Goal: Information Seeking & Learning: Check status

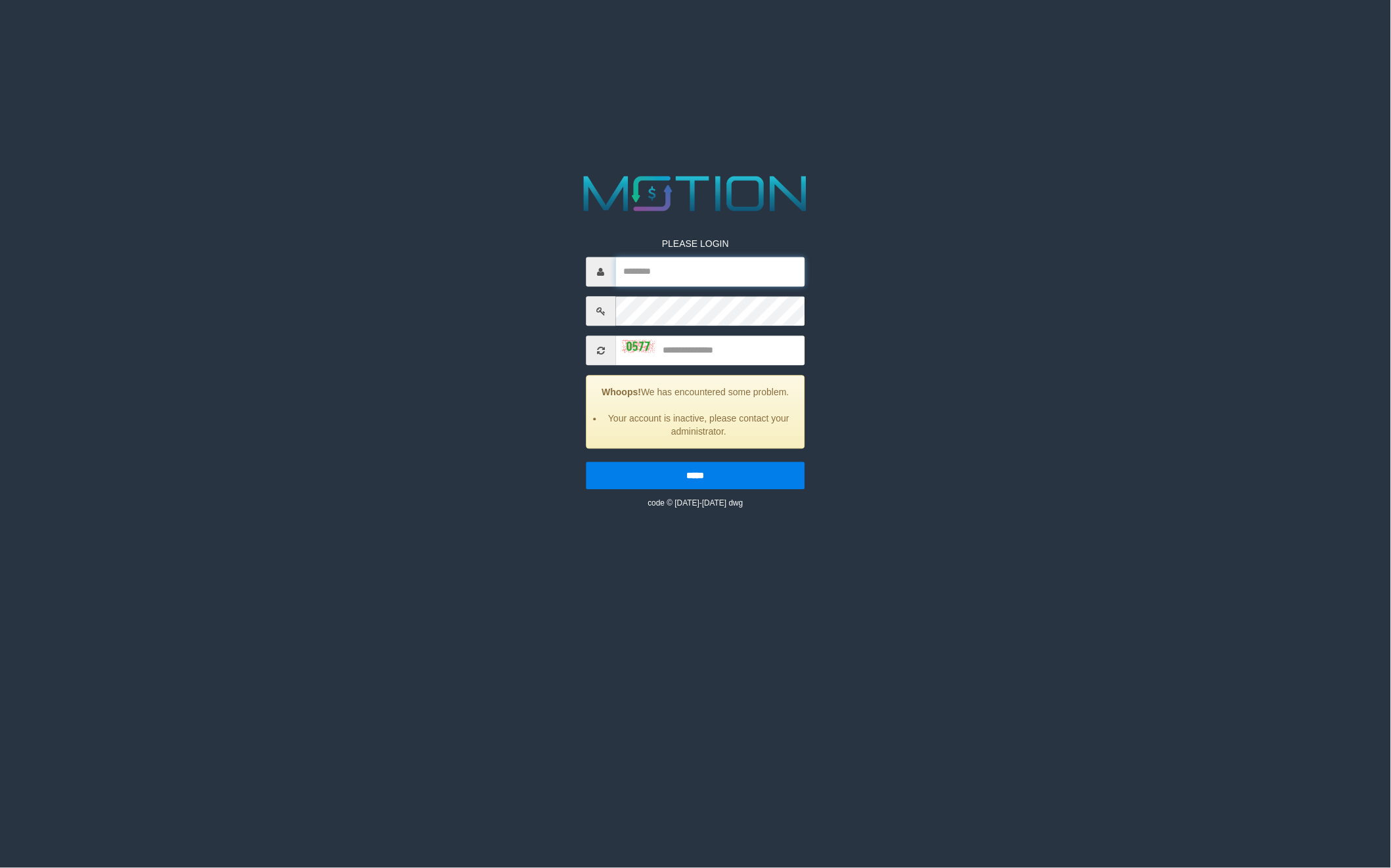
type input "**********"
click at [707, 354] on input "text" at bounding box center [710, 351] width 189 height 29
type input "****"
click at [586, 463] on input "*****" at bounding box center [695, 477] width 219 height 28
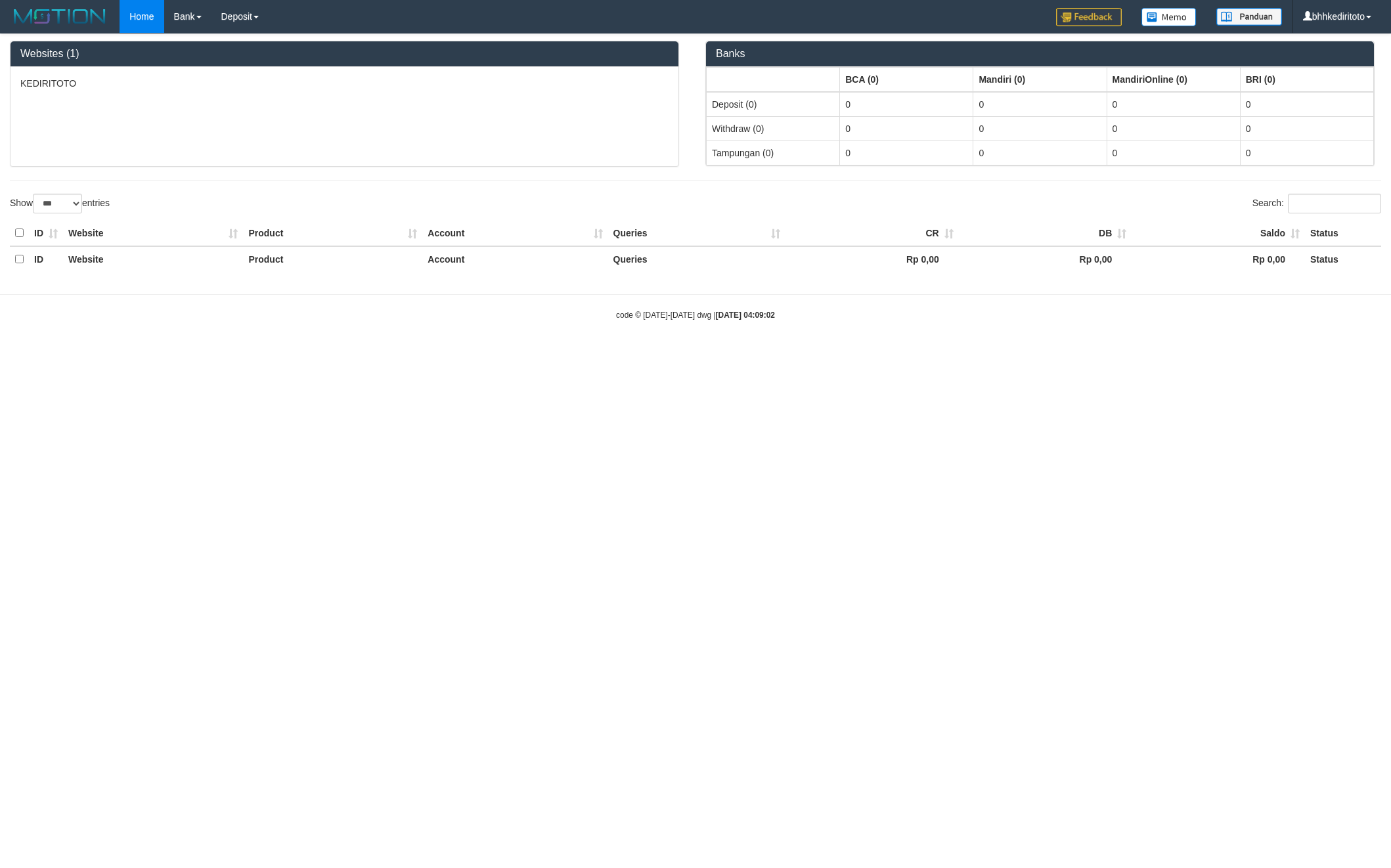
select select "***"
click at [260, 102] on link "PGA History" at bounding box center [264, 109] width 104 height 17
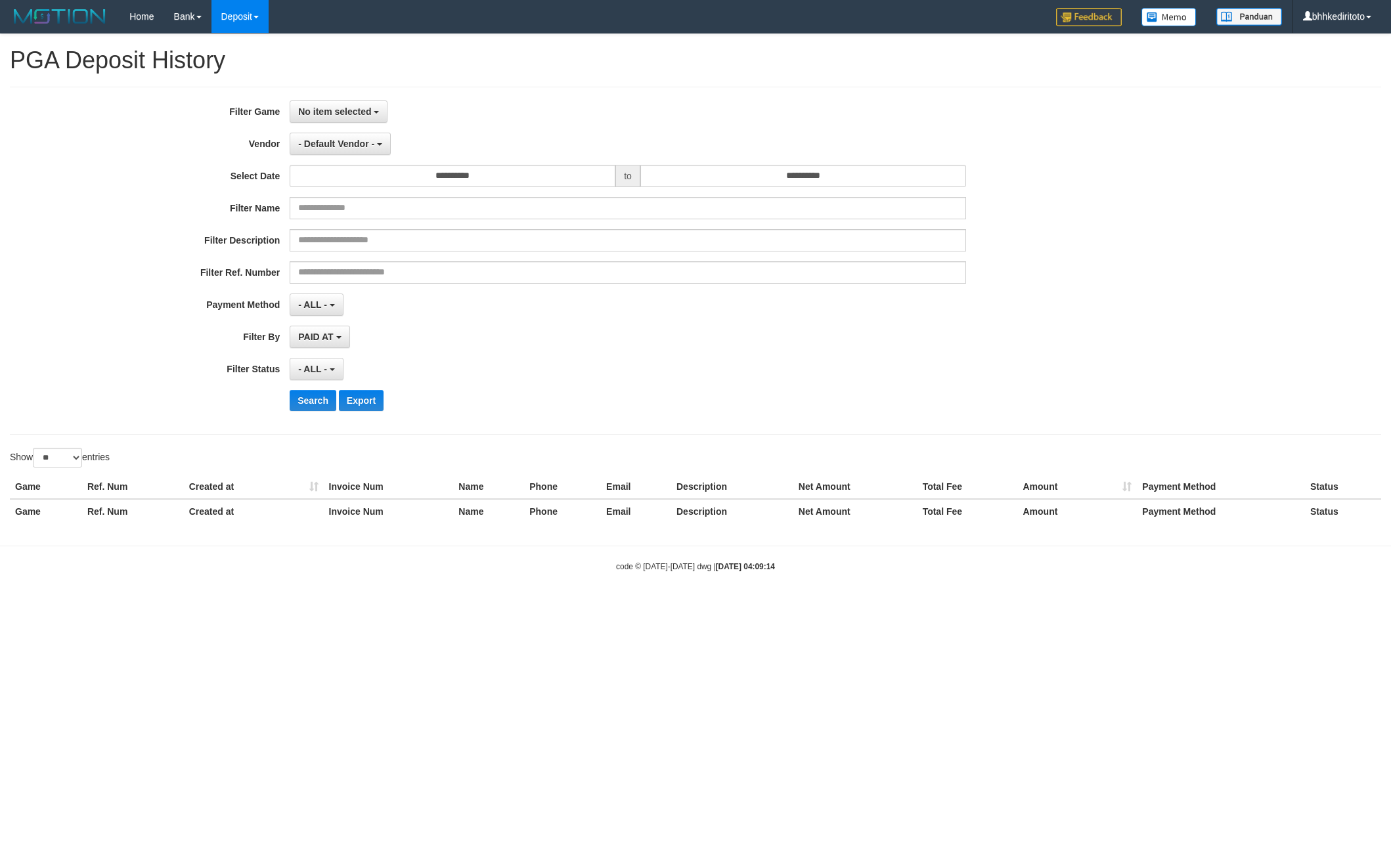
select select
select select "**"
click at [351, 116] on span "No item selected" at bounding box center [335, 112] width 73 height 11
click at [370, 180] on label "[ITOTO] KEDIRITOTO" at bounding box center [374, 179] width 167 height 20
select select "****"
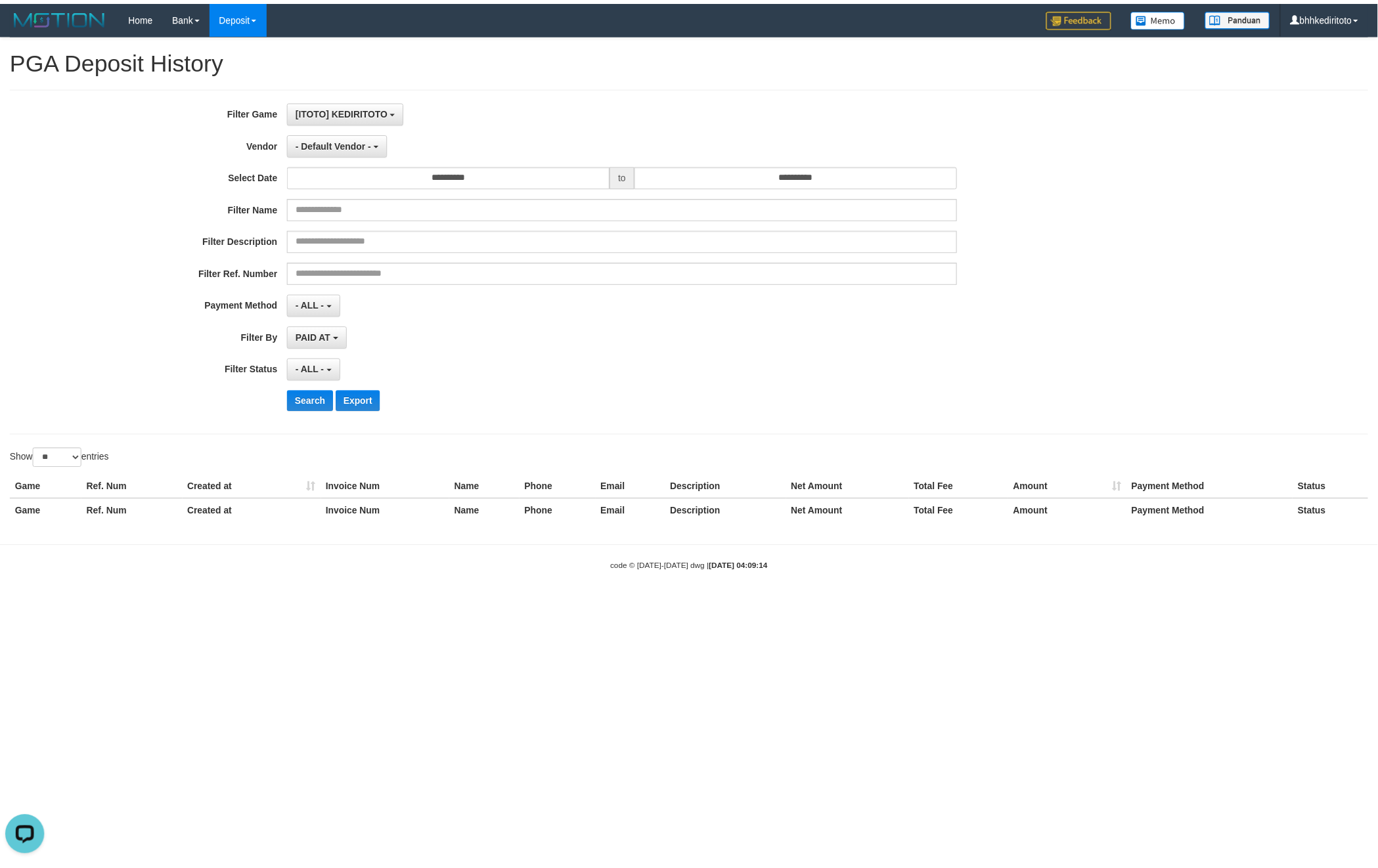
scroll to position [11, 0]
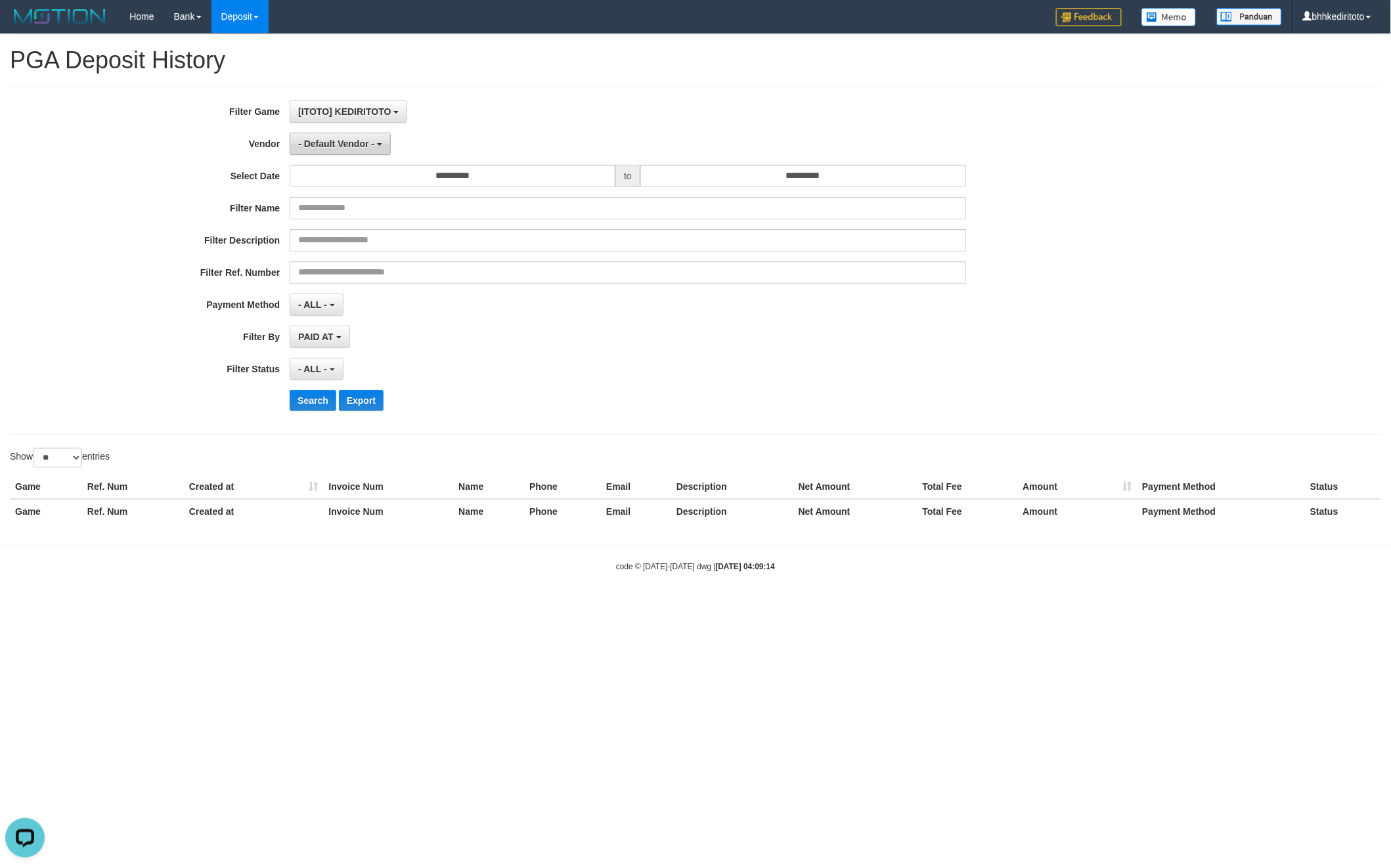
click at [350, 137] on button "- Default Vendor -" at bounding box center [340, 144] width 101 height 23
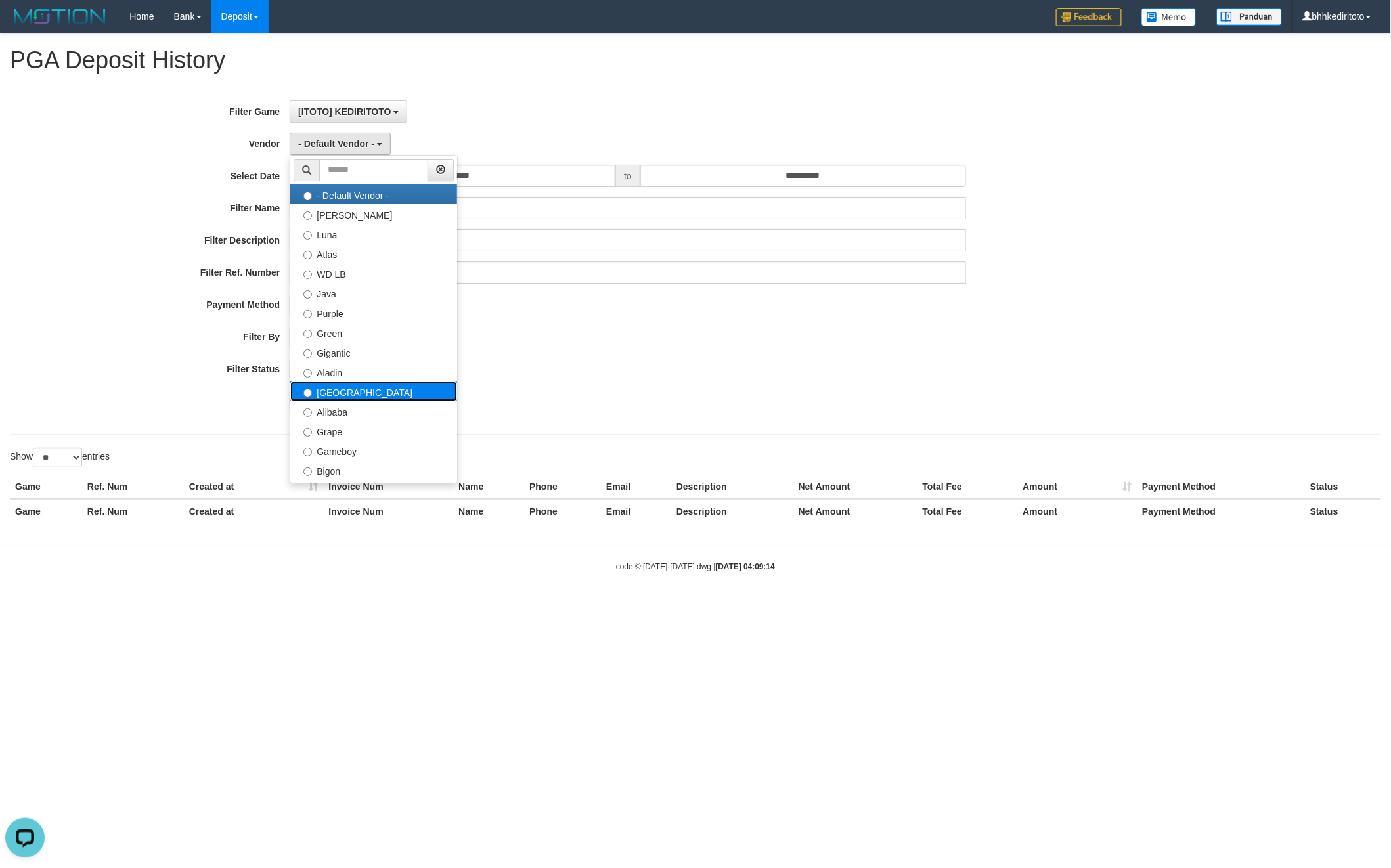
click at [352, 391] on label "[GEOGRAPHIC_DATA]" at bounding box center [374, 391] width 167 height 20
select select "**********"
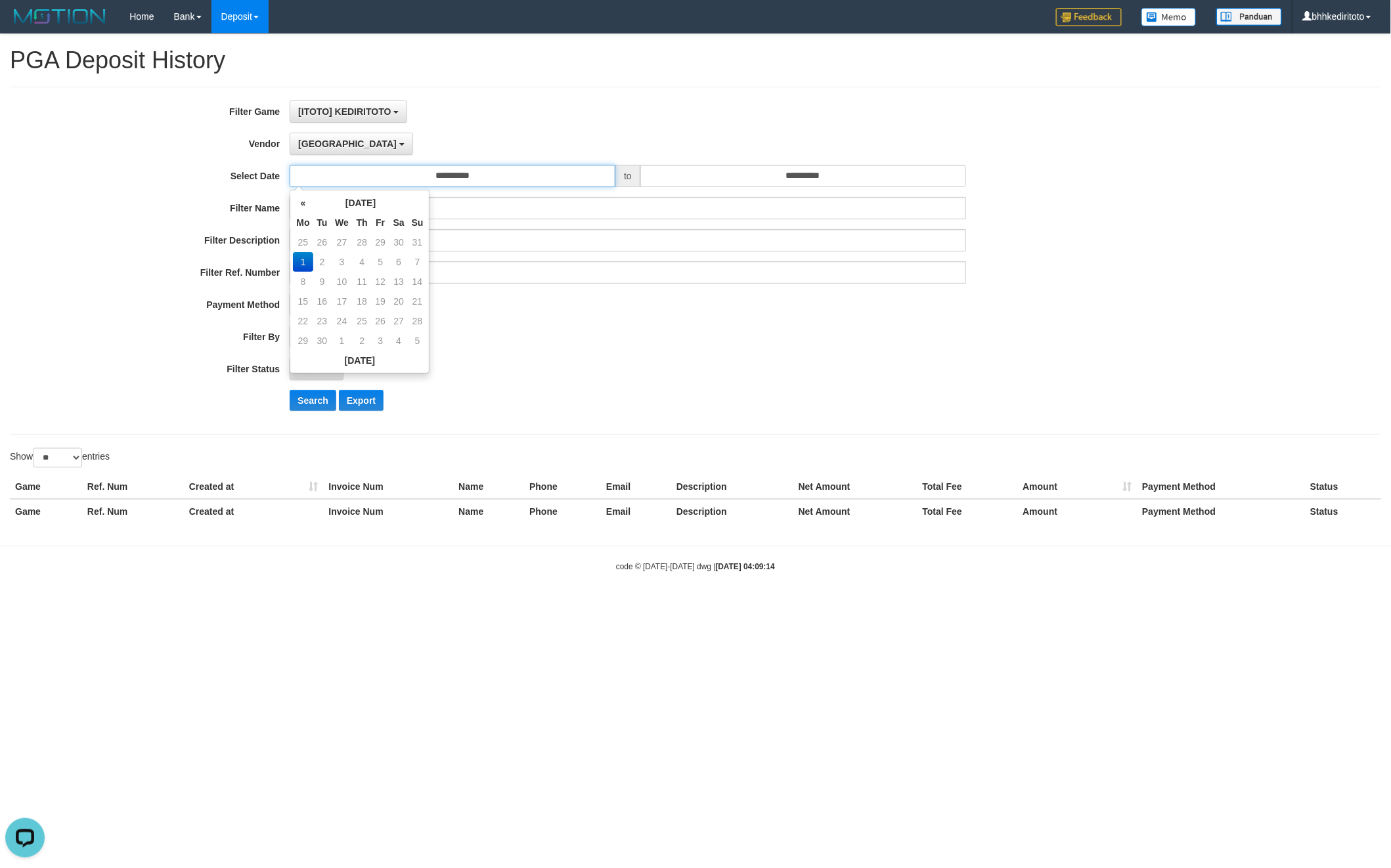
click at [502, 171] on input "**********" at bounding box center [453, 176] width 326 height 23
click at [416, 240] on td "31" at bounding box center [418, 243] width 19 height 20
type input "**********"
click at [752, 177] on input "**********" at bounding box center [803, 176] width 326 height 23
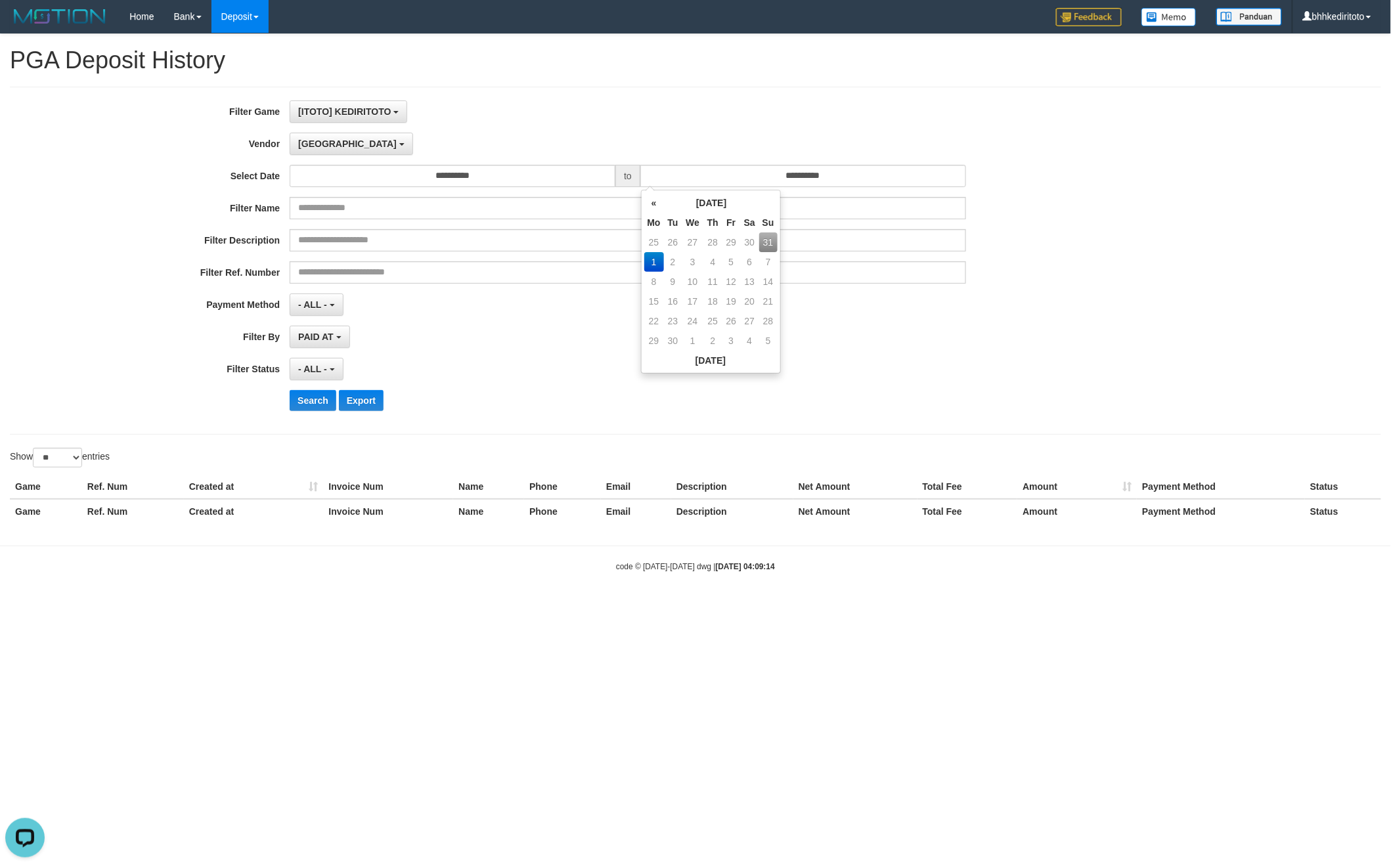
click at [767, 243] on td "31" at bounding box center [768, 243] width 19 height 20
type input "**********"
click at [910, 294] on div "- ALL - SELECT ALL - ALL - SELECT PAYMENT METHOD Mandiri BNI OVO CIMB BRI MAYBA…" at bounding box center [628, 305] width 677 height 23
click at [324, 365] on span "- ALL -" at bounding box center [312, 369] width 29 height 11
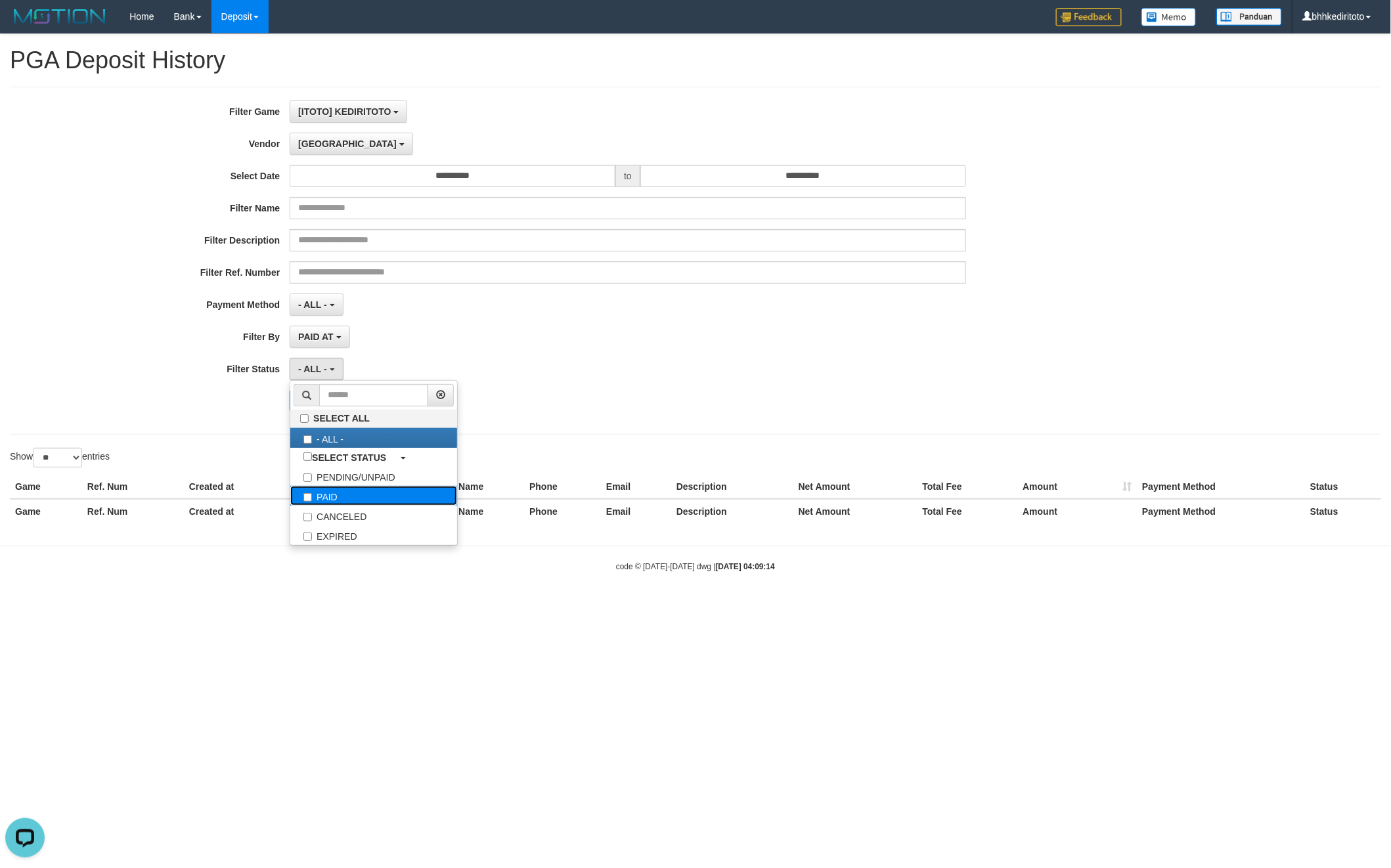
click at [321, 502] on label "PAID" at bounding box center [374, 496] width 167 height 20
select select "*"
click at [133, 408] on div "Search Export" at bounding box center [580, 401] width 1159 height 21
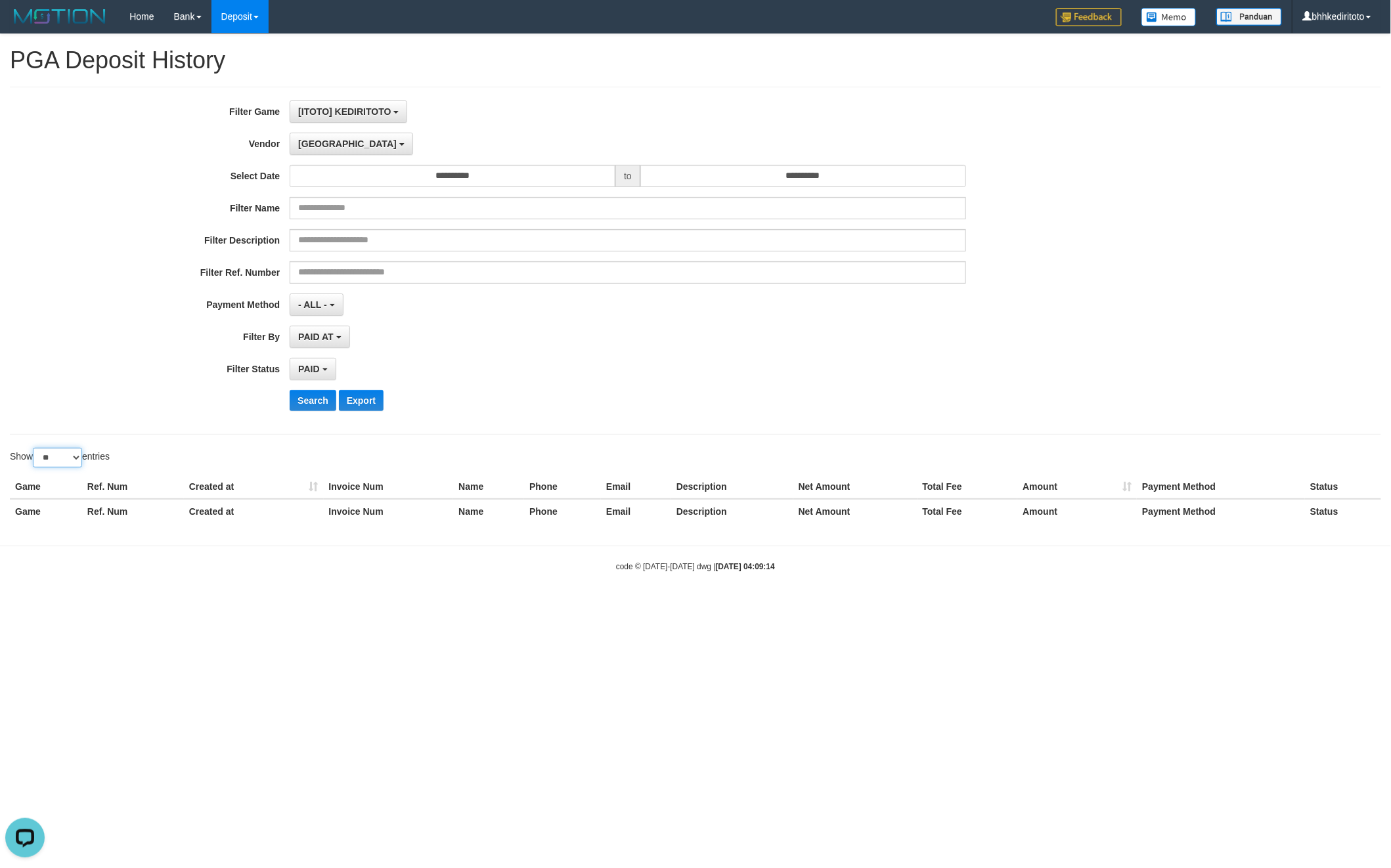
click at [70, 457] on select "** ** ** ***" at bounding box center [57, 458] width 49 height 20
select select "***"
click at [35, 451] on select "** ** ** ***" at bounding box center [57, 458] width 49 height 20
click at [802, 347] on div "PAID AT PAID AT CREATED AT" at bounding box center [628, 337] width 677 height 23
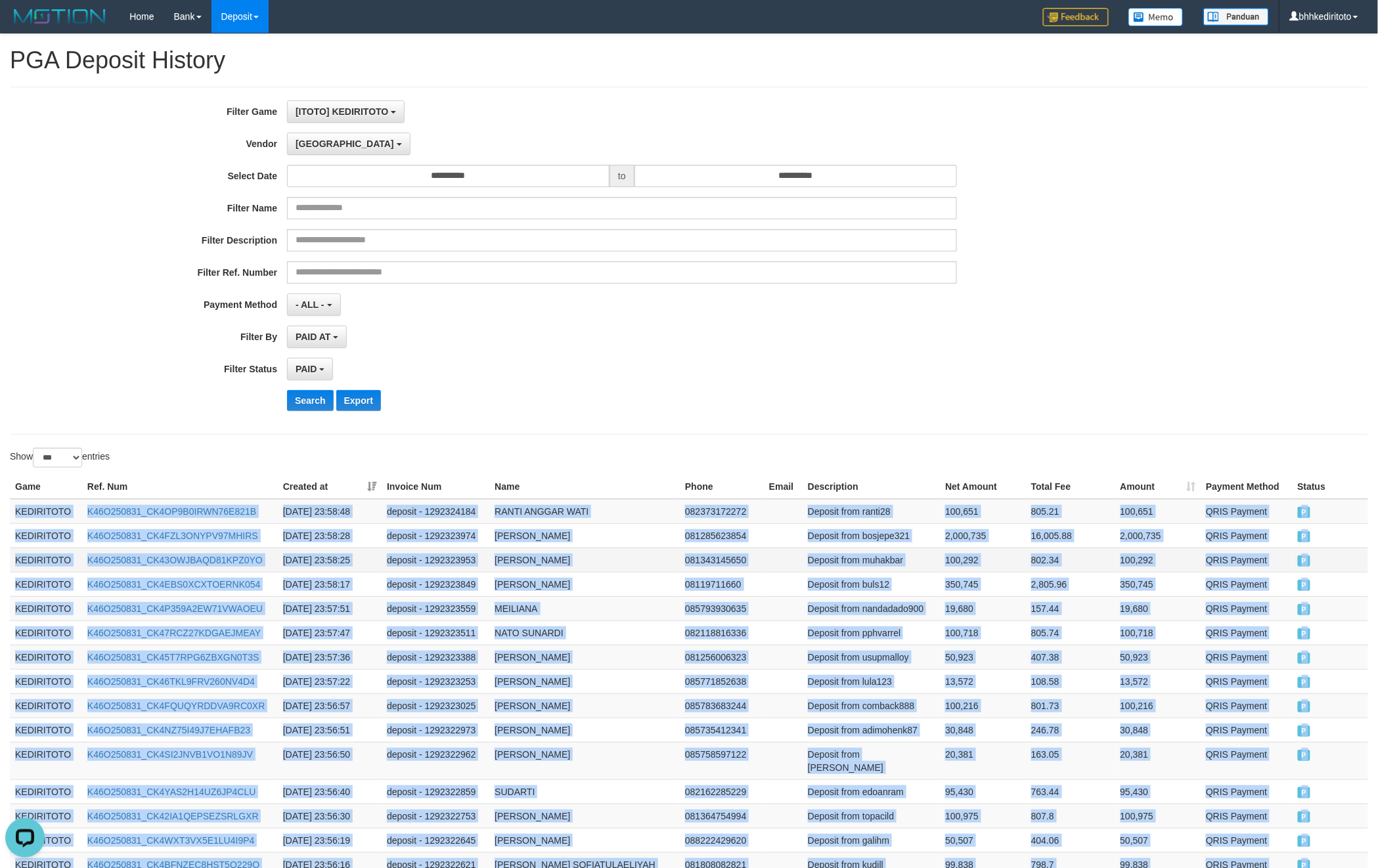
scroll to position [2215, 0]
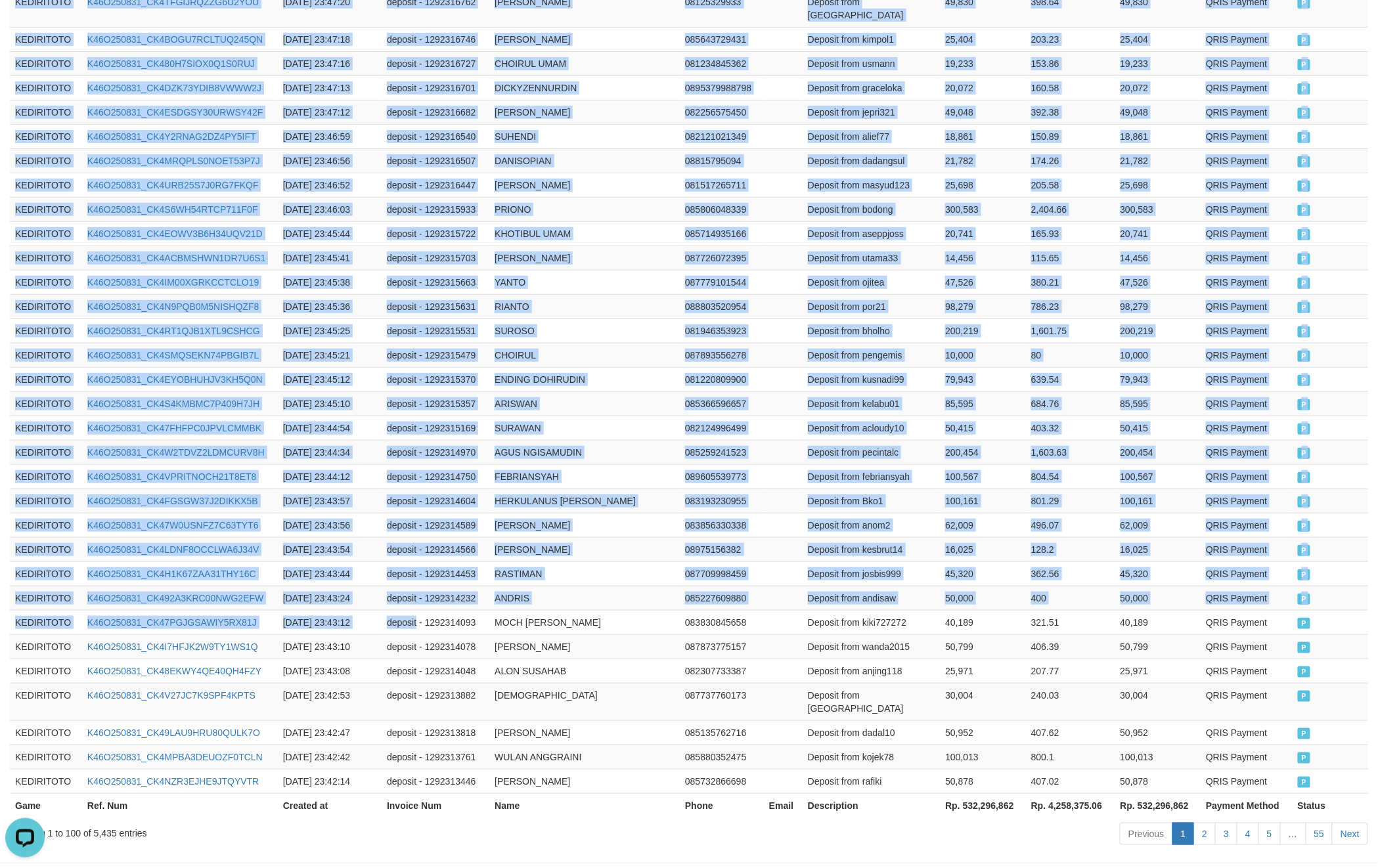
drag, startPoint x: 14, startPoint y: 516, endPoint x: 418, endPoint y: 566, distance: 407.1
click at [1360, 294] on td "P" at bounding box center [1331, 306] width 76 height 25
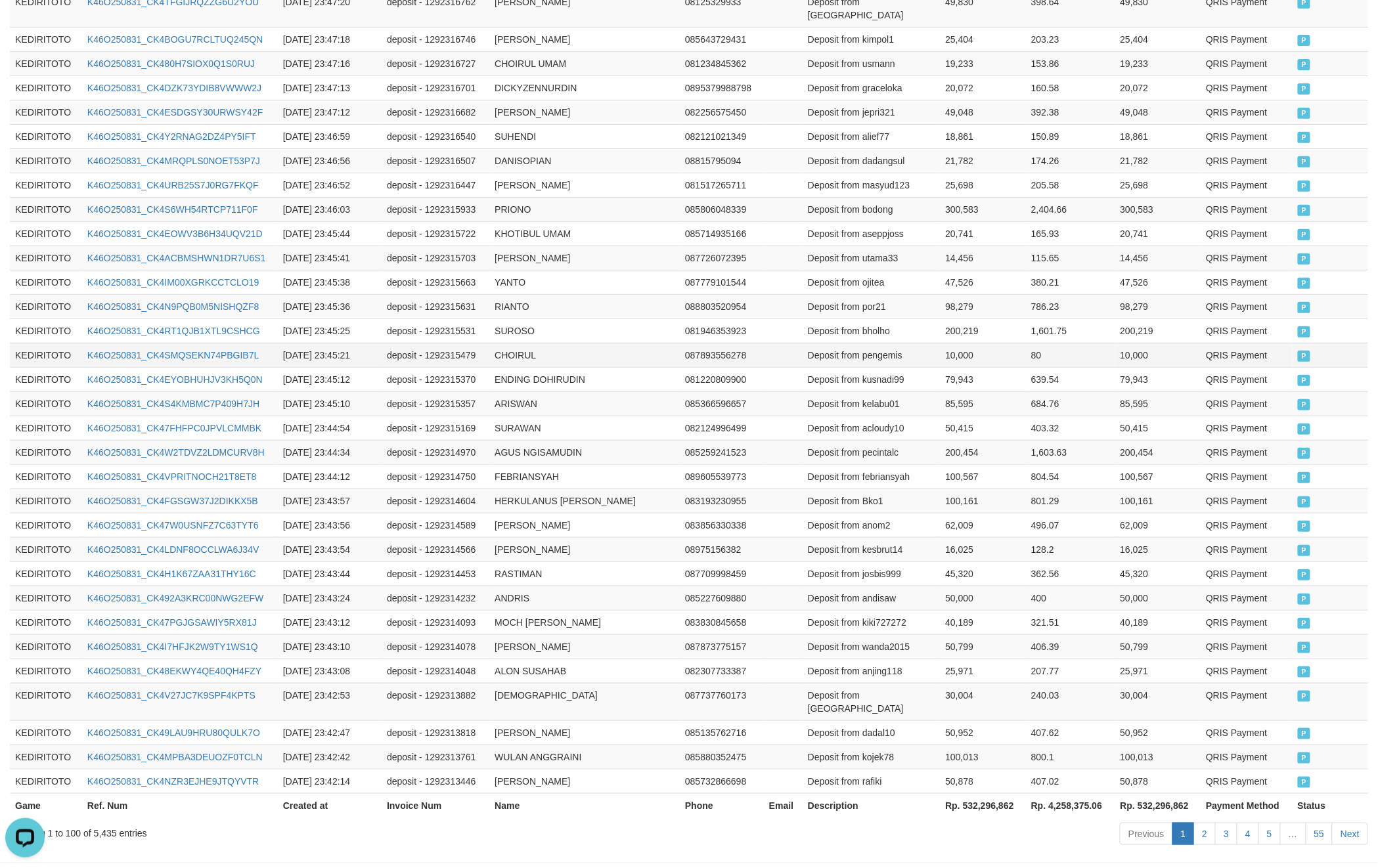
click at [616, 343] on td "CHOIRUL" at bounding box center [584, 355] width 191 height 25
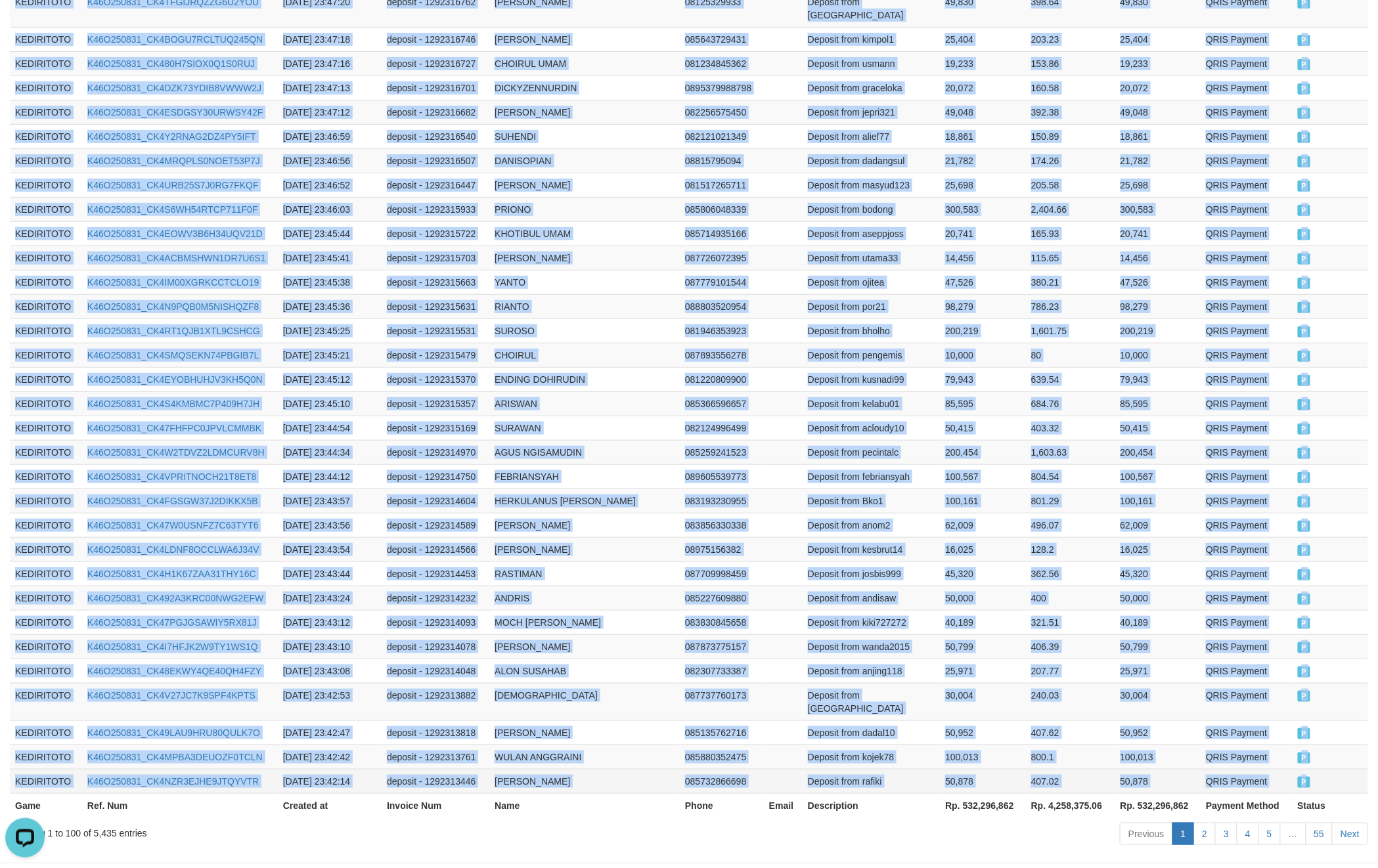
drag, startPoint x: 13, startPoint y: 508, endPoint x: 1331, endPoint y: 729, distance: 1336.4
copy tbody "KEDIRITOTO K46O250831_CK4OP9B0IRWN76E821B [DATE] 23:58:48 deposit - 1292324184 …"
drag, startPoint x: 1360, startPoint y: 723, endPoint x: 1262, endPoint y: 754, distance: 102.8
click at [1359, 769] on td "P" at bounding box center [1331, 781] width 76 height 25
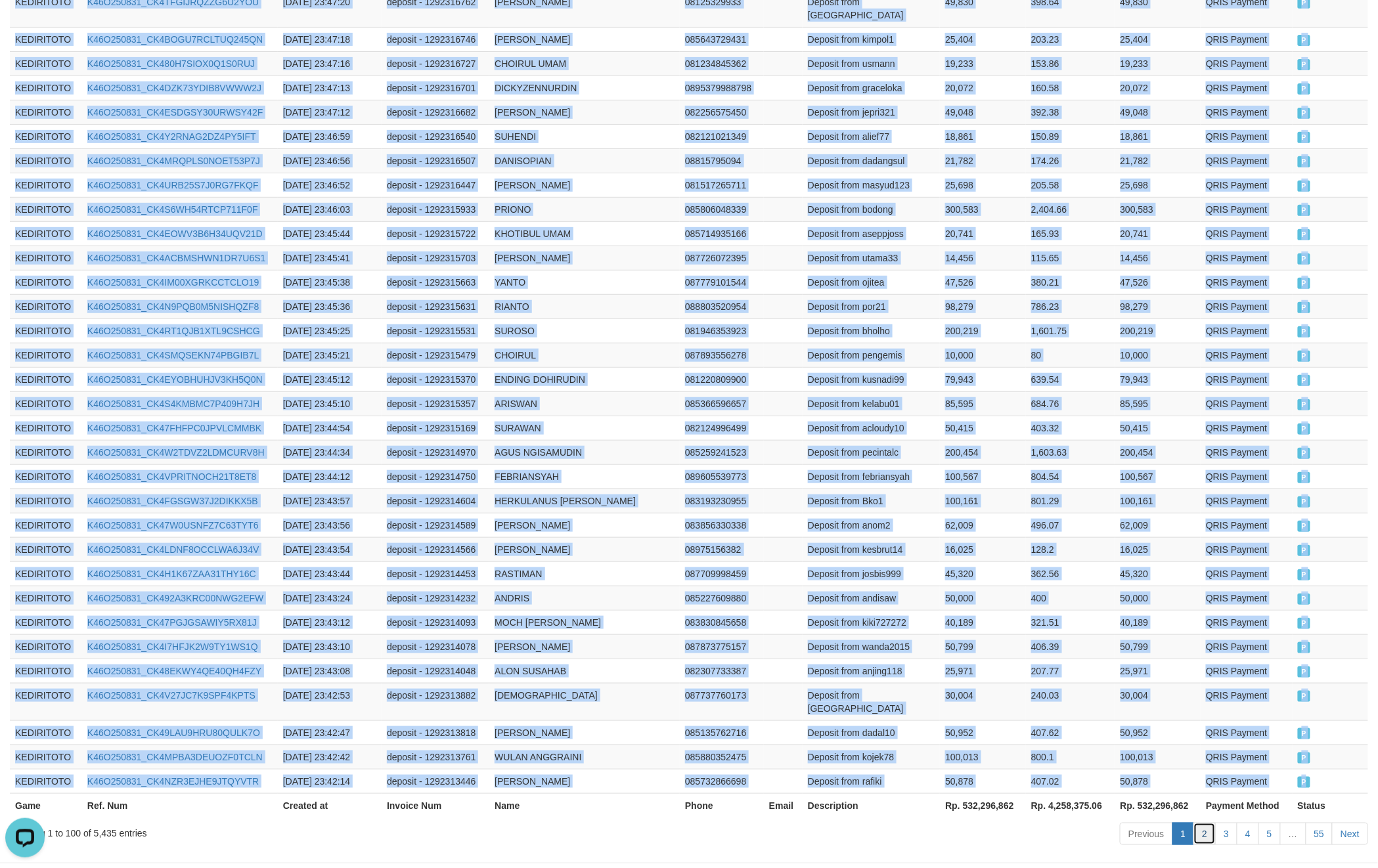
drag, startPoint x: 1206, startPoint y: 779, endPoint x: 1236, endPoint y: 774, distance: 30.4
click at [1205, 823] on link "2" at bounding box center [1205, 834] width 23 height 23
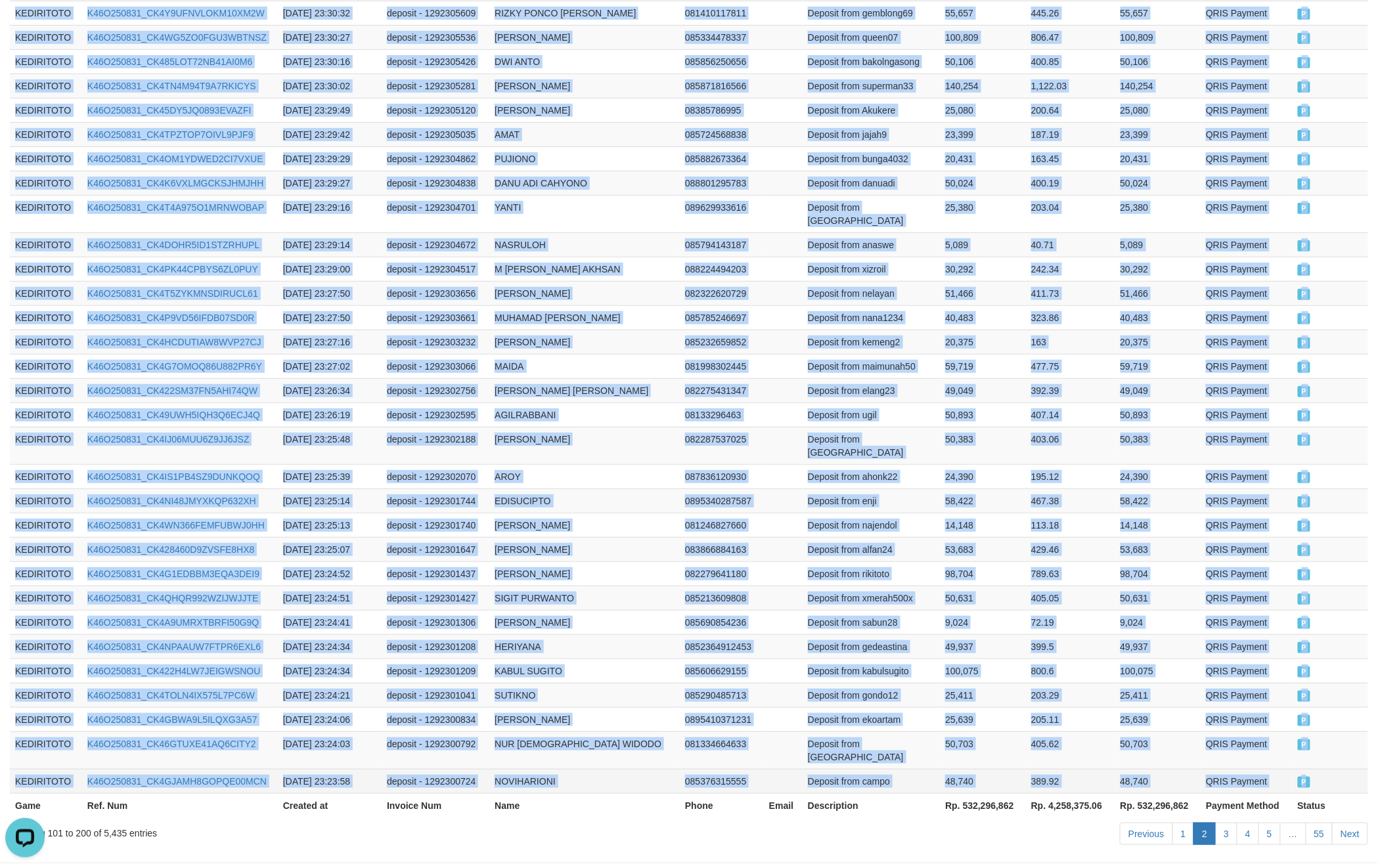
click at [1324, 769] on td "P" at bounding box center [1331, 781] width 76 height 25
copy tbody "KEDIRITOTO K46O250831_CK4TJKM2V7M6BZDRN80 [DATE] 23:41:55 deposit - 1292313222 …"
click at [1232, 823] on link "3" at bounding box center [1226, 834] width 23 height 23
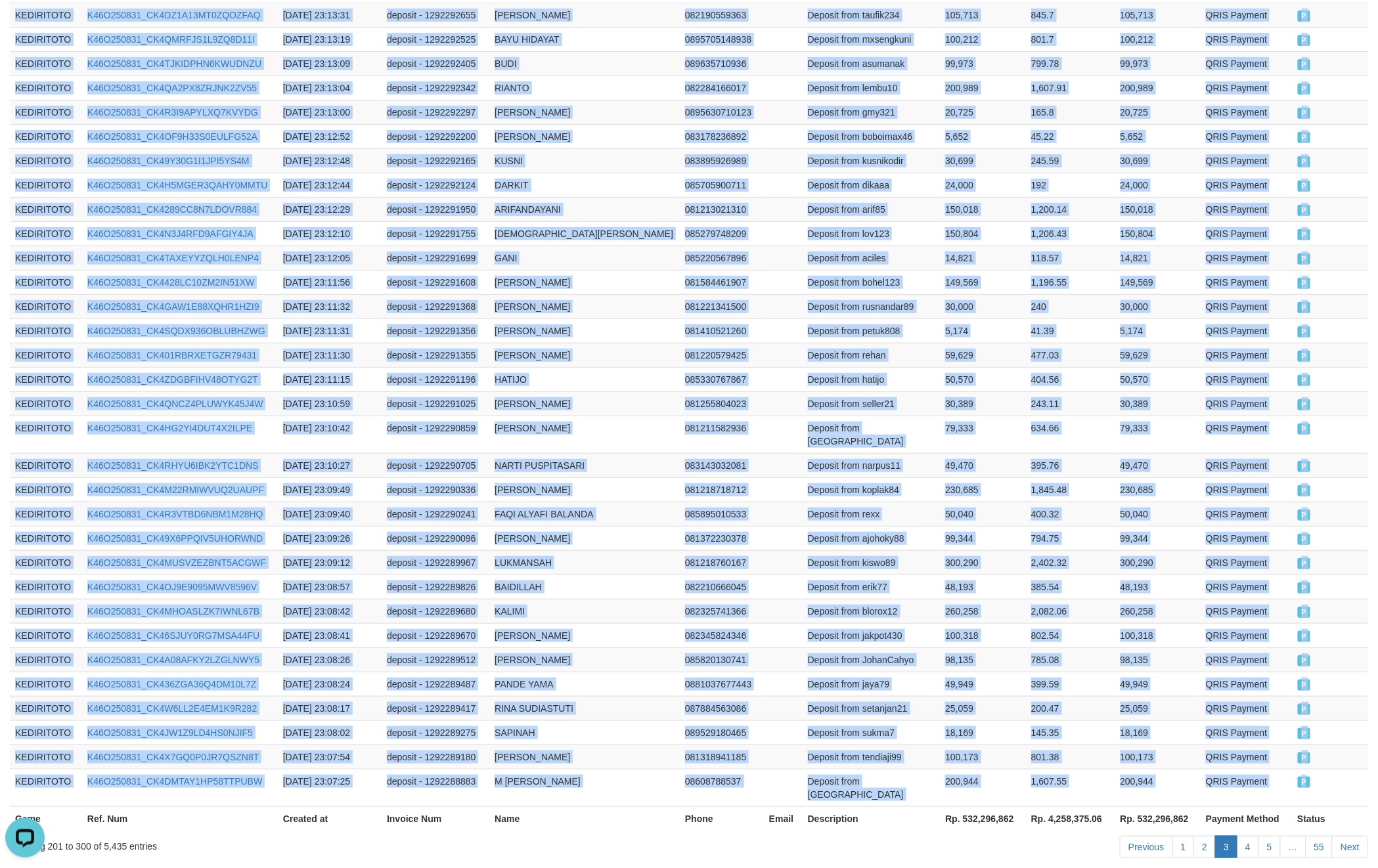
click at [1320, 769] on td "P" at bounding box center [1331, 788] width 76 height 37
copy tbody "KEDIRITOTO K46O250831_CK47IRO9KROA9OGQCE6 [DATE] 23:23:47 deposit - 1292300581 …"
click at [1251, 836] on link "4" at bounding box center [1248, 847] width 23 height 23
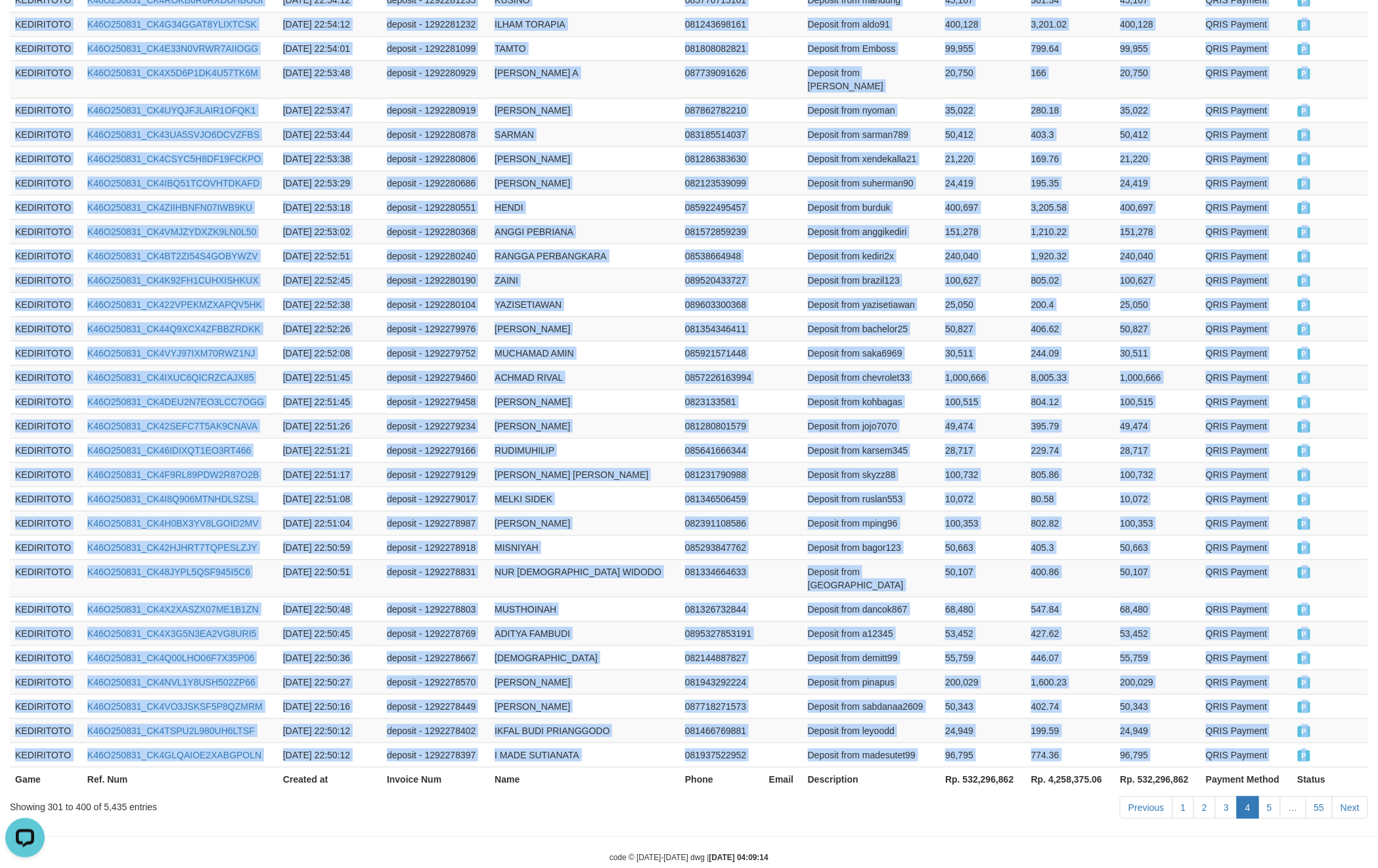
click at [1333, 743] on td "P" at bounding box center [1331, 755] width 76 height 25
copy tbody "KEDIRITOTO K46O250831_CK4M1NPM58H37HKD9RI [DATE] 23:07:20 deposit - 1292288833 …"
click at [1262, 797] on link "5" at bounding box center [1270, 808] width 23 height 23
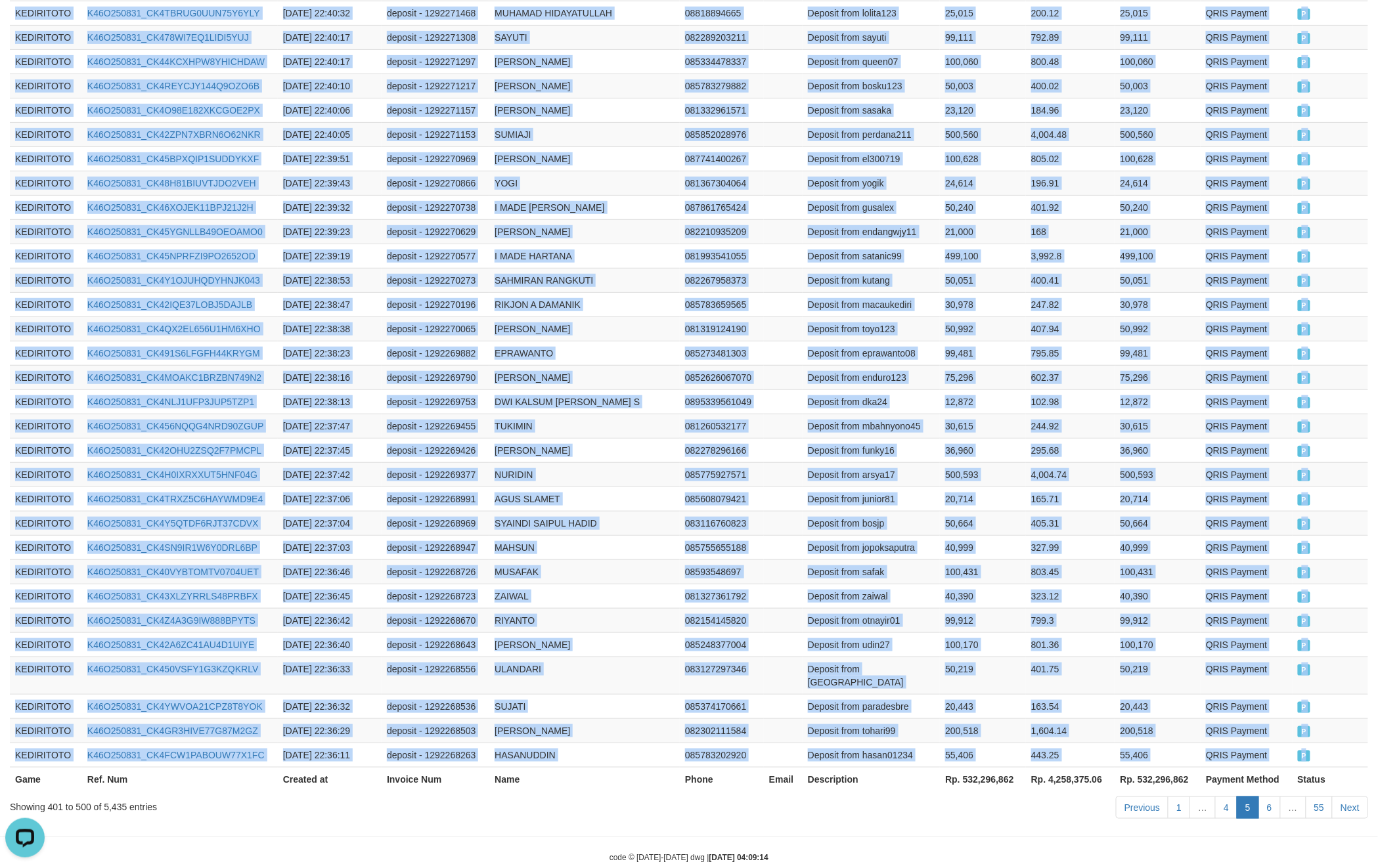
click at [1329, 743] on td "P" at bounding box center [1331, 755] width 76 height 25
copy tbody "KEDIRITOTO K46O250831_CK45M6ILF8BC28PJABF [DATE] 22:50:12 deposit - 1292278395 …"
click at [1272, 797] on link "6" at bounding box center [1270, 808] width 23 height 23
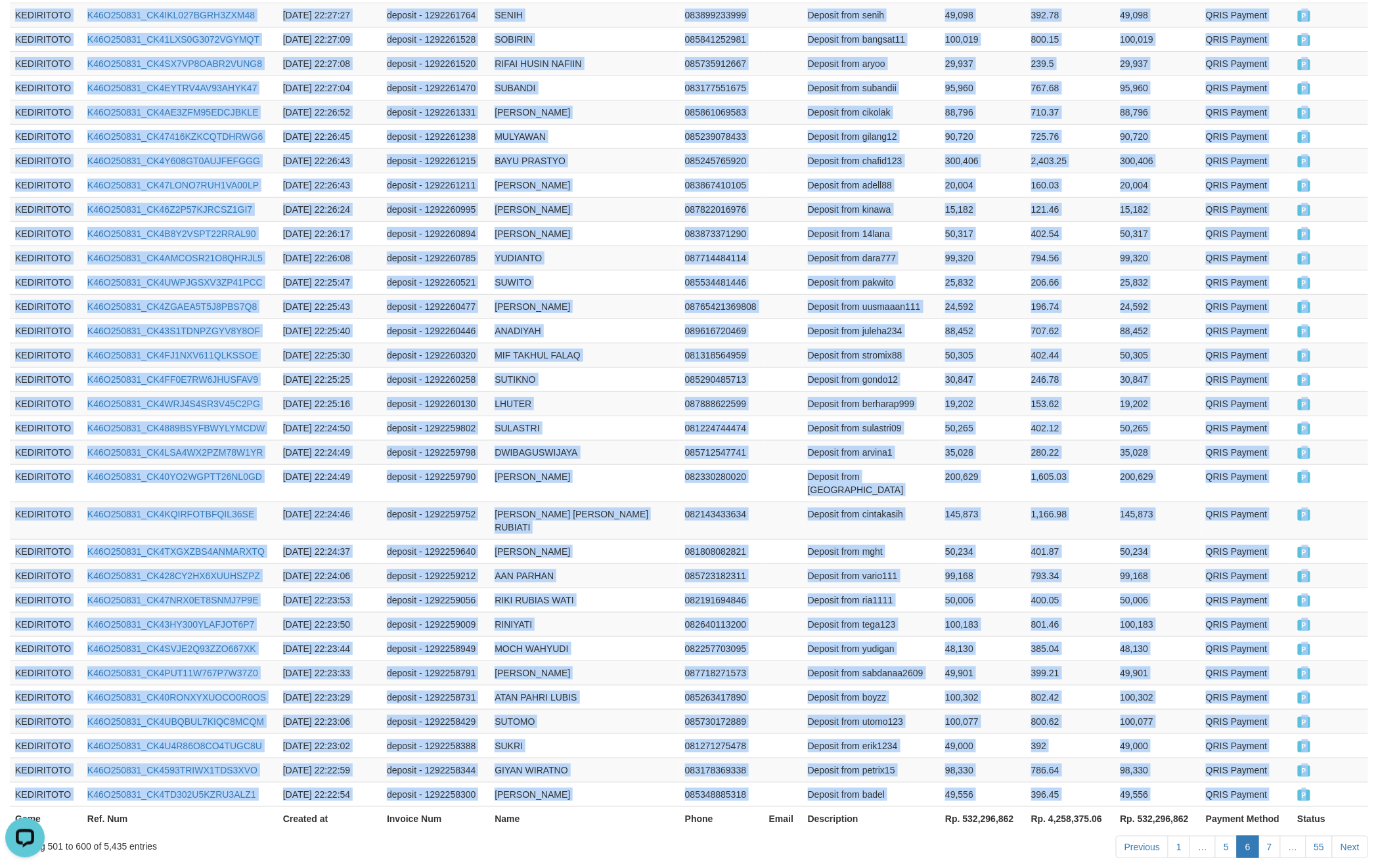
click at [1325, 782] on td "P" at bounding box center [1331, 794] width 76 height 25
copy tbody "KEDIRITOTO K46O250831_CK40QFYPM0S6PUZGTMG [DATE] 22:36:03 deposit - 1292268175 …"
click at [1272, 836] on link "7" at bounding box center [1270, 847] width 23 height 23
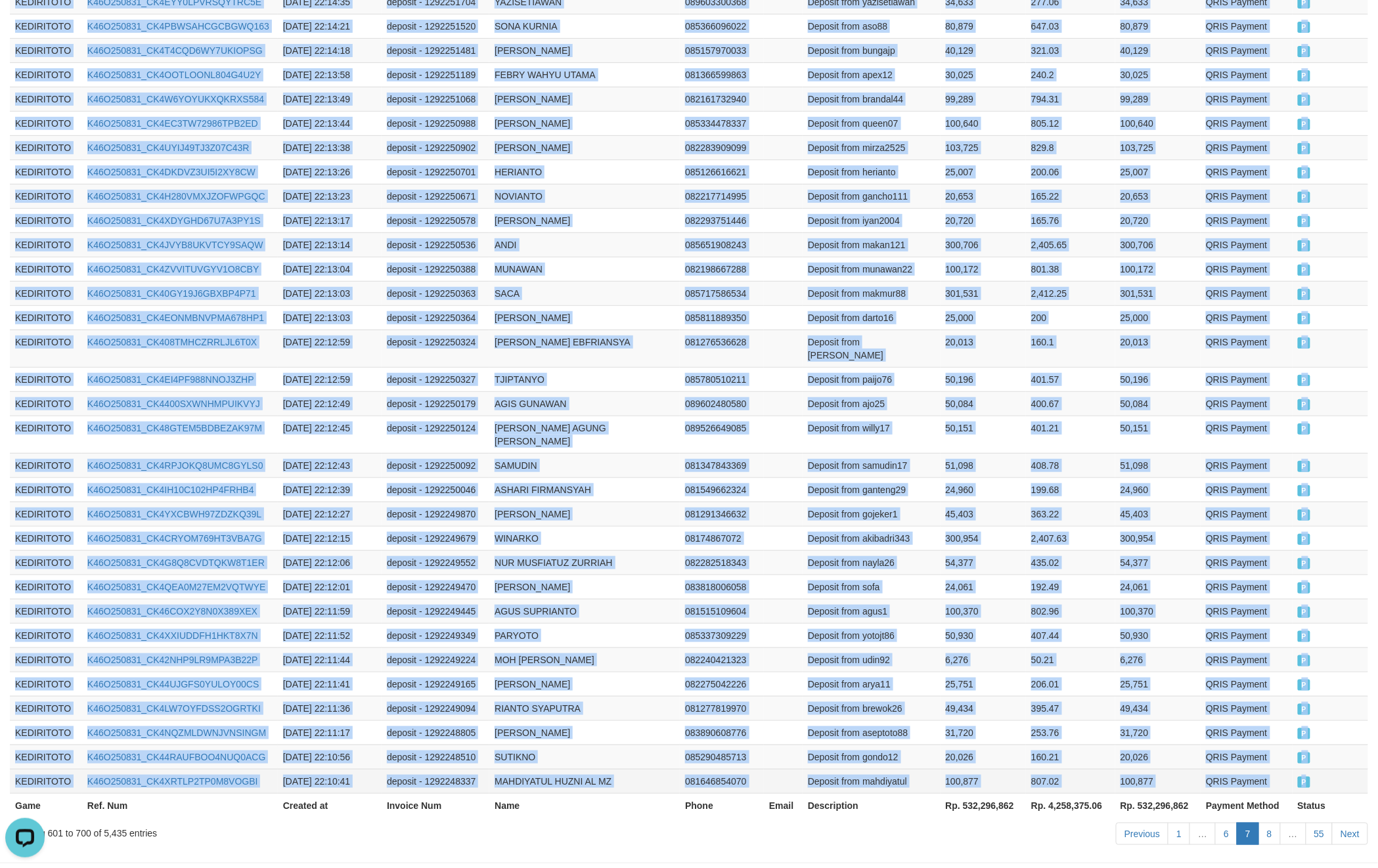
click at [1323, 769] on td "P" at bounding box center [1331, 781] width 76 height 25
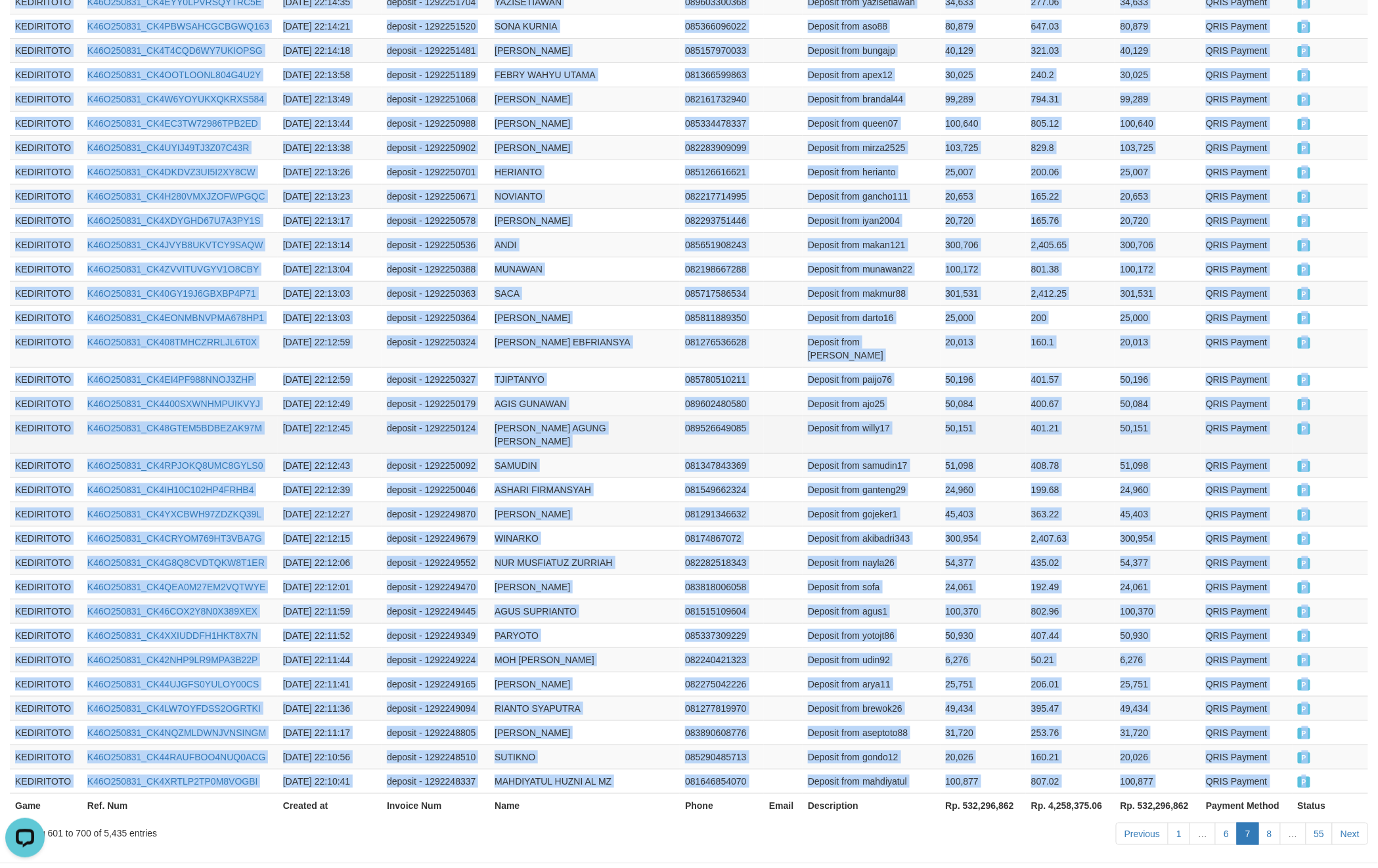
copy tbody "KEDIRITOTO K46O250831_CK4FRDU363PCZDYB58Z [DATE] 22:22:50 deposit - 1292258232 …"
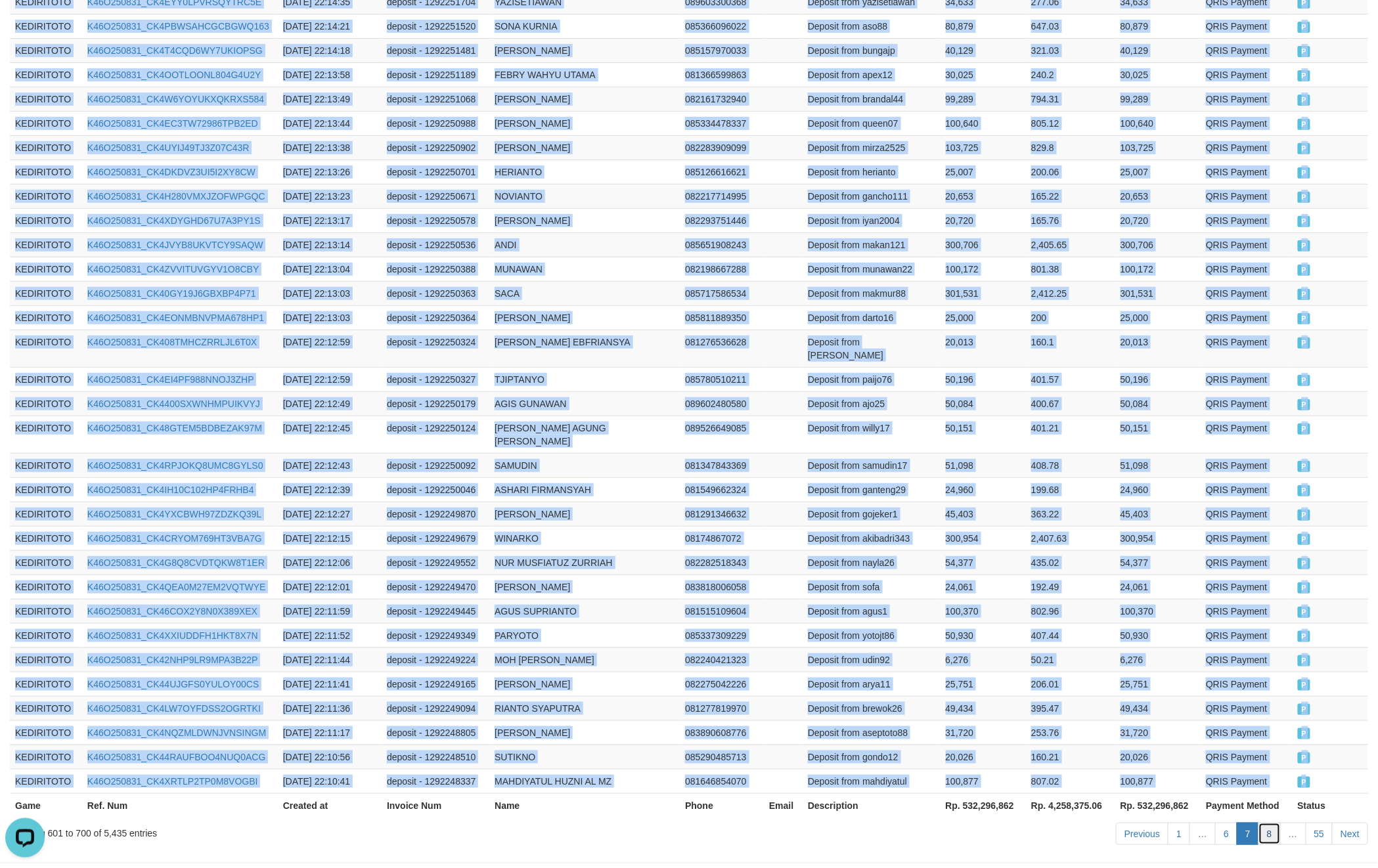
click at [1272, 823] on link "8" at bounding box center [1270, 834] width 23 height 23
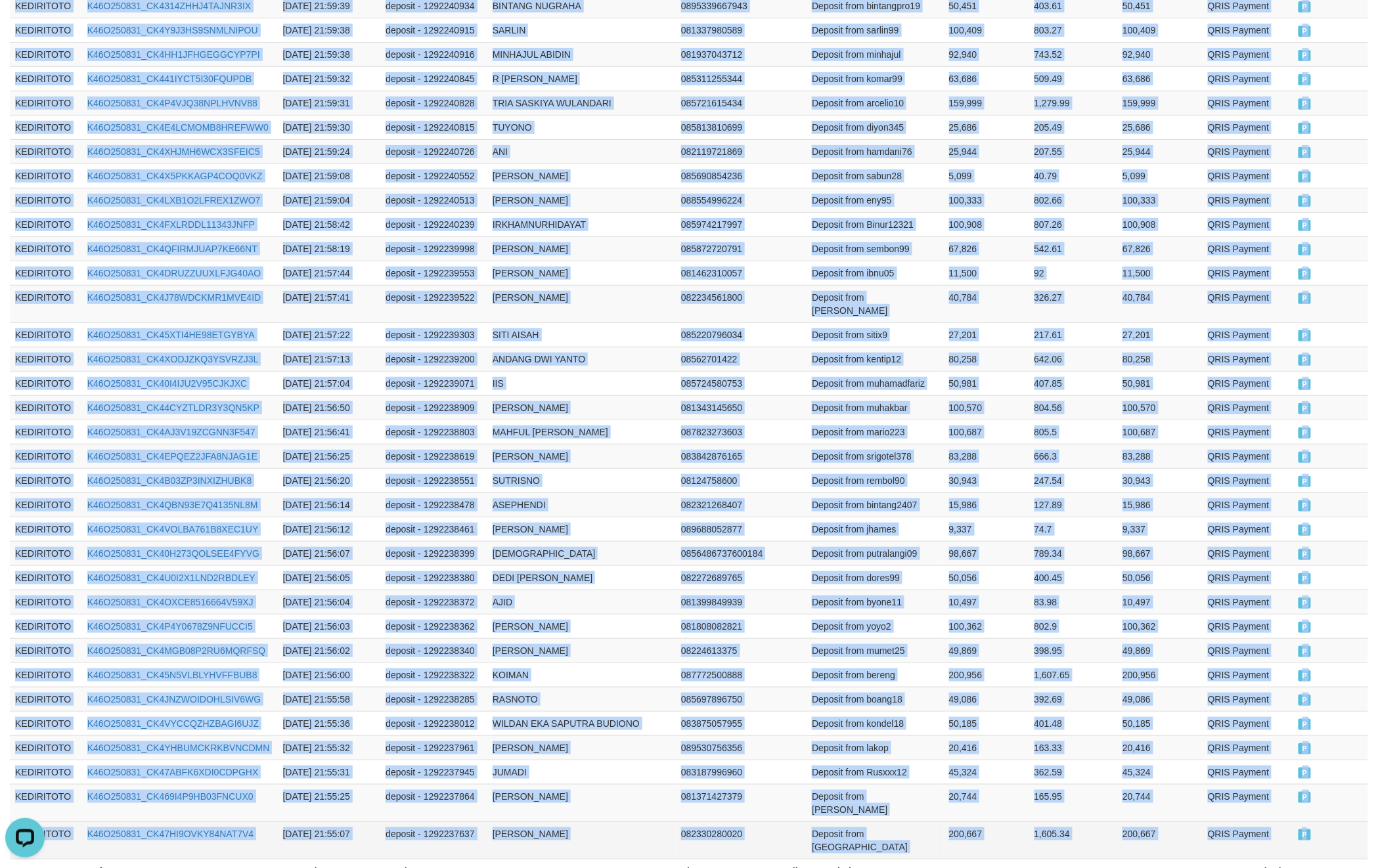
click at [1320, 821] on td "P" at bounding box center [1331, 840] width 75 height 37
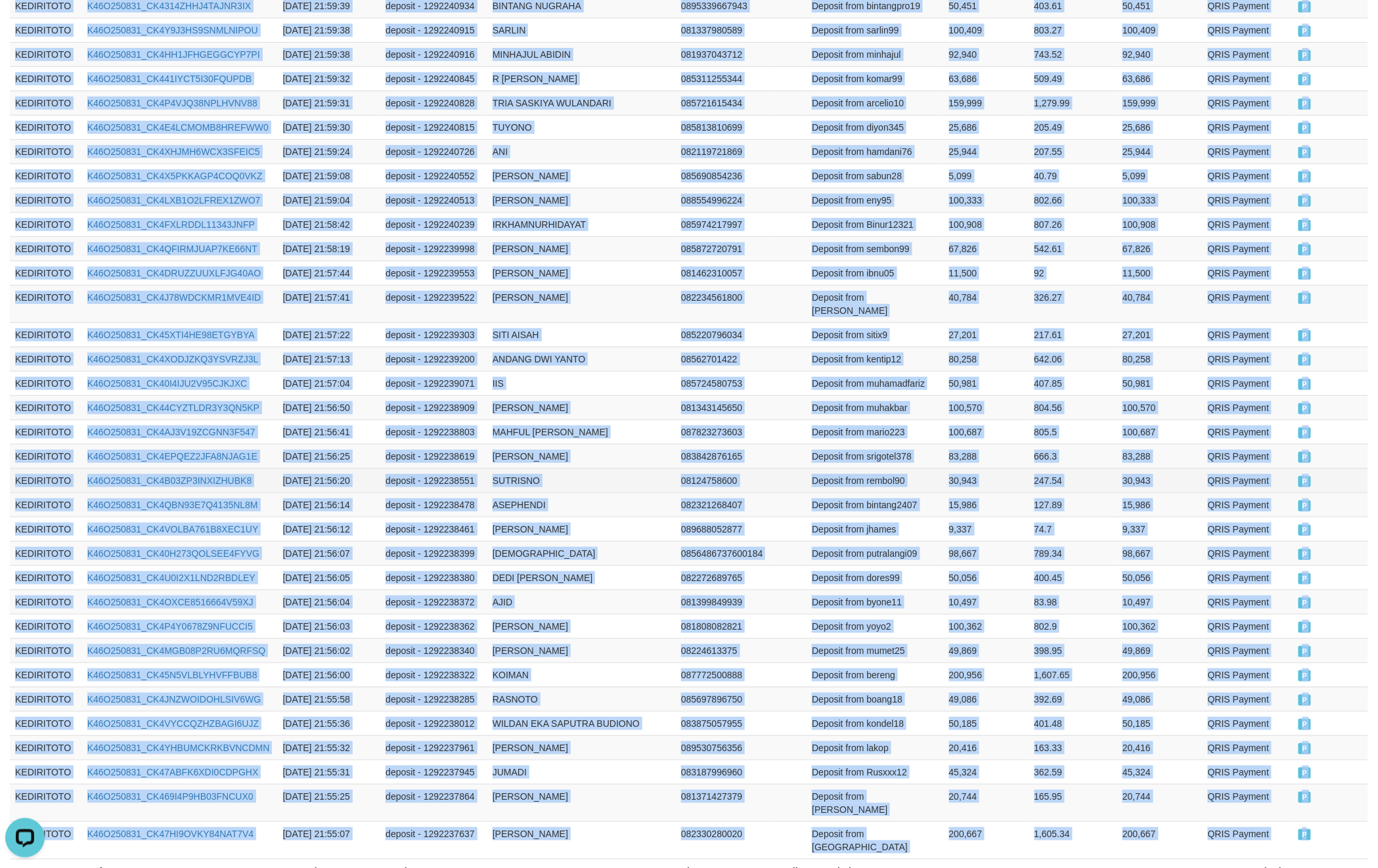
copy tbody "KEDIRITOTO K46O250831_CK45GQ38M5U9M0W9DXV [DATE] 22:10:32 deposit - 1292248235 …"
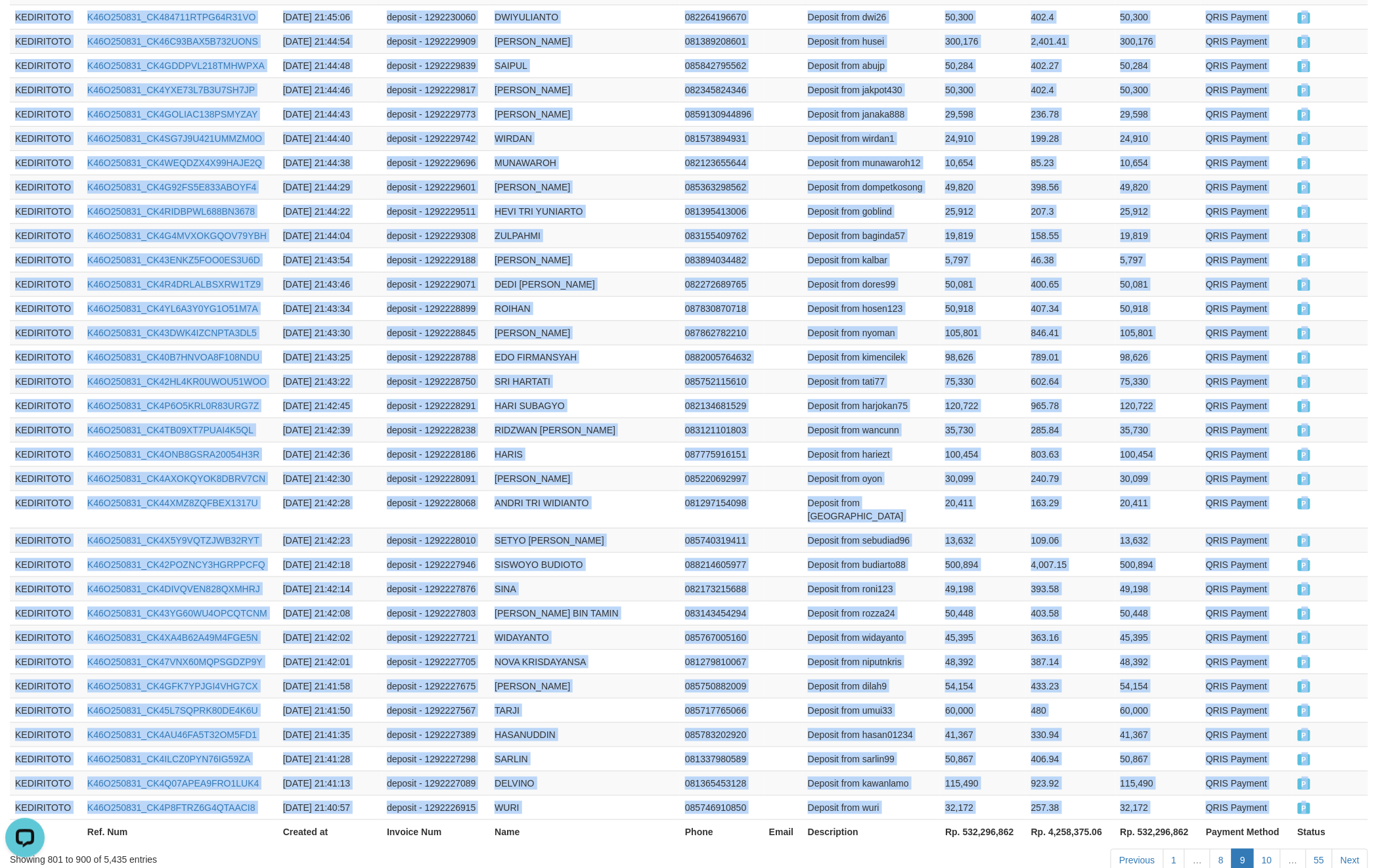
click at [1318, 796] on td "P" at bounding box center [1331, 808] width 76 height 25
copy tbody "KEDIRITOTO K46O250831_CK4TRUX6IT5K98WER0G [DATE] 21:55:03 deposit - 1292237573 …"
click at [1264, 849] on link "10" at bounding box center [1268, 861] width 28 height 23
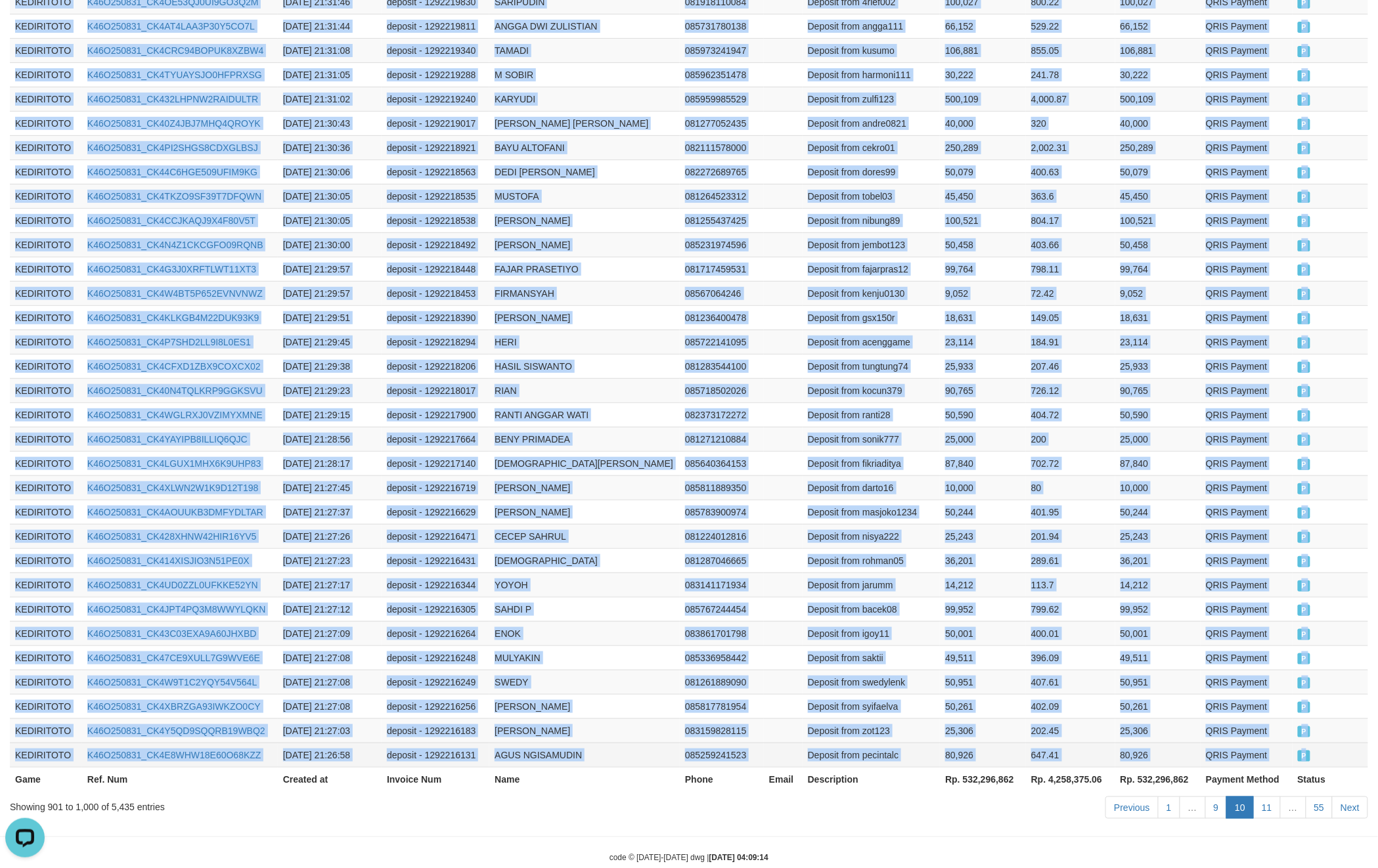
click at [1327, 743] on td "P" at bounding box center [1331, 755] width 76 height 25
copy tbody "KEDIRITOTO K46O250831_CK4ONL2VYFF0JYXZ9ZC [DATE] 21:40:24 deposit - 1292226529 …"
click at [1272, 797] on link "11" at bounding box center [1268, 808] width 28 height 23
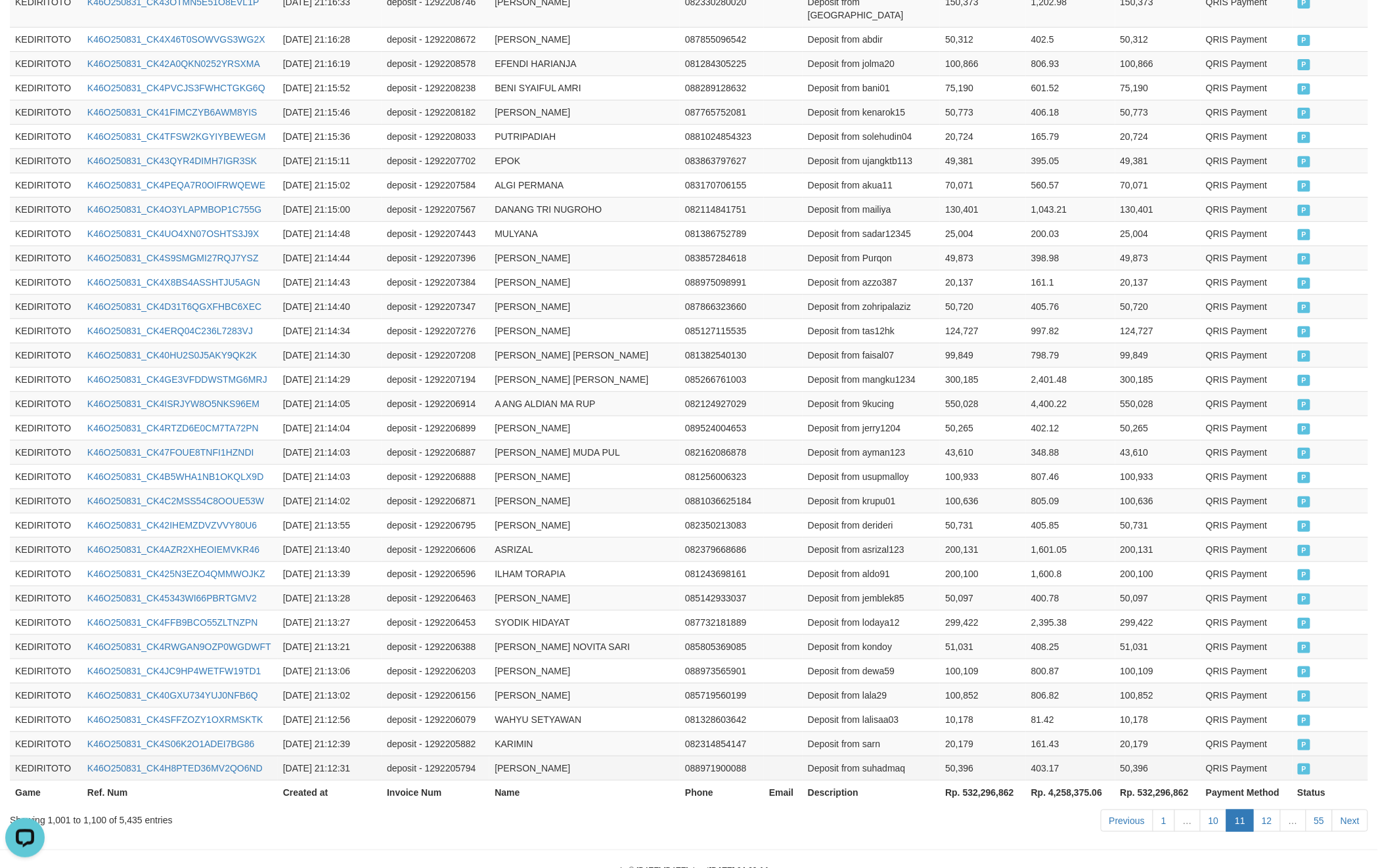
scroll to position [2228, 0]
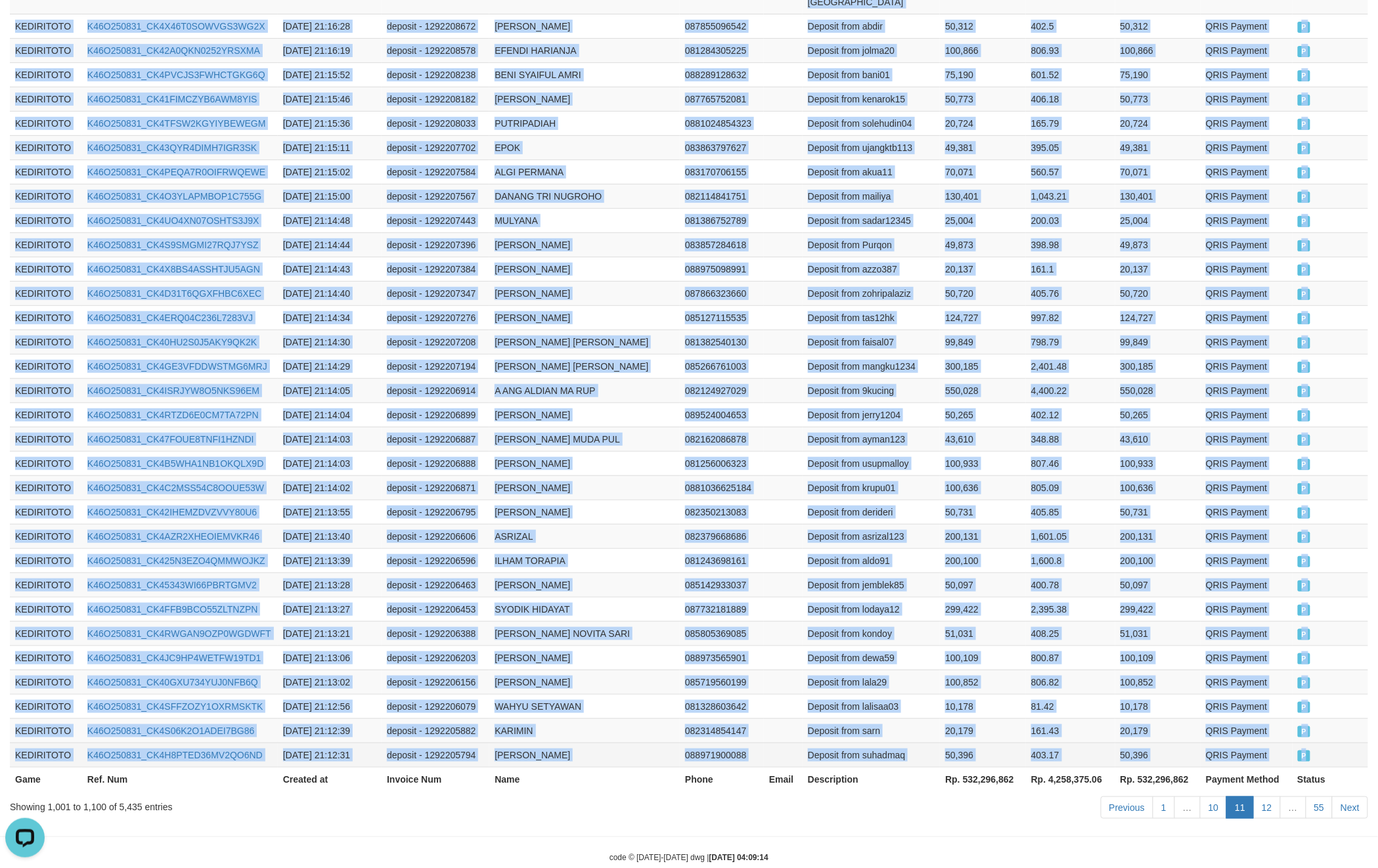
click at [1327, 743] on td "P" at bounding box center [1331, 755] width 76 height 25
click at [1261, 797] on link "12" at bounding box center [1268, 808] width 28 height 23
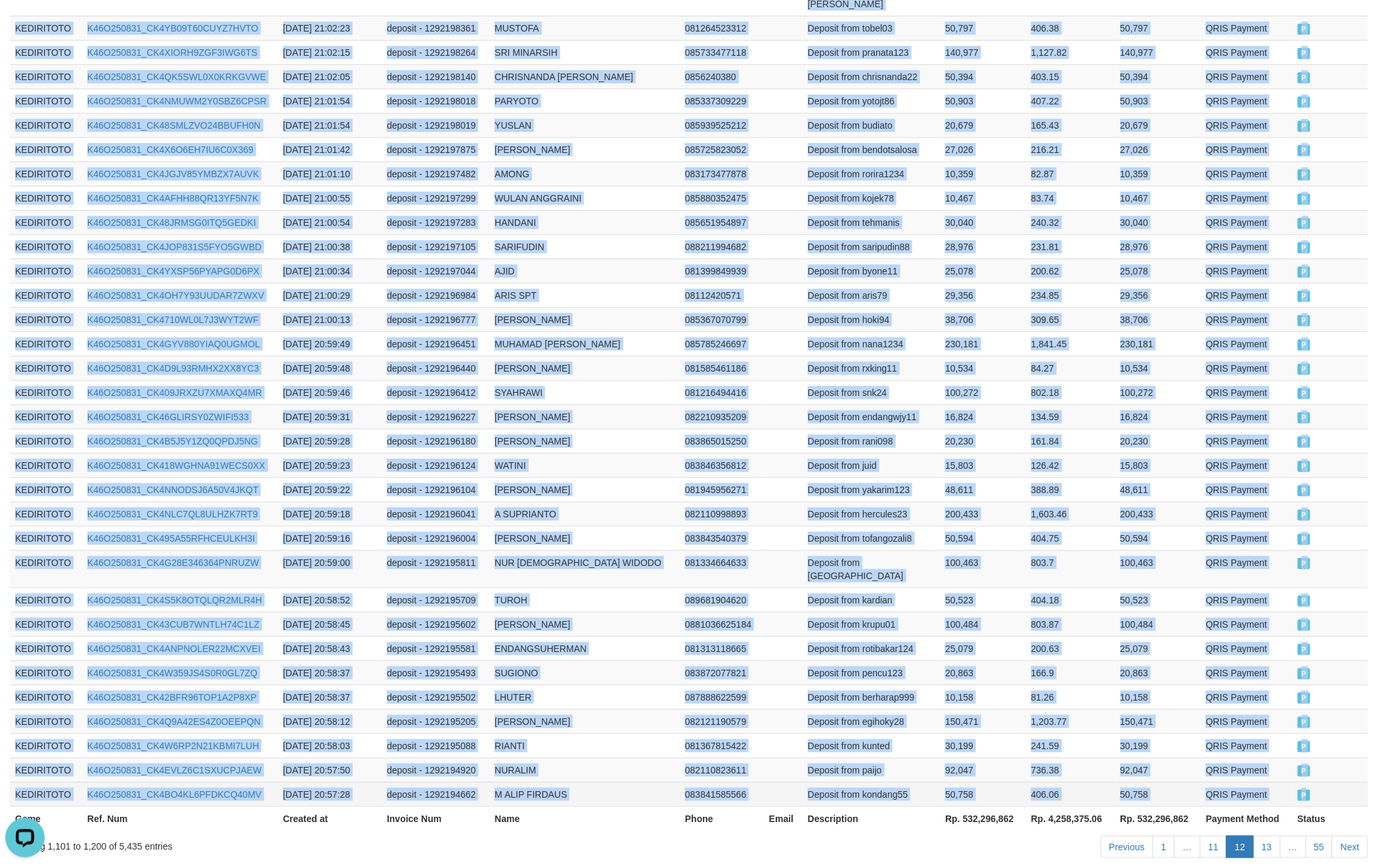
click at [1327, 782] on td "P" at bounding box center [1331, 794] width 76 height 25
click at [1262, 836] on link "13" at bounding box center [1268, 847] width 28 height 23
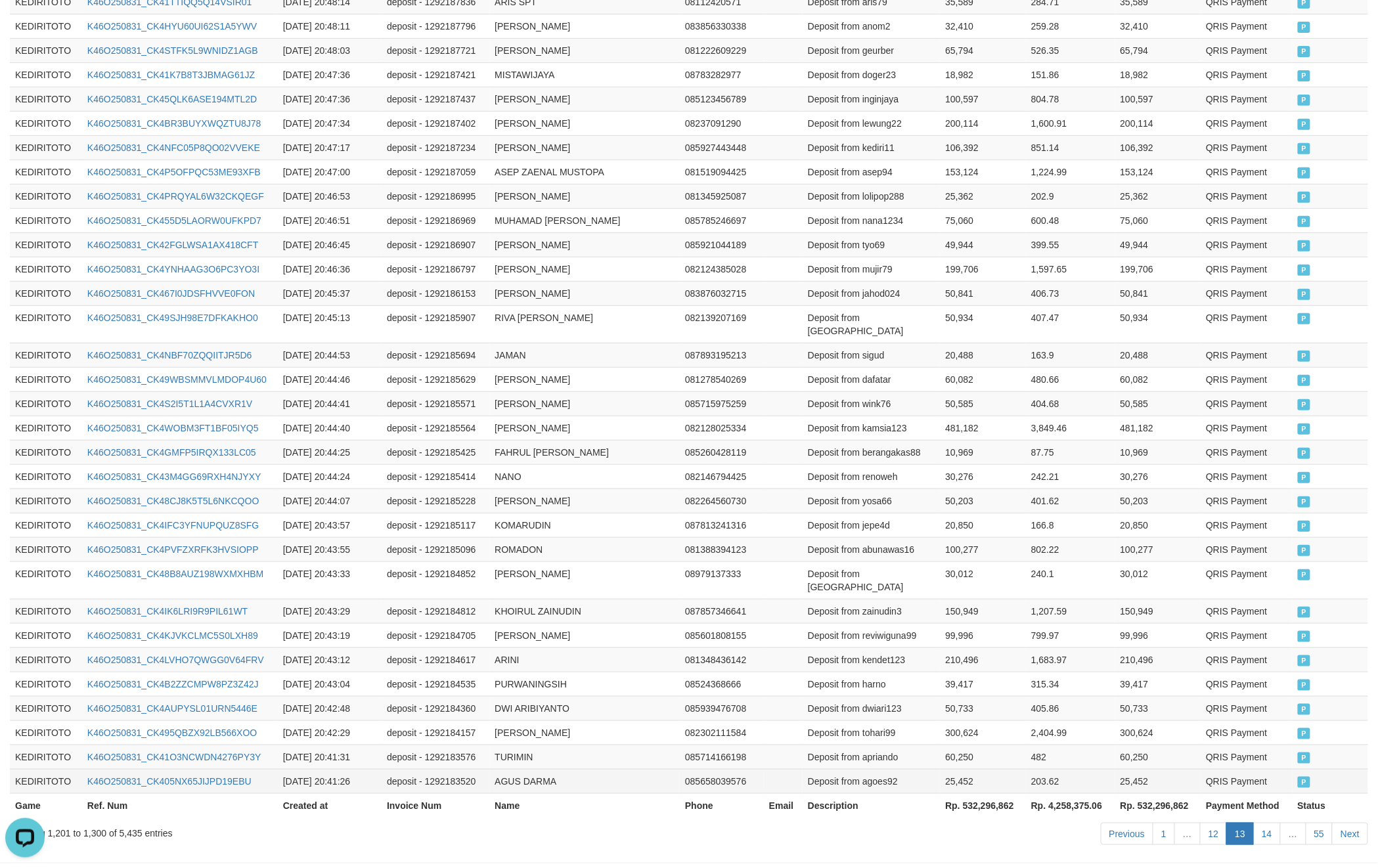
scroll to position [2215, 0]
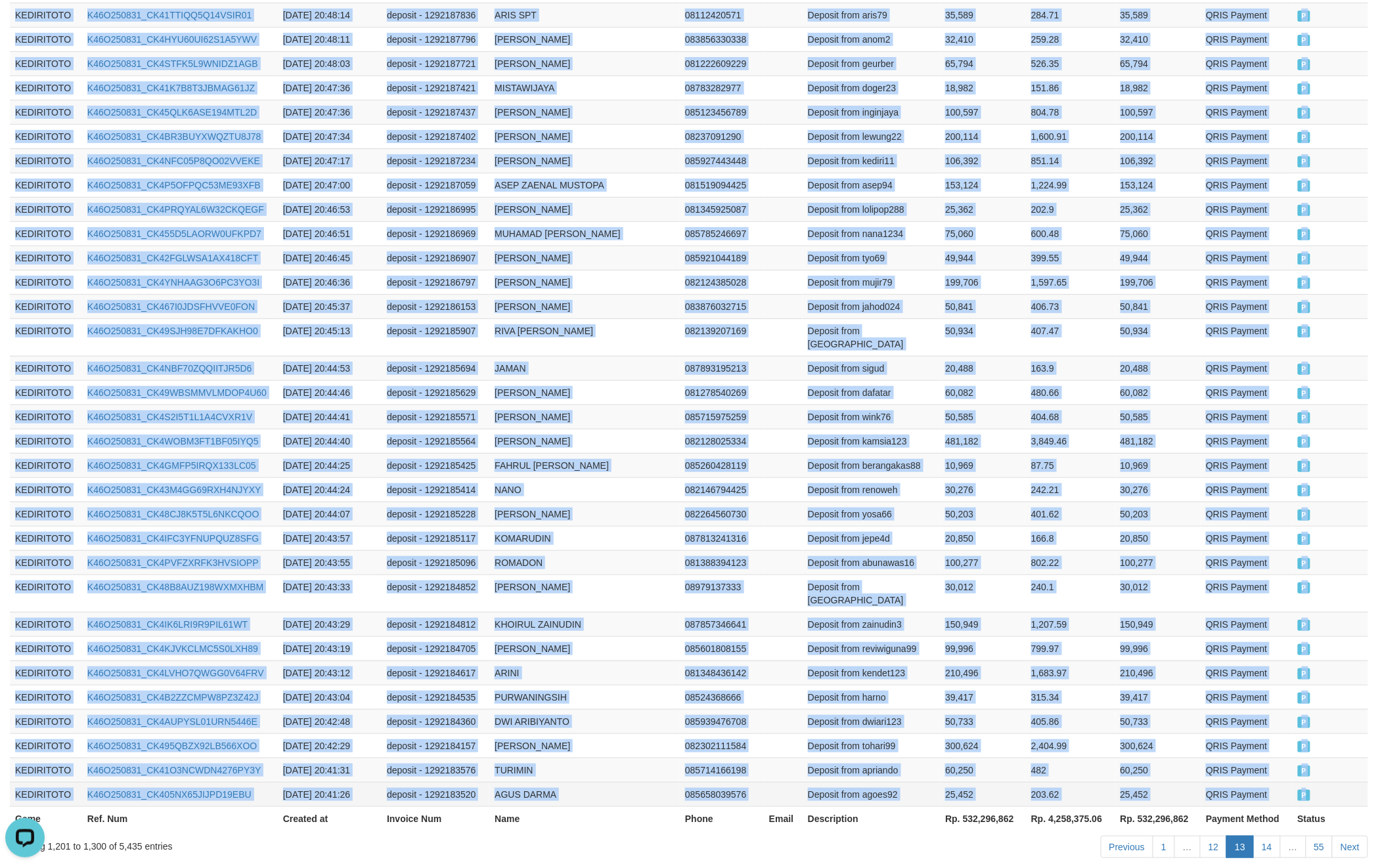
click at [1332, 782] on td "P" at bounding box center [1331, 794] width 76 height 25
click at [1264, 836] on link "14" at bounding box center [1268, 847] width 28 height 23
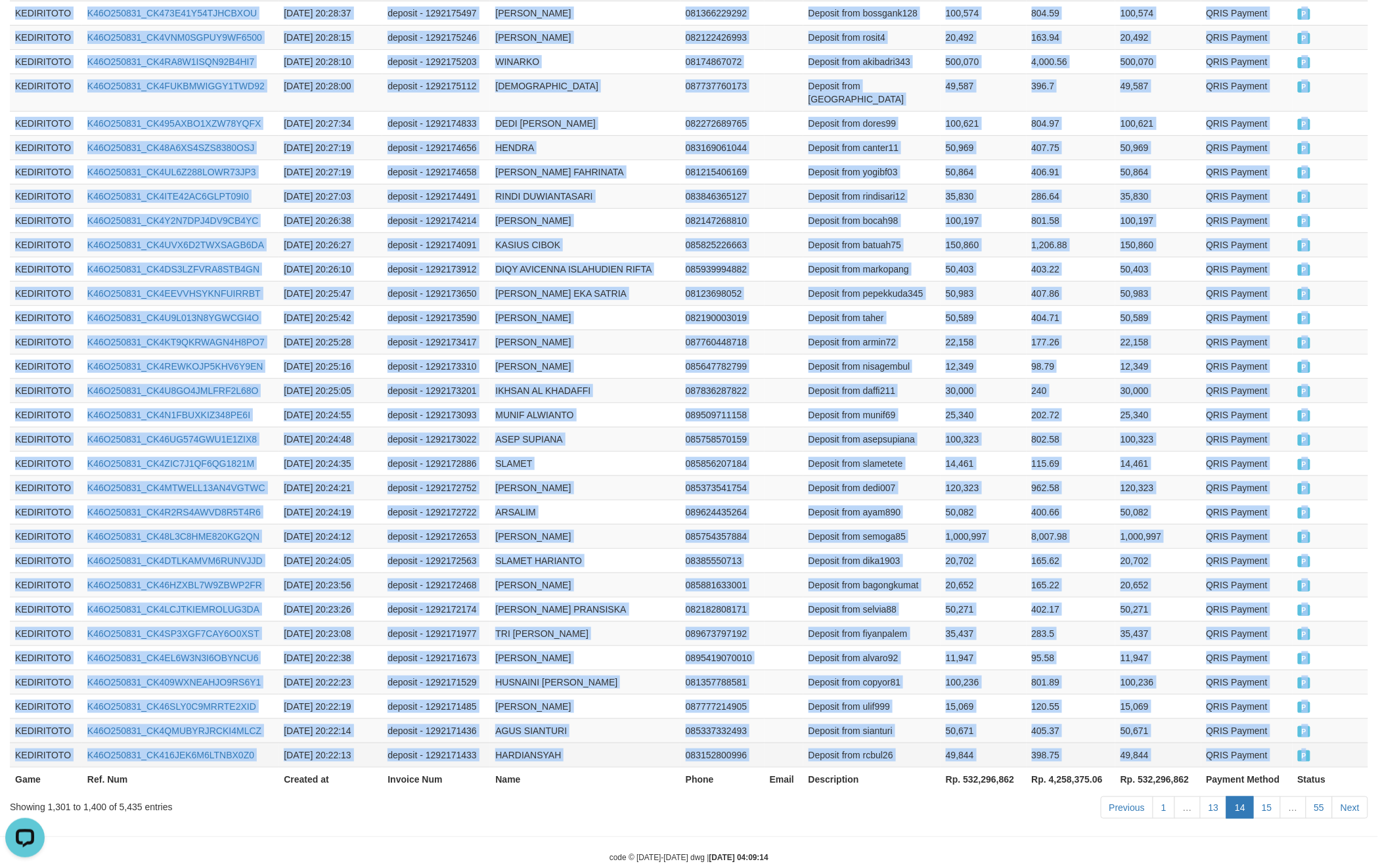
click at [1332, 743] on td "P" at bounding box center [1331, 755] width 76 height 25
click at [1267, 797] on link "15" at bounding box center [1268, 808] width 28 height 23
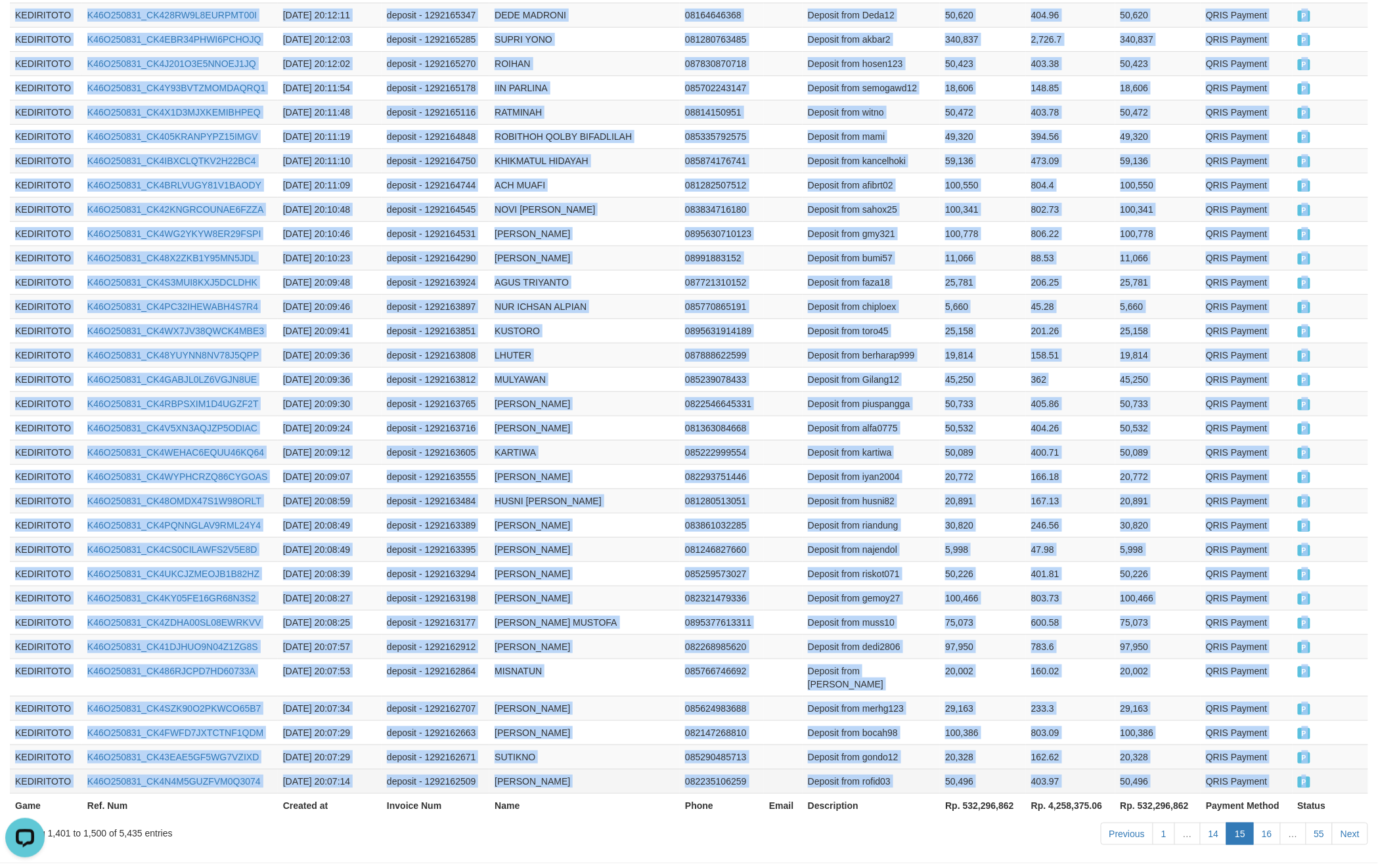
click at [1318, 769] on td "P" at bounding box center [1331, 781] width 76 height 25
click at [1262, 823] on link "16" at bounding box center [1268, 834] width 28 height 23
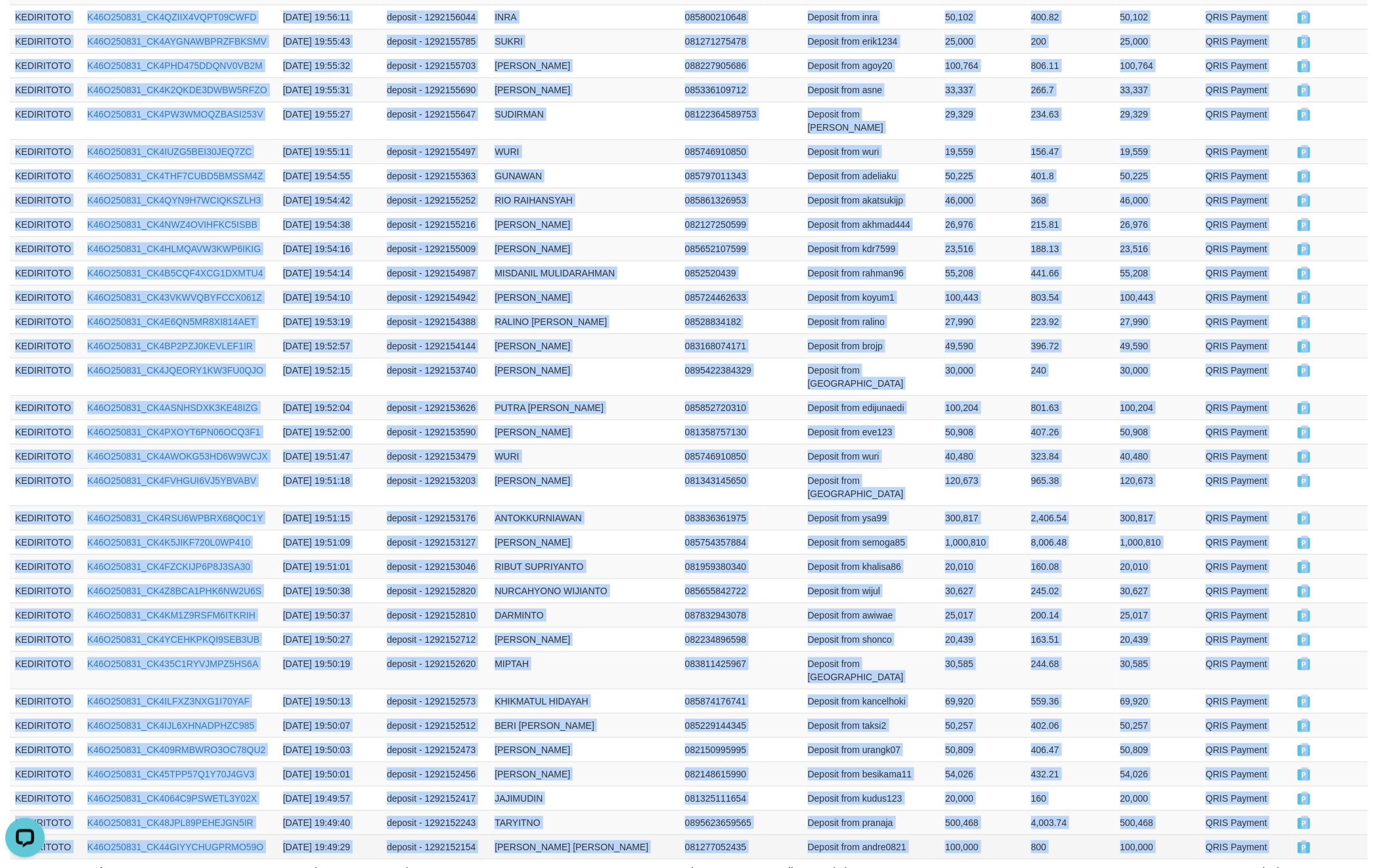
click at [1325, 835] on td "P" at bounding box center [1331, 847] width 76 height 25
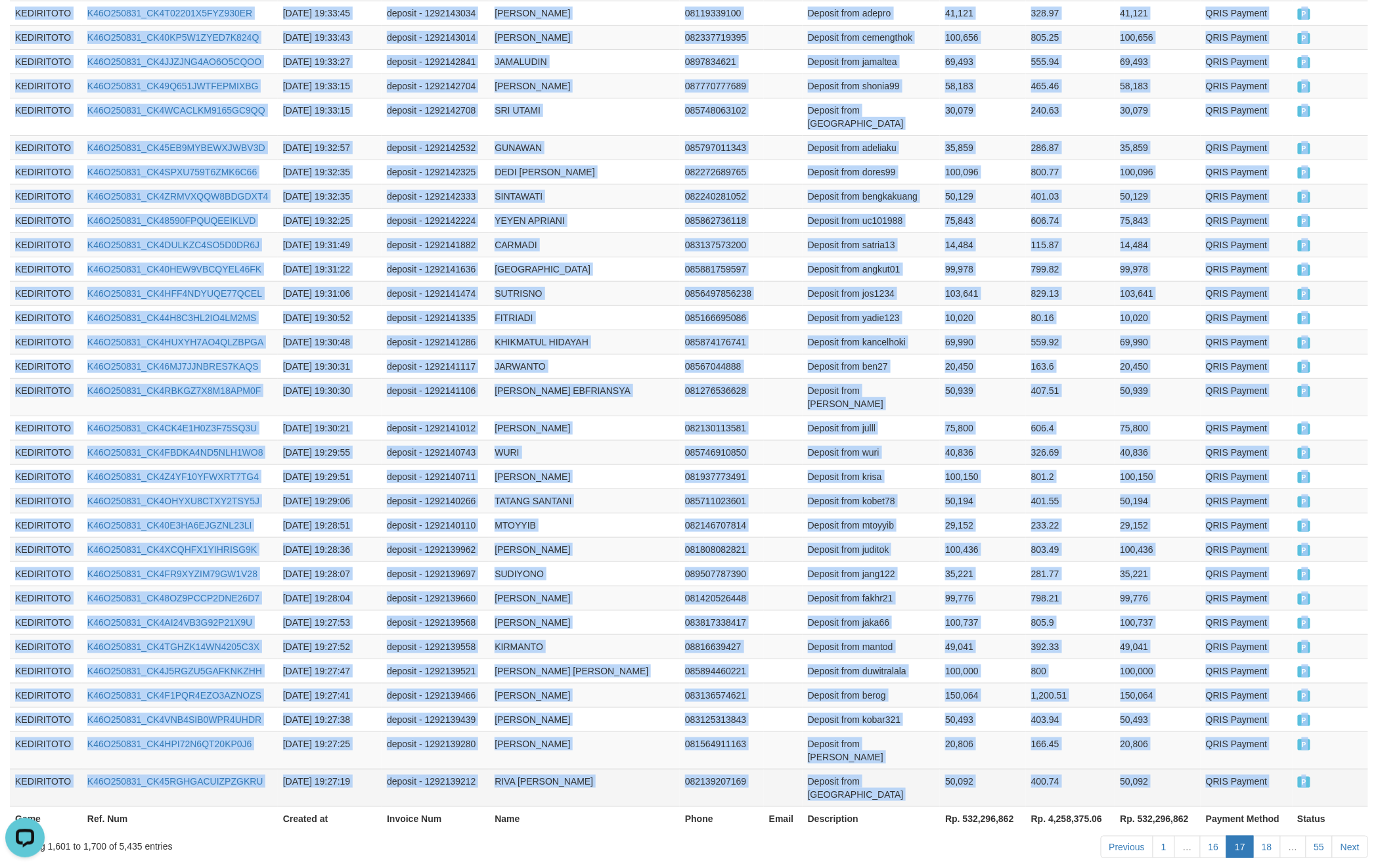
click at [1330, 769] on td "P" at bounding box center [1331, 788] width 76 height 37
click at [1267, 836] on link "18" at bounding box center [1268, 847] width 28 height 23
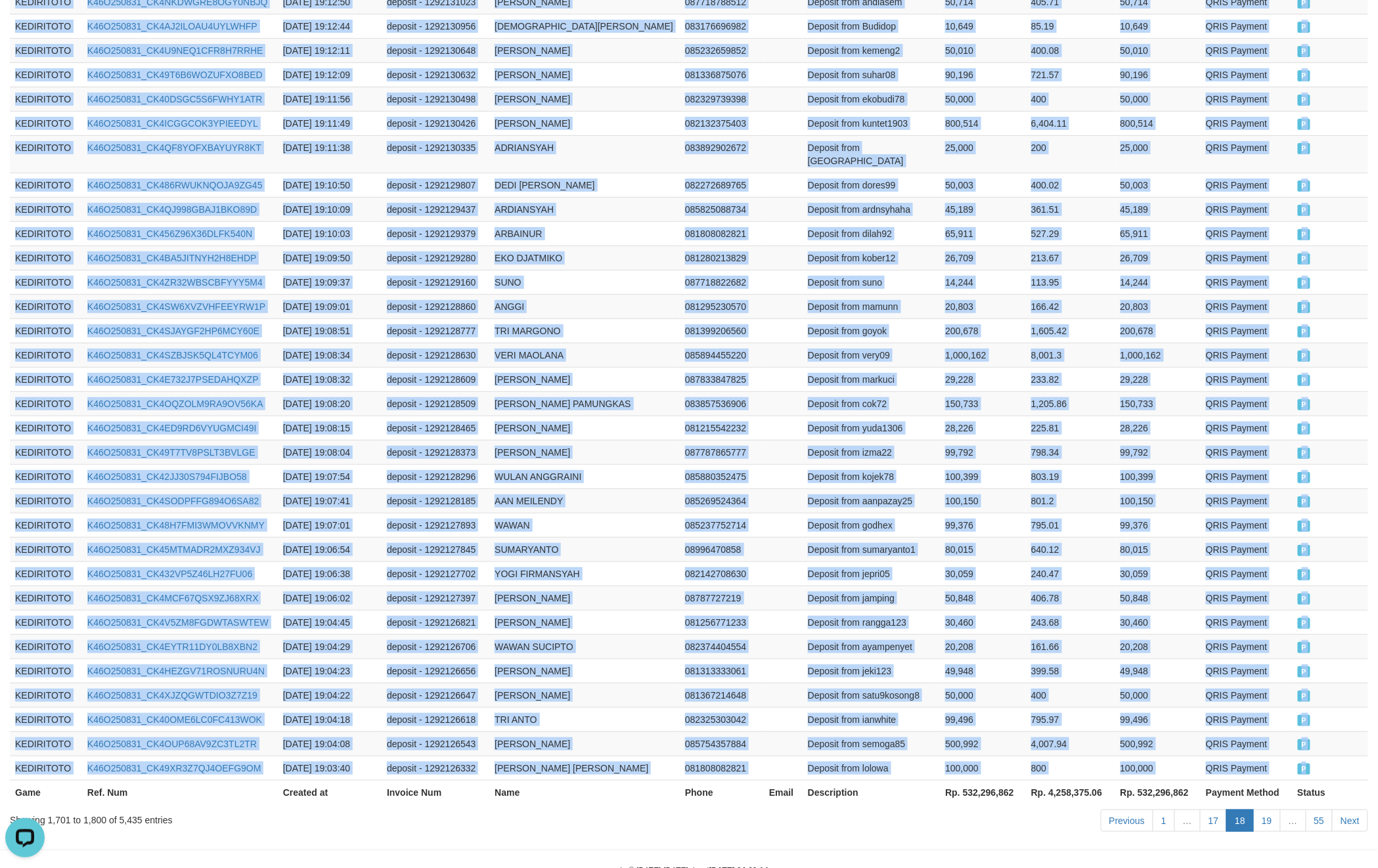
click at [1330, 756] on td "P" at bounding box center [1331, 768] width 76 height 25
click at [1268, 810] on link "19" at bounding box center [1268, 821] width 28 height 23
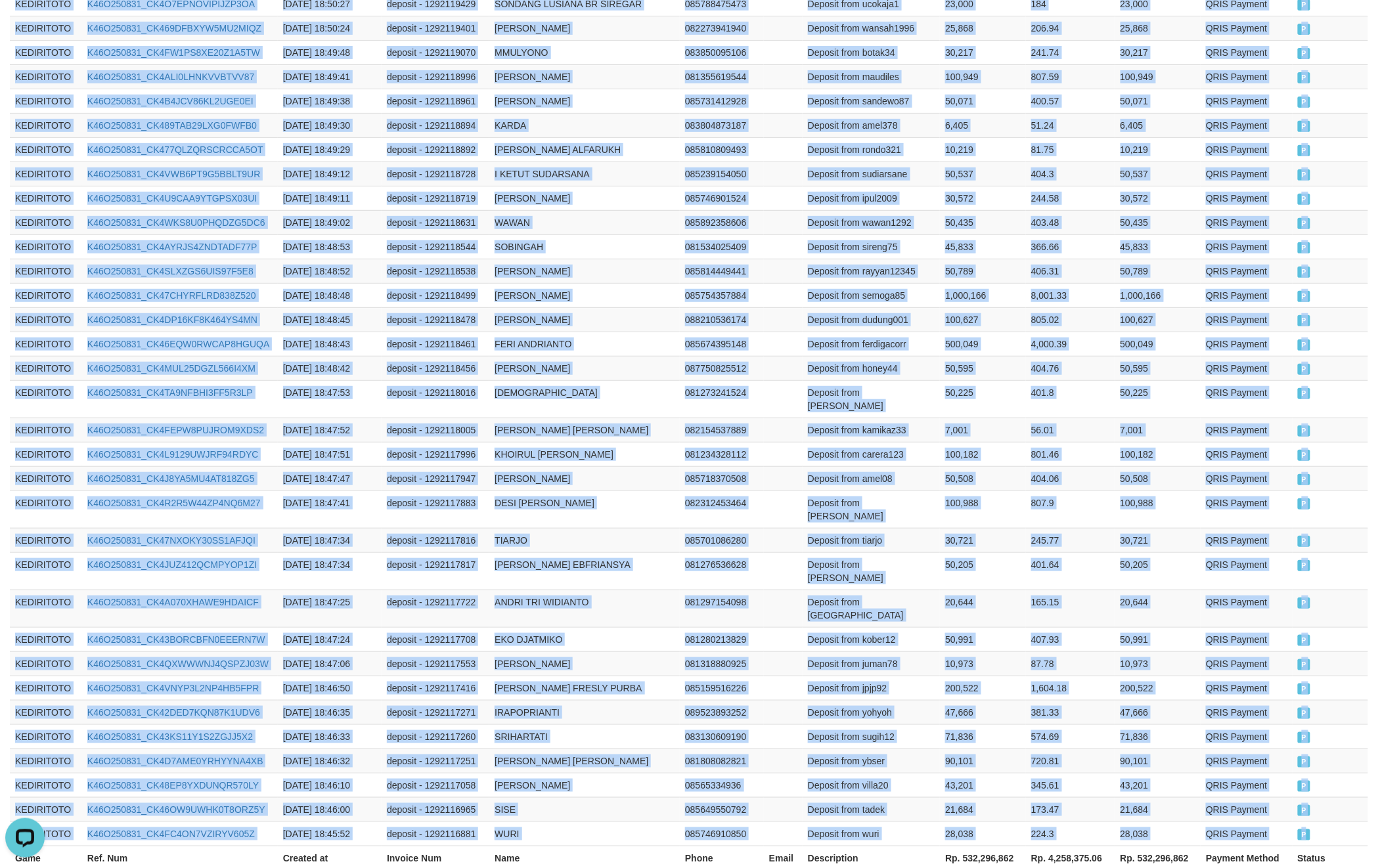
click at [1332, 821] on td "P" at bounding box center [1331, 833] width 76 height 25
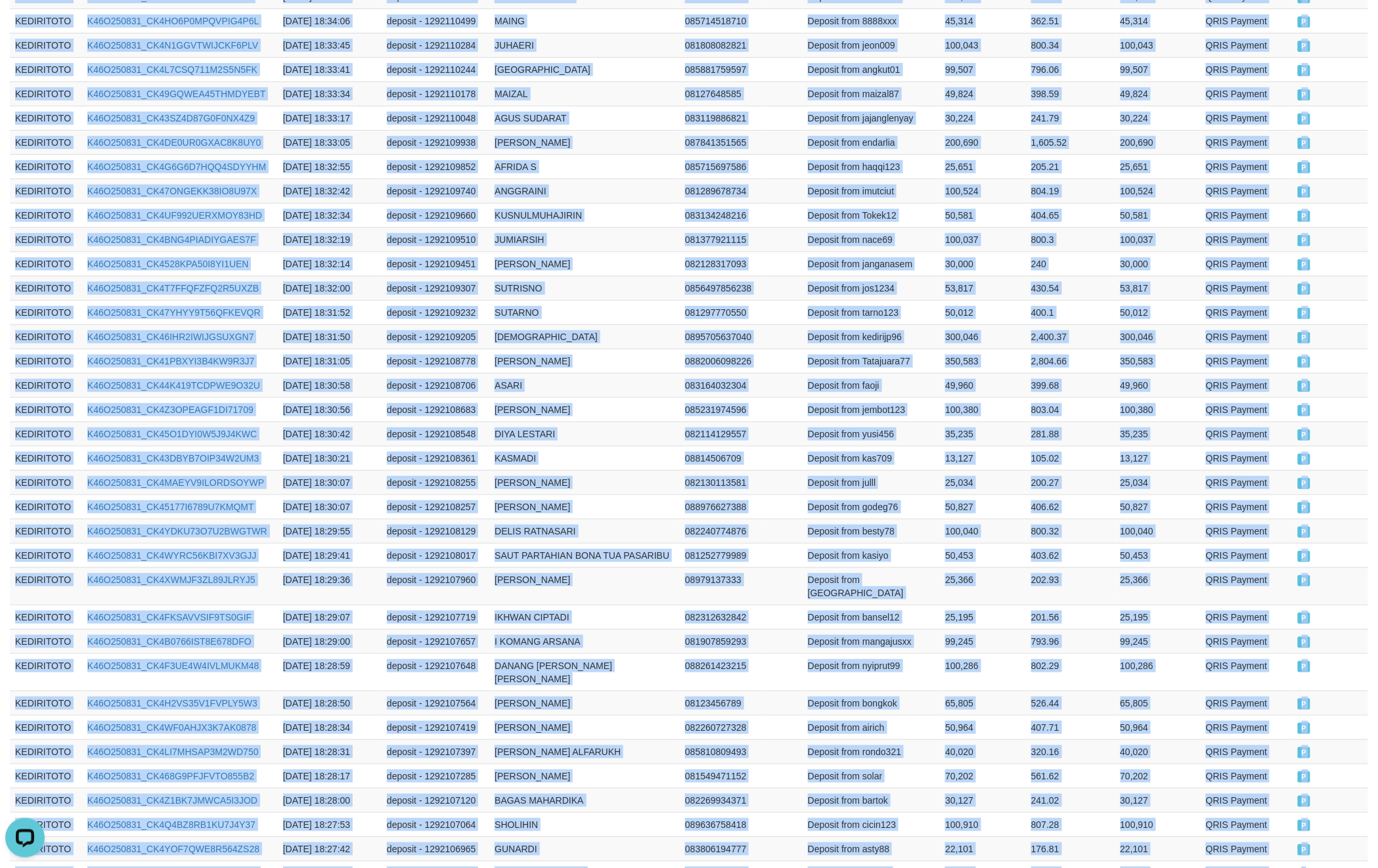
click at [1324, 861] on td "P" at bounding box center [1331, 873] width 76 height 25
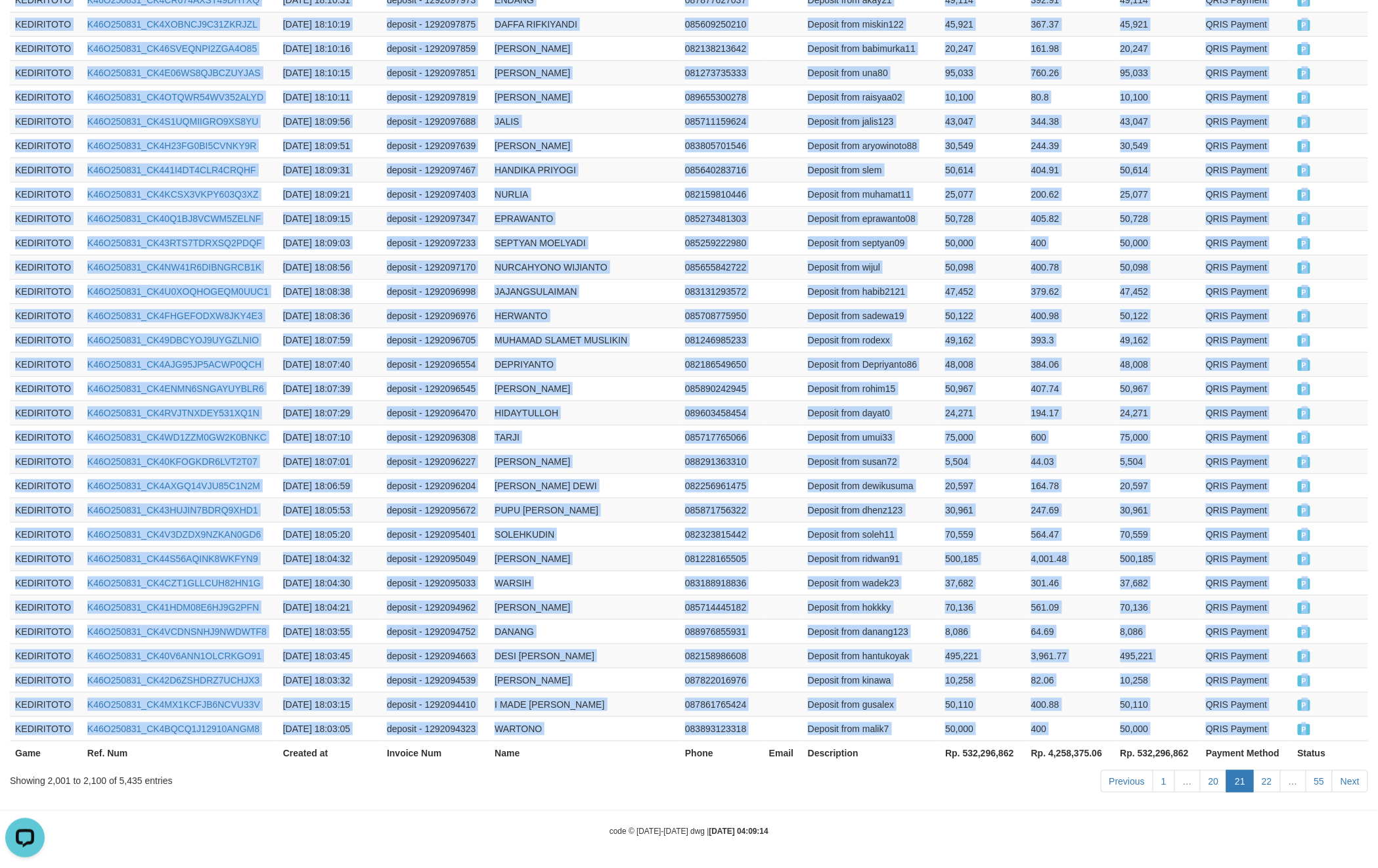
click at [1327, 725] on td "P" at bounding box center [1331, 728] width 76 height 25
click at [1270, 779] on link "22" at bounding box center [1268, 782] width 28 height 23
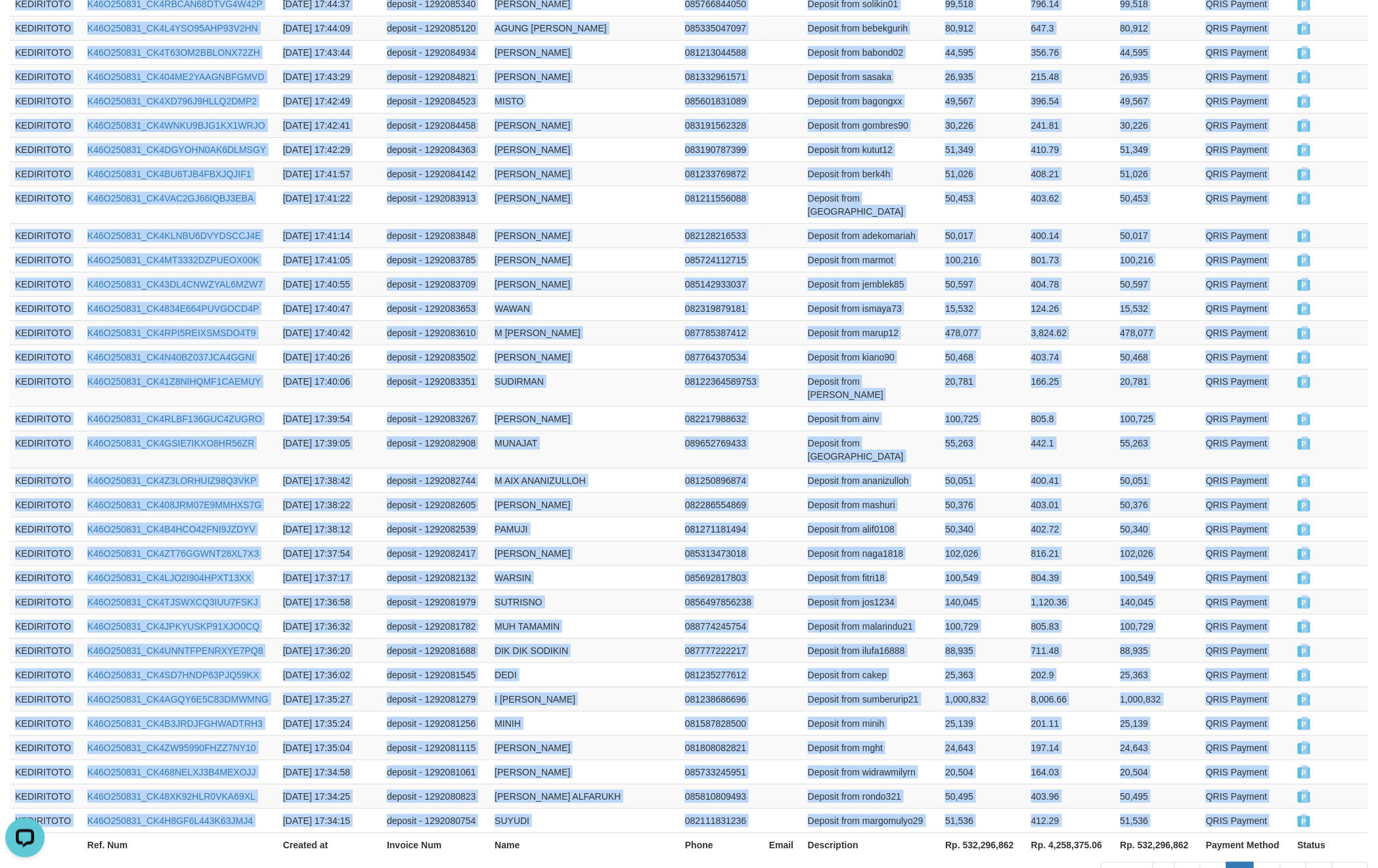
click at [1328, 808] on td "P" at bounding box center [1331, 820] width 76 height 25
click at [1262, 863] on link "23" at bounding box center [1268, 874] width 28 height 23
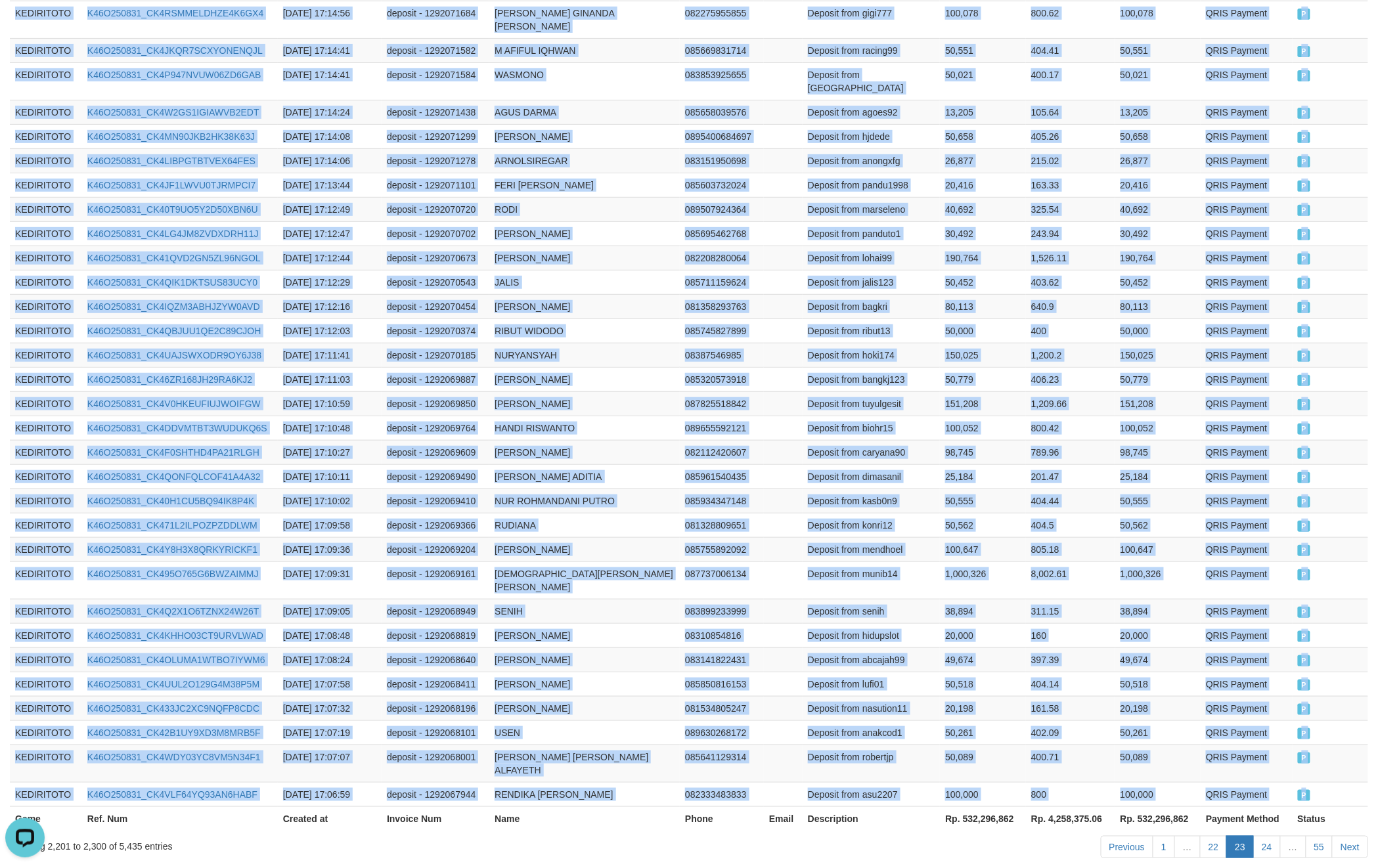
click at [1328, 782] on td "P" at bounding box center [1331, 794] width 76 height 25
click at [1267, 836] on link "24" at bounding box center [1268, 847] width 28 height 23
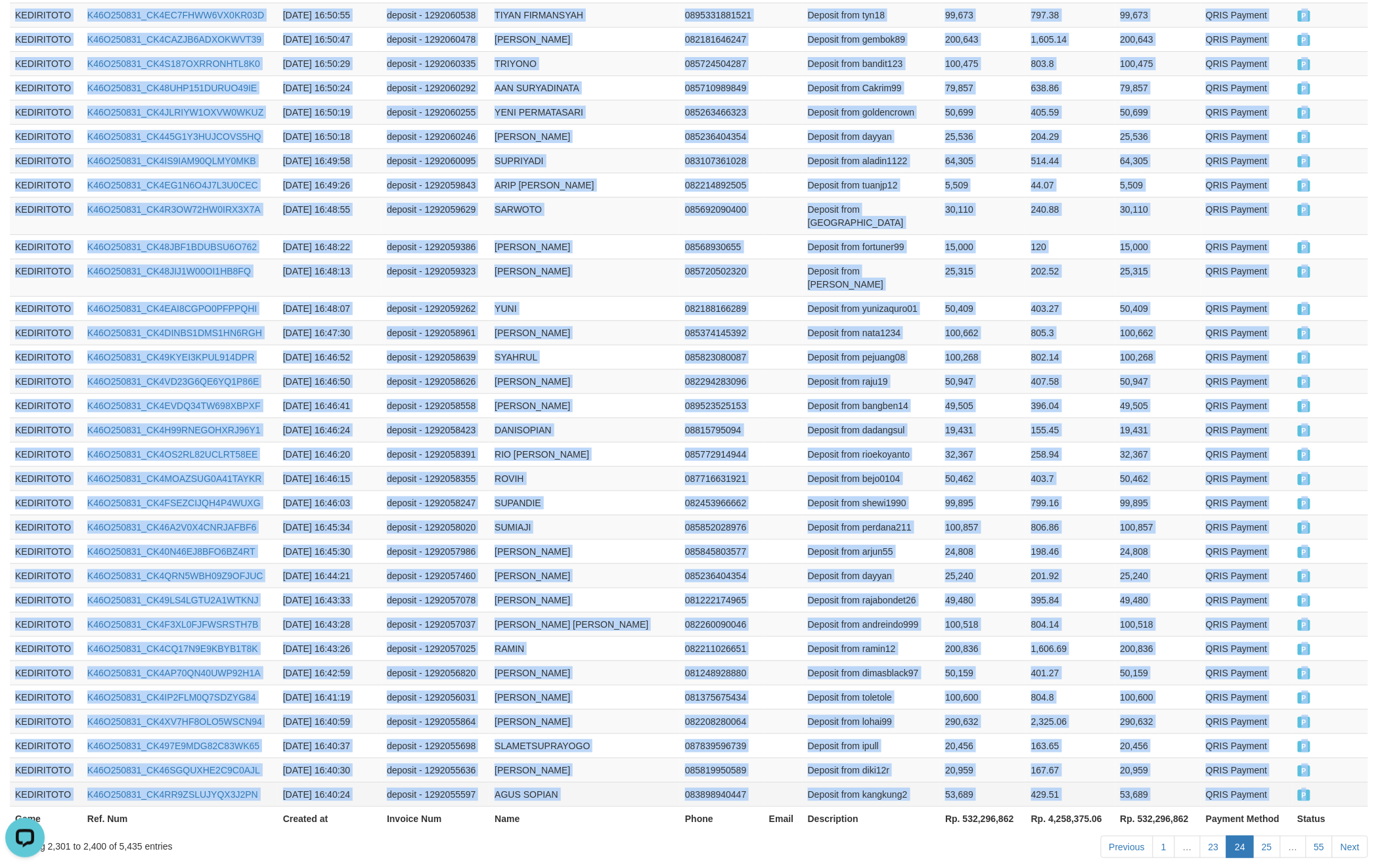
click at [1325, 782] on td "P" at bounding box center [1331, 794] width 76 height 25
click at [1266, 836] on link "25" at bounding box center [1268, 847] width 28 height 23
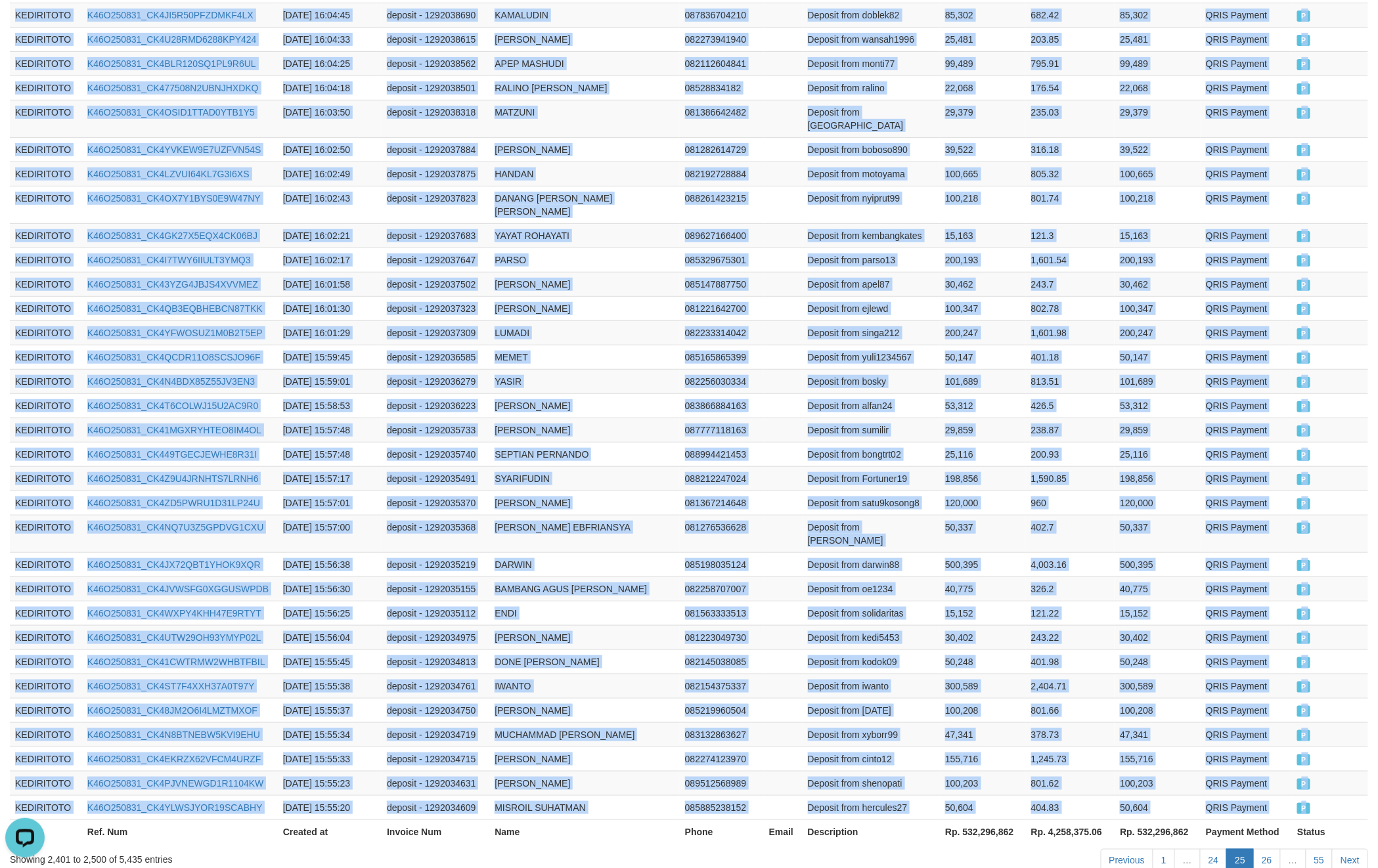
click at [1327, 796] on td "P" at bounding box center [1330, 808] width 76 height 25
click at [1275, 849] on link "26" at bounding box center [1268, 861] width 28 height 23
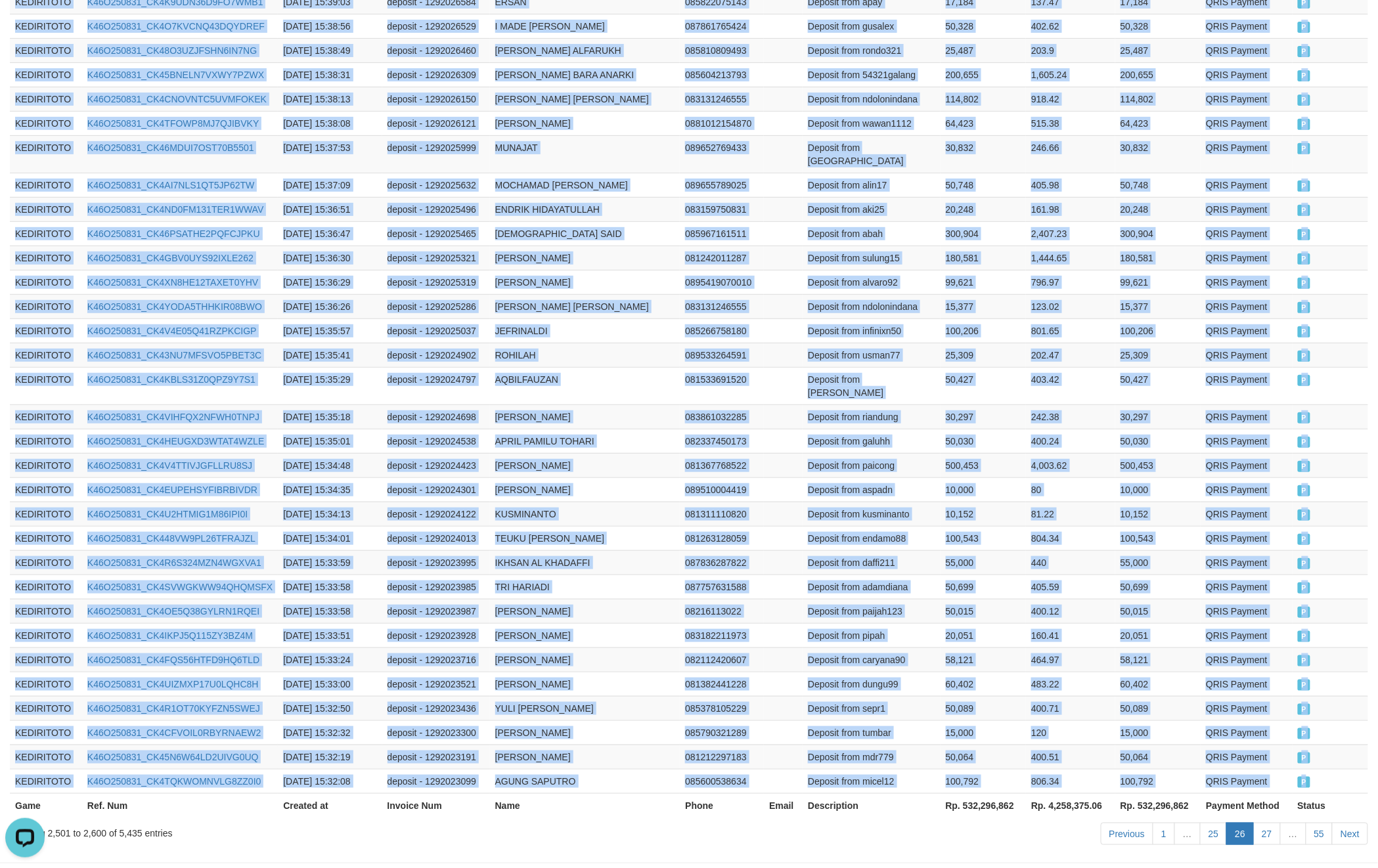
click at [1327, 769] on td "P" at bounding box center [1331, 781] width 76 height 25
click at [1260, 823] on link "27" at bounding box center [1268, 834] width 28 height 23
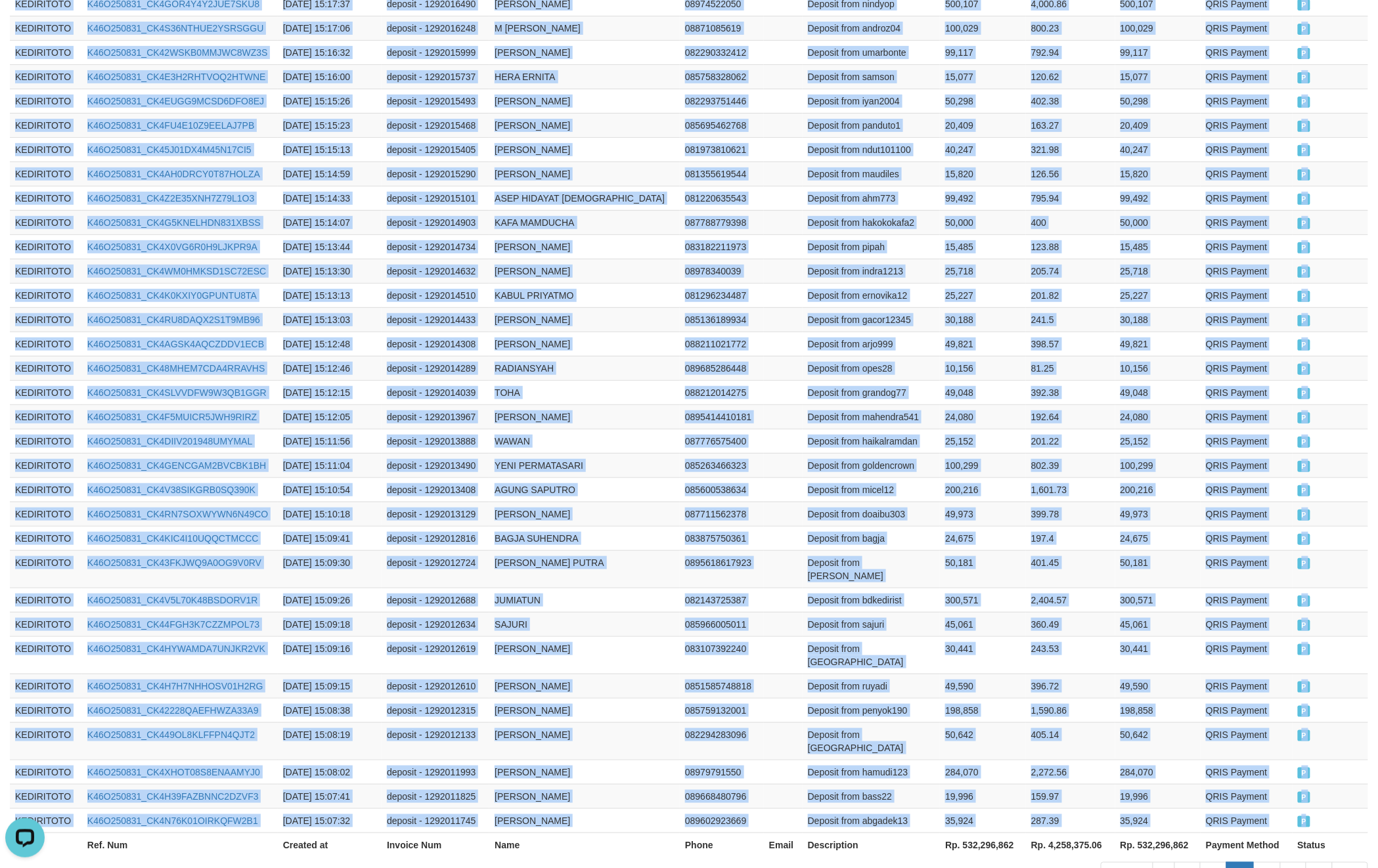
click at [1332, 808] on td "P" at bounding box center [1331, 820] width 76 height 25
click at [1261, 863] on link "28" at bounding box center [1268, 874] width 28 height 23
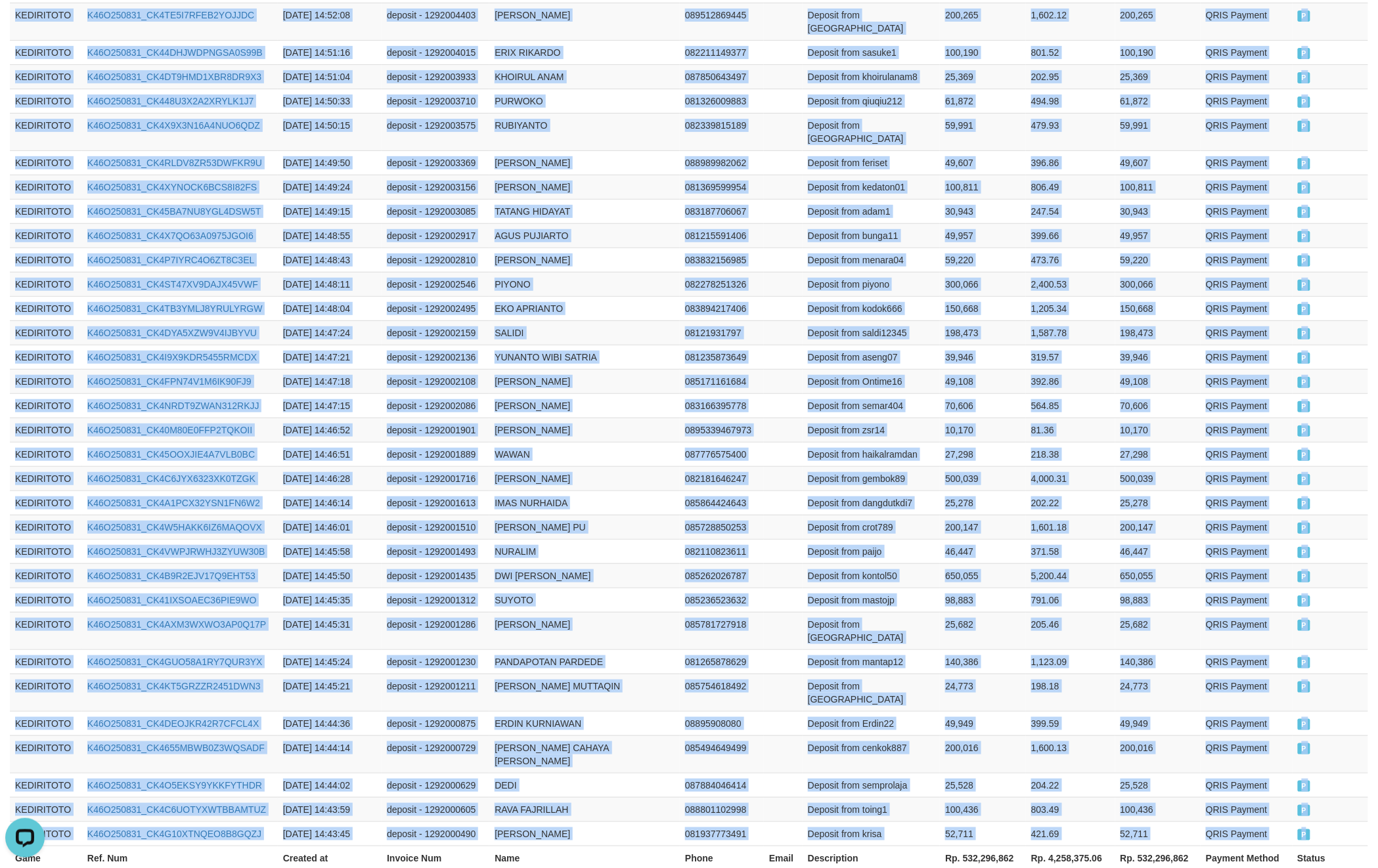
click at [1331, 821] on td "P" at bounding box center [1331, 833] width 76 height 25
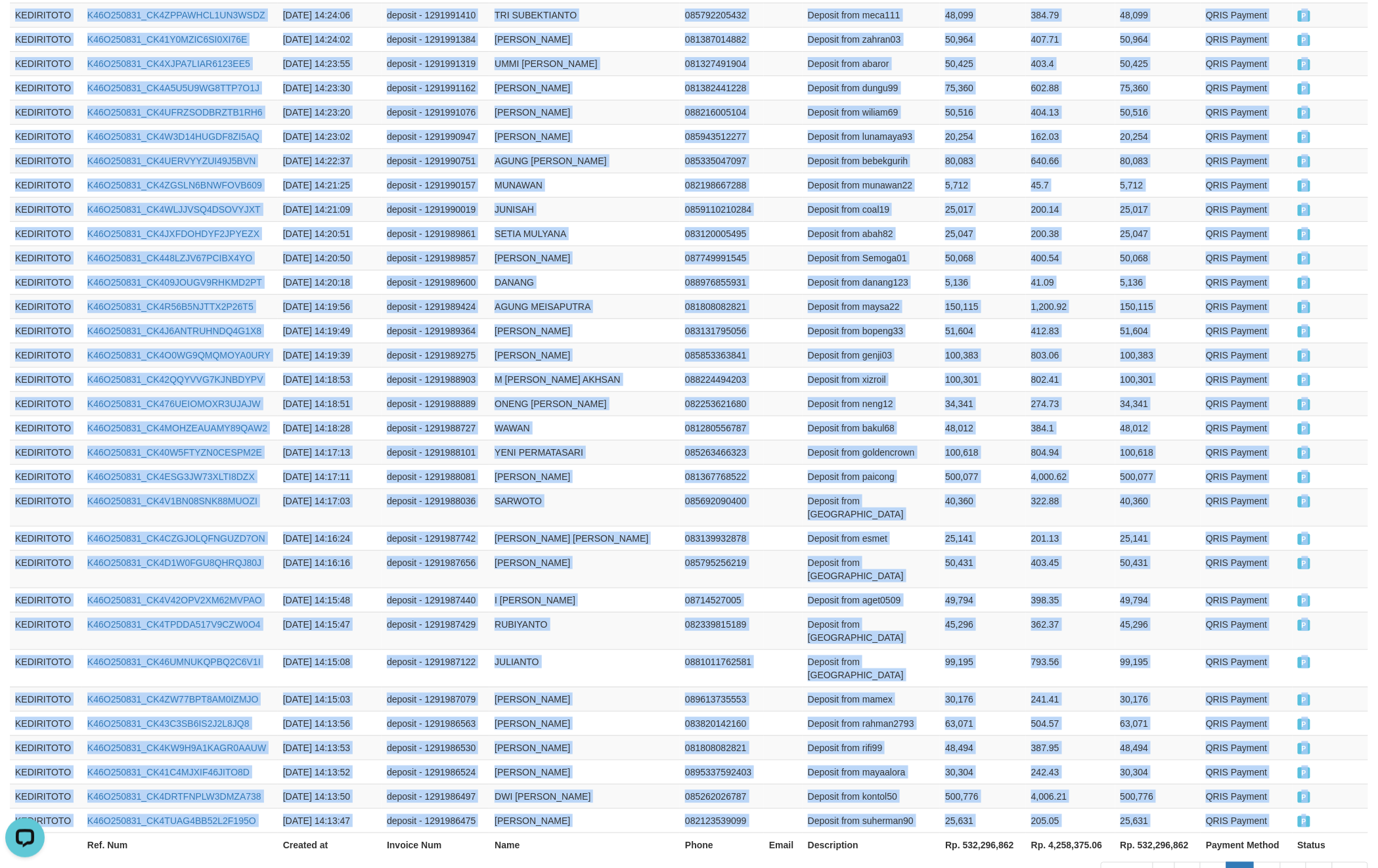
click at [1321, 808] on td "P" at bounding box center [1331, 820] width 76 height 25
click at [1261, 863] on link "30" at bounding box center [1268, 874] width 28 height 23
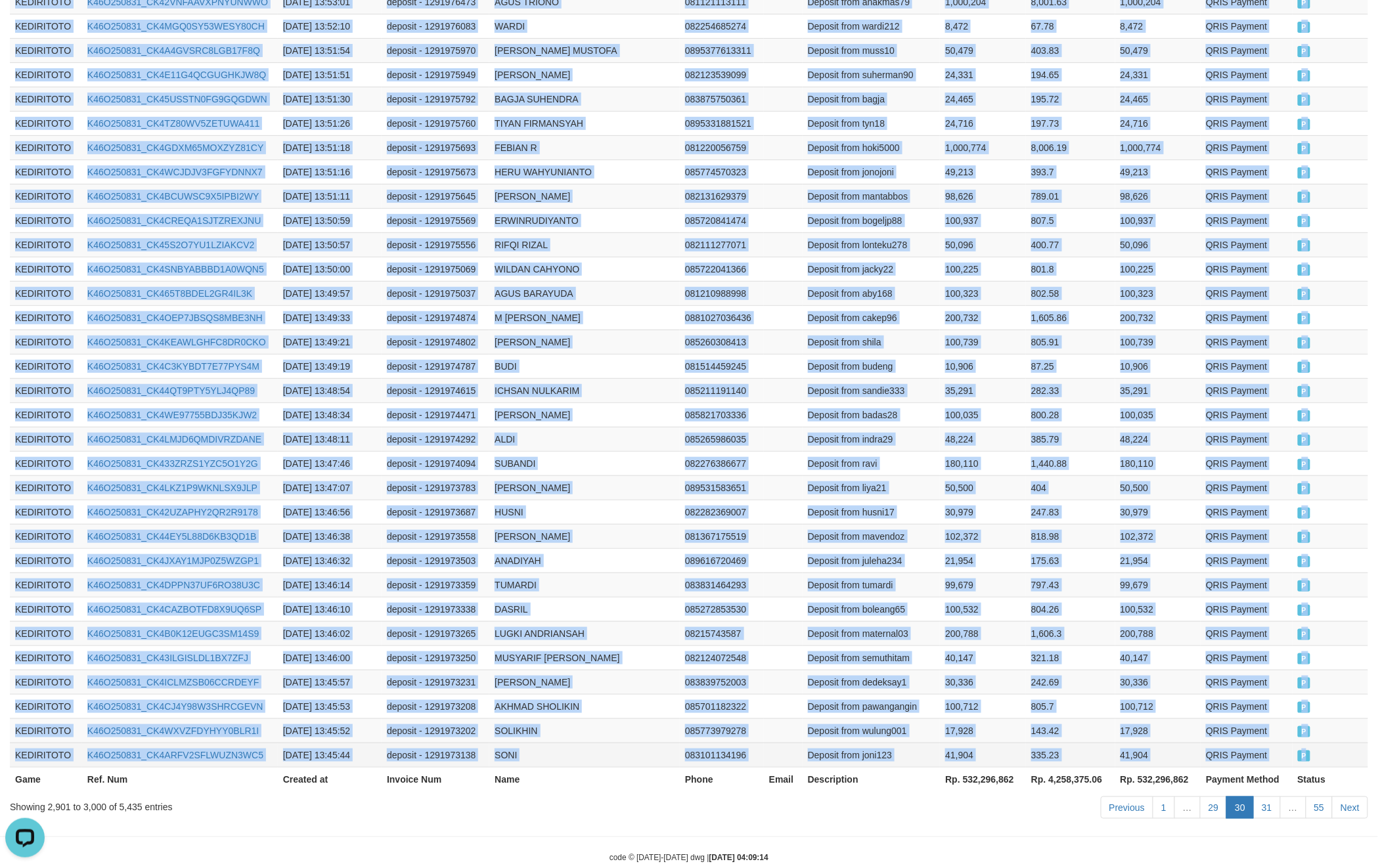
click at [1325, 743] on td "P" at bounding box center [1331, 755] width 76 height 25
click at [1265, 797] on link "31" at bounding box center [1268, 808] width 28 height 23
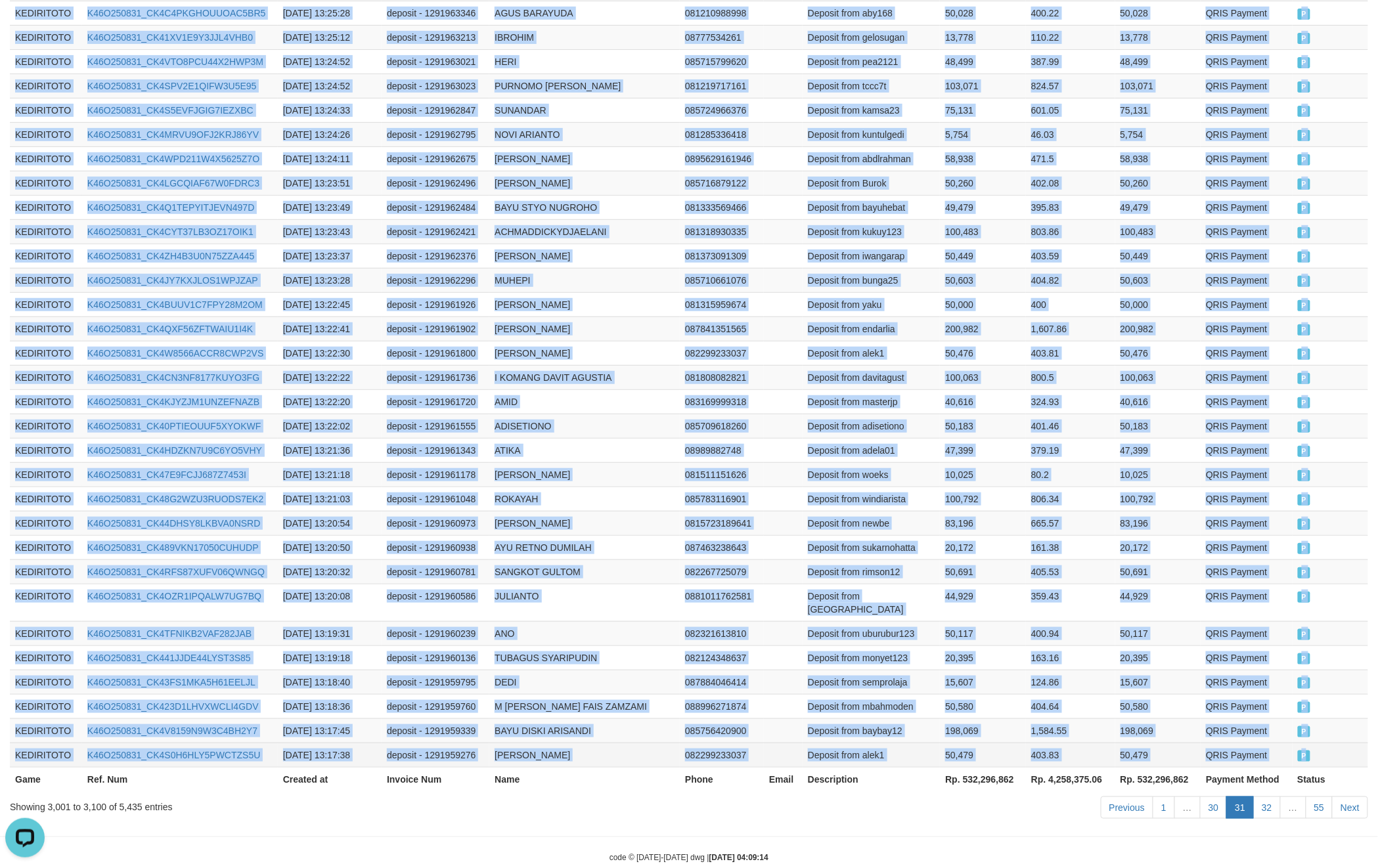
click at [1327, 743] on td "P" at bounding box center [1331, 755] width 76 height 25
click at [1267, 797] on link "32" at bounding box center [1268, 808] width 28 height 23
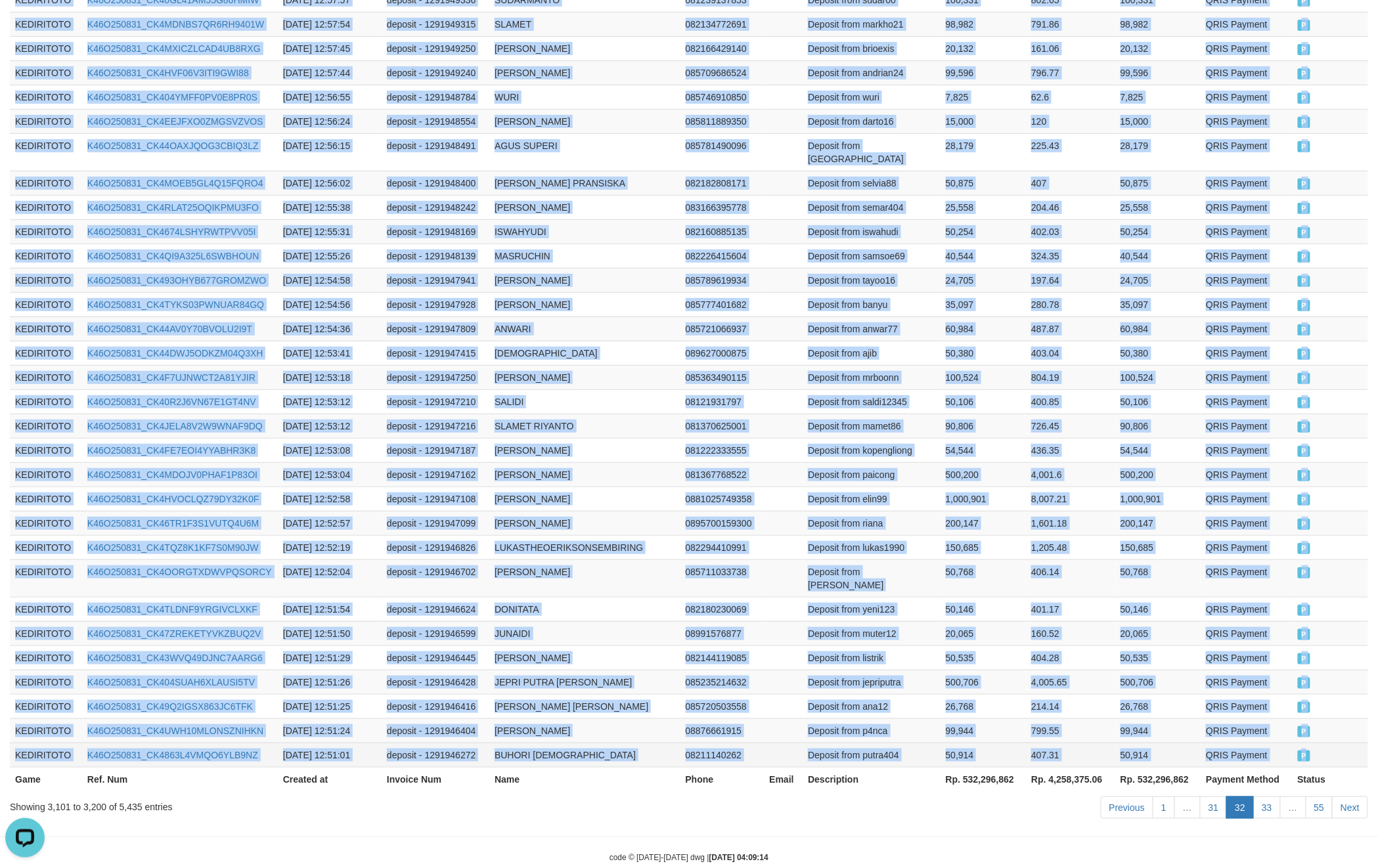
click at [1319, 743] on td "P" at bounding box center [1331, 755] width 76 height 25
click at [1261, 797] on link "33" at bounding box center [1268, 808] width 28 height 23
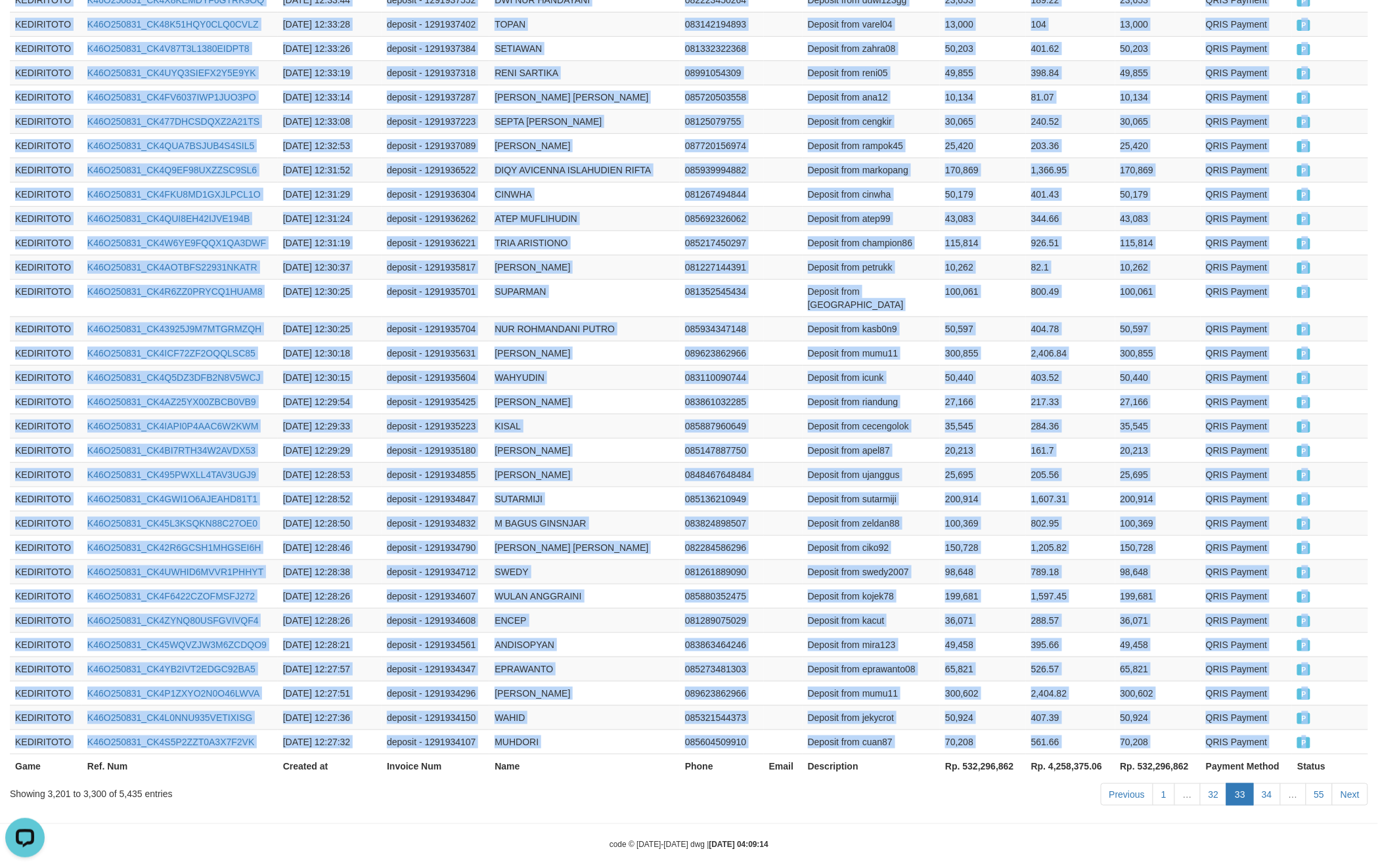
click at [1337, 730] on td "P" at bounding box center [1330, 742] width 76 height 25
click at [1270, 784] on link "34" at bounding box center [1268, 795] width 28 height 23
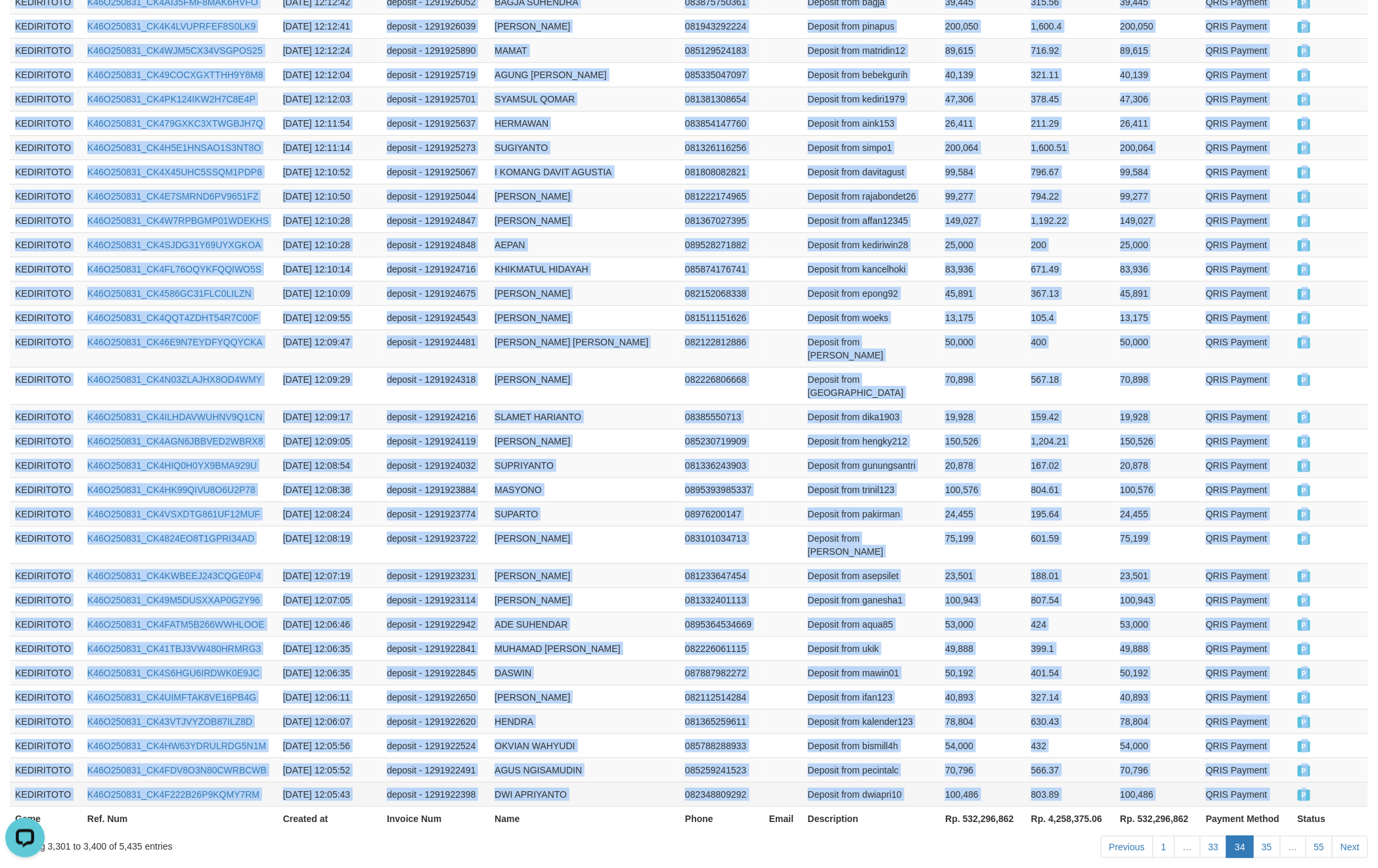
click at [1322, 782] on td "P" at bounding box center [1331, 794] width 76 height 25
click at [1265, 836] on link "35" at bounding box center [1268, 847] width 28 height 23
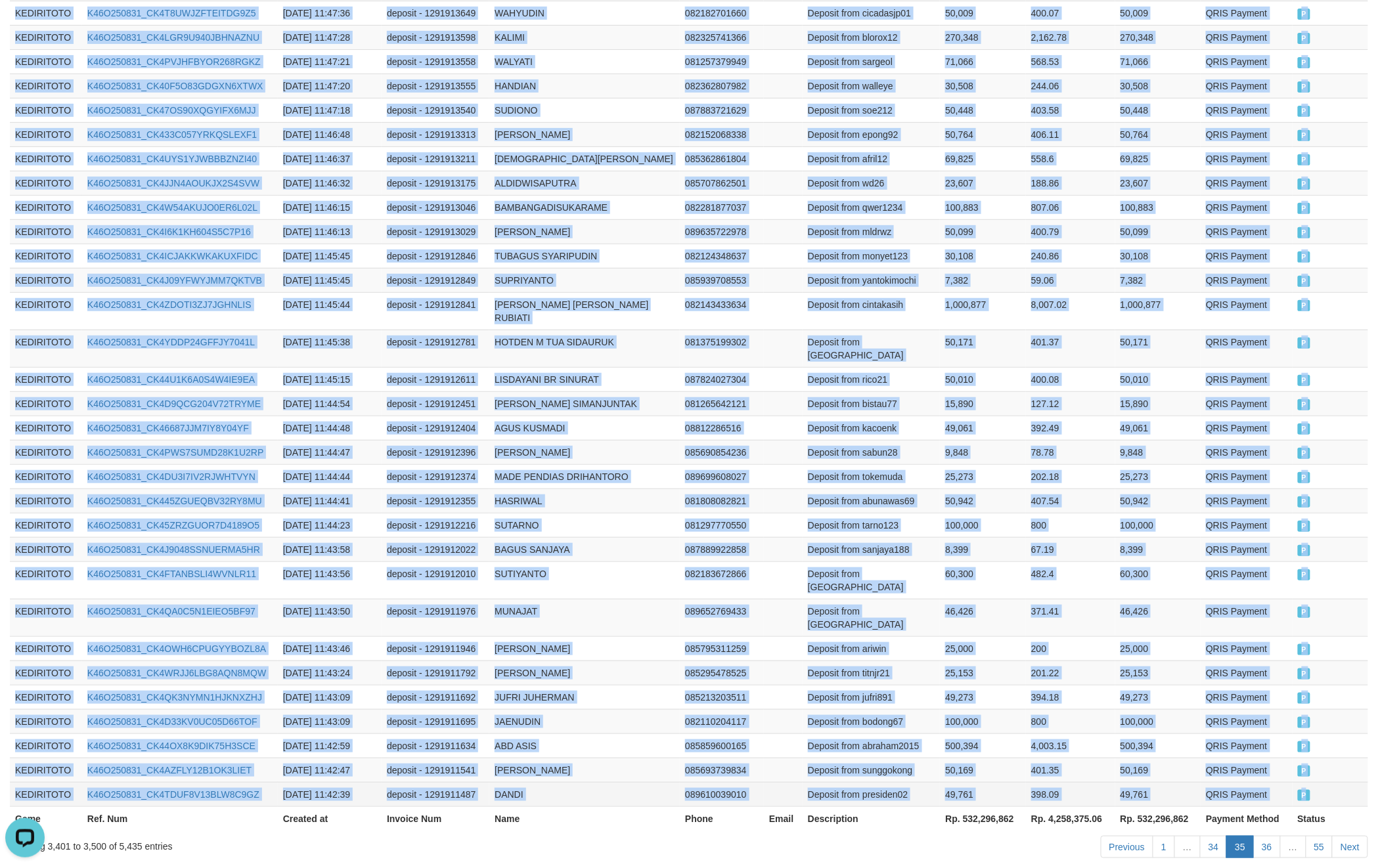
click at [1323, 782] on td "P" at bounding box center [1331, 794] width 76 height 25
click at [1262, 836] on link "36" at bounding box center [1268, 847] width 28 height 23
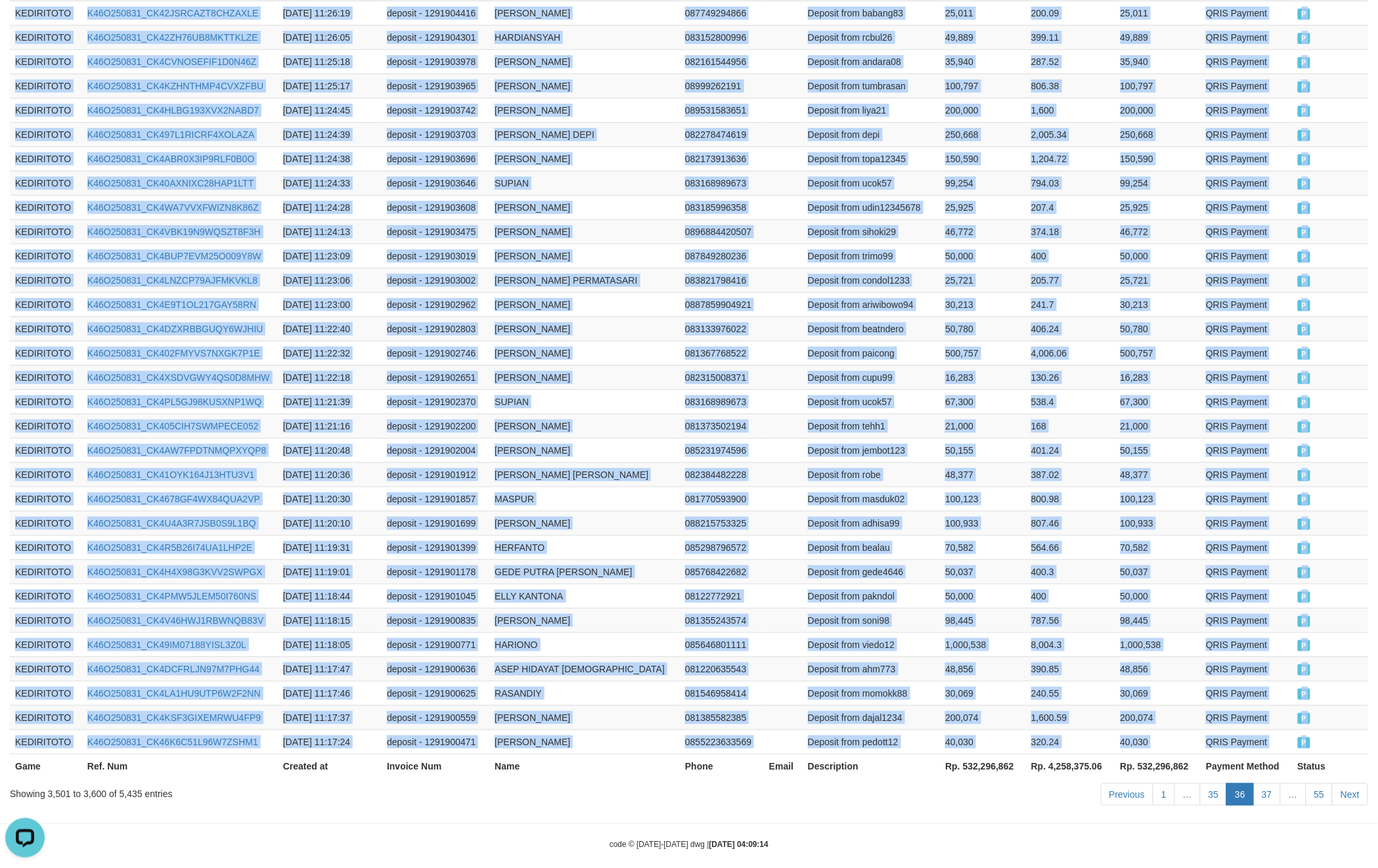
click at [1333, 730] on td "P" at bounding box center [1331, 742] width 76 height 25
click at [1273, 784] on link "37" at bounding box center [1268, 795] width 28 height 23
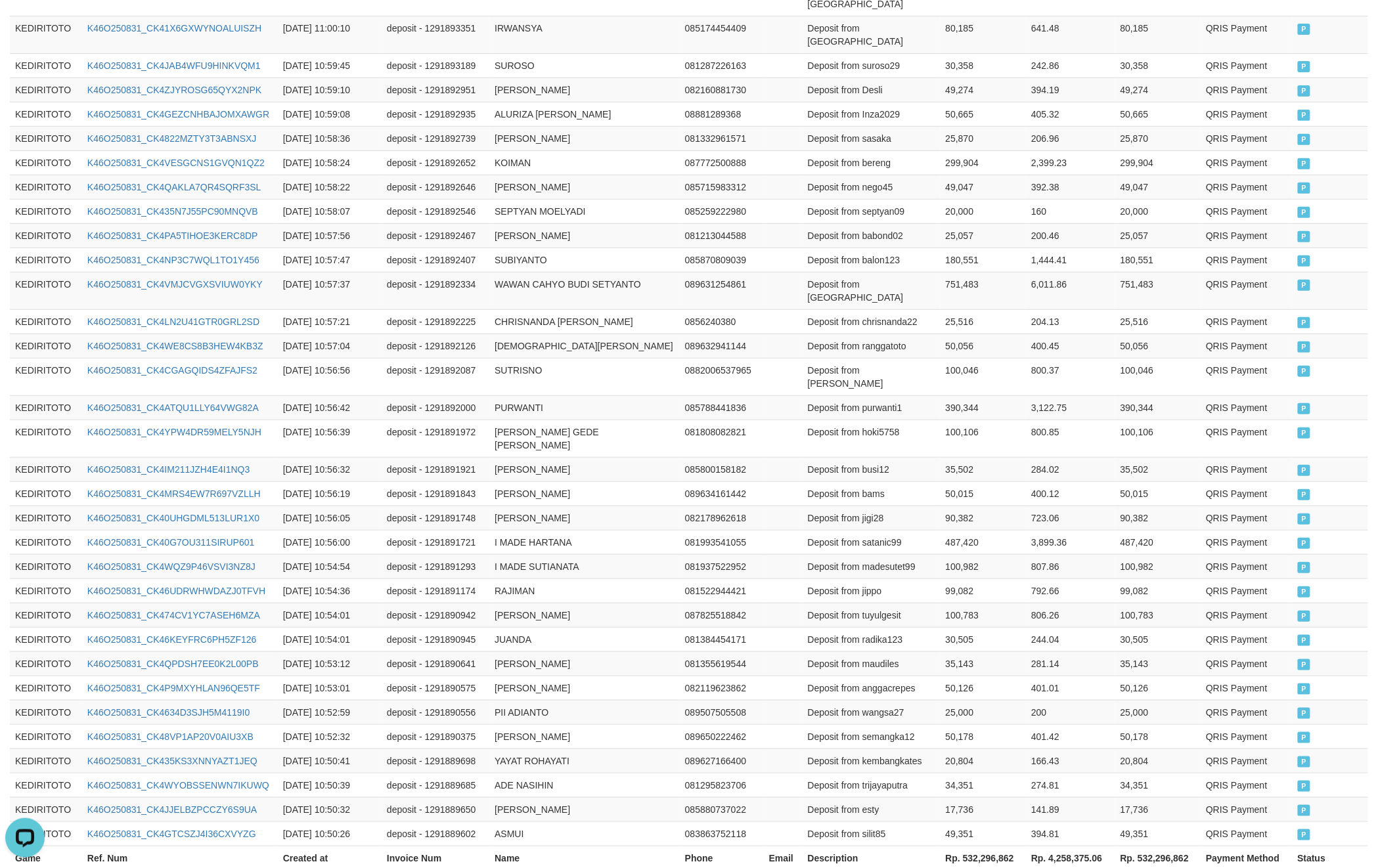
scroll to position [2228, 0]
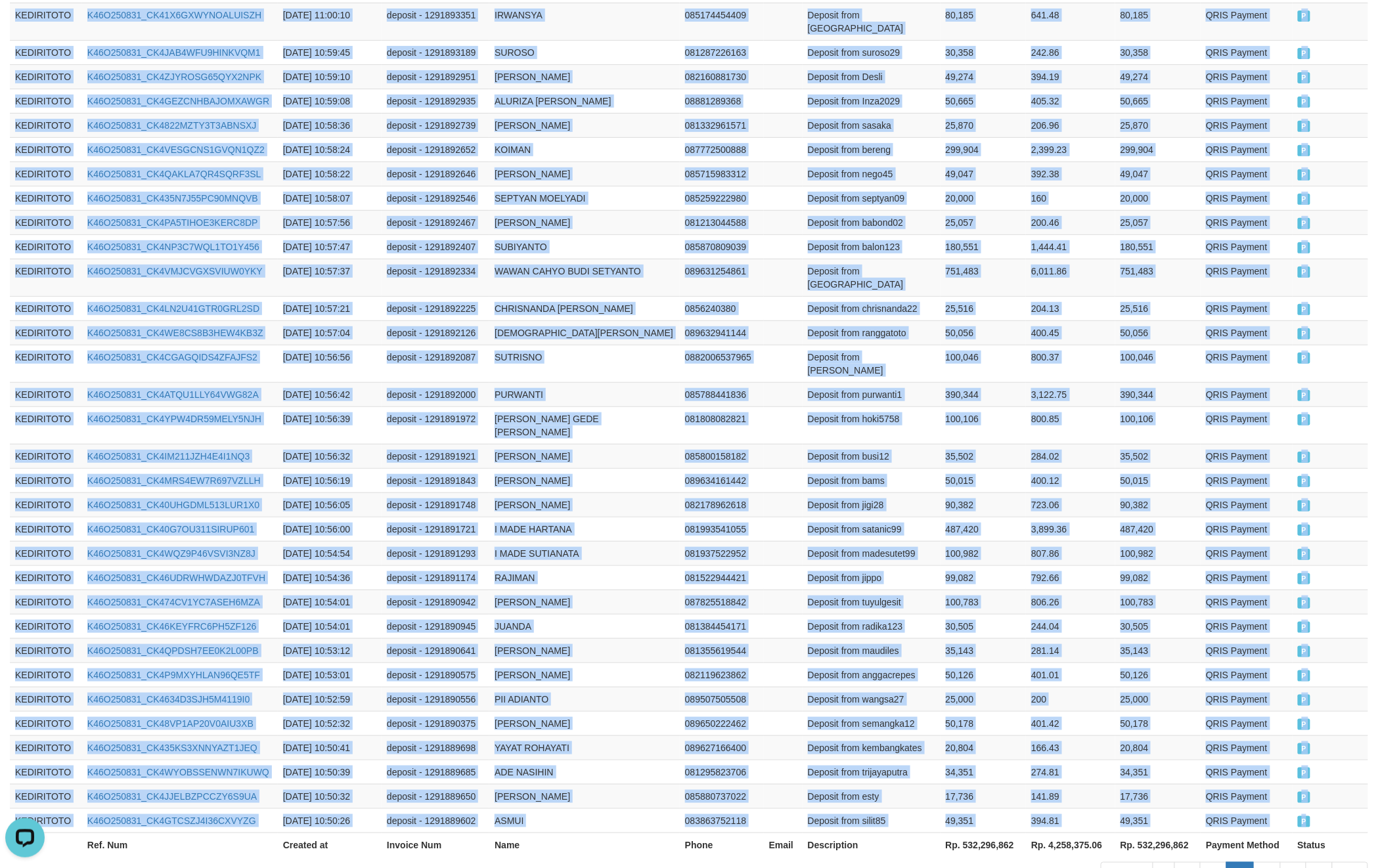
click at [1351, 808] on td "P" at bounding box center [1331, 820] width 76 height 25
click at [1265, 863] on link "38" at bounding box center [1268, 874] width 28 height 23
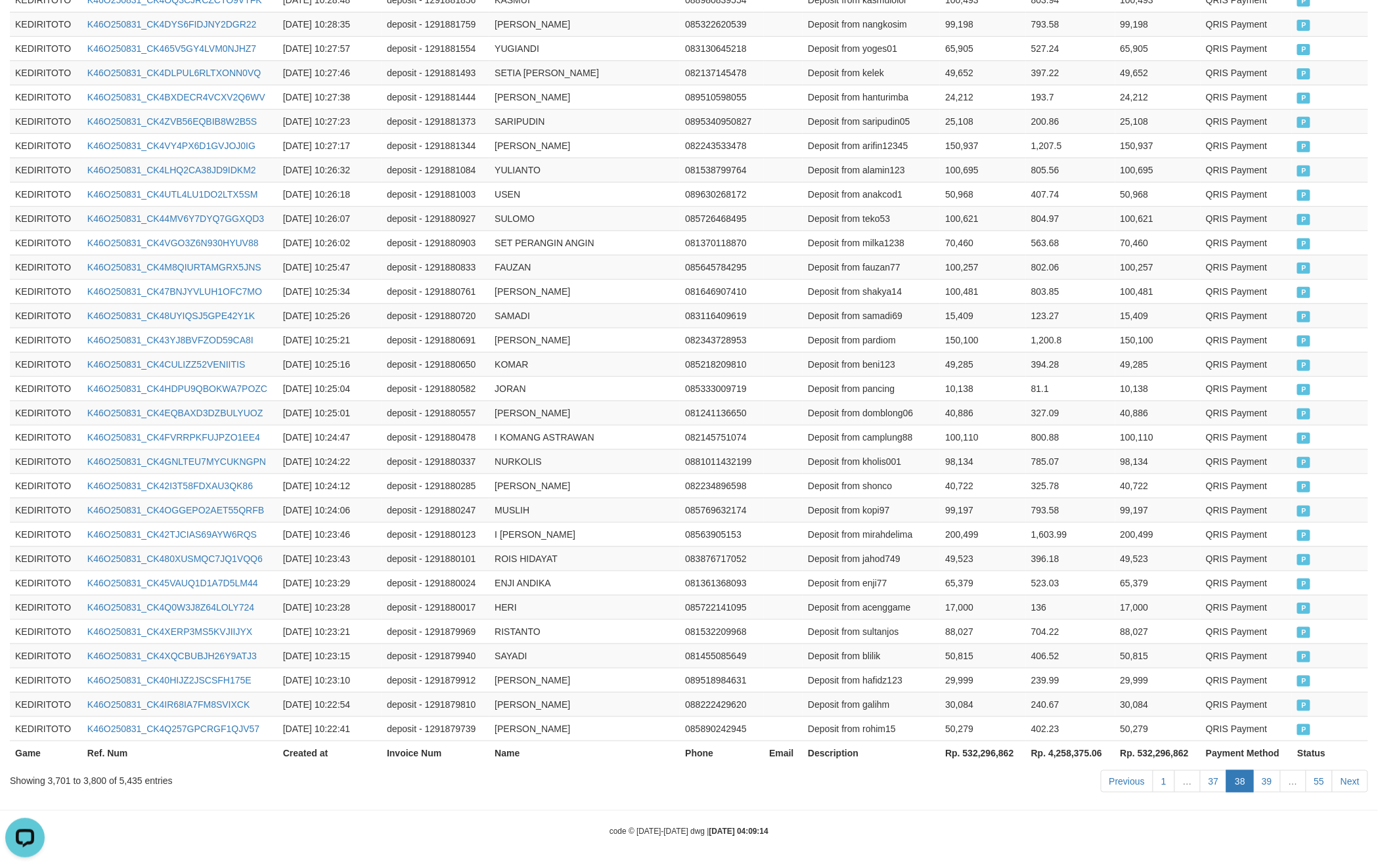
scroll to position [2215, 0]
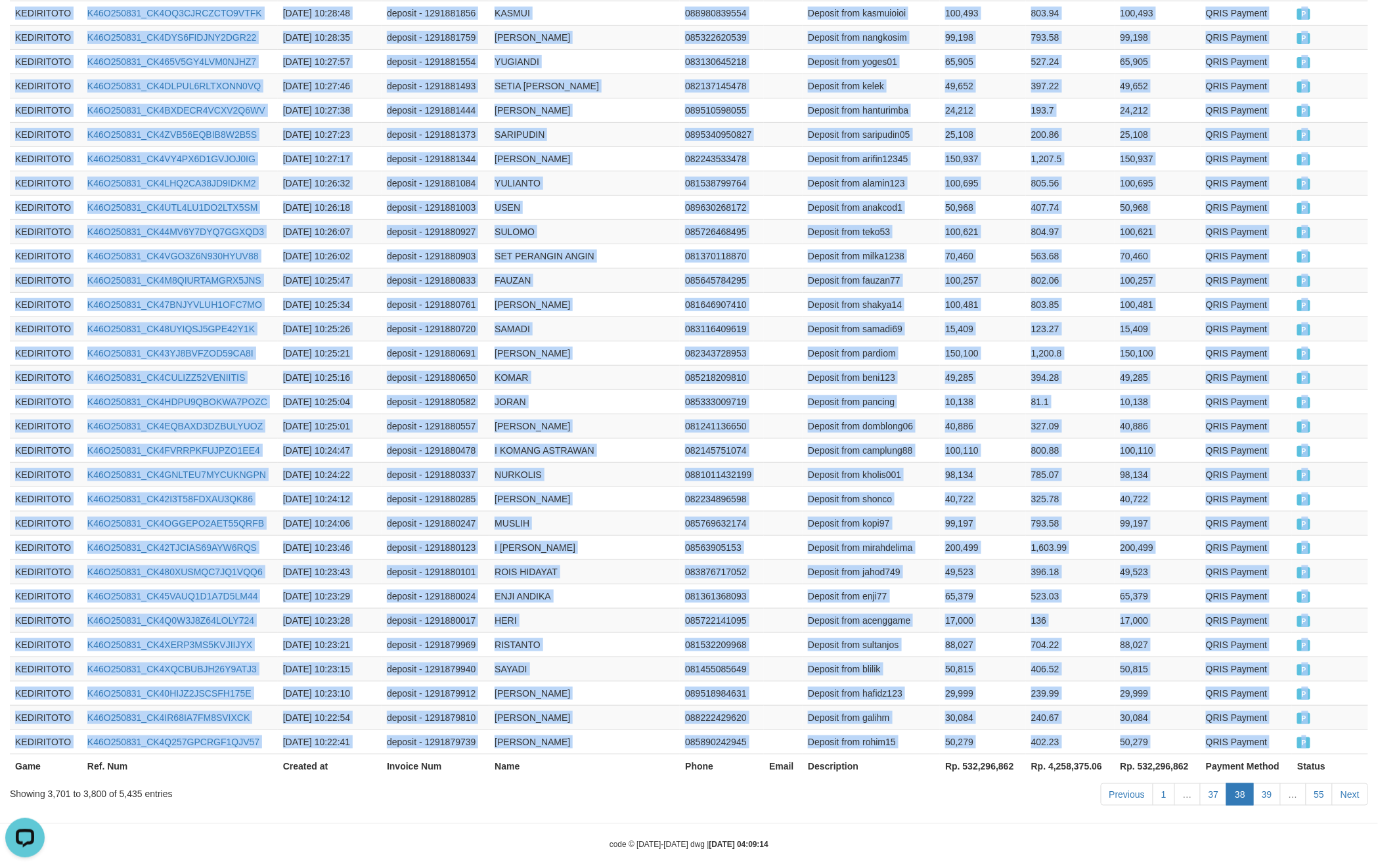
click at [1317, 730] on td "P" at bounding box center [1330, 742] width 76 height 25
click at [1266, 784] on link "39" at bounding box center [1268, 795] width 28 height 23
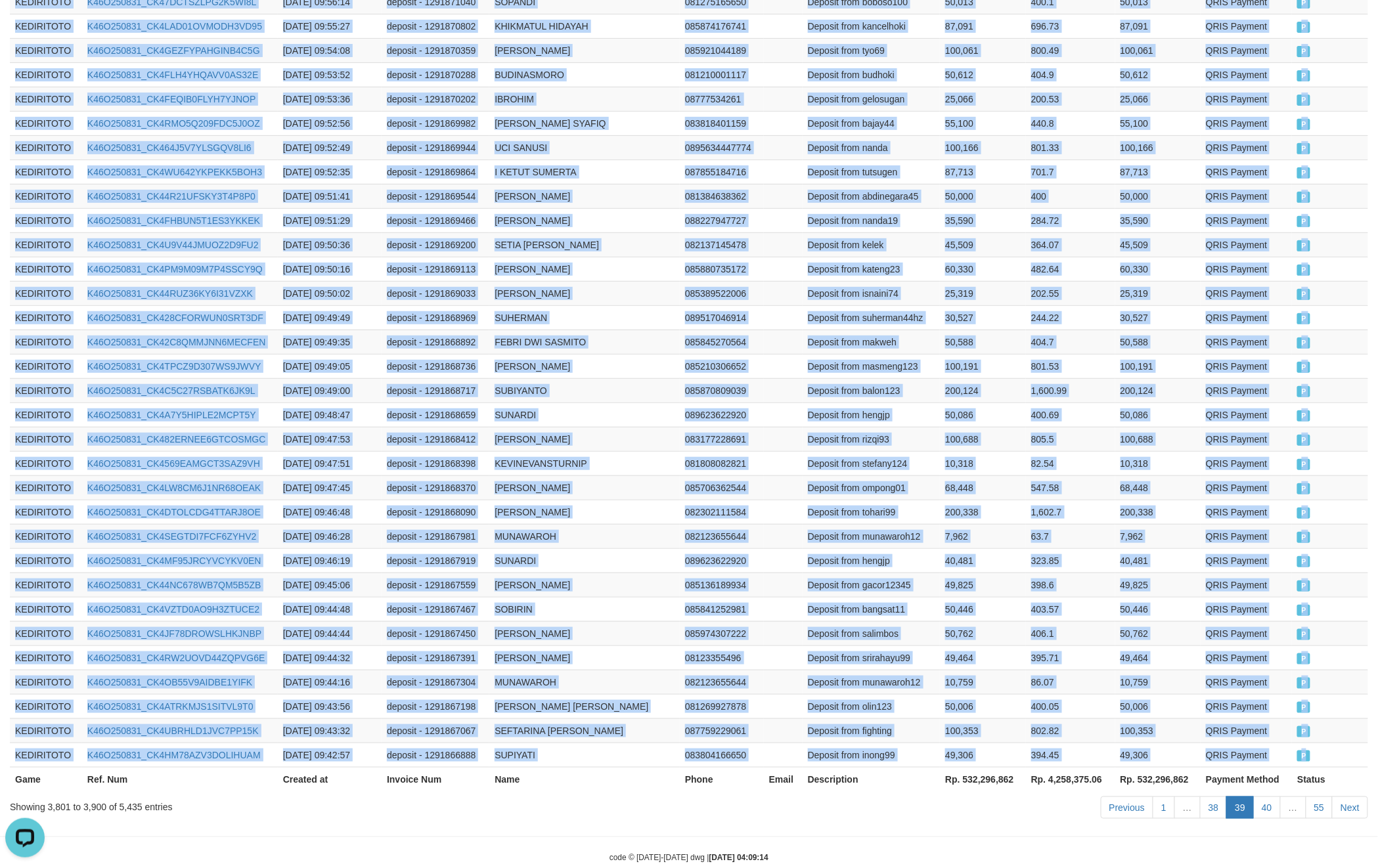
click at [1339, 743] on td "P" at bounding box center [1330, 755] width 76 height 25
click at [1270, 797] on link "40" at bounding box center [1268, 808] width 28 height 23
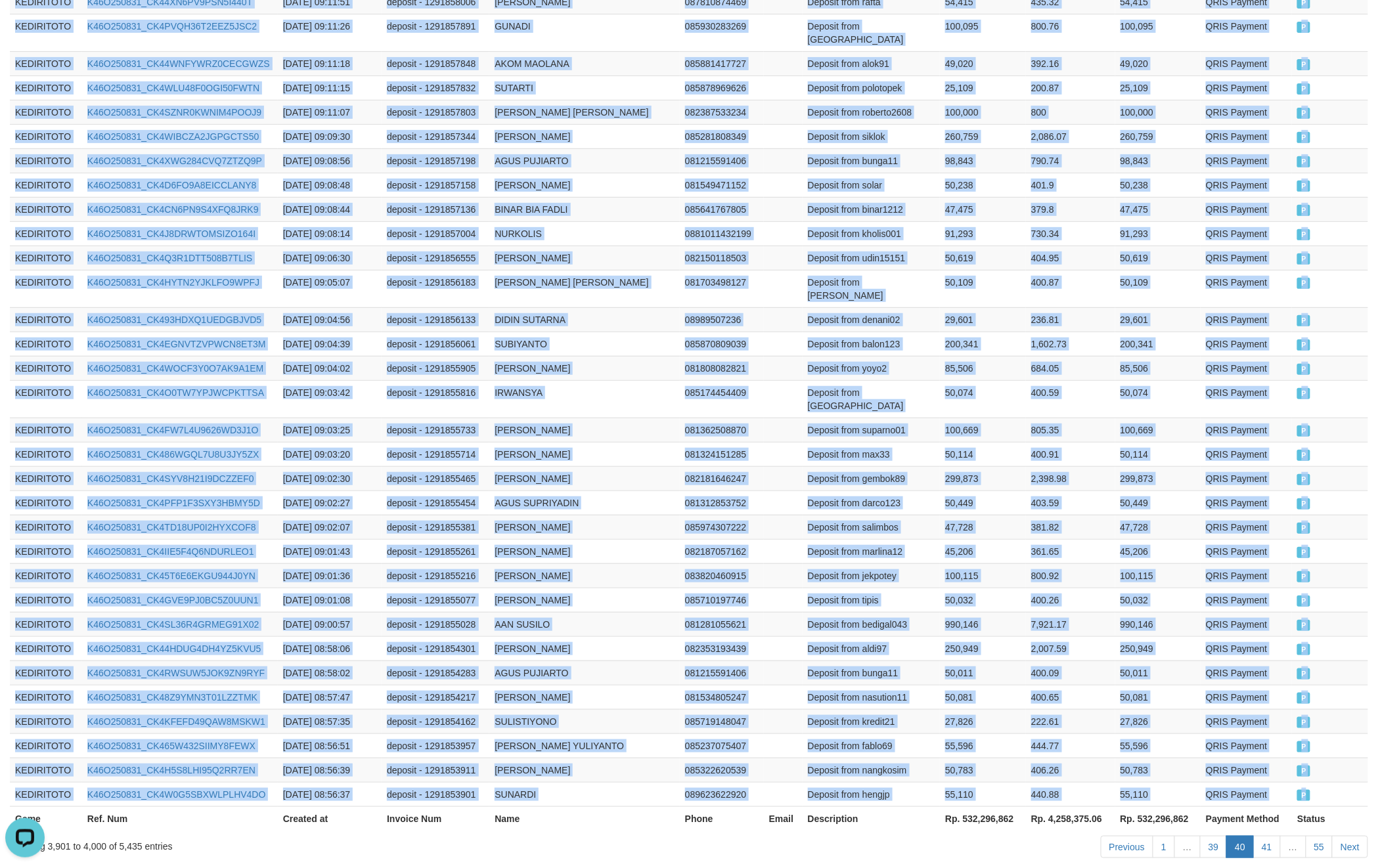
click at [1330, 782] on td "P" at bounding box center [1330, 794] width 76 height 25
click at [1262, 836] on link "41" at bounding box center [1268, 847] width 28 height 23
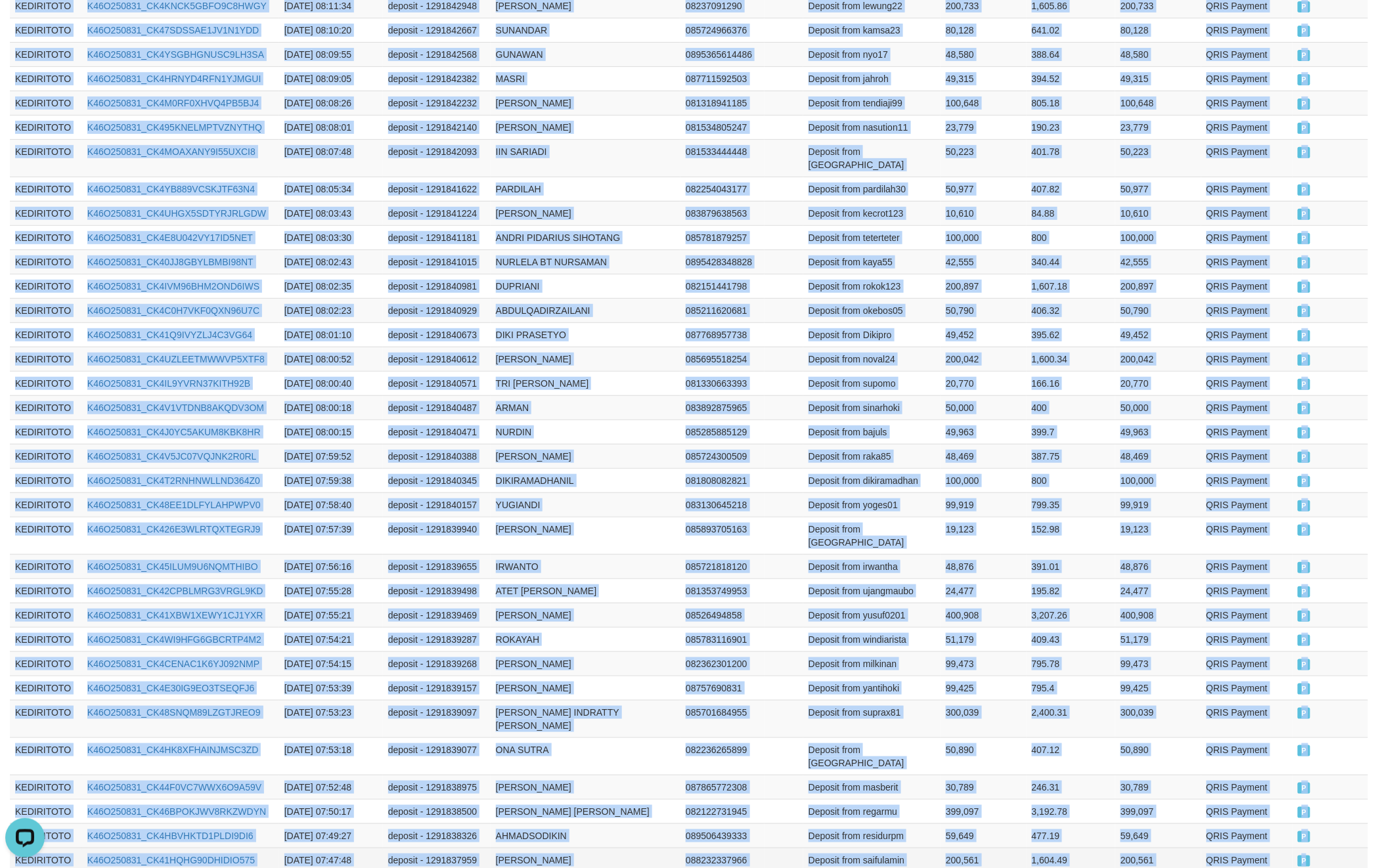
click at [1330, 848] on td "P" at bounding box center [1331, 860] width 76 height 25
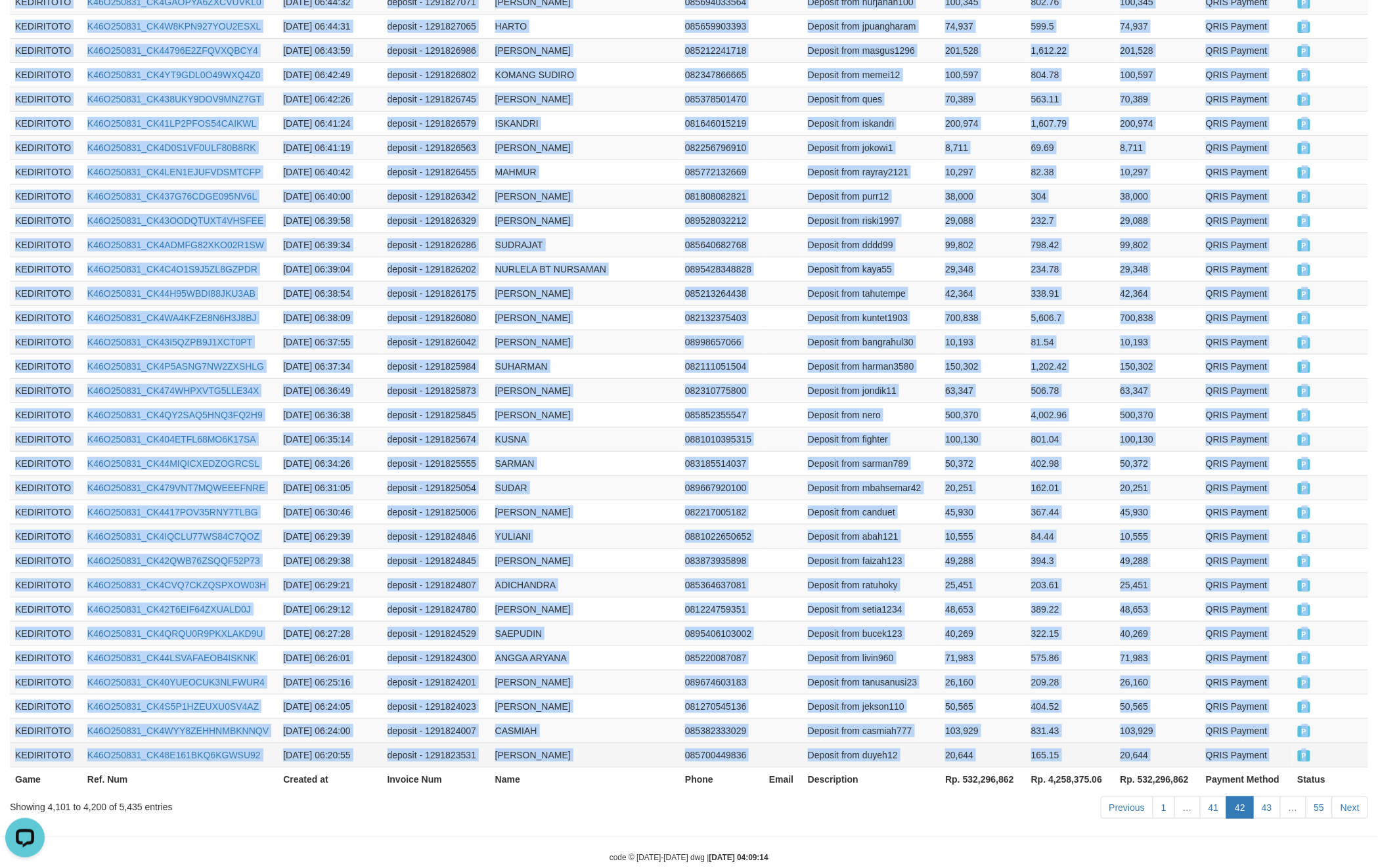
click at [1321, 743] on td "P" at bounding box center [1331, 755] width 76 height 25
click at [1272, 797] on link "43" at bounding box center [1268, 808] width 28 height 23
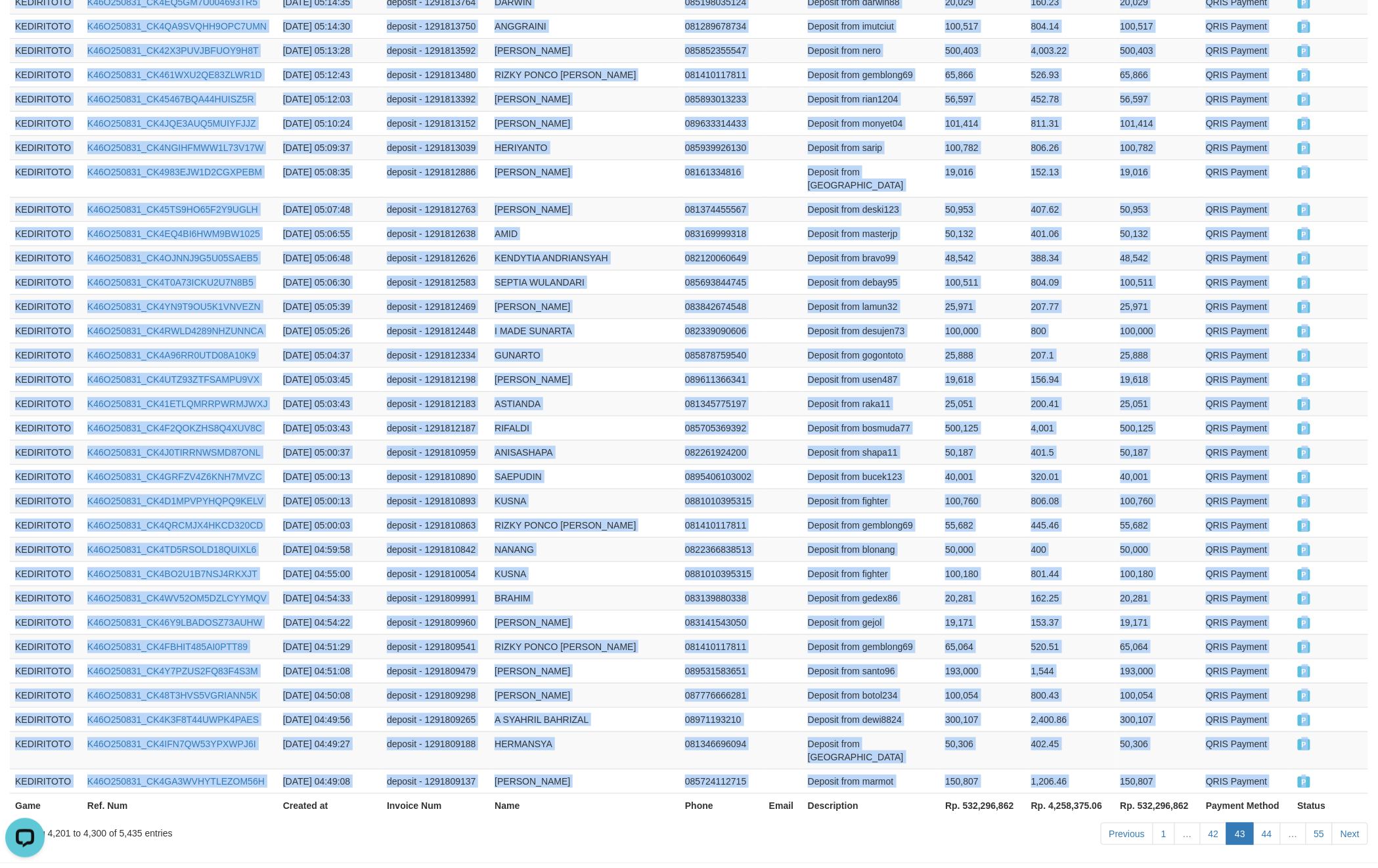
click at [1320, 769] on td "P" at bounding box center [1331, 781] width 76 height 25
click at [1264, 823] on link "44" at bounding box center [1268, 834] width 28 height 23
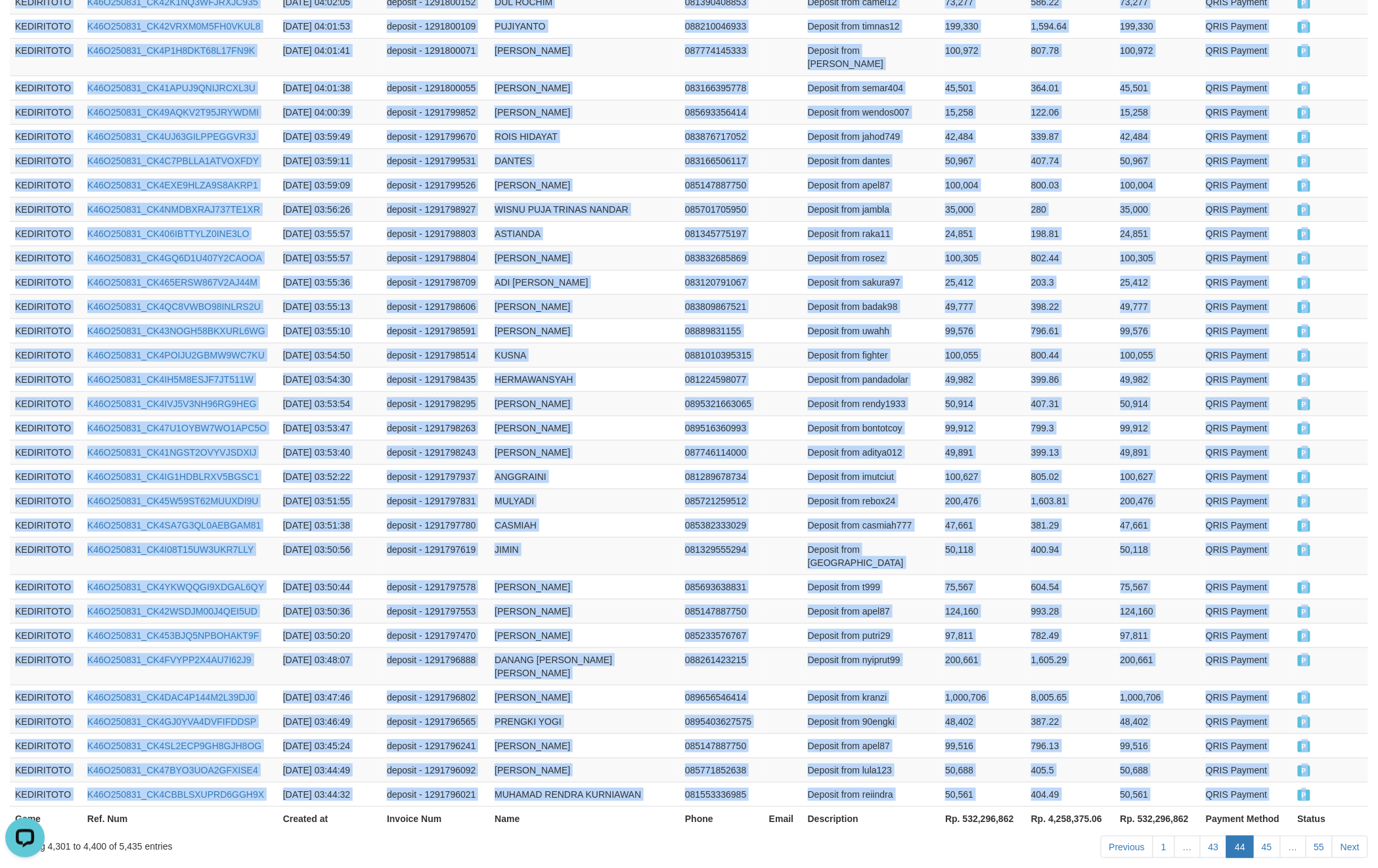
click at [1331, 782] on td "P" at bounding box center [1331, 794] width 76 height 25
click at [1269, 836] on link "45" at bounding box center [1268, 847] width 28 height 23
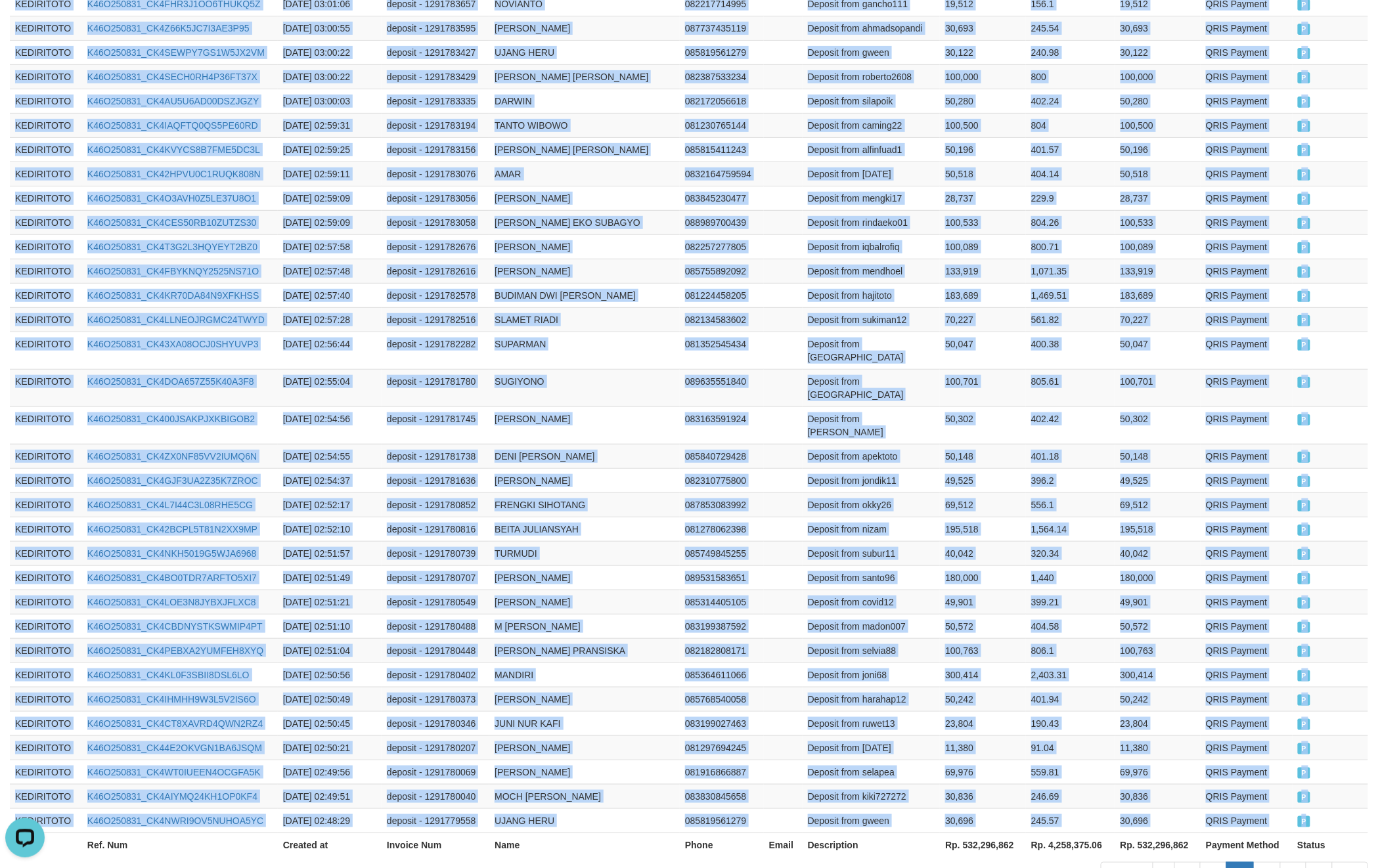
click at [1324, 808] on td "P" at bounding box center [1331, 820] width 76 height 25
click at [1268, 863] on link "46" at bounding box center [1268, 874] width 28 height 23
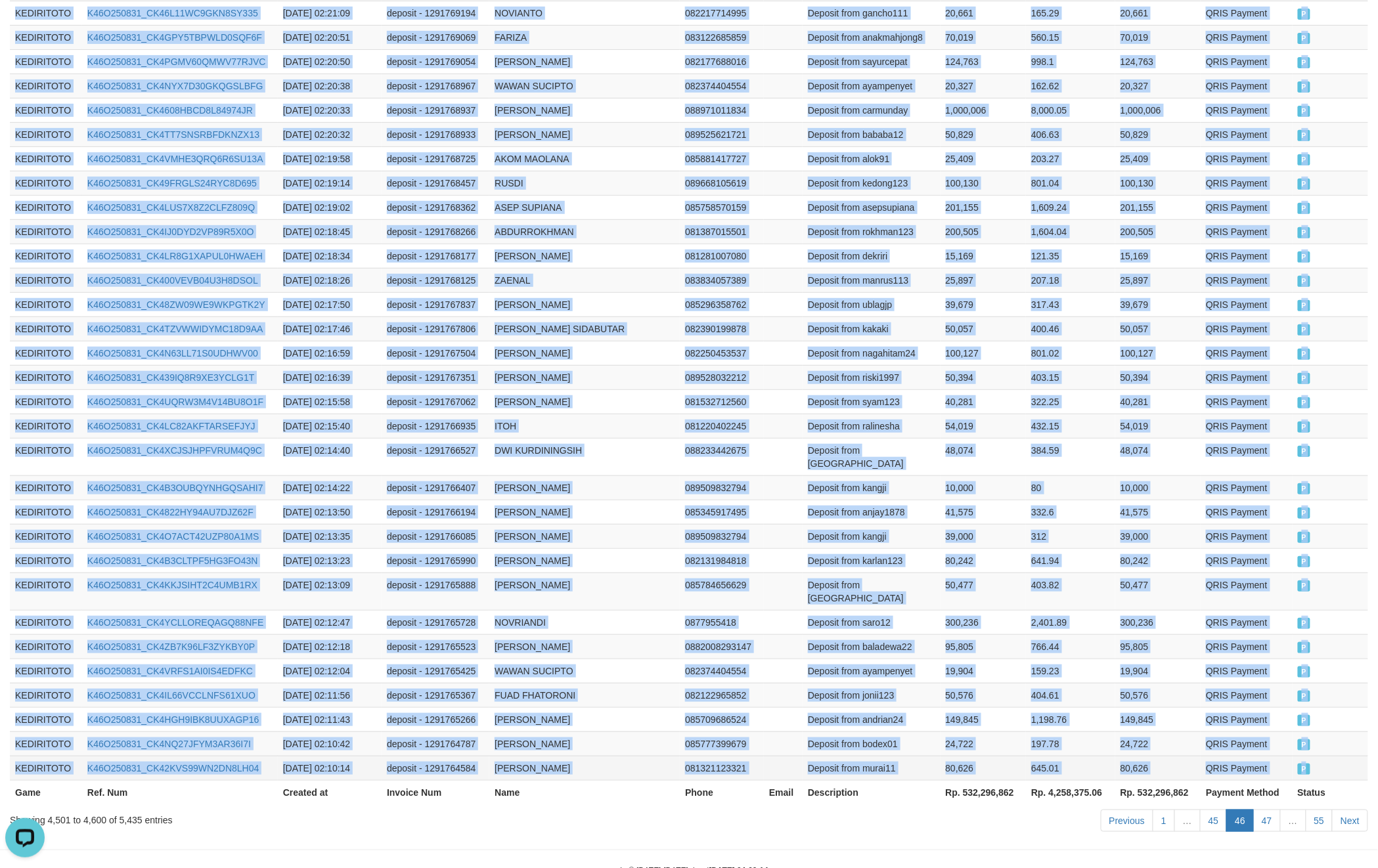
click at [1322, 756] on td "P" at bounding box center [1331, 768] width 76 height 25
click at [1261, 810] on link "47" at bounding box center [1268, 821] width 28 height 23
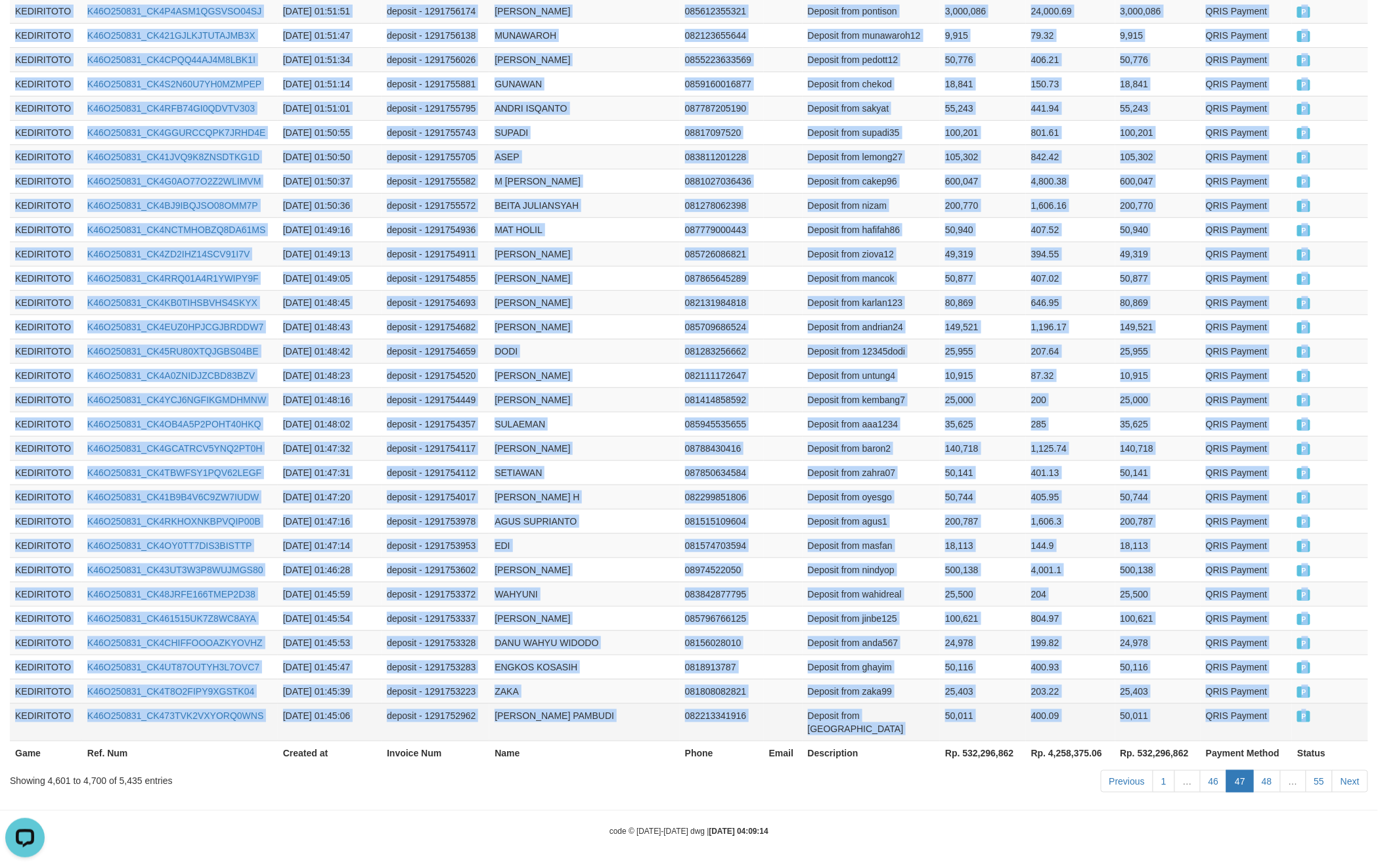
click at [1335, 726] on td "P" at bounding box center [1330, 722] width 76 height 37
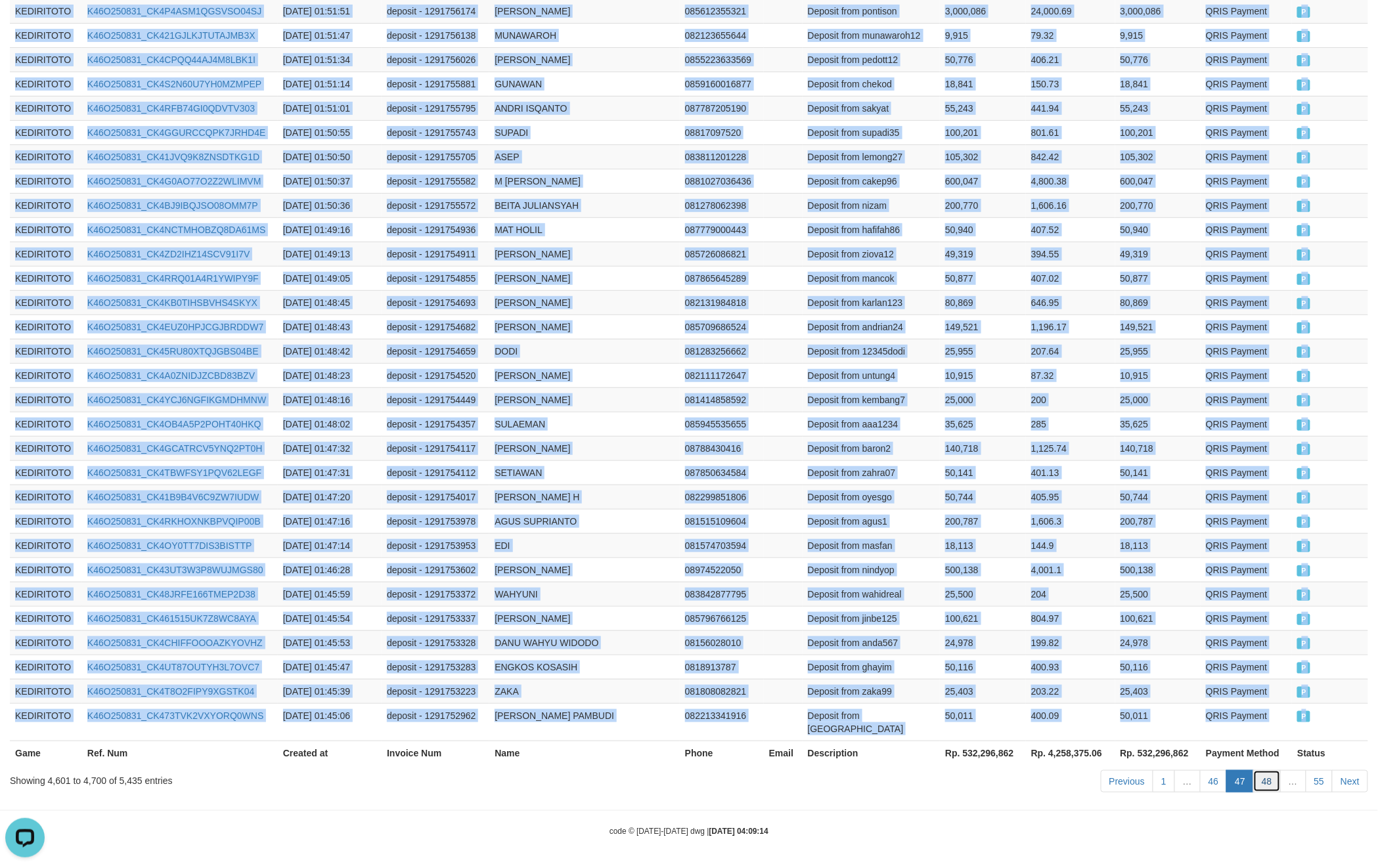
click at [1278, 776] on link "48" at bounding box center [1268, 782] width 28 height 23
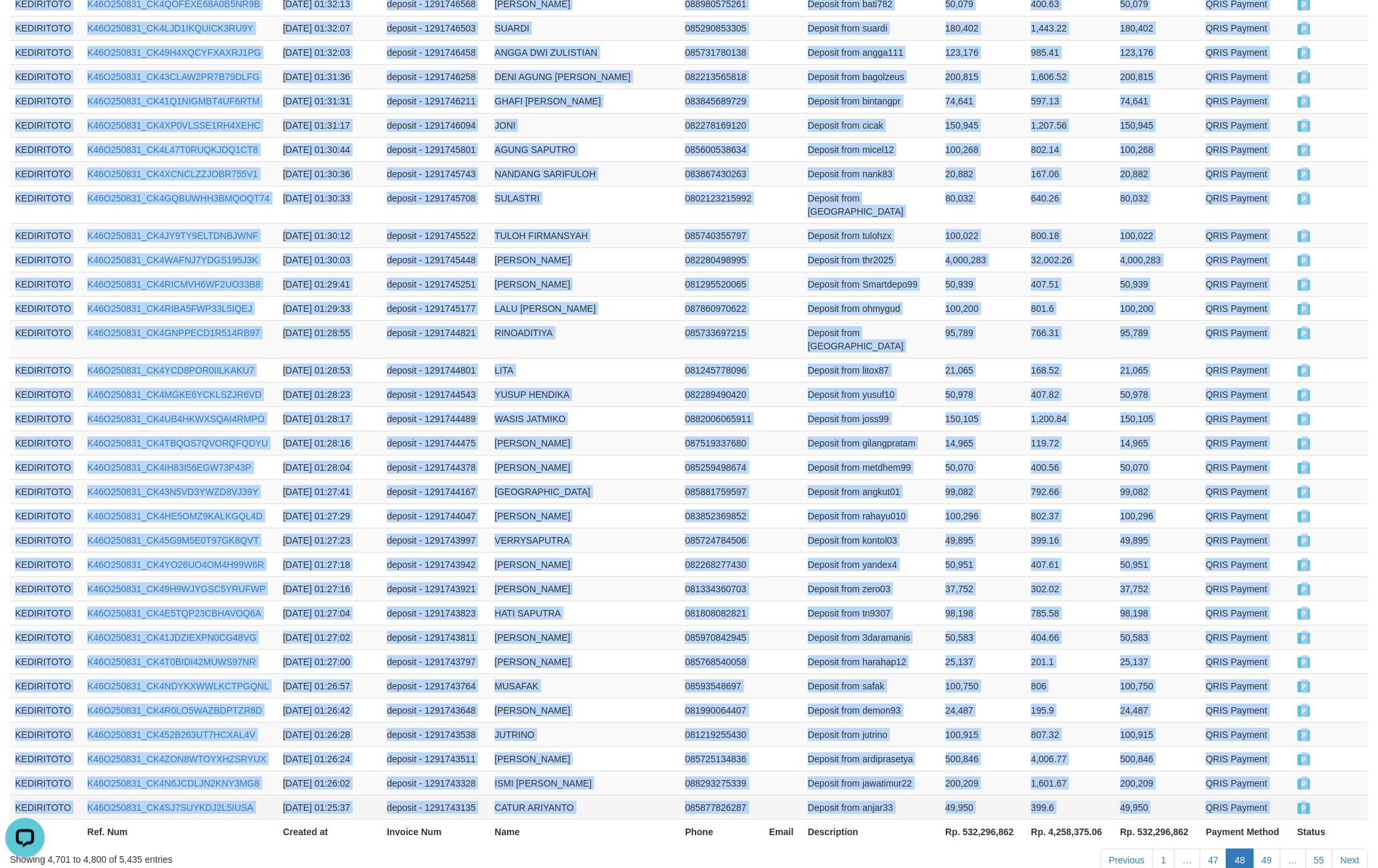
click at [1321, 796] on td "P" at bounding box center [1331, 808] width 76 height 25
click at [1261, 849] on link "49" at bounding box center [1268, 861] width 28 height 23
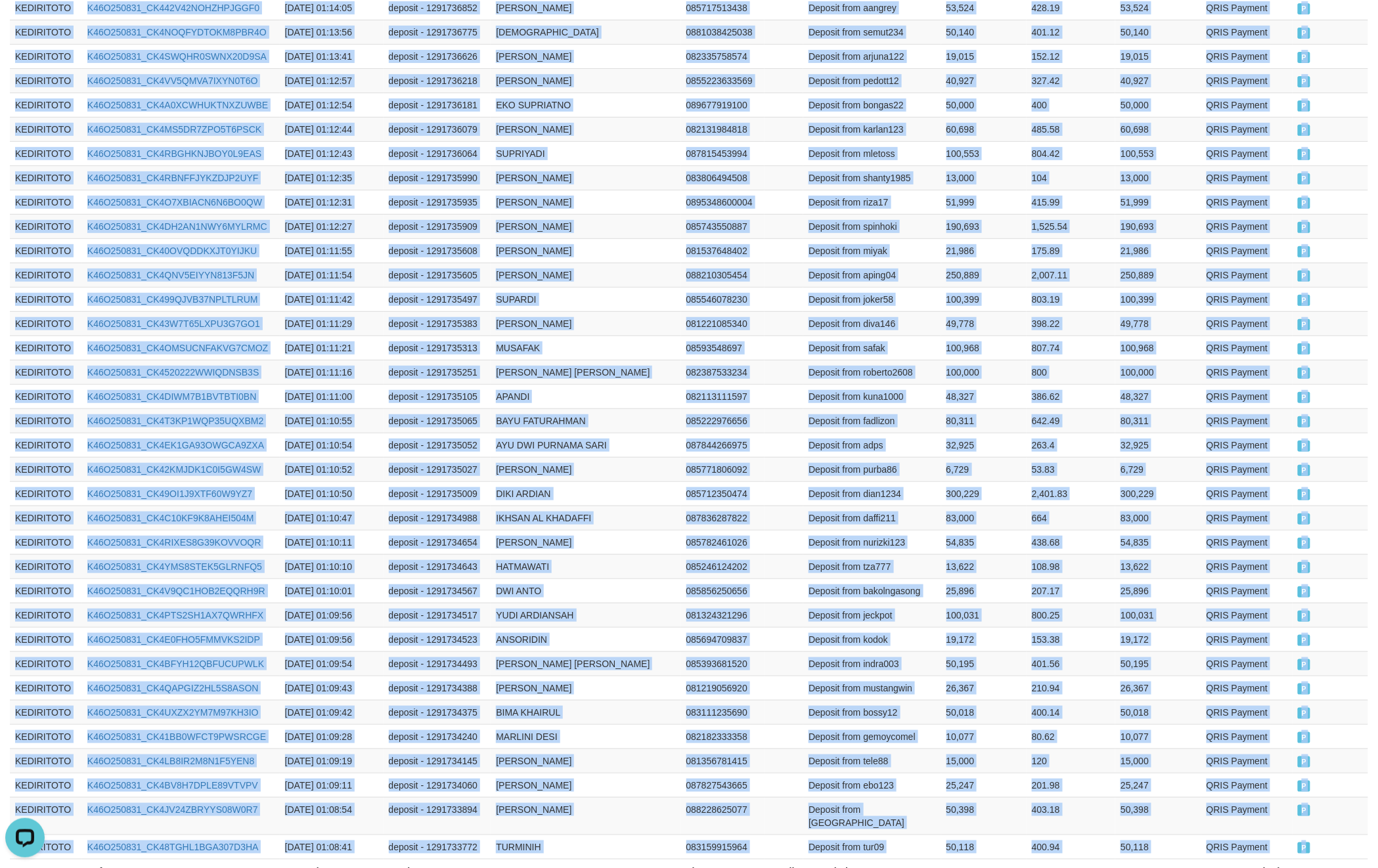
click at [1321, 835] on td "P" at bounding box center [1331, 847] width 76 height 25
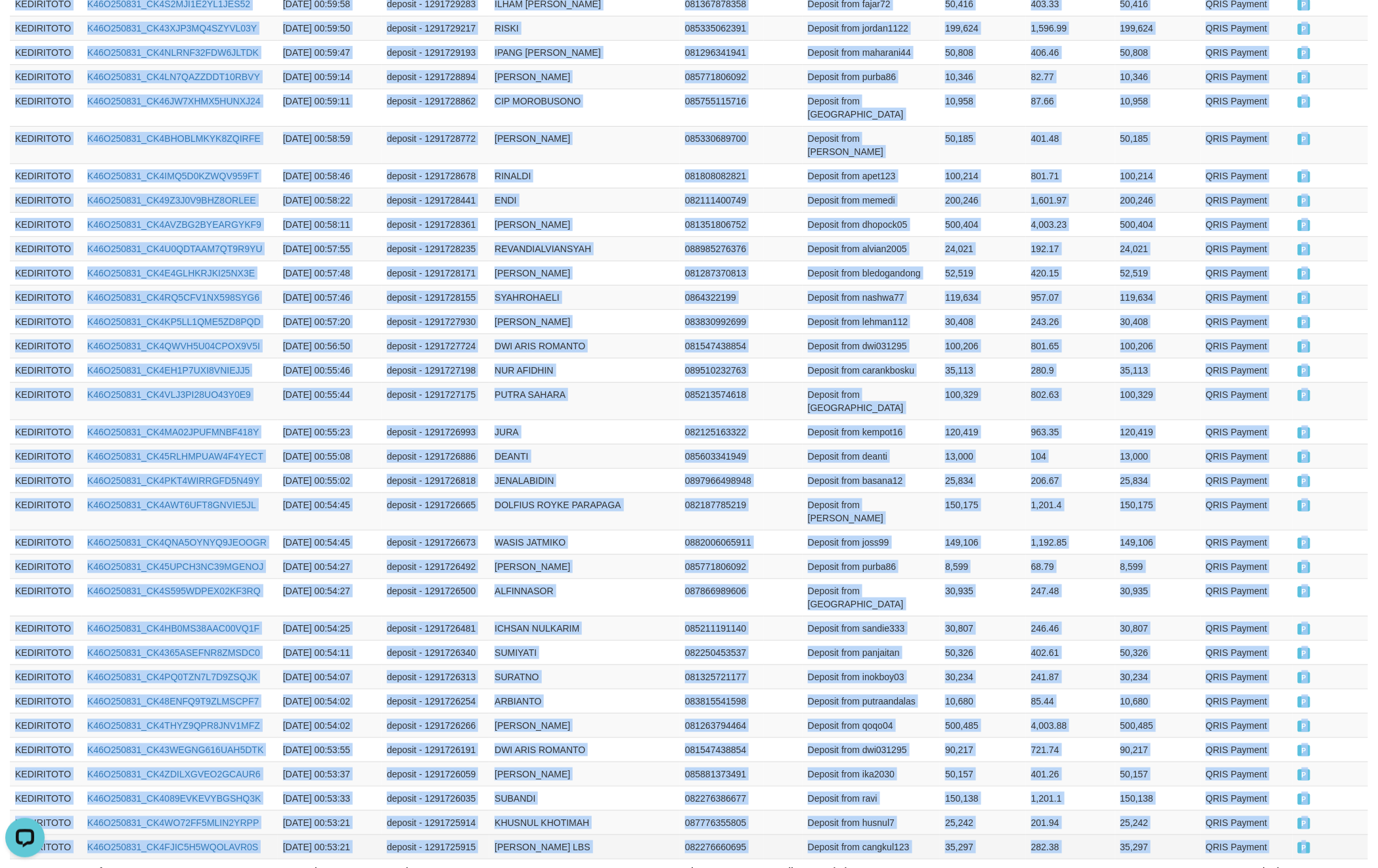
click at [1323, 835] on td "P" at bounding box center [1331, 847] width 76 height 25
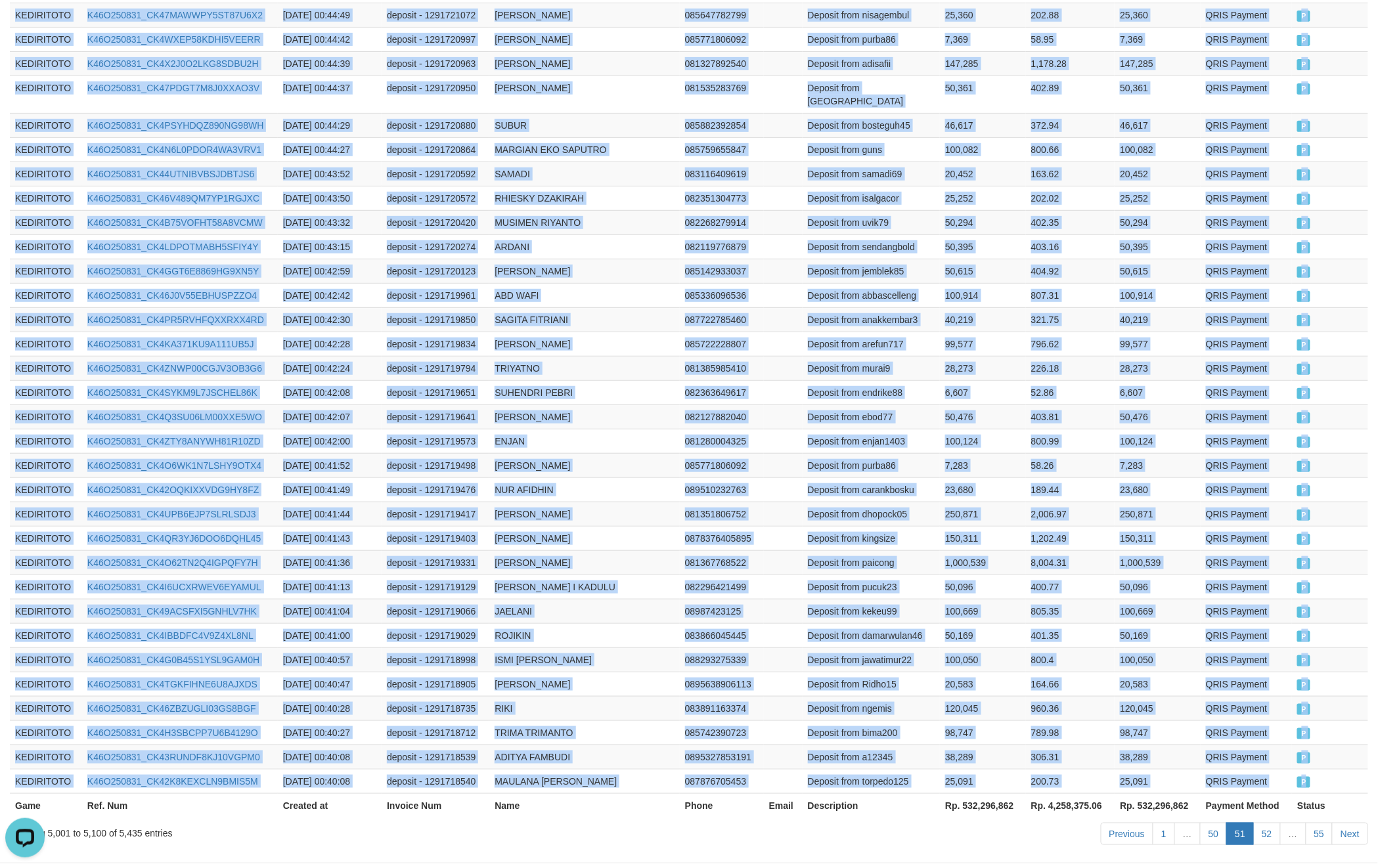
click at [1325, 769] on td "P" at bounding box center [1330, 781] width 76 height 25
click at [1264, 823] on link "52" at bounding box center [1268, 834] width 28 height 23
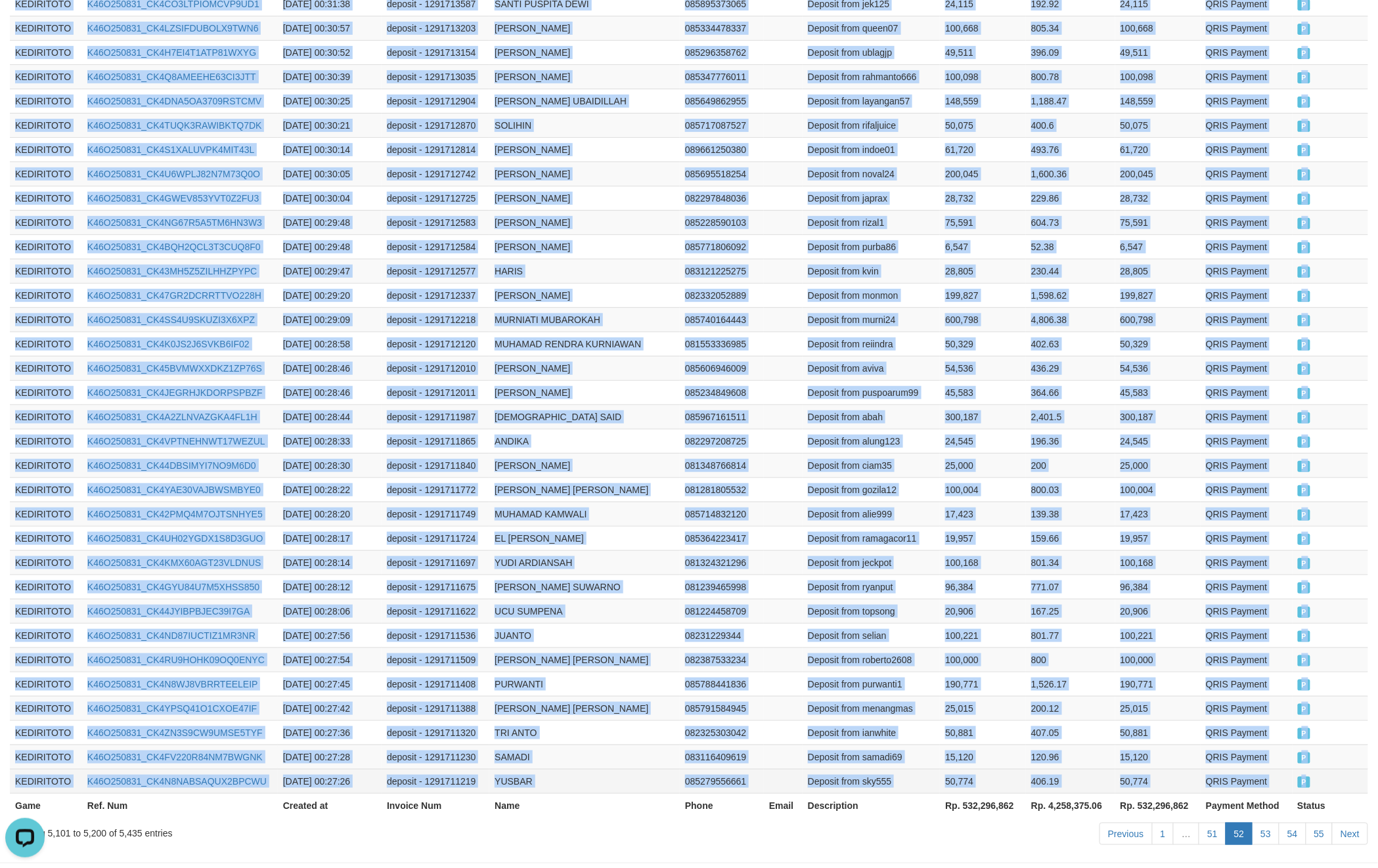
click at [1315, 769] on td "P" at bounding box center [1331, 781] width 76 height 25
click at [1269, 823] on link "53" at bounding box center [1266, 834] width 28 height 23
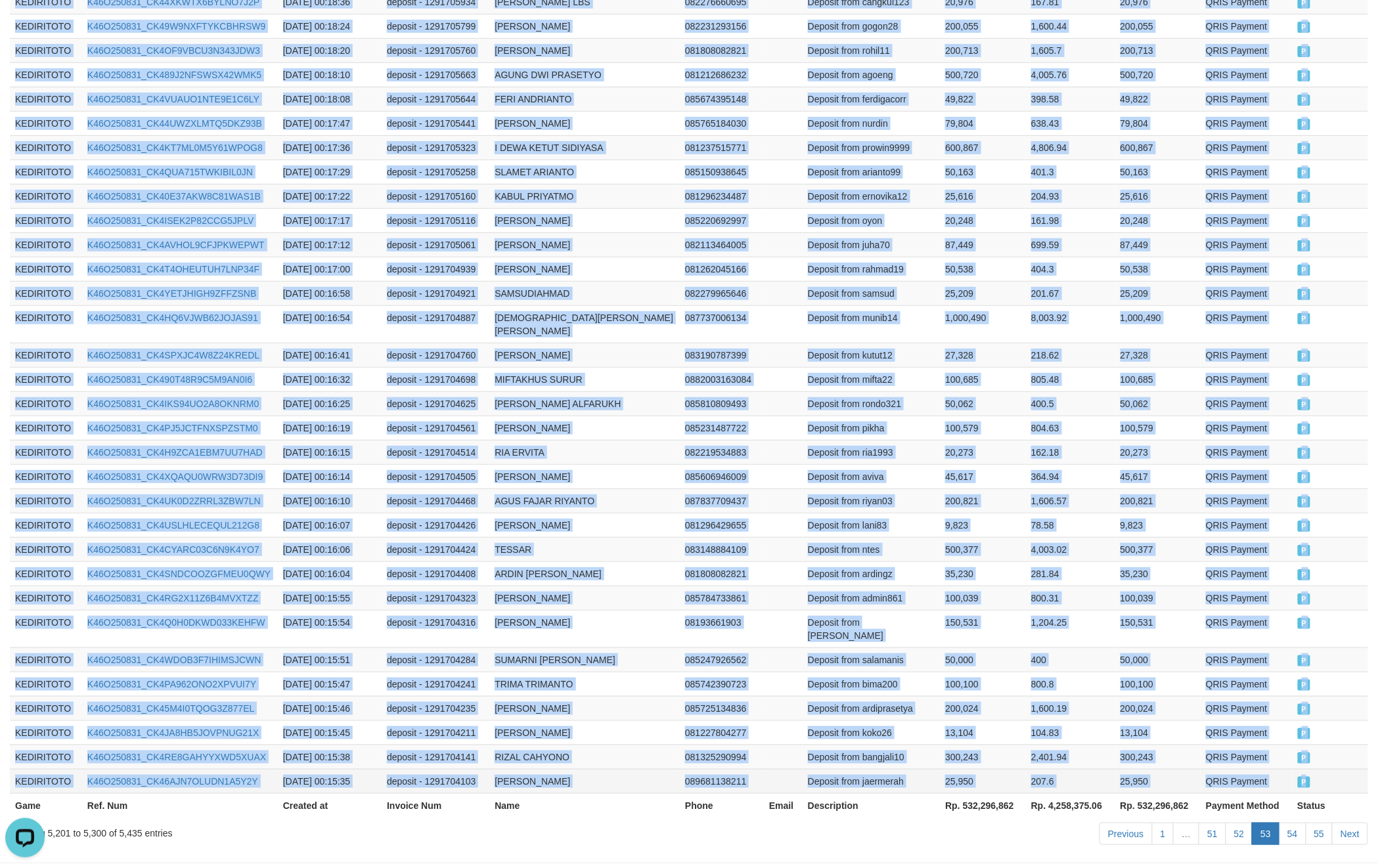
click at [1324, 769] on td "P" at bounding box center [1331, 781] width 76 height 25
click at [1296, 823] on link "54" at bounding box center [1293, 834] width 28 height 23
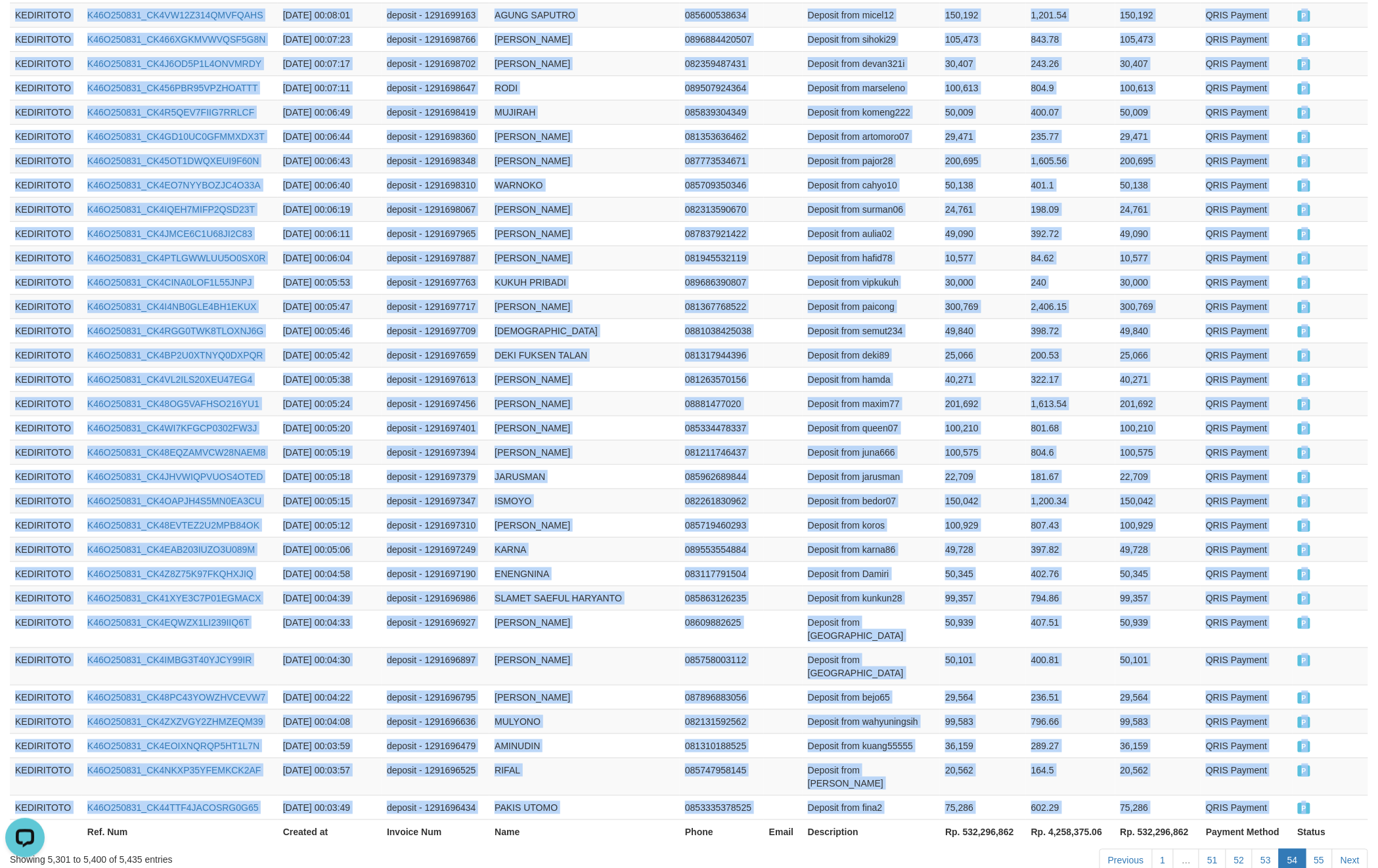
click at [1329, 796] on td "P" at bounding box center [1331, 808] width 76 height 25
click at [1316, 849] on link "55" at bounding box center [1320, 861] width 28 height 23
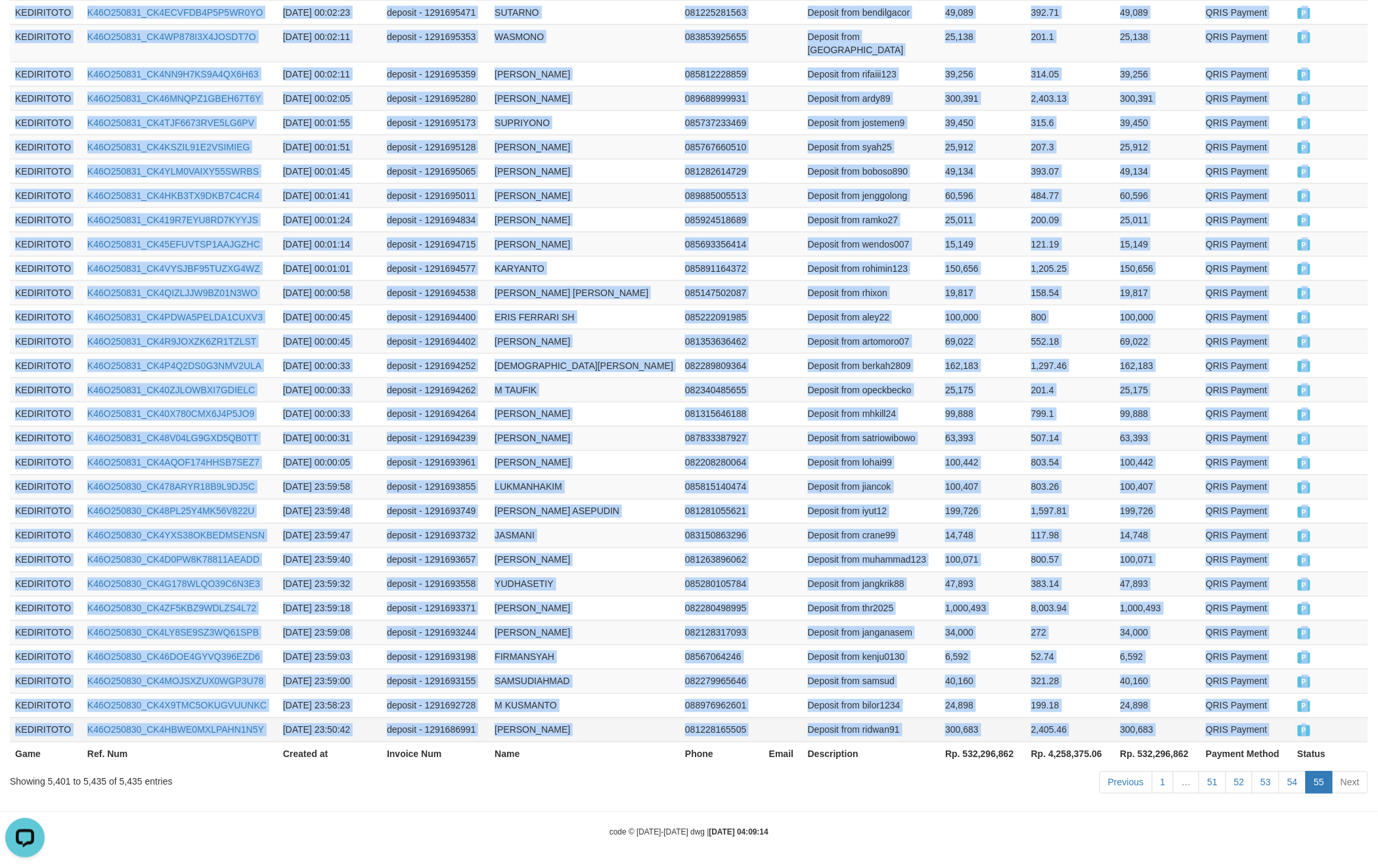
click at [1327, 718] on td "P" at bounding box center [1331, 730] width 76 height 25
click at [1191, 483] on td "100,407" at bounding box center [1158, 487] width 86 height 25
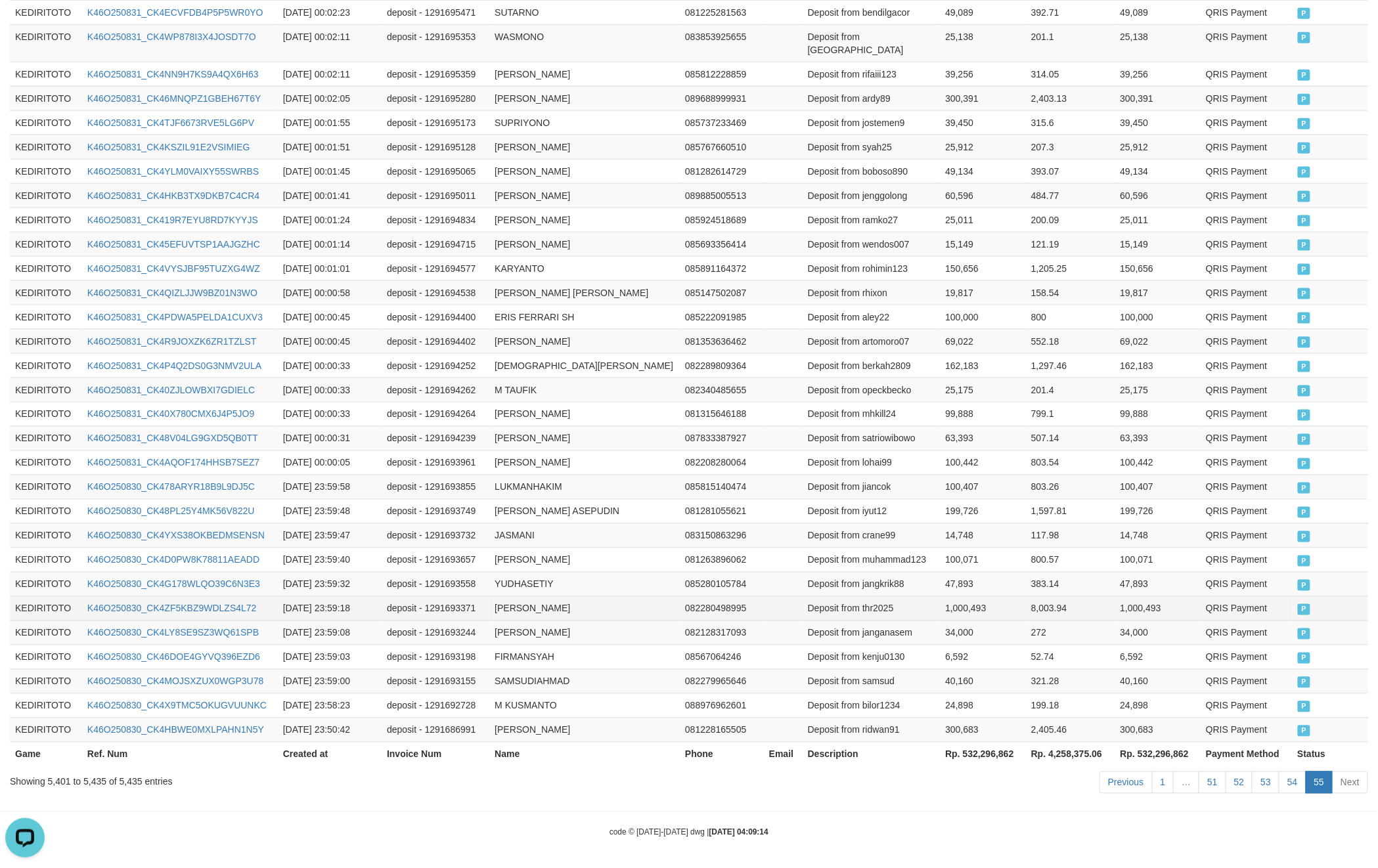
click at [1220, 596] on td "QRIS Payment" at bounding box center [1246, 608] width 91 height 25
click at [1144, 602] on td "1,000,493" at bounding box center [1158, 608] width 86 height 25
click at [993, 755] on th "Rp. 532,296,862" at bounding box center [982, 754] width 86 height 25
click at [994, 754] on th "Rp. 532,296,862" at bounding box center [982, 754] width 86 height 25
click at [1157, 378] on td "25,175" at bounding box center [1158, 389] width 86 height 25
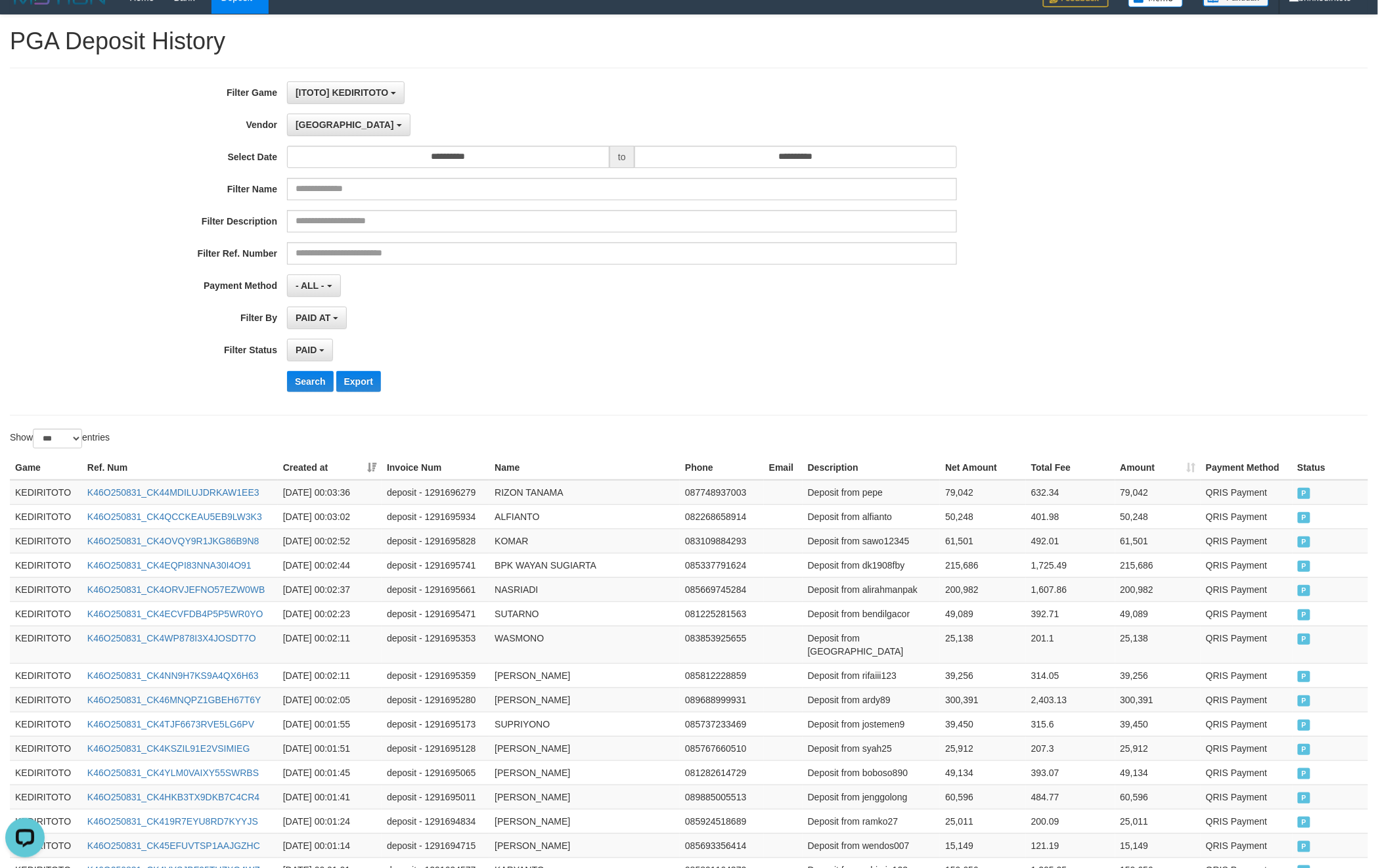
scroll to position [0, 0]
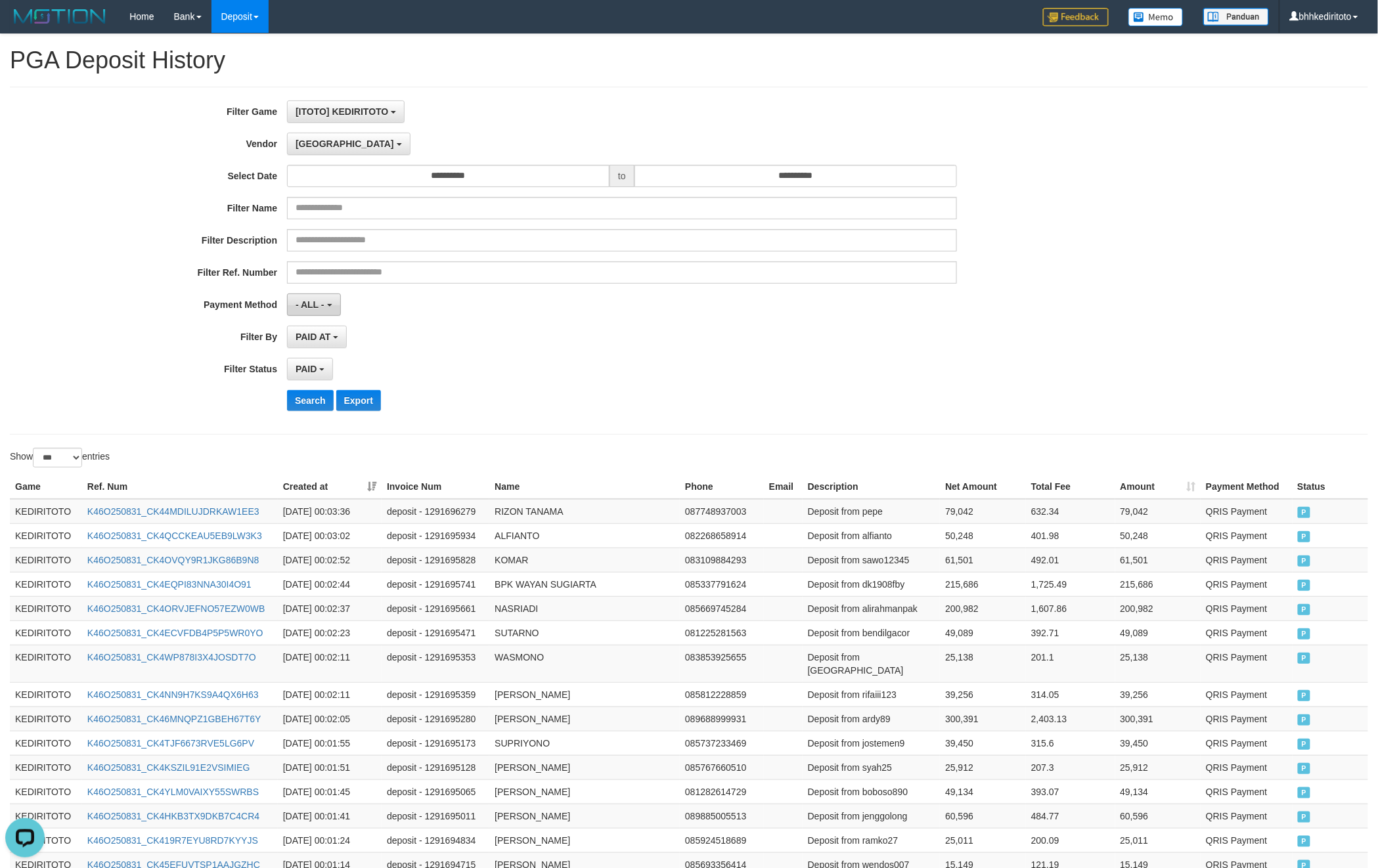
click at [323, 308] on span "- ALL -" at bounding box center [310, 305] width 29 height 11
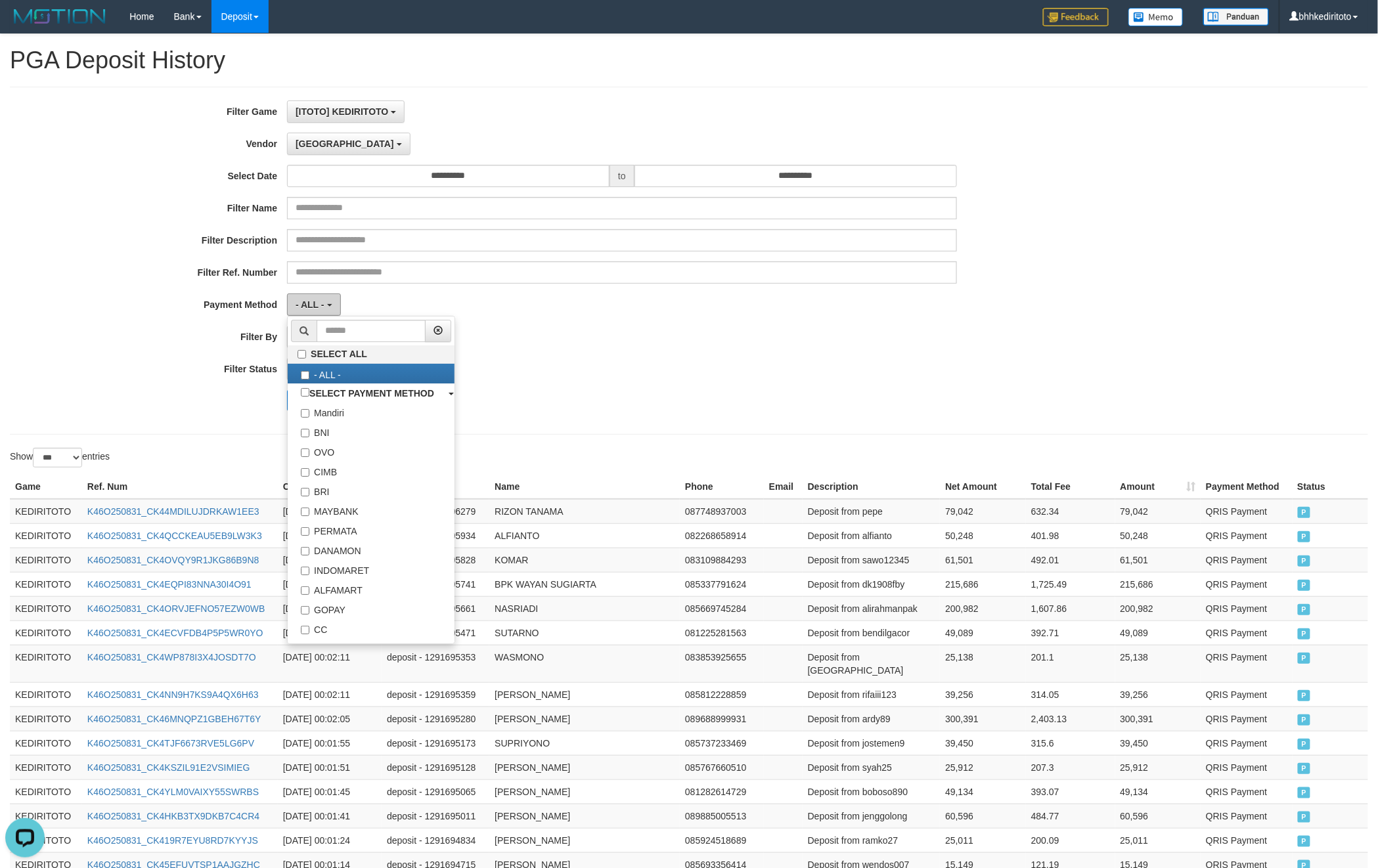
click at [323, 308] on span "- ALL -" at bounding box center [310, 305] width 29 height 11
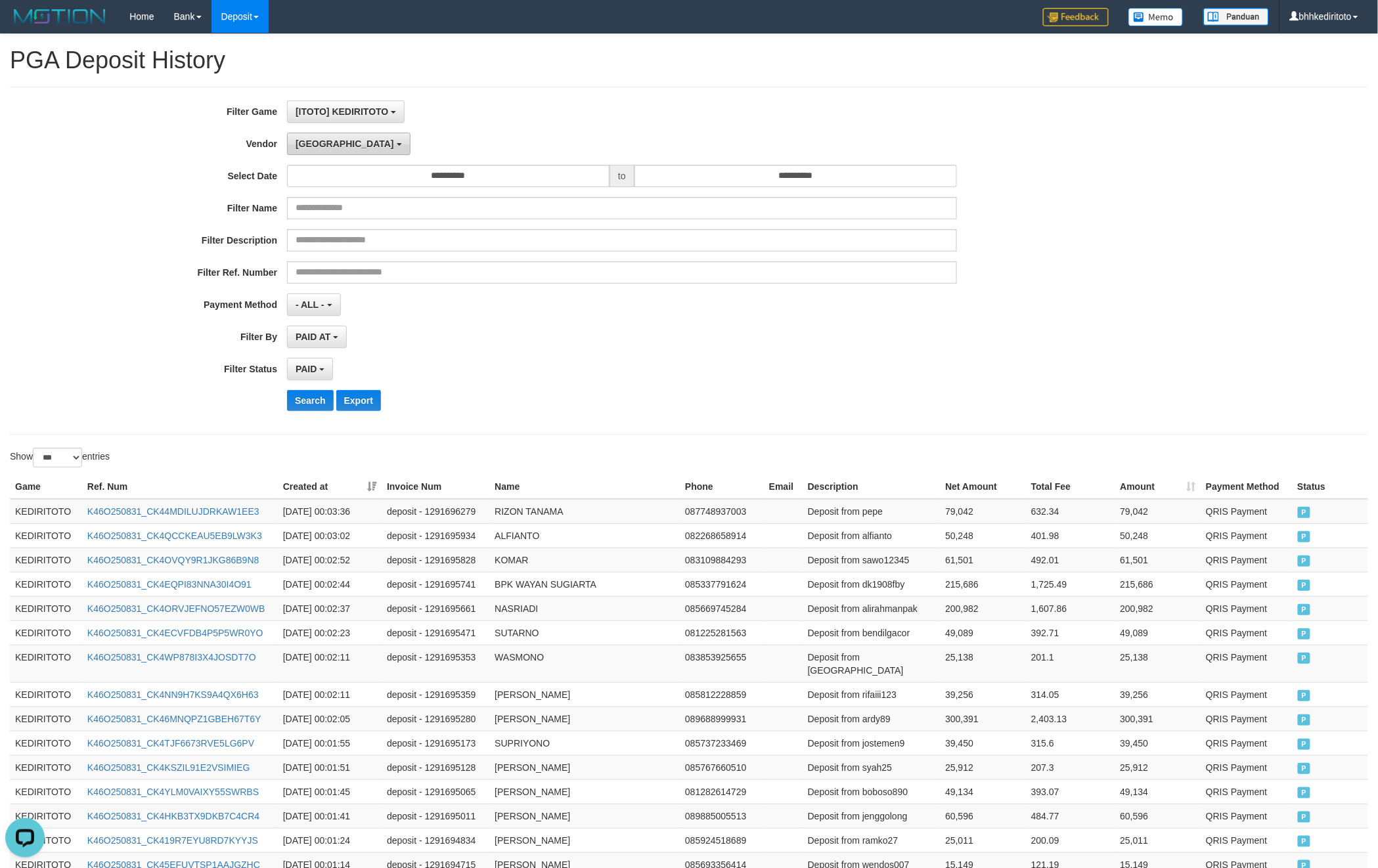
click at [334, 147] on button "[GEOGRAPHIC_DATA]" at bounding box center [348, 144] width 123 height 23
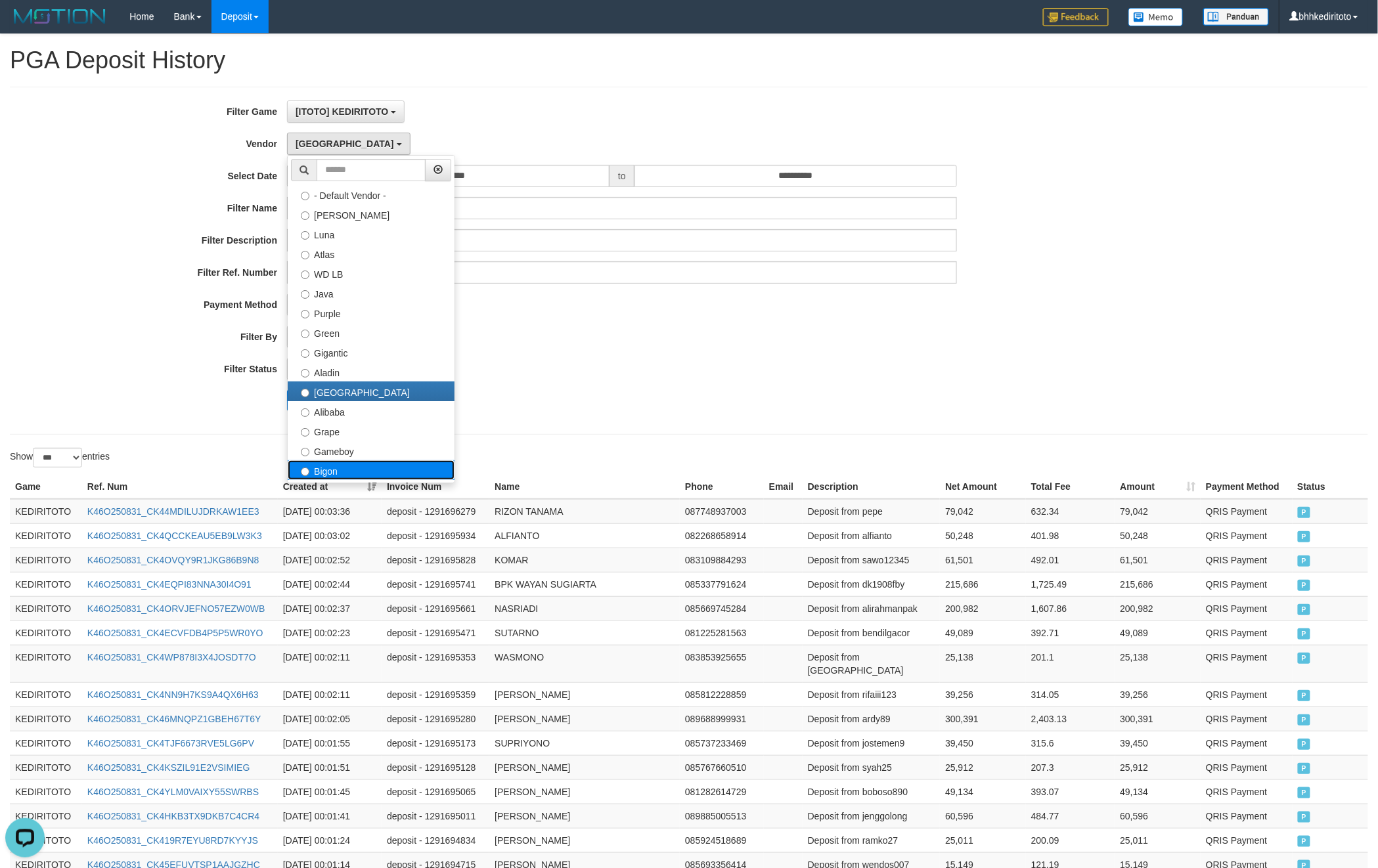
click at [382, 473] on label "Bigon" at bounding box center [371, 471] width 167 height 20
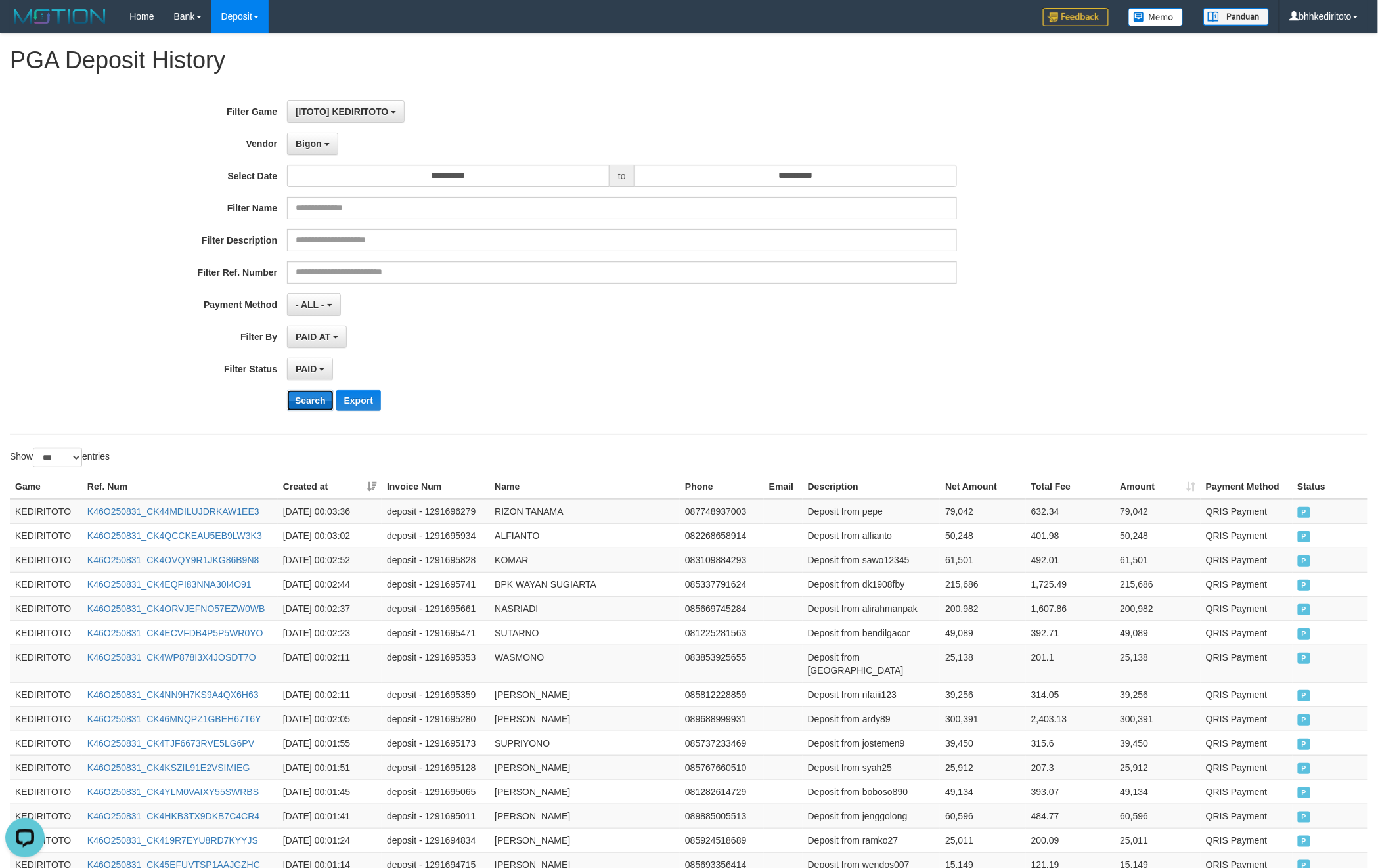
click at [305, 395] on button "Search" at bounding box center [310, 401] width 47 height 21
click at [683, 384] on div "**********" at bounding box center [574, 261] width 1148 height 320
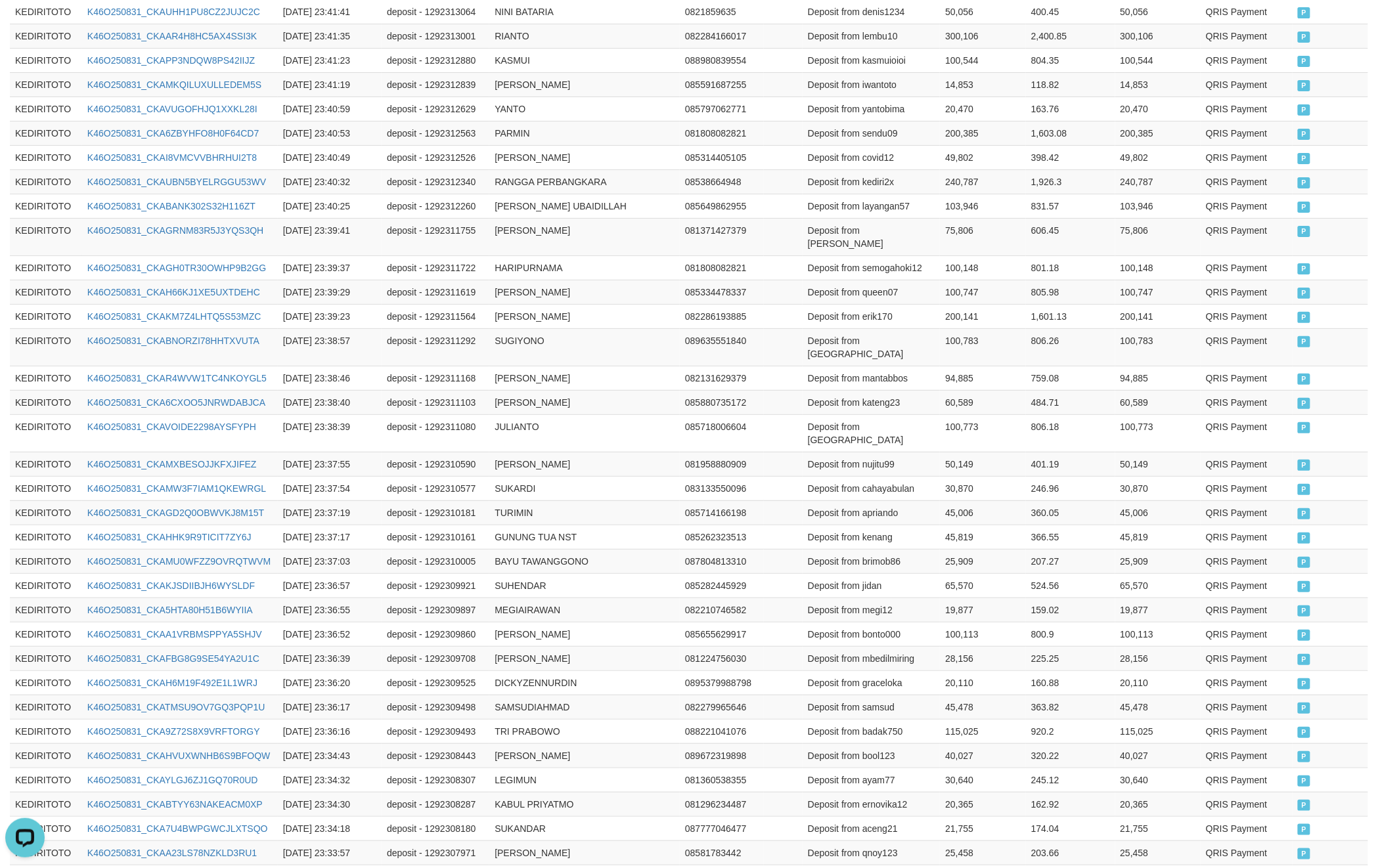
scroll to position [2215, 0]
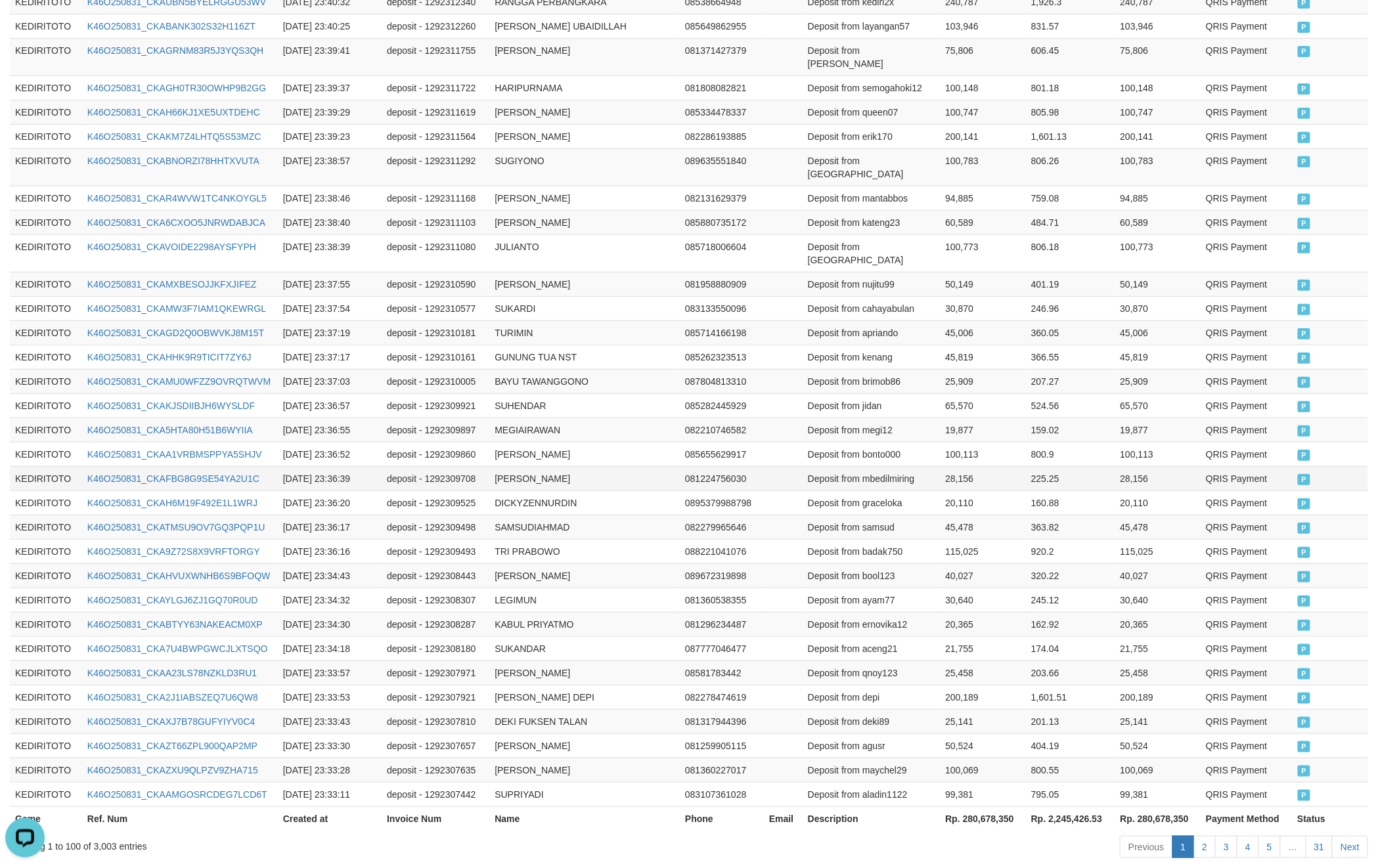
click at [562, 467] on td "[PERSON_NAME]" at bounding box center [584, 479] width 191 height 25
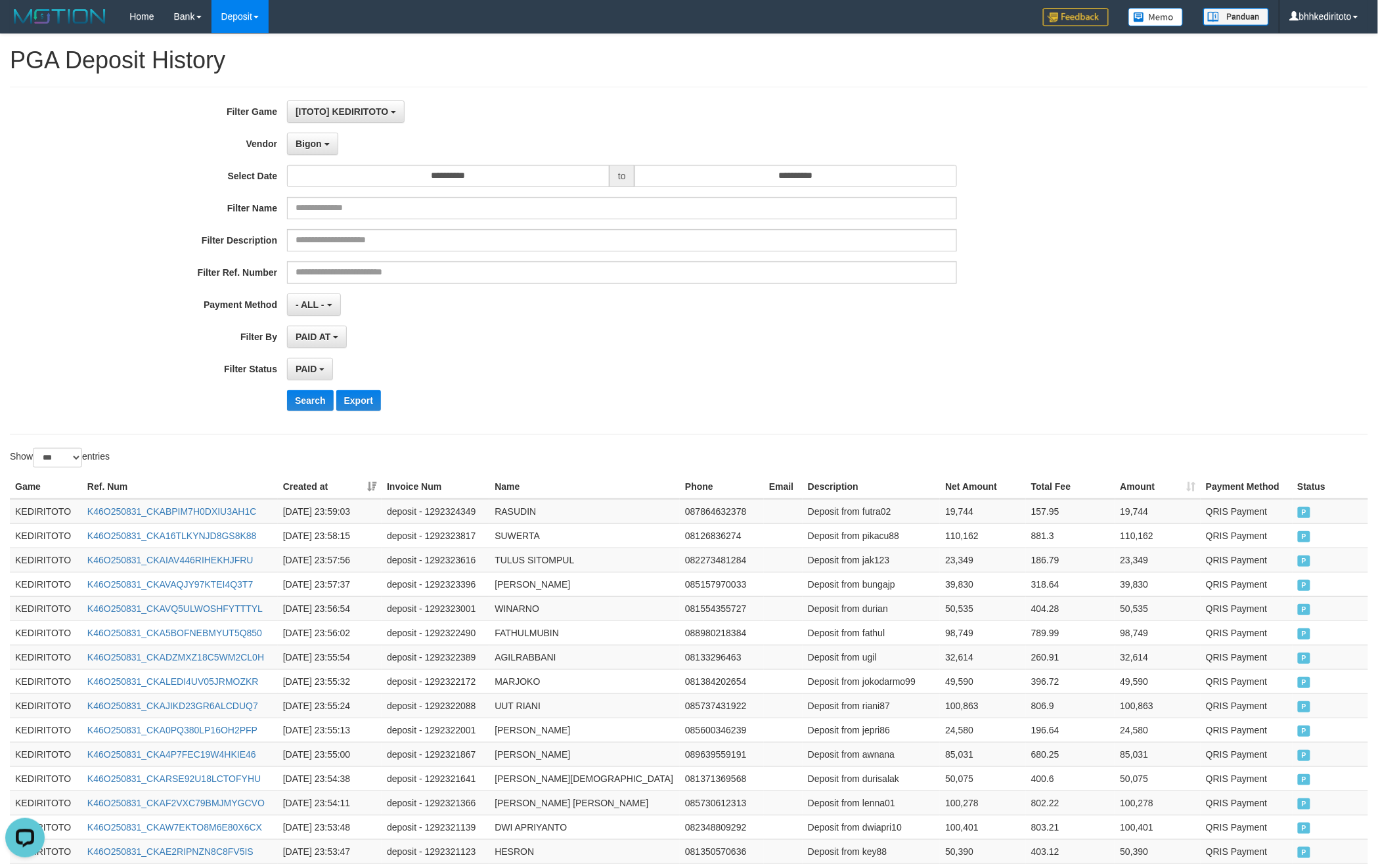
click at [487, 380] on div "PAID SELECT ALL - ALL - SELECT STATUS PENDING/UNPAID PAID CANCELED EXPIRED" at bounding box center [622, 370] width 670 height 23
click at [57, 392] on div "Search Export" at bounding box center [574, 401] width 1148 height 21
click at [1197, 322] on div "**********" at bounding box center [689, 261] width 1378 height 320
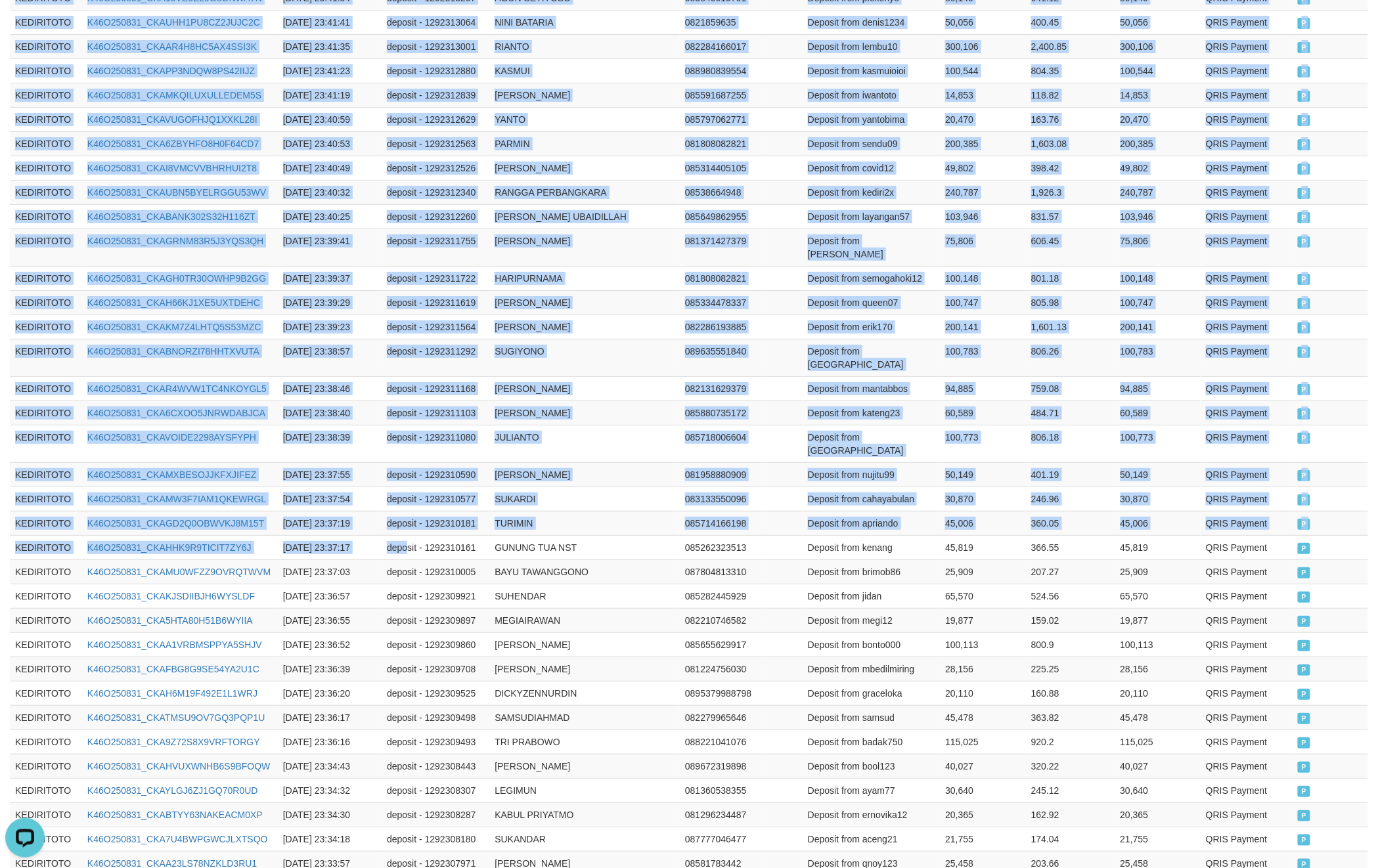
scroll to position [2215, 0]
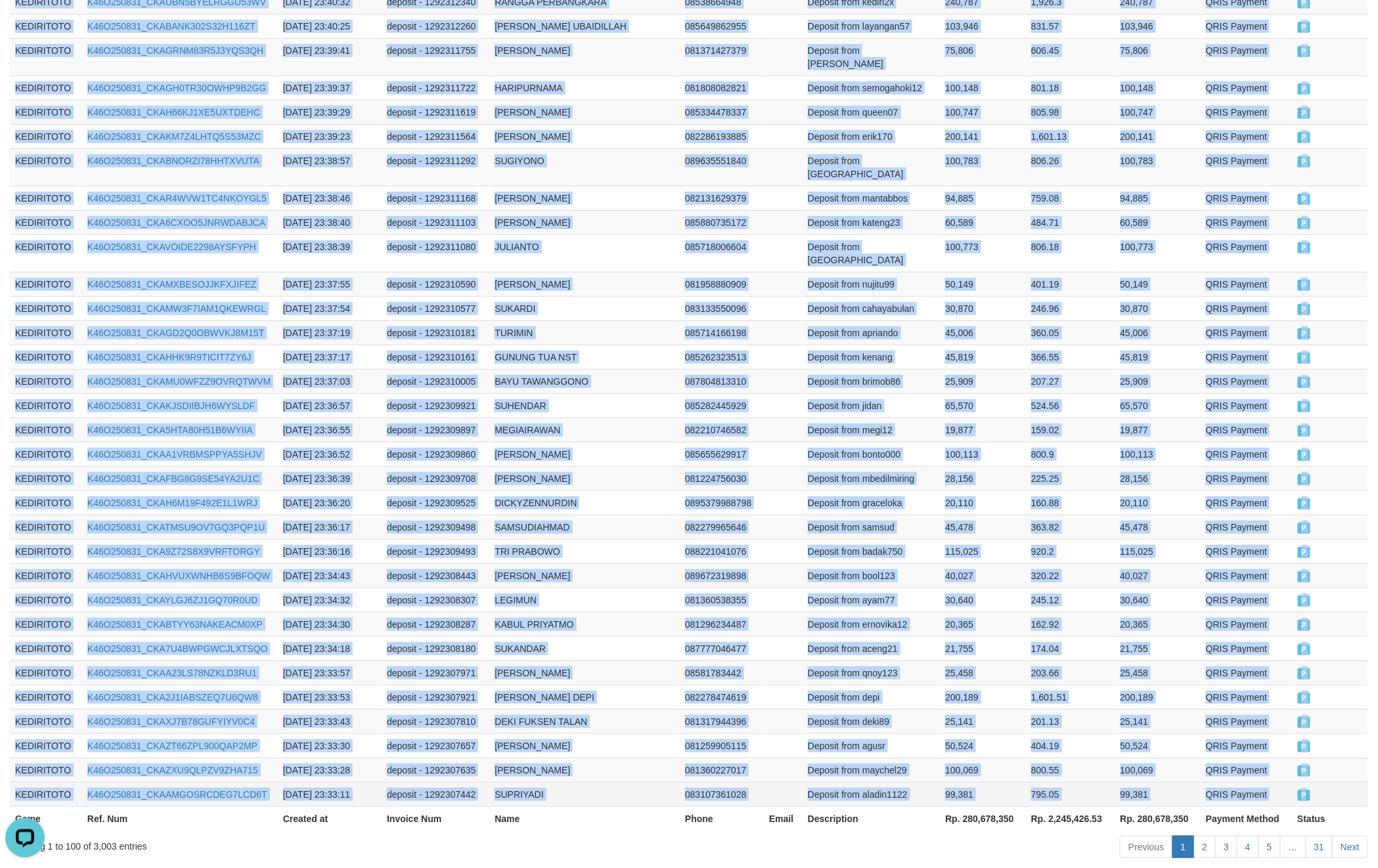
drag, startPoint x: 16, startPoint y: 397, endPoint x: 1340, endPoint y: 726, distance: 1364.3
click at [1197, 836] on link "2" at bounding box center [1205, 847] width 23 height 23
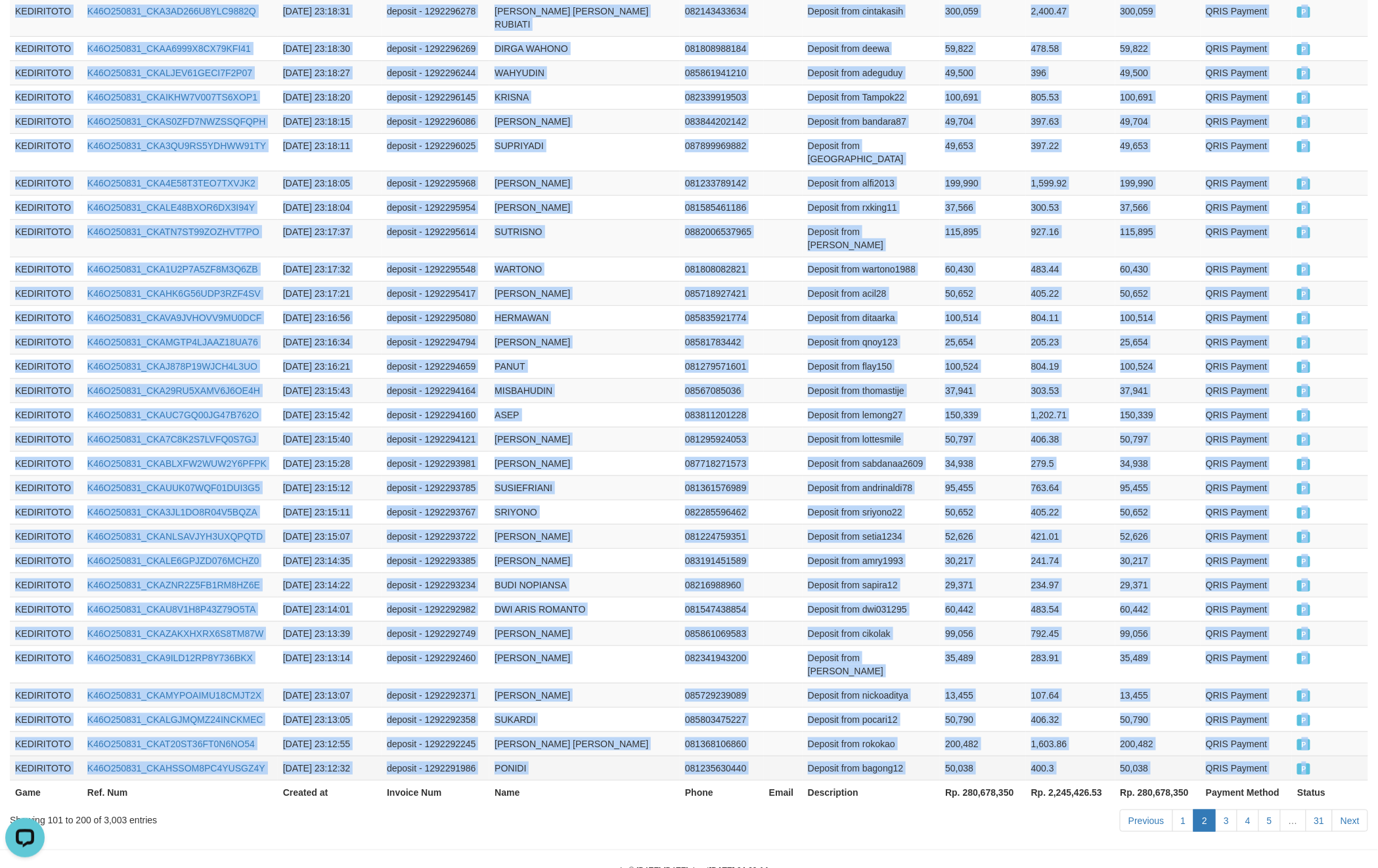
click at [1330, 756] on td "P" at bounding box center [1330, 768] width 76 height 25
click at [1228, 810] on link "3" at bounding box center [1226, 821] width 23 height 23
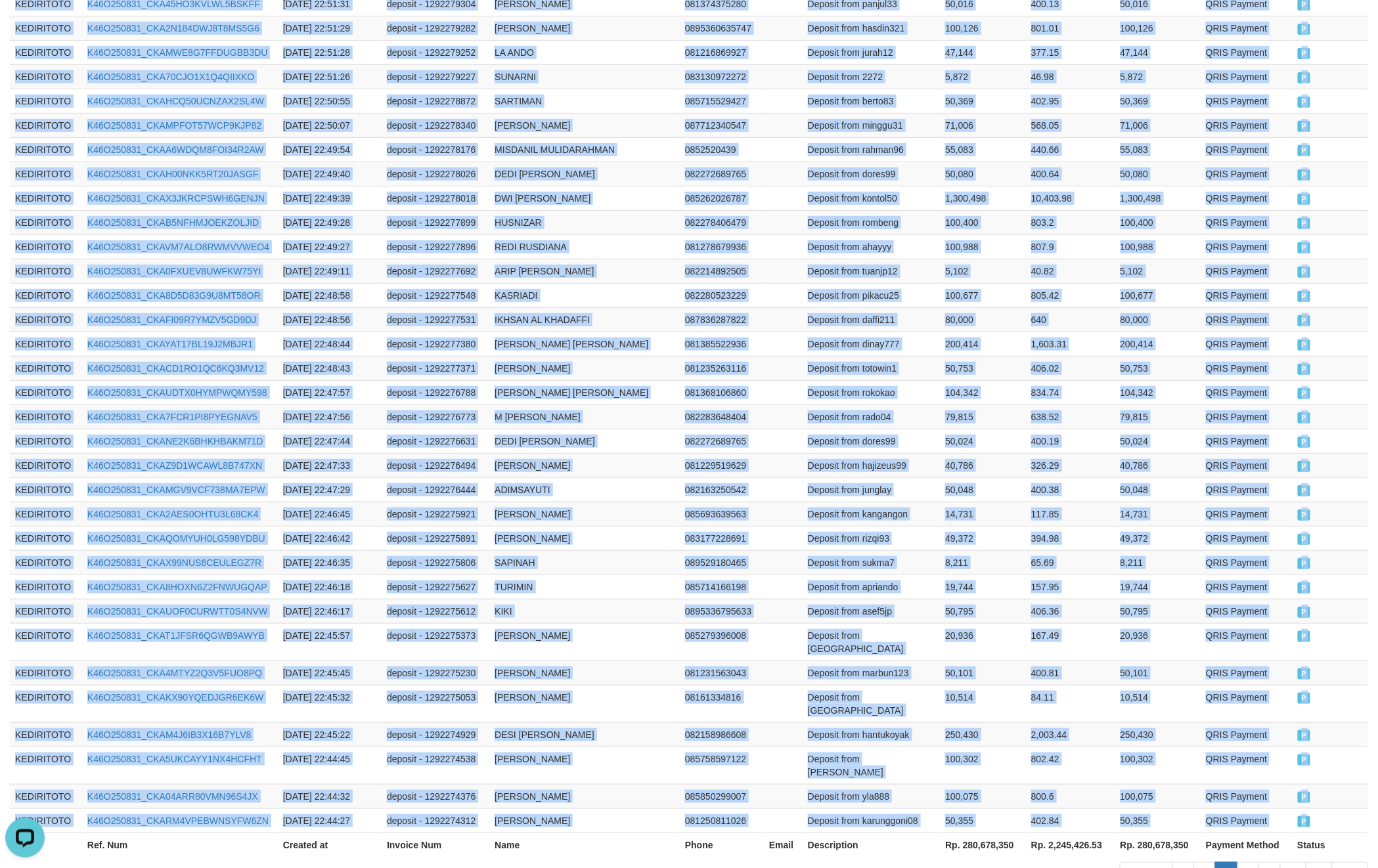
click at [1320, 808] on td "P" at bounding box center [1331, 820] width 76 height 25
click at [1252, 863] on link "4" at bounding box center [1248, 874] width 23 height 23
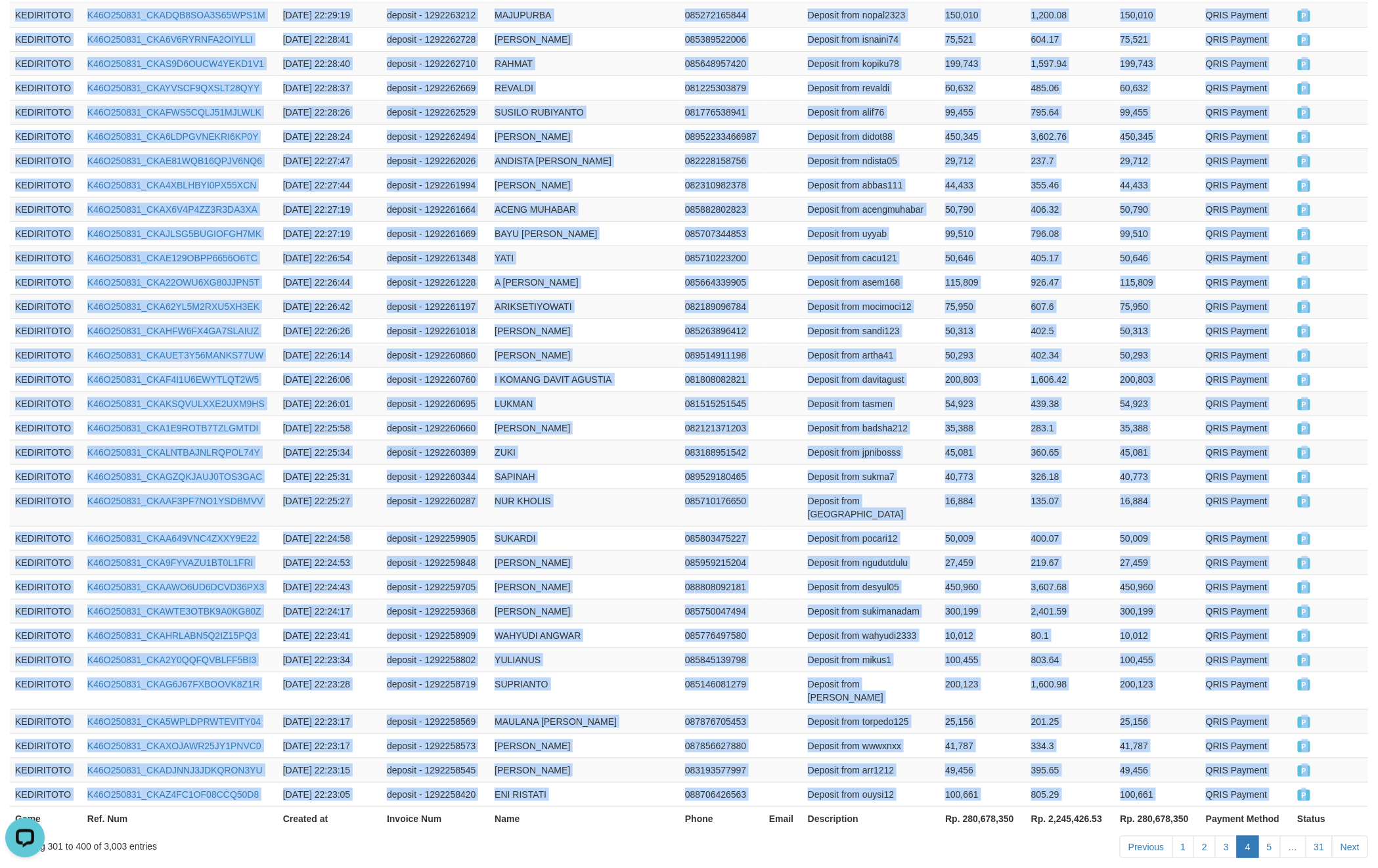
click at [1325, 782] on td "P" at bounding box center [1331, 794] width 76 height 25
click at [1270, 836] on link "5" at bounding box center [1270, 847] width 23 height 23
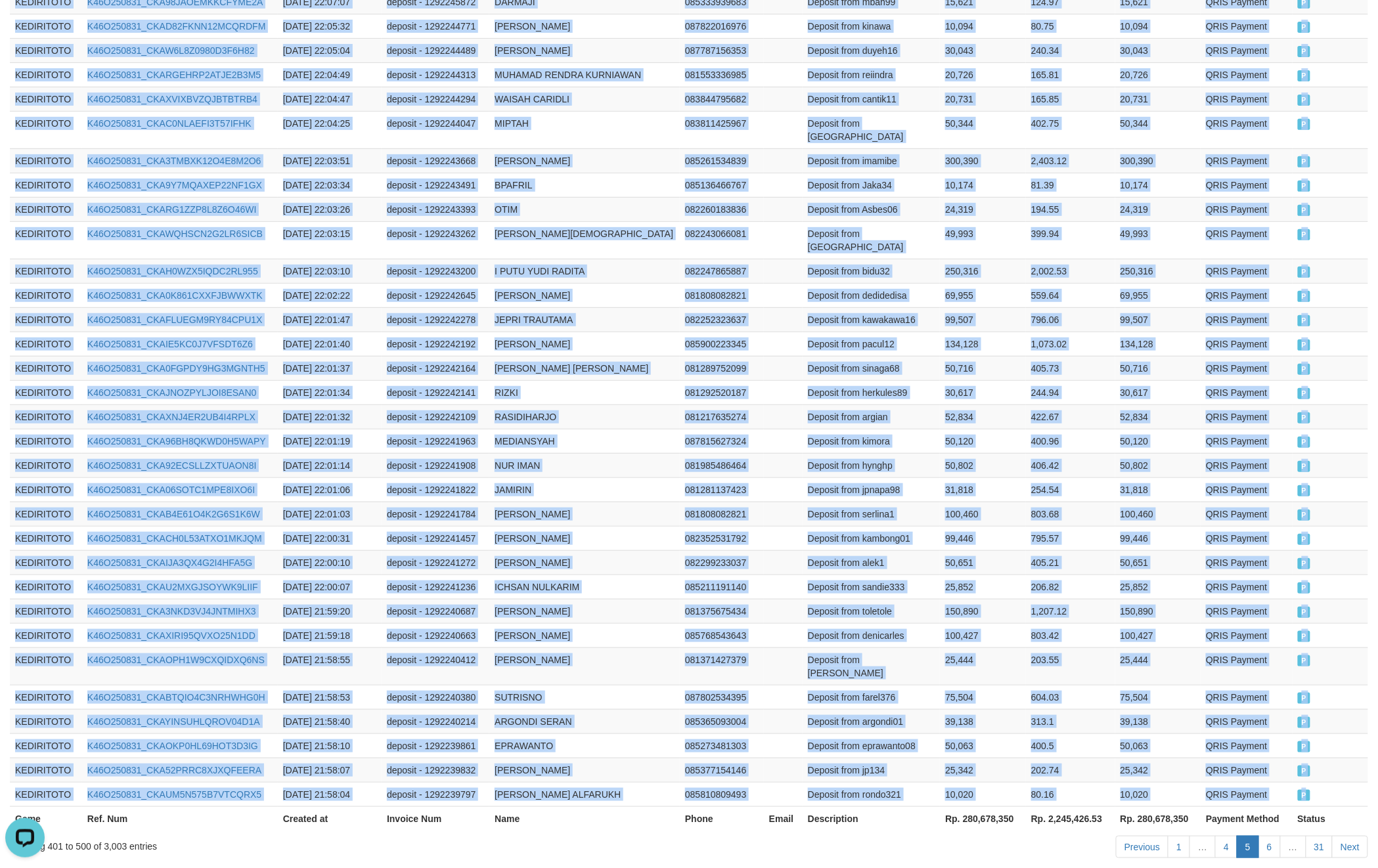
click at [1330, 782] on td "P" at bounding box center [1331, 794] width 76 height 25
click at [1270, 836] on link "6" at bounding box center [1270, 847] width 23 height 23
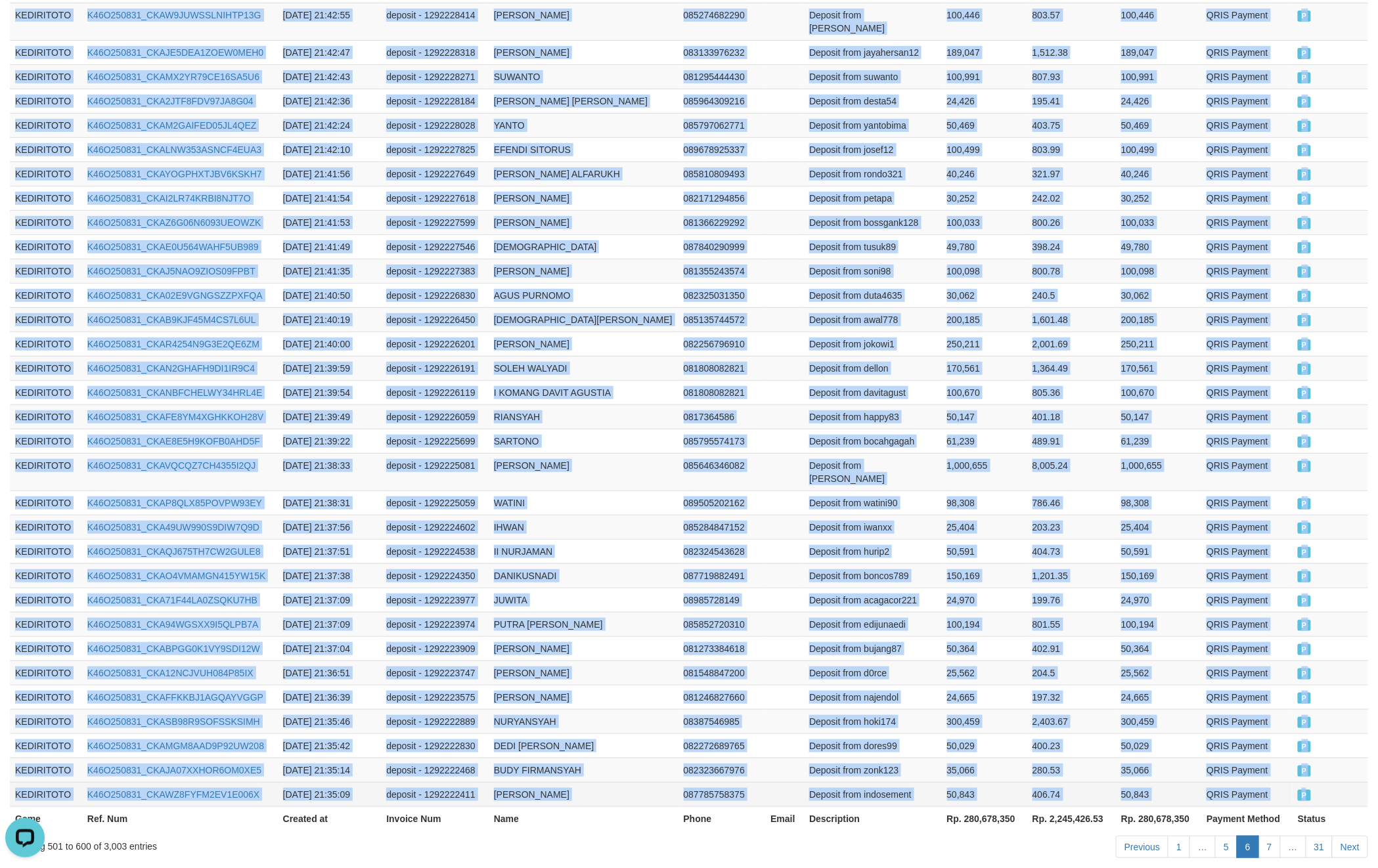
click at [1324, 782] on td "P" at bounding box center [1331, 794] width 76 height 25
click at [1268, 836] on link "7" at bounding box center [1270, 847] width 23 height 23
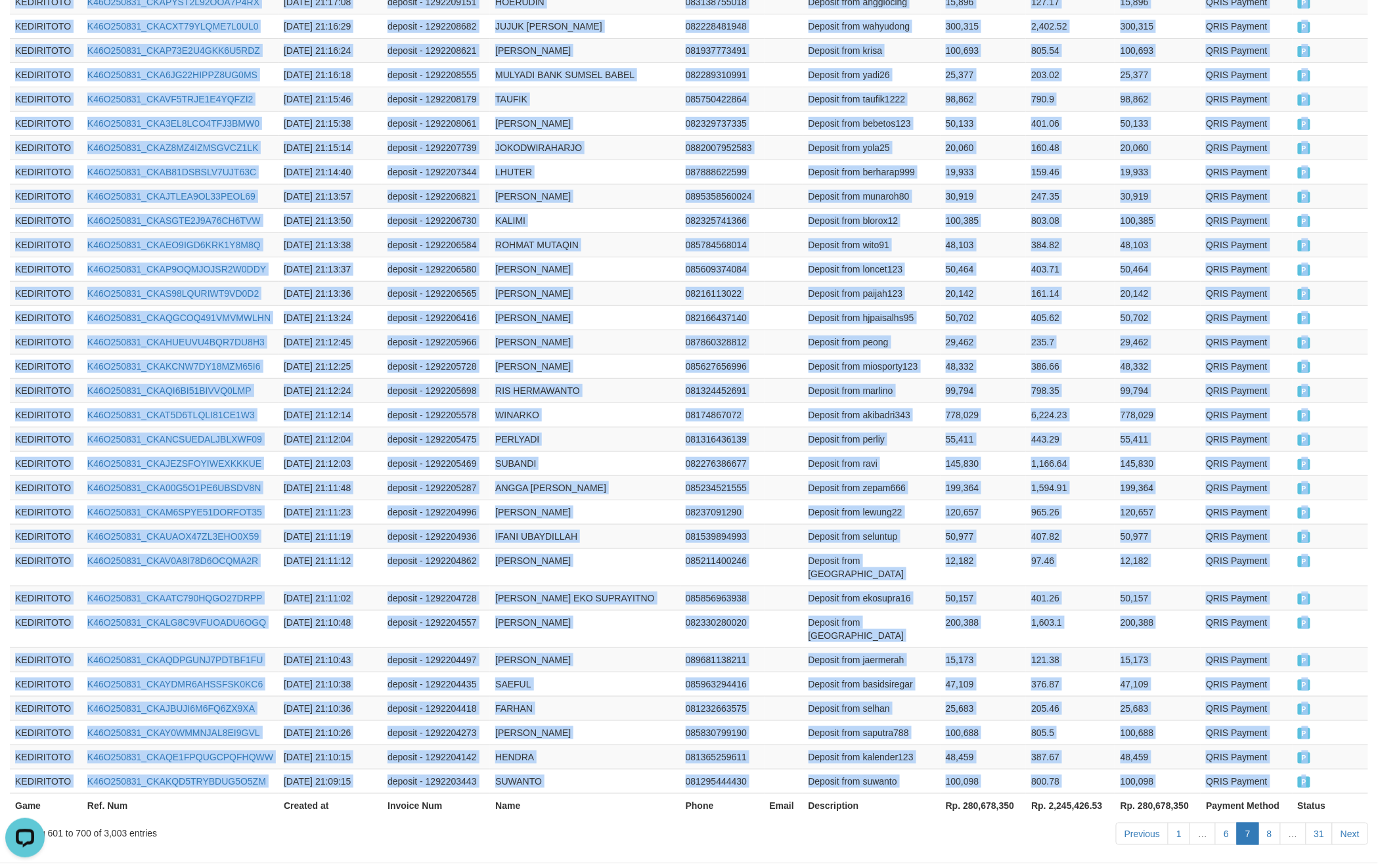
click at [1314, 769] on td "P" at bounding box center [1331, 781] width 76 height 25
click at [1270, 823] on link "8" at bounding box center [1270, 834] width 23 height 23
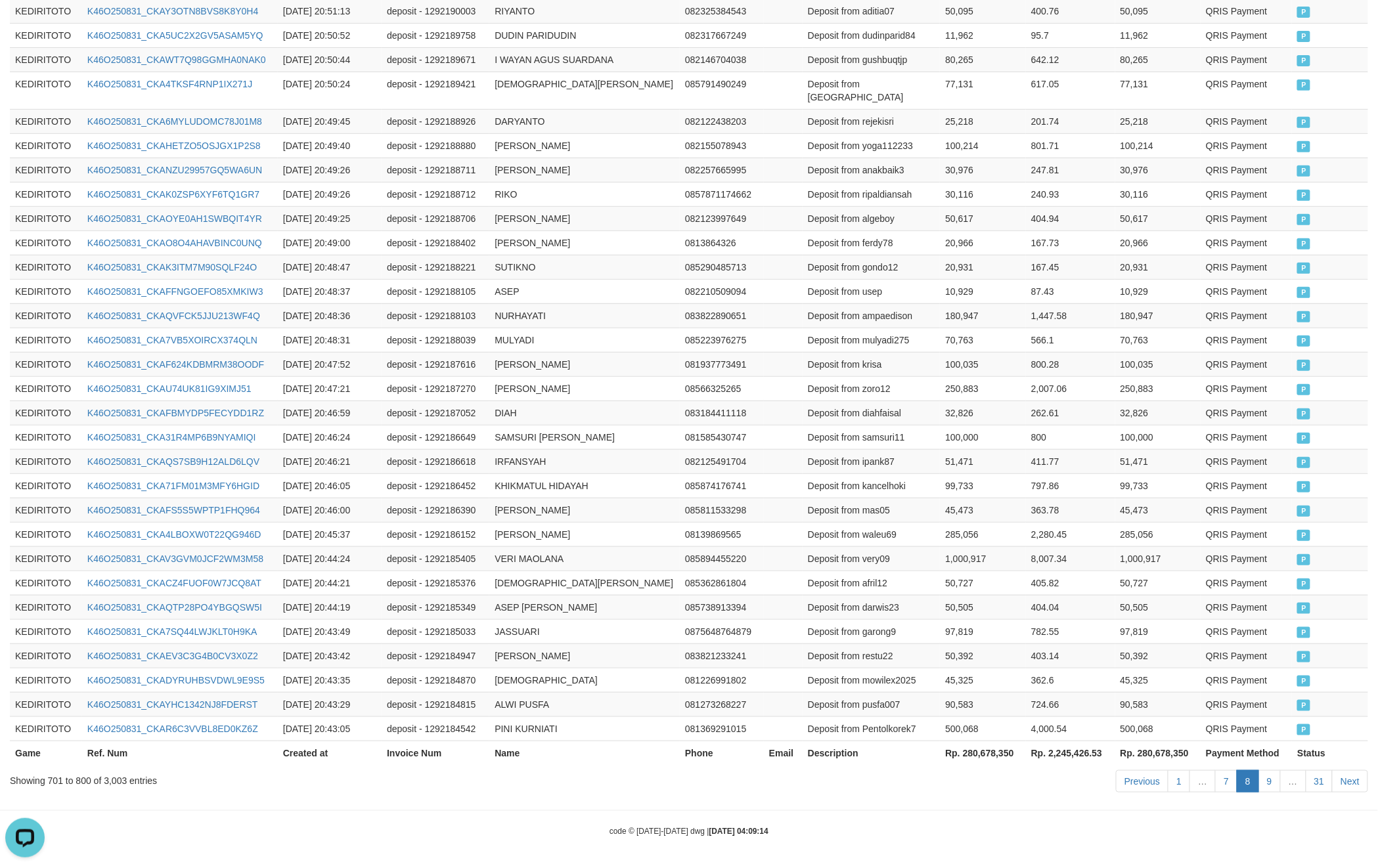
scroll to position [2215, 0]
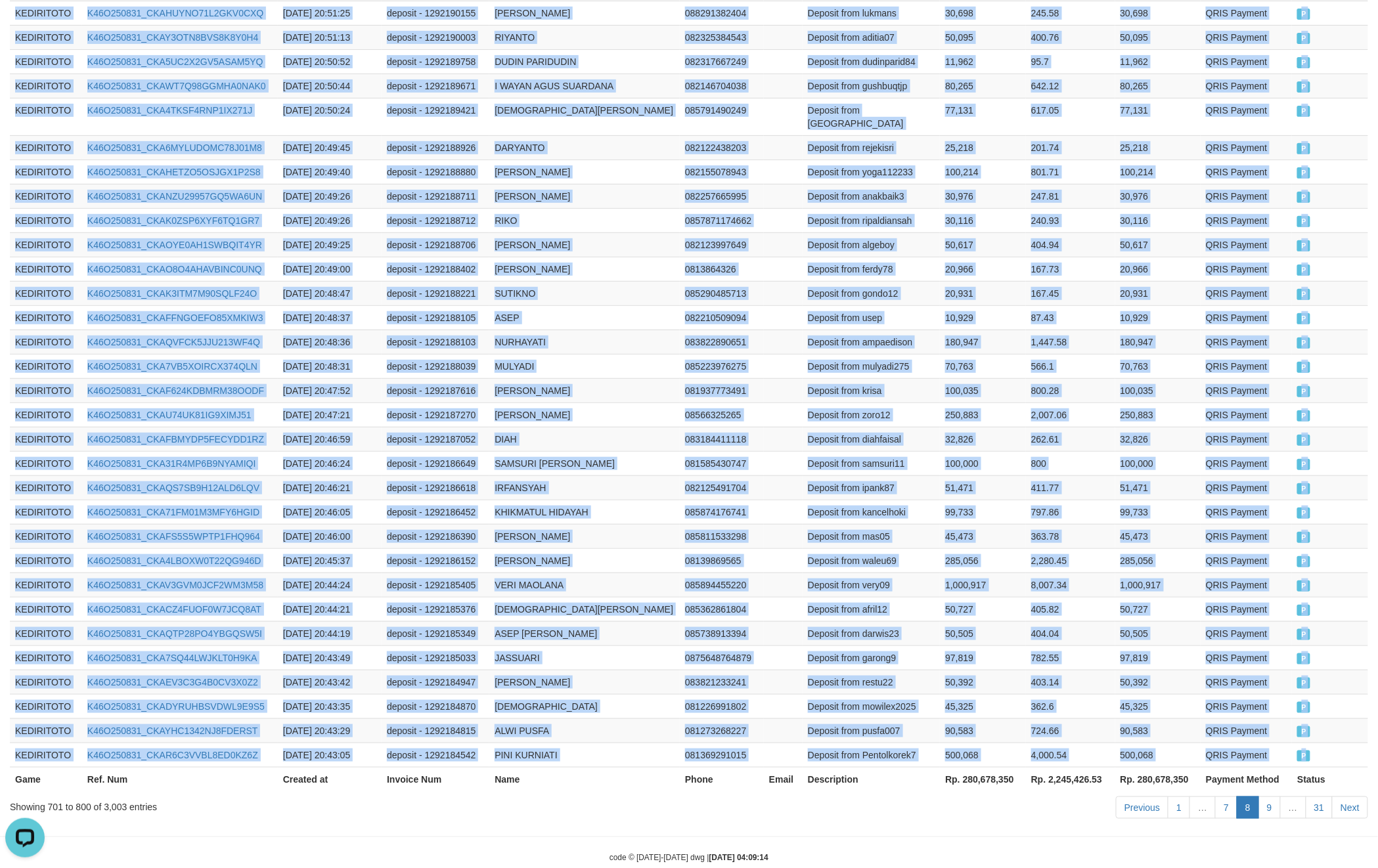
click at [1327, 743] on td "P" at bounding box center [1330, 755] width 76 height 25
click at [1272, 797] on link "9" at bounding box center [1270, 808] width 23 height 23
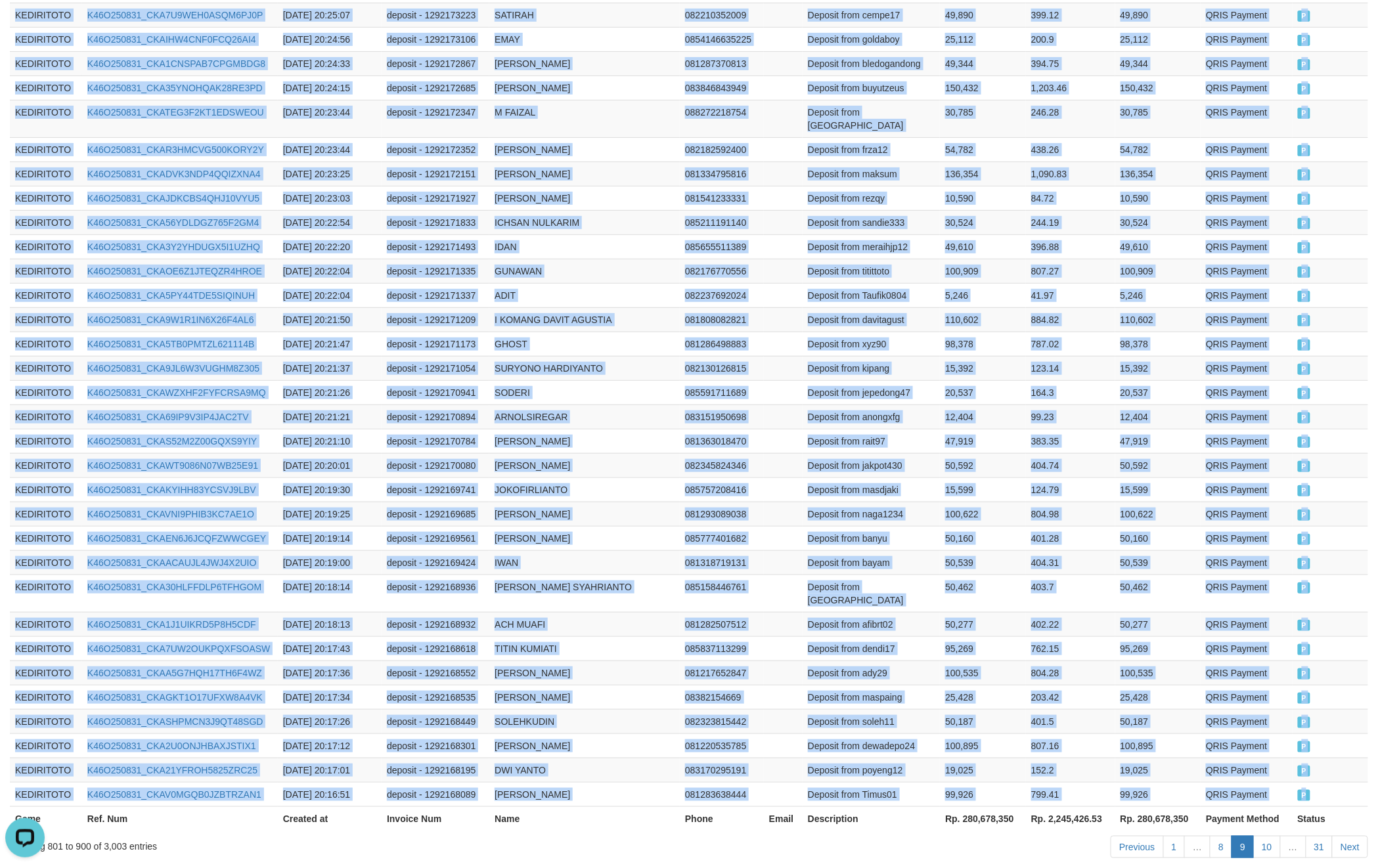
click at [1324, 782] on td "P" at bounding box center [1331, 794] width 76 height 25
click at [1272, 836] on link "10" at bounding box center [1268, 847] width 28 height 23
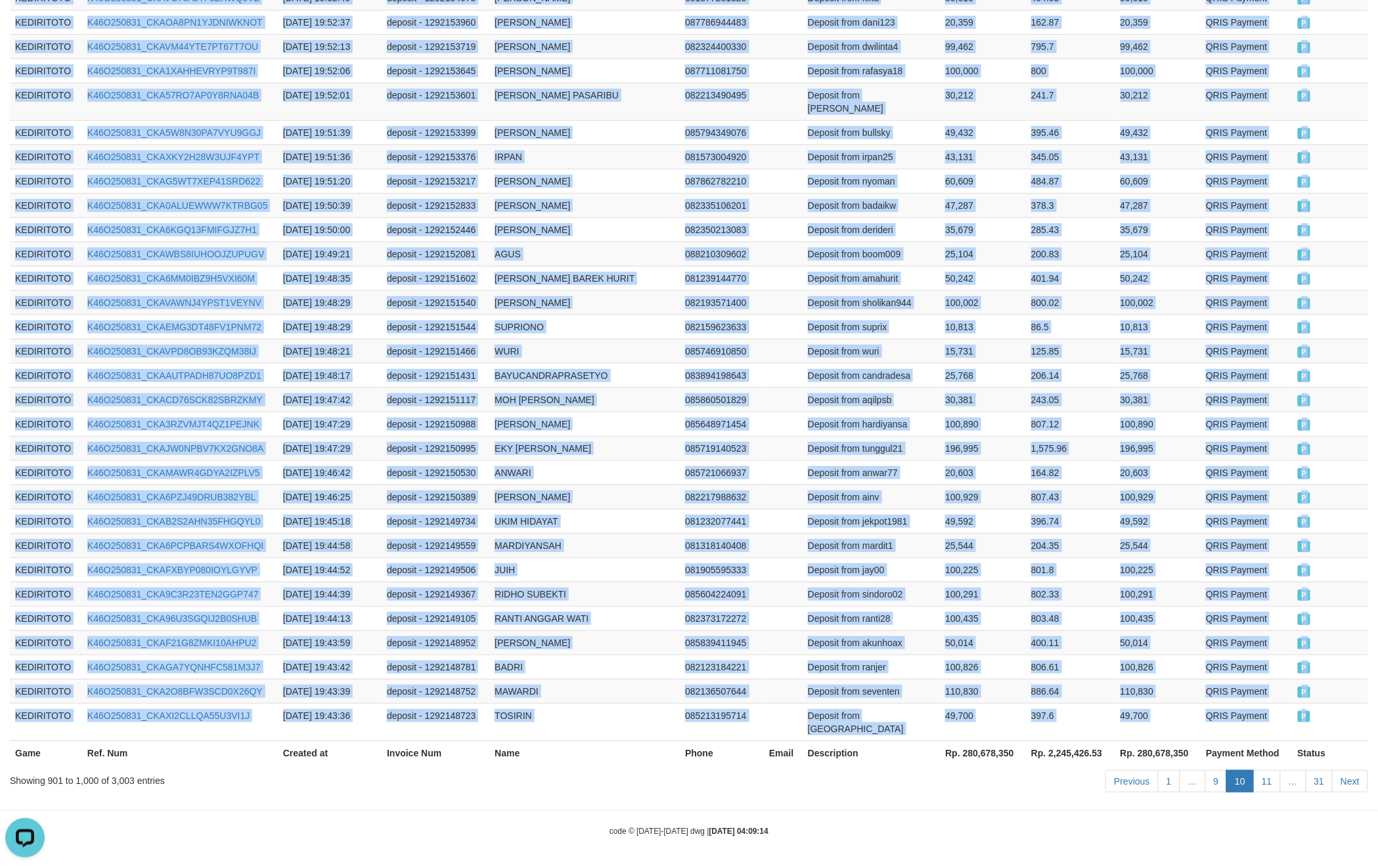
click at [1327, 728] on td "P" at bounding box center [1331, 722] width 76 height 37
click at [1272, 778] on link "11" at bounding box center [1268, 782] width 28 height 23
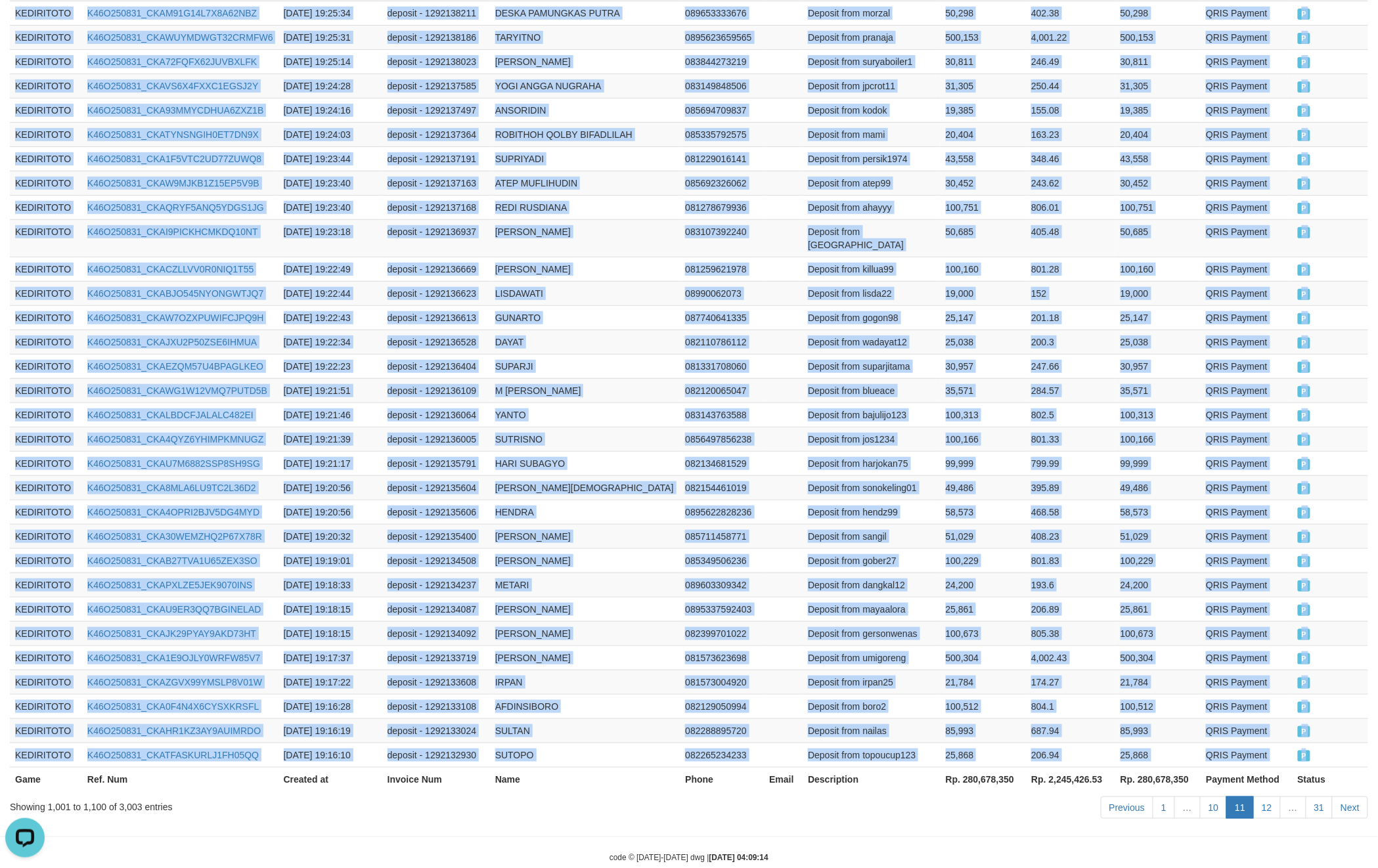
click at [1341, 743] on td "P" at bounding box center [1331, 755] width 76 height 25
click at [1264, 797] on link "12" at bounding box center [1268, 808] width 28 height 23
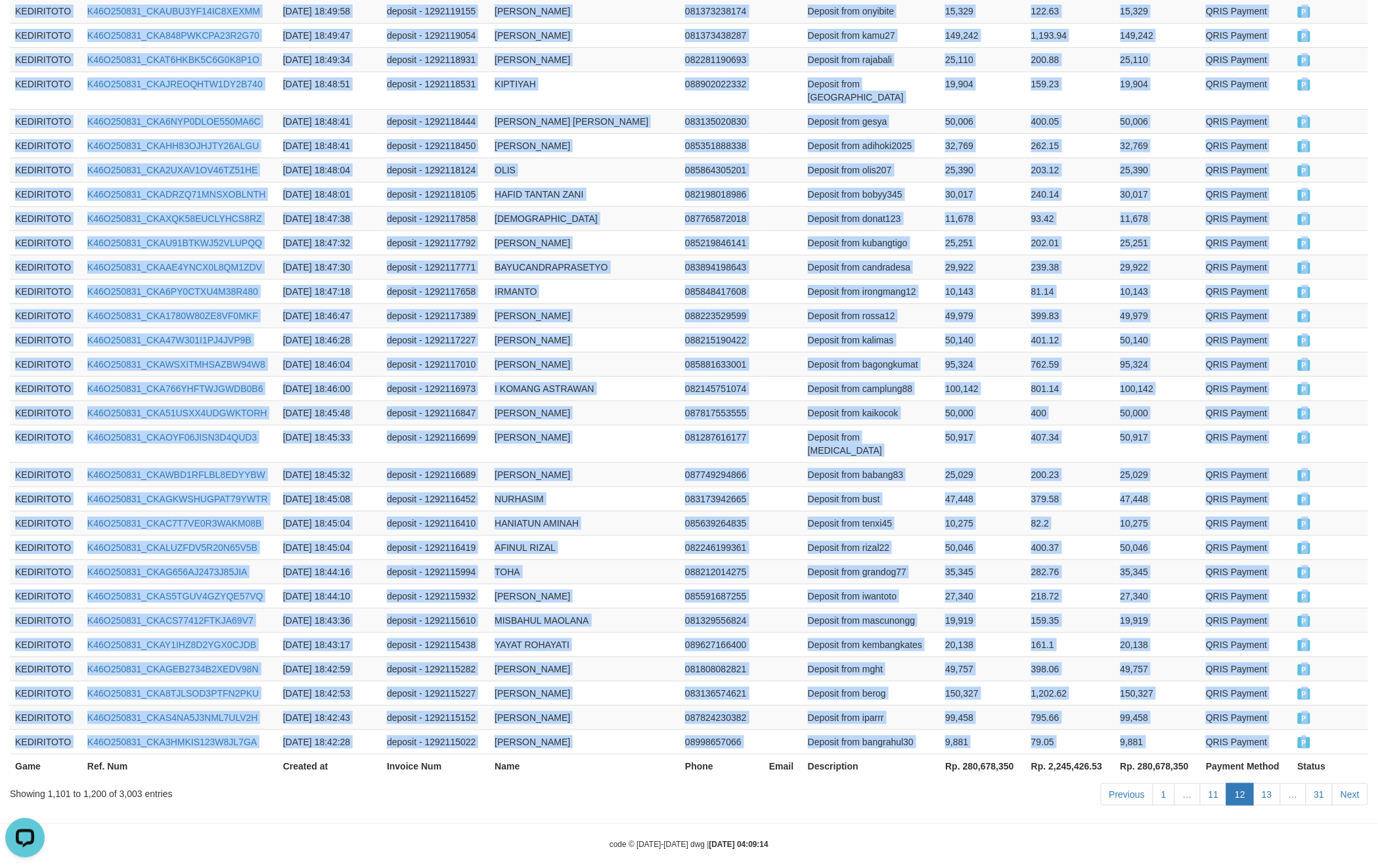
click at [1331, 730] on td "P" at bounding box center [1331, 742] width 76 height 25
click at [1266, 784] on link "13" at bounding box center [1268, 795] width 28 height 23
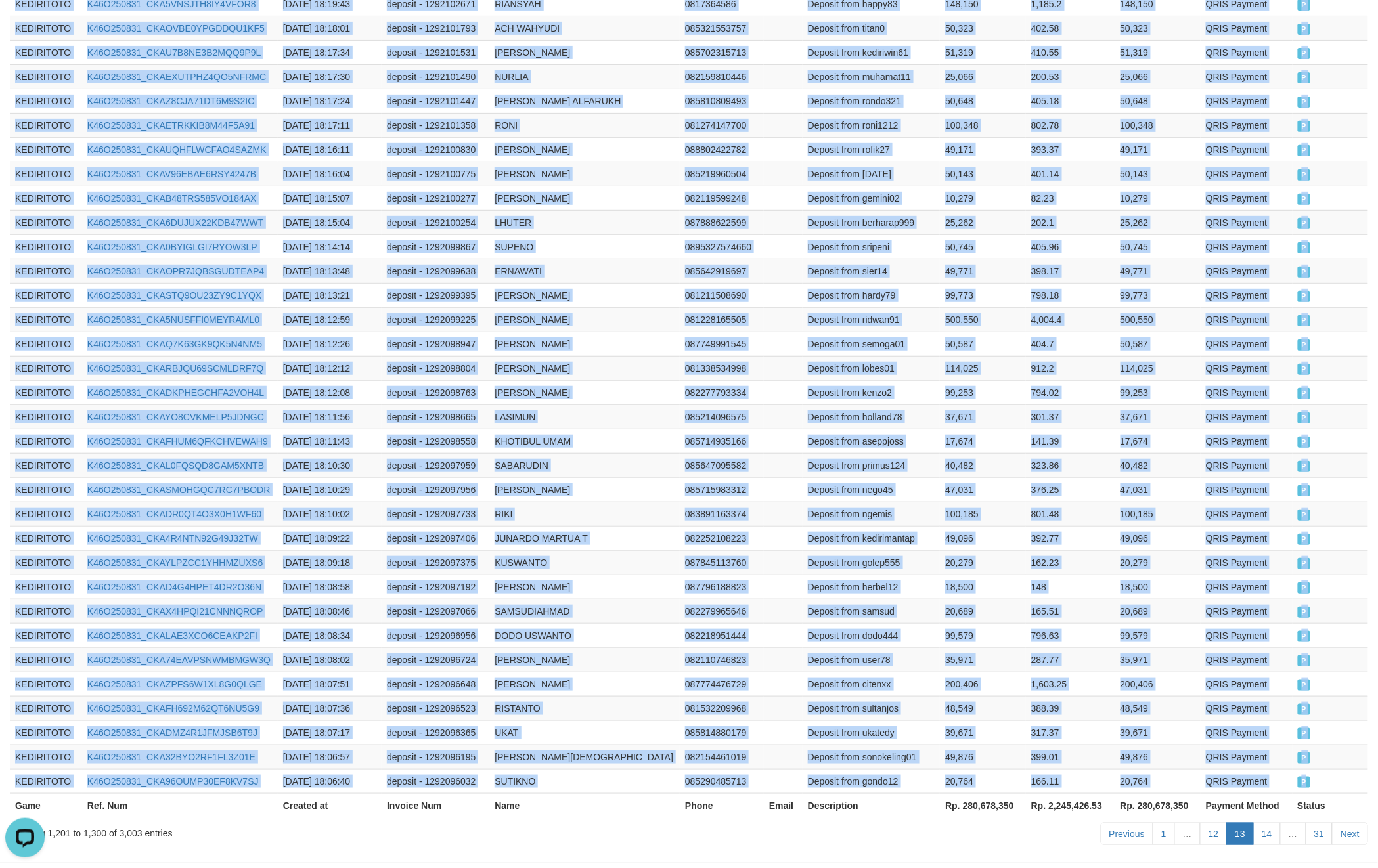
click at [1322, 769] on td "P" at bounding box center [1331, 781] width 76 height 25
click at [1266, 823] on link "14" at bounding box center [1268, 834] width 28 height 23
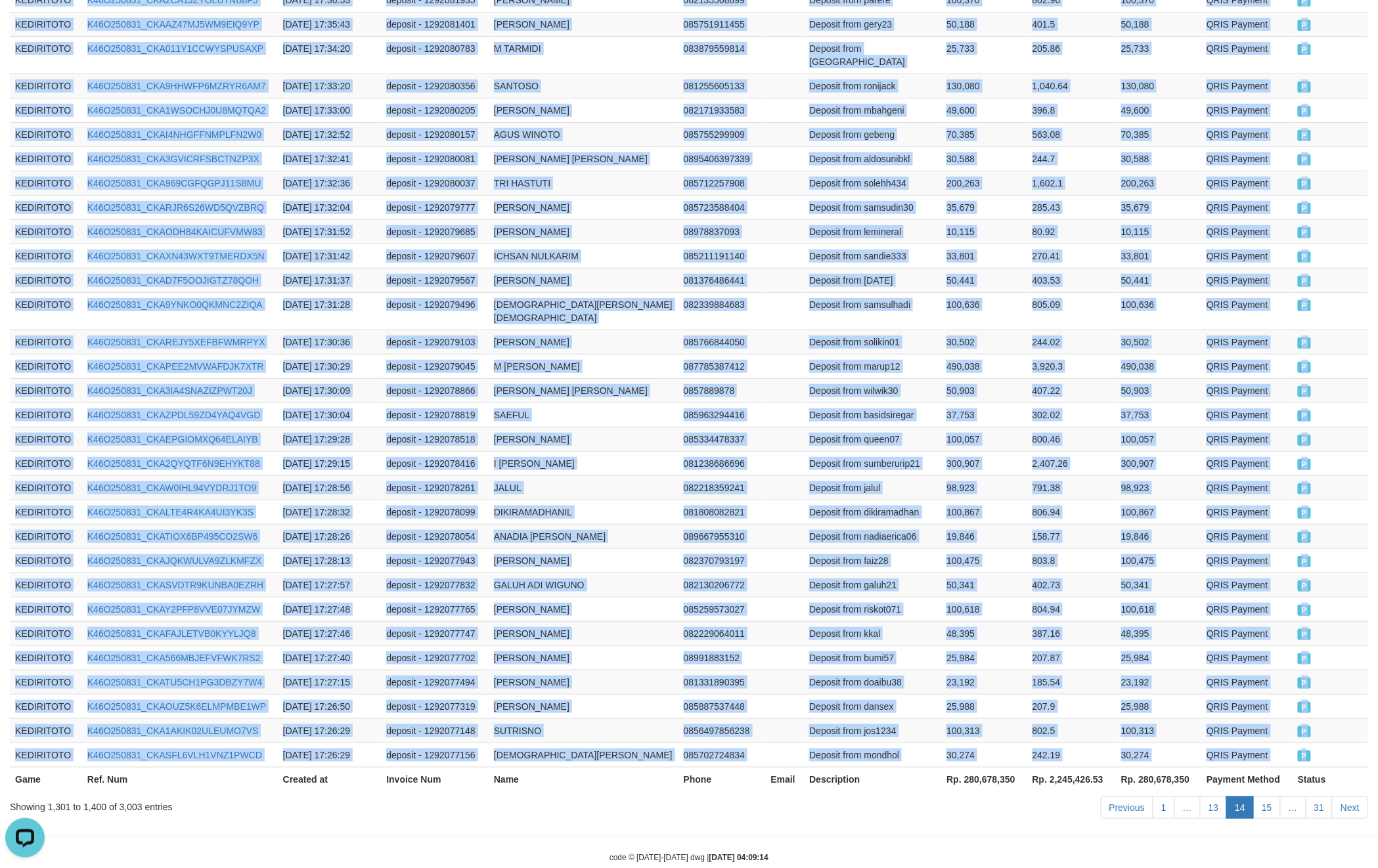
click at [1335, 743] on td "P" at bounding box center [1331, 755] width 76 height 25
click at [1266, 797] on link "15" at bounding box center [1268, 808] width 28 height 23
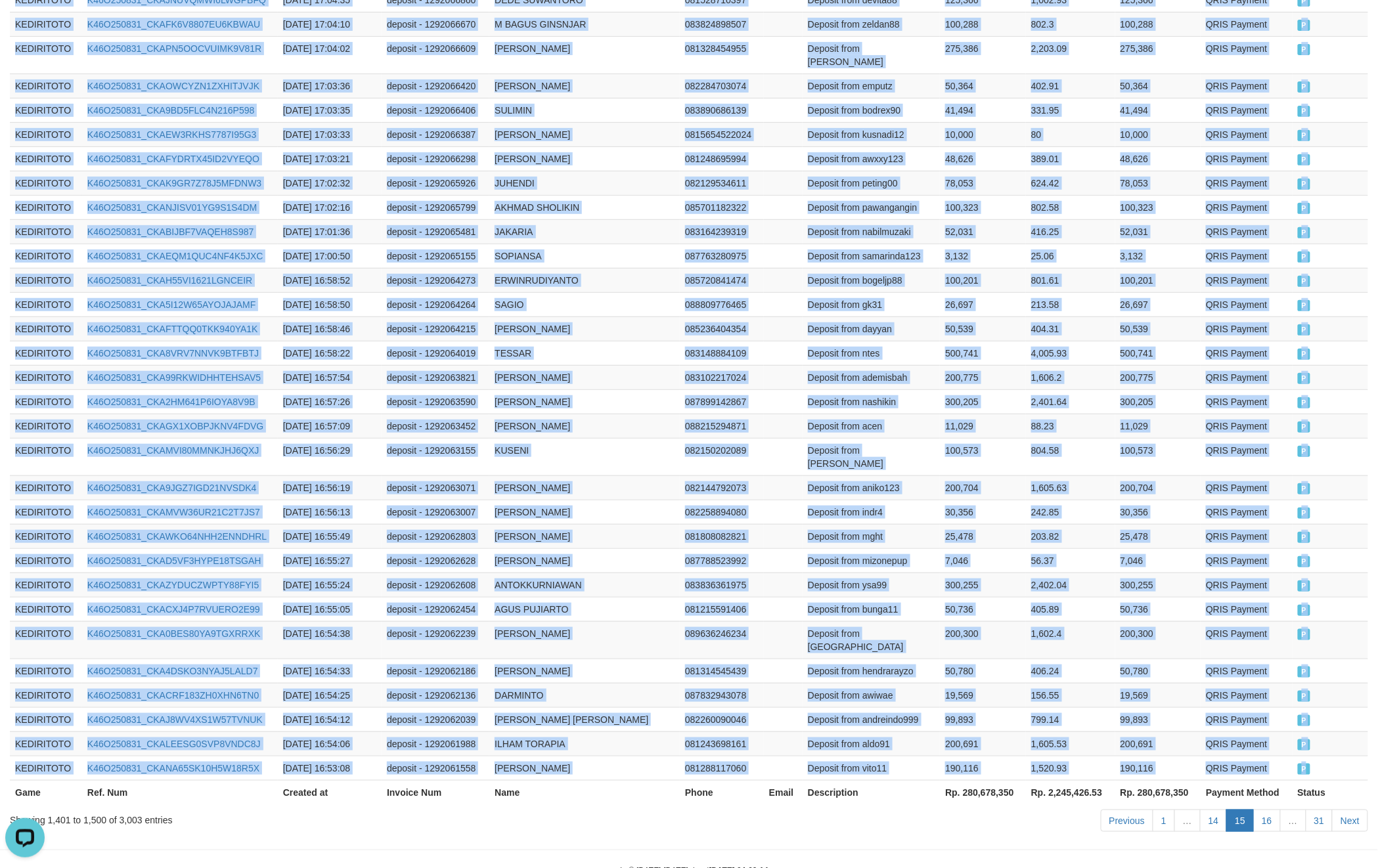
click at [1329, 756] on td "P" at bounding box center [1331, 768] width 76 height 25
click at [1259, 810] on link "16" at bounding box center [1268, 821] width 28 height 23
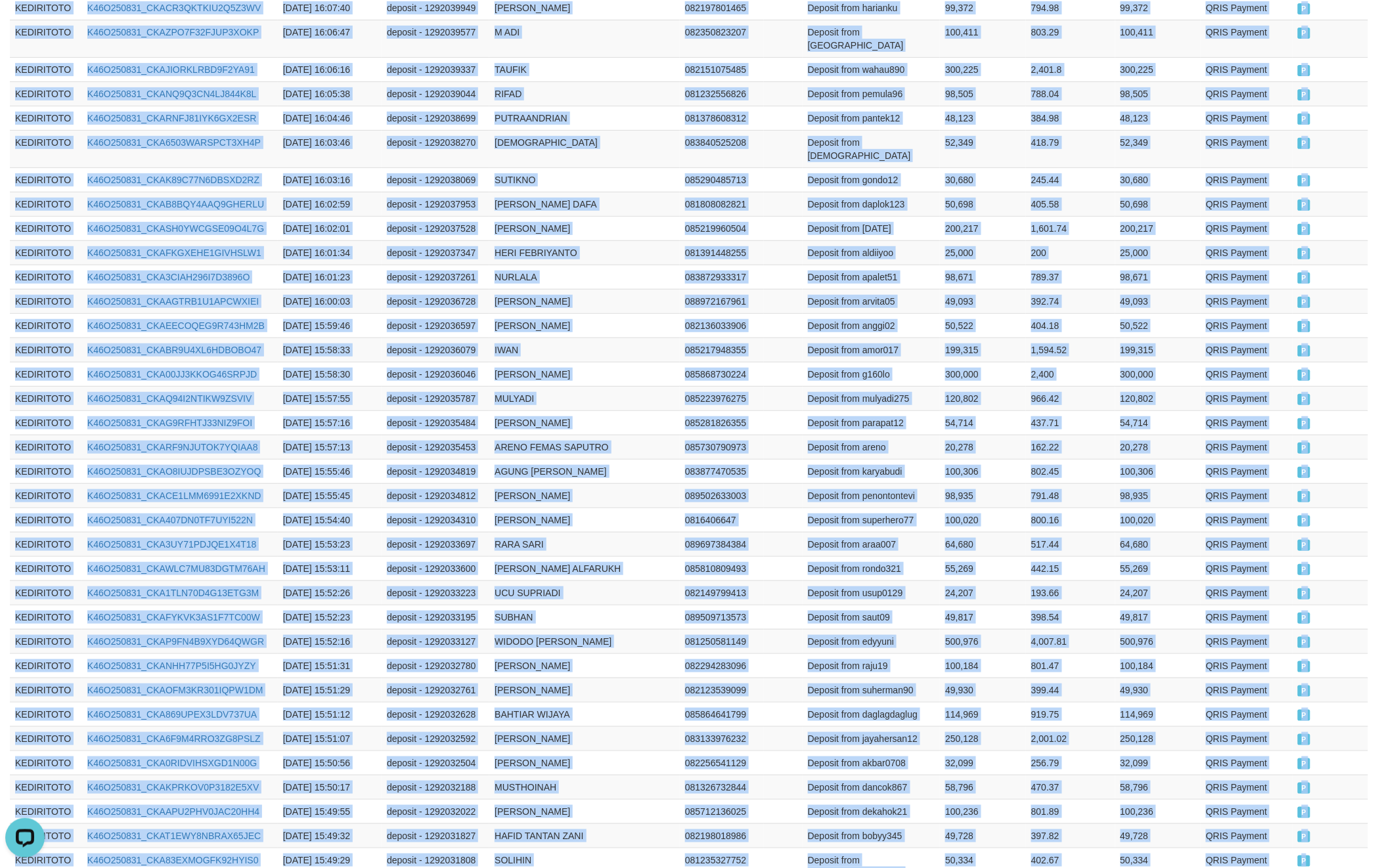
click at [1340, 848] on td "P" at bounding box center [1331, 867] width 76 height 37
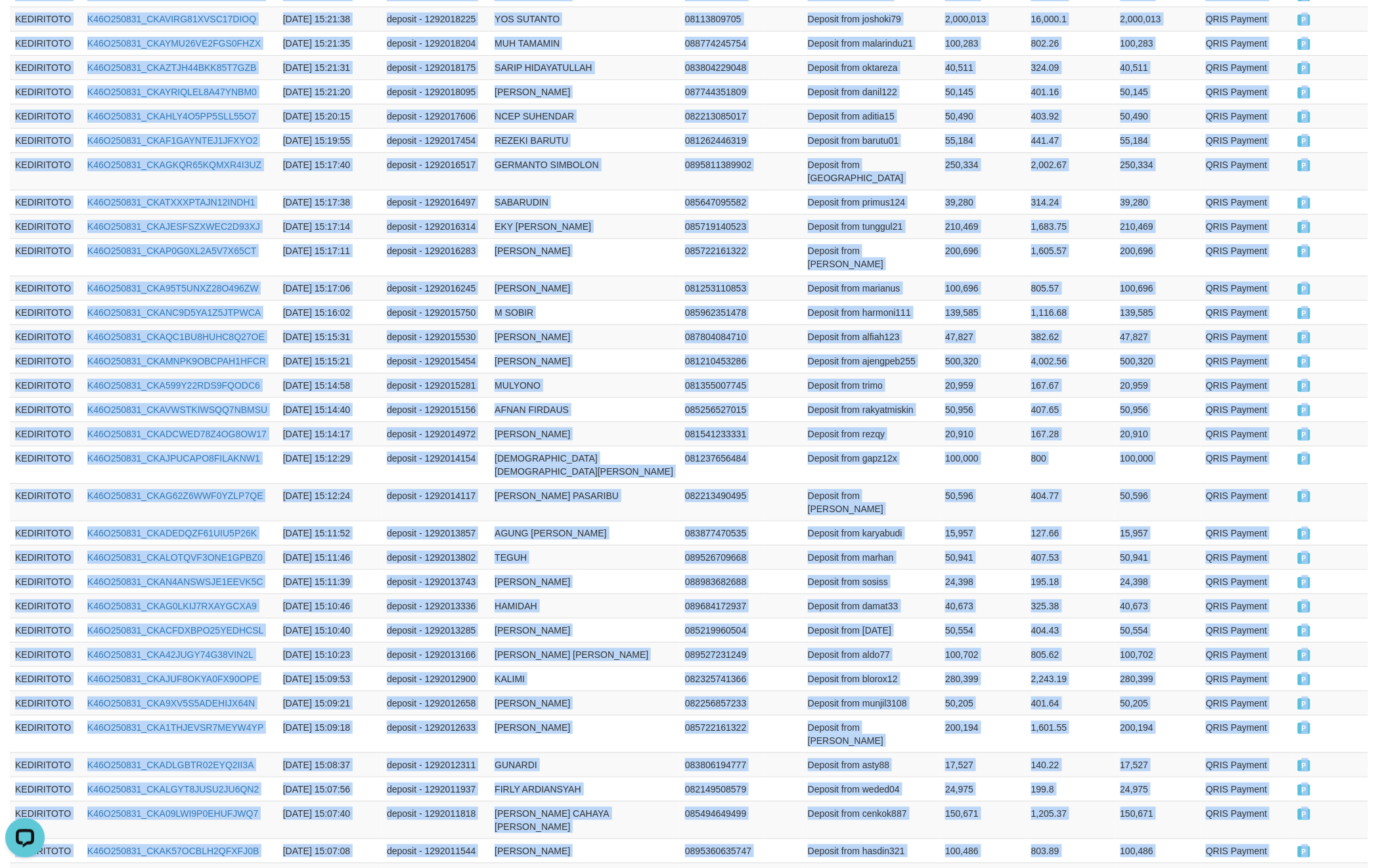
drag, startPoint x: 12, startPoint y: 513, endPoint x: 1323, endPoint y: 718, distance: 1326.9
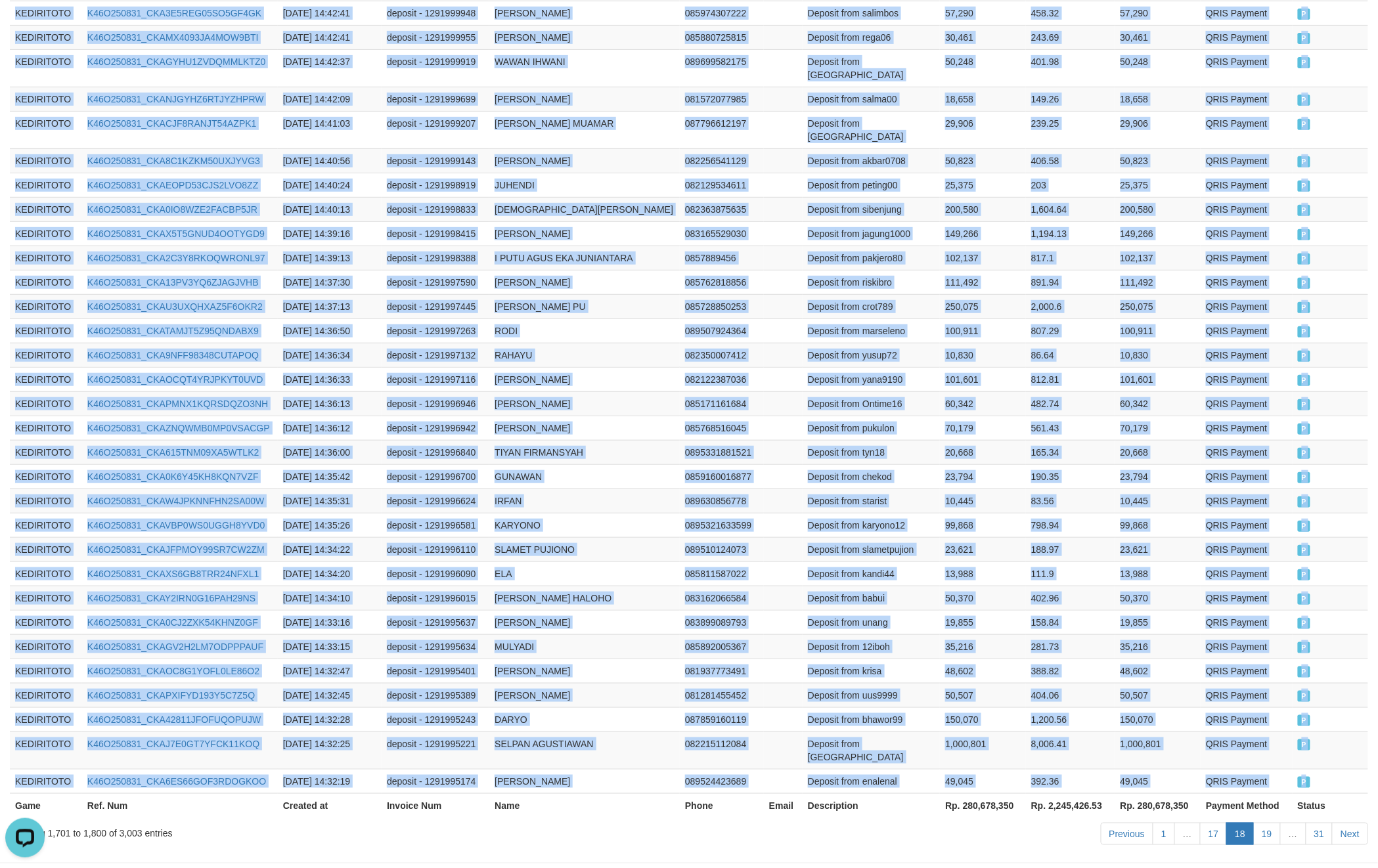
click at [1318, 769] on td "P" at bounding box center [1331, 781] width 76 height 25
click at [1275, 823] on link "19" at bounding box center [1268, 834] width 28 height 23
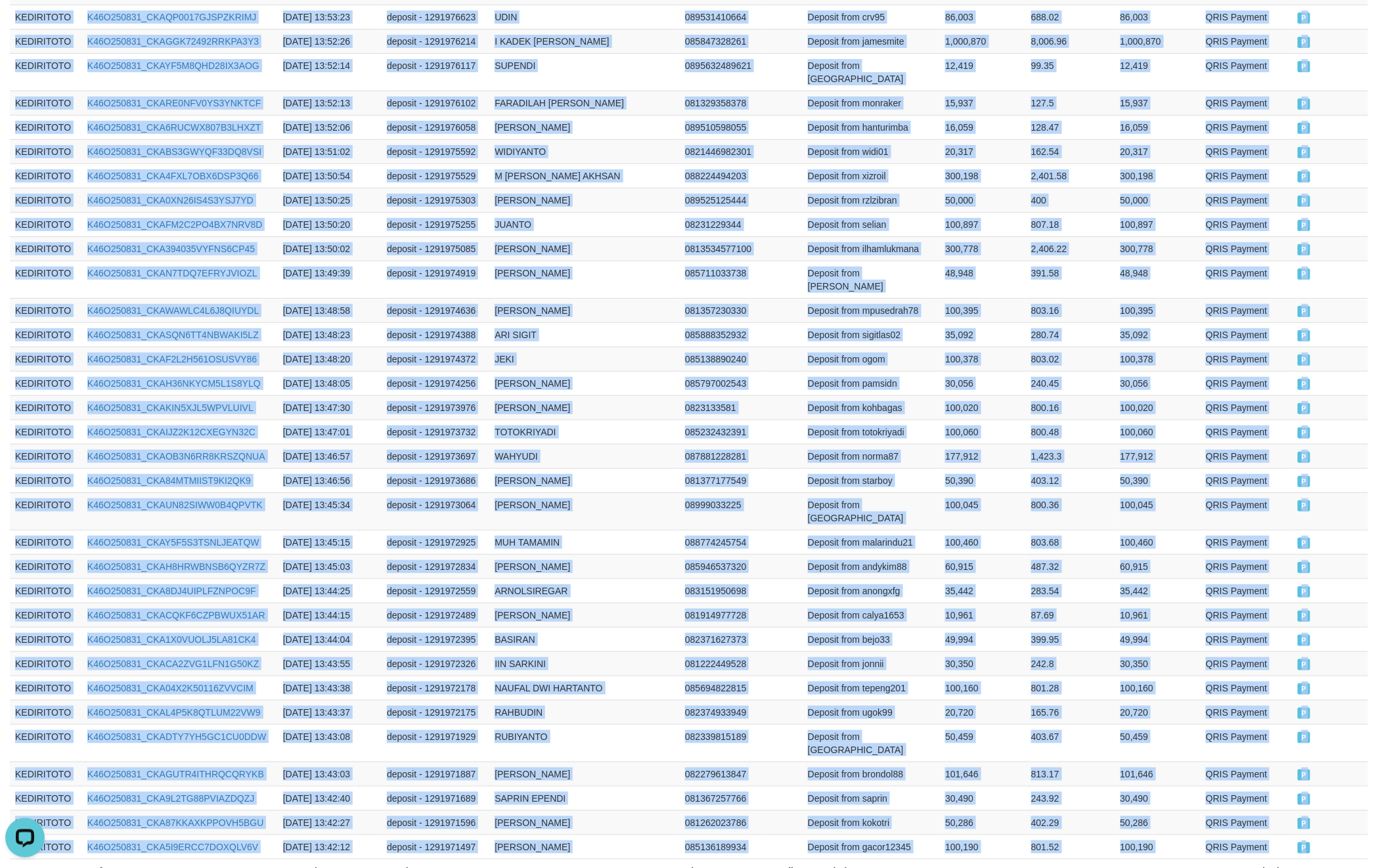
click at [1328, 835] on td "P" at bounding box center [1331, 847] width 76 height 25
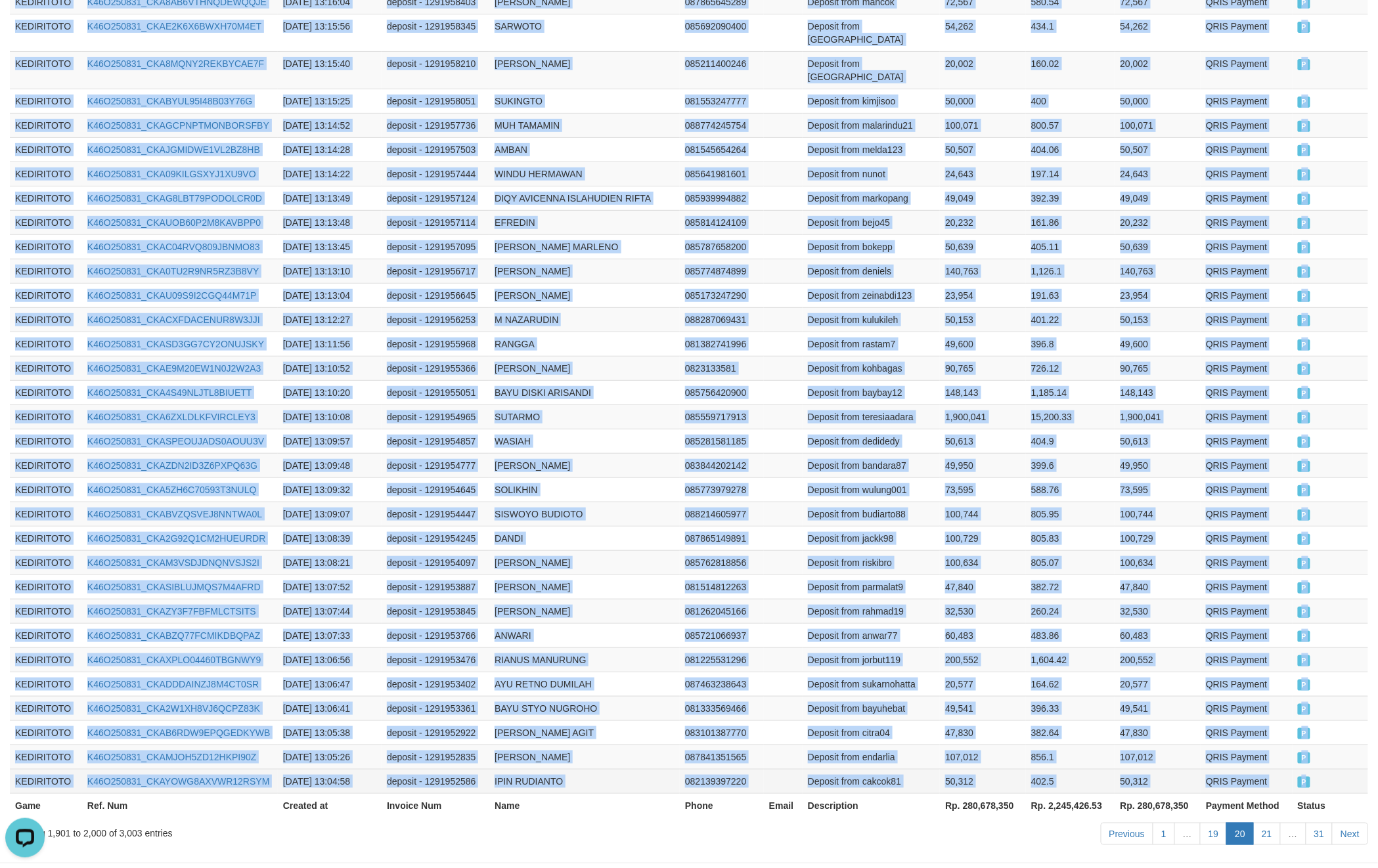
click at [1325, 769] on td "P" at bounding box center [1331, 781] width 76 height 25
click at [1264, 823] on link "21" at bounding box center [1268, 834] width 28 height 23
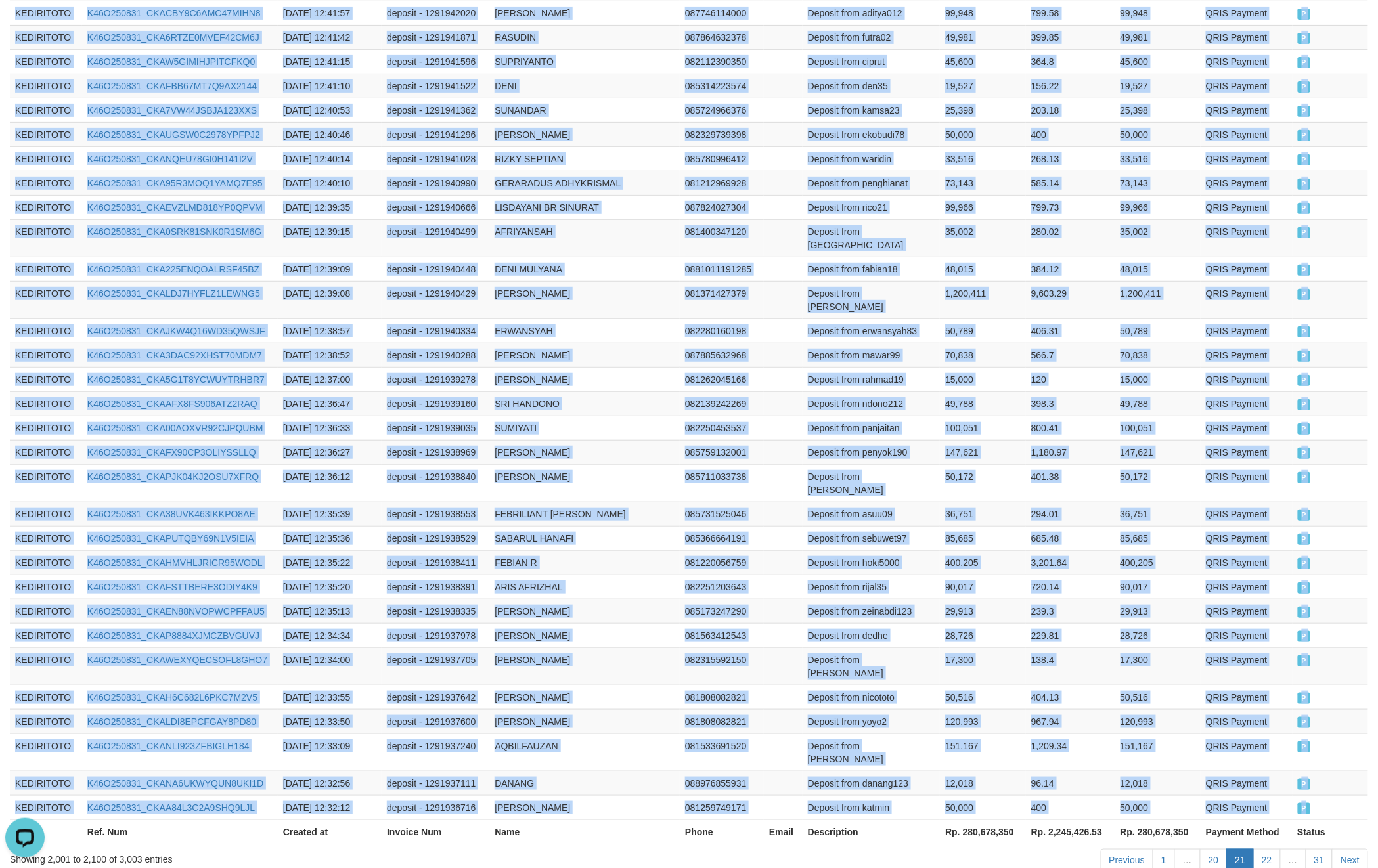
click at [1325, 796] on td "P" at bounding box center [1331, 808] width 76 height 25
drag, startPoint x: 1264, startPoint y: 775, endPoint x: 1280, endPoint y: 773, distance: 16.1
click at [1264, 849] on link "22" at bounding box center [1268, 861] width 28 height 23
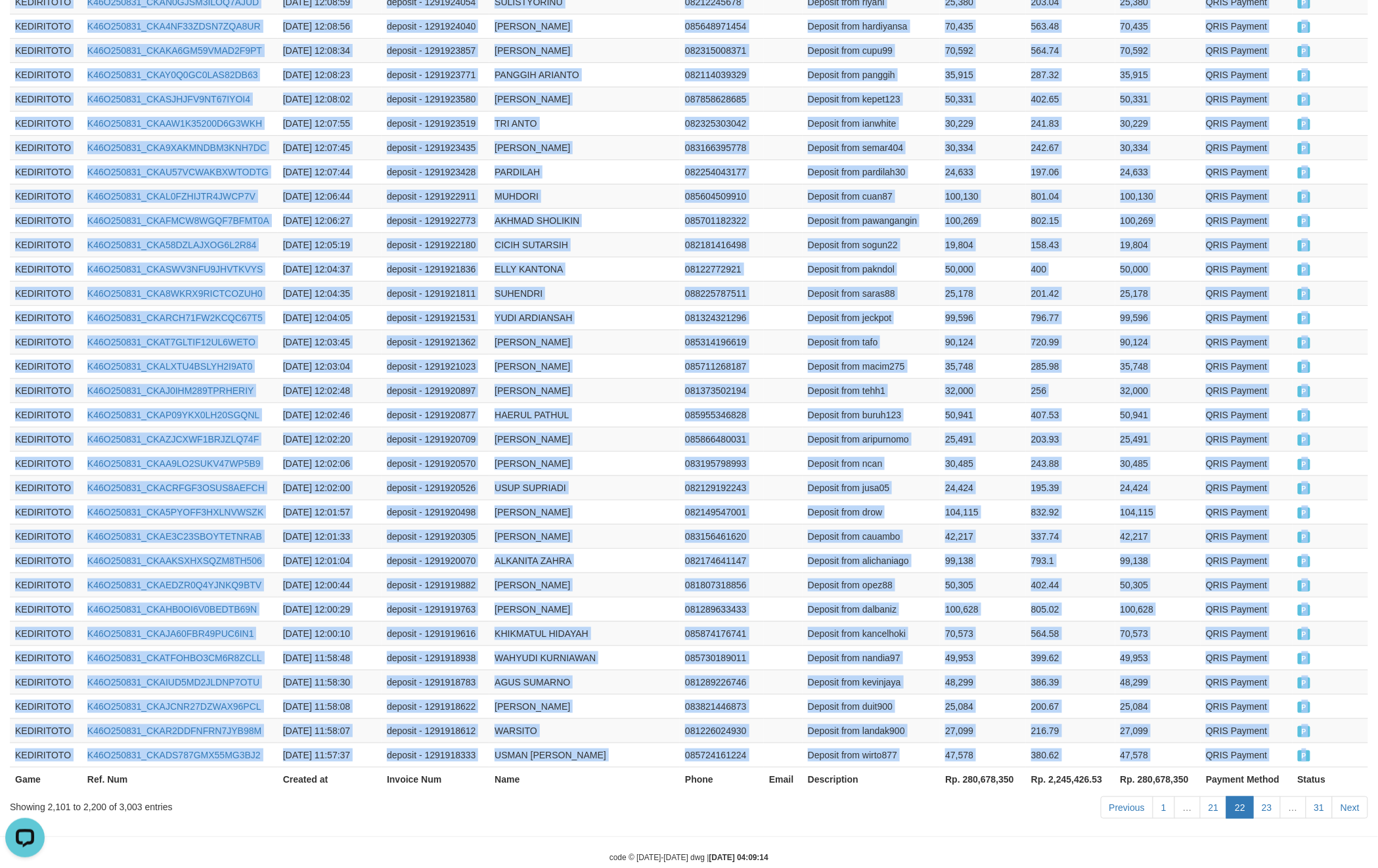
click at [1327, 743] on td "P" at bounding box center [1331, 755] width 76 height 25
click at [1269, 797] on link "23" at bounding box center [1268, 808] width 28 height 23
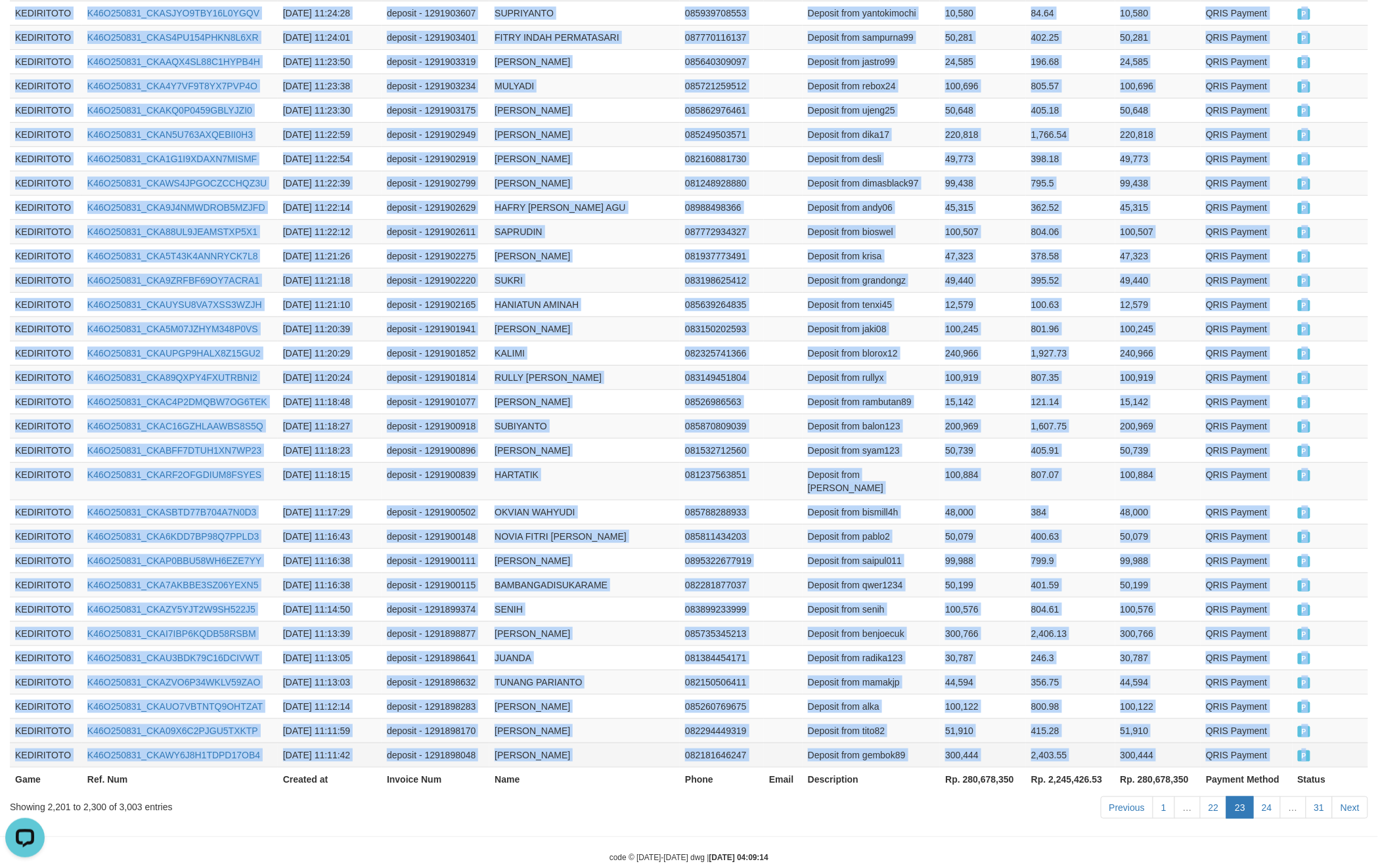
click at [1325, 743] on td "P" at bounding box center [1331, 755] width 76 height 25
click at [1264, 797] on link "24" at bounding box center [1268, 808] width 28 height 23
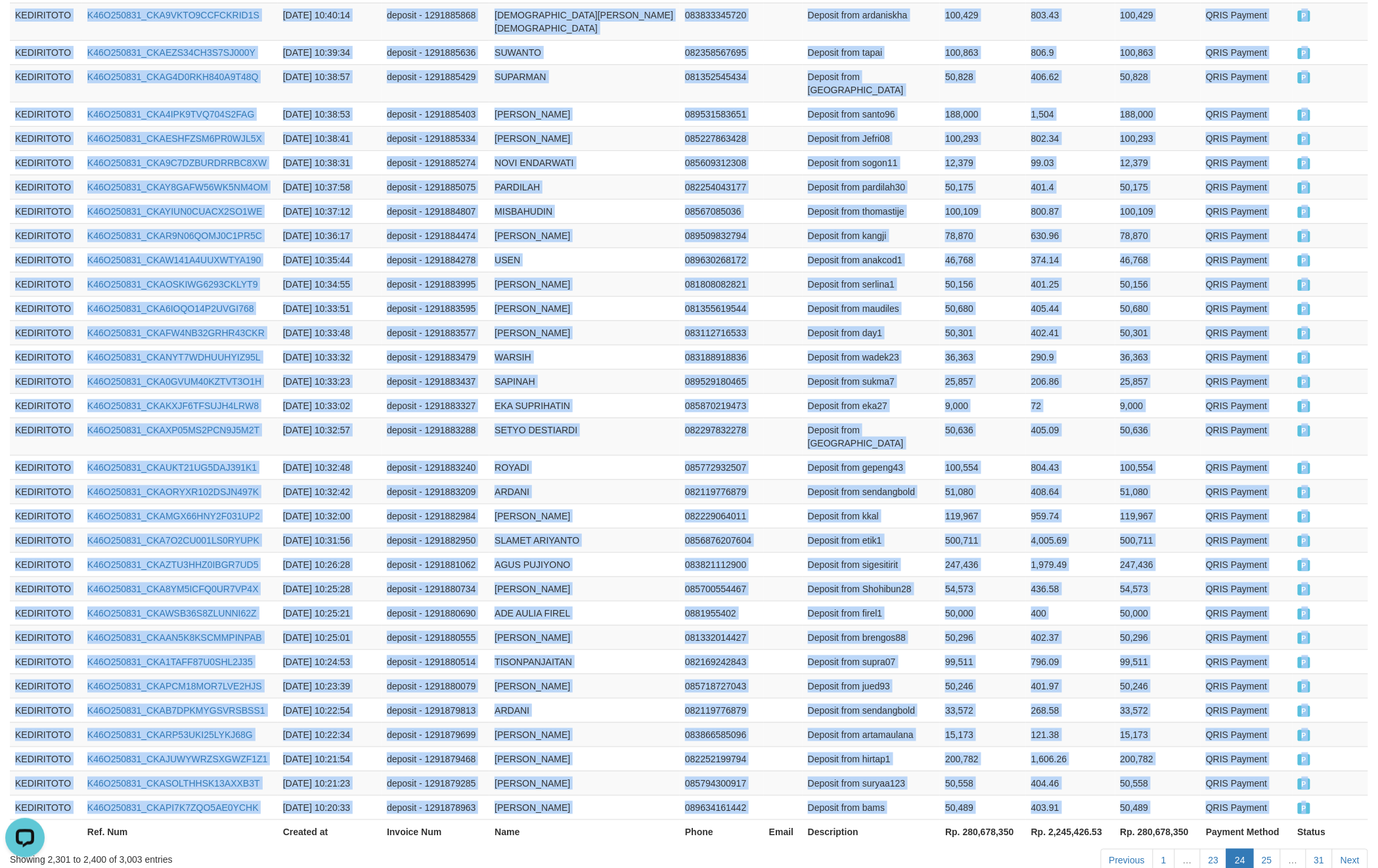
click at [1332, 796] on td "P" at bounding box center [1331, 808] width 76 height 25
click at [1270, 849] on link "25" at bounding box center [1268, 861] width 28 height 23
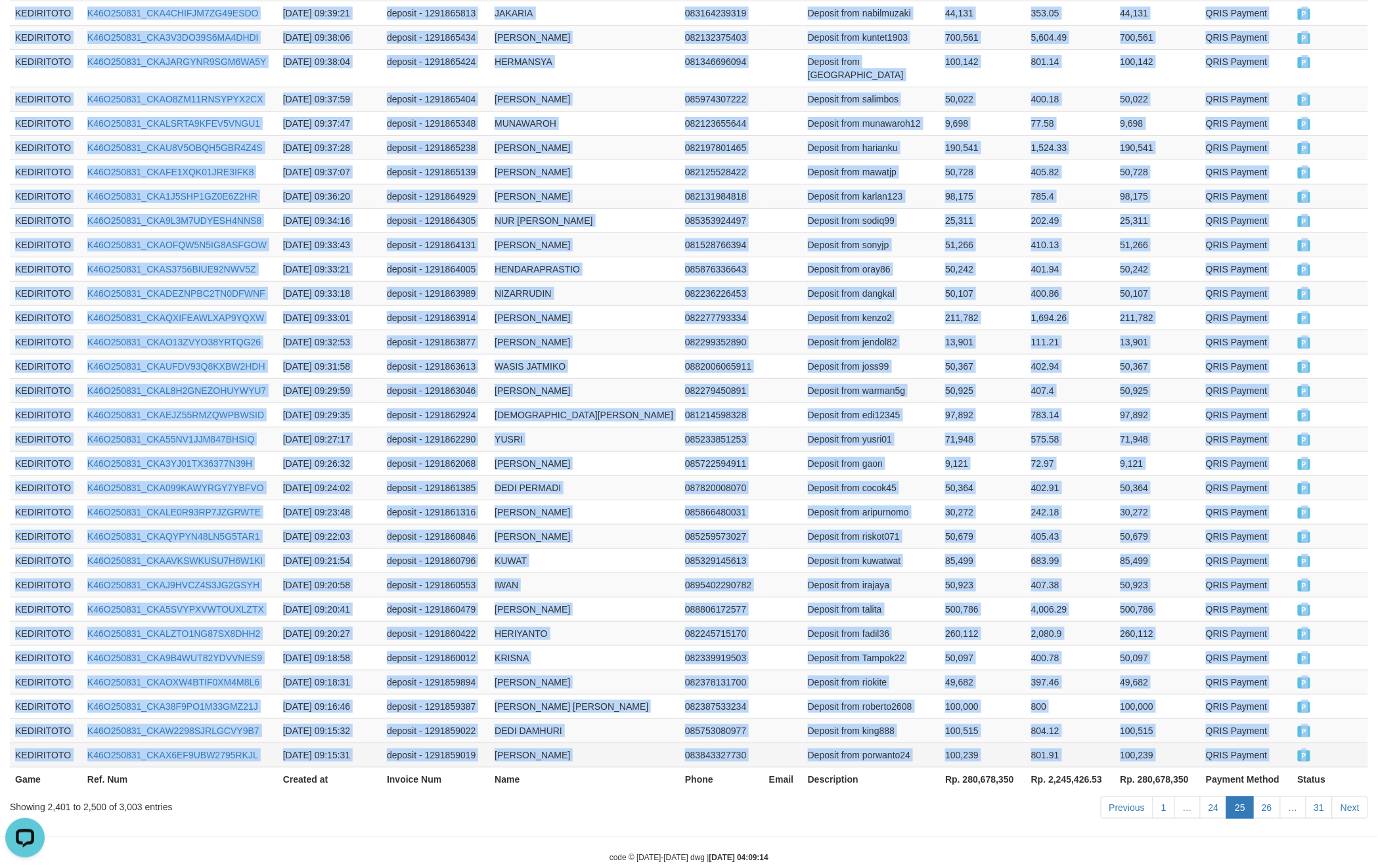
click at [1339, 743] on td "P" at bounding box center [1331, 755] width 76 height 25
click at [1264, 797] on link "26" at bounding box center [1268, 808] width 28 height 23
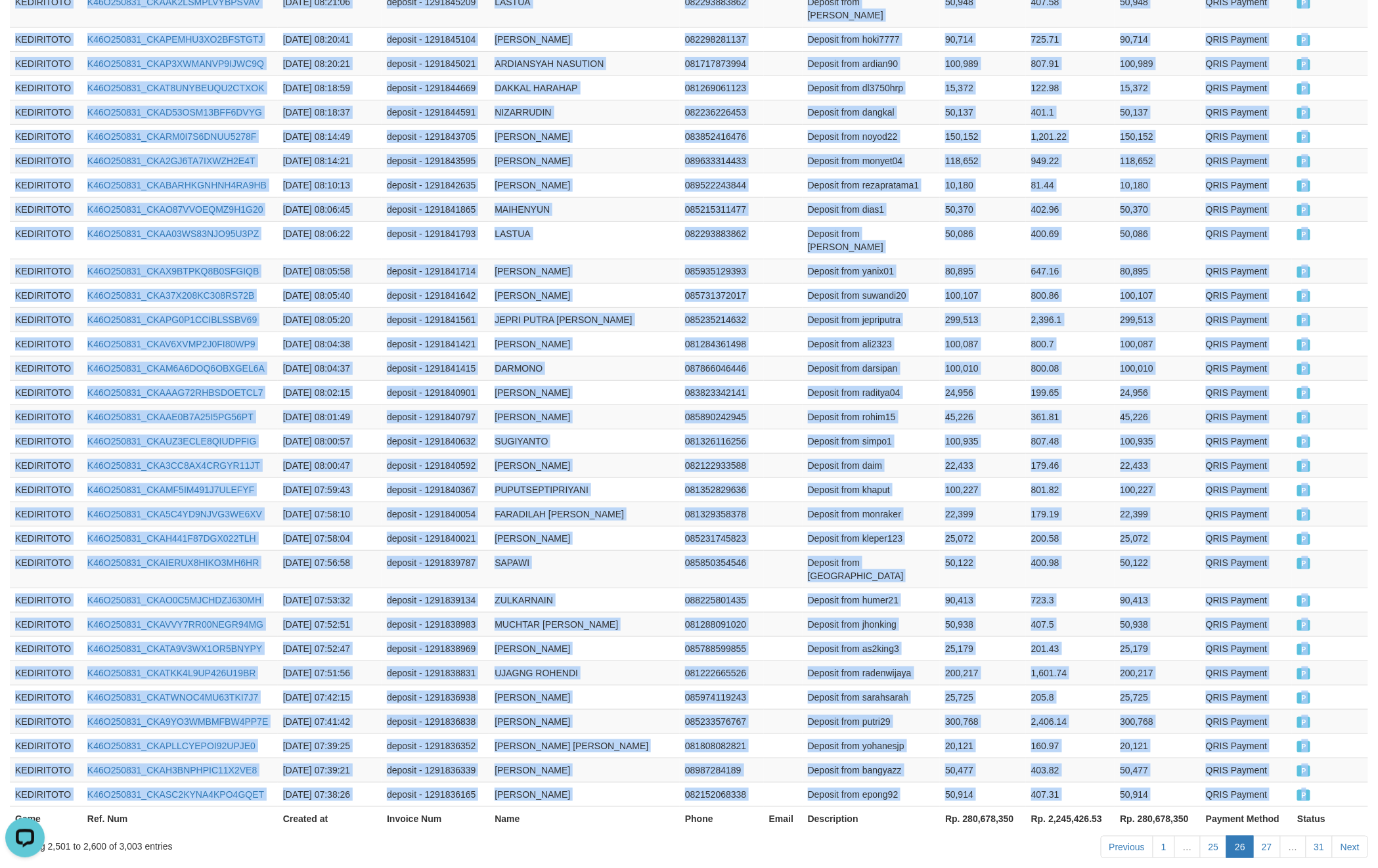
click at [1321, 782] on td "P" at bounding box center [1330, 794] width 76 height 25
click at [1275, 836] on link "27" at bounding box center [1268, 847] width 28 height 23
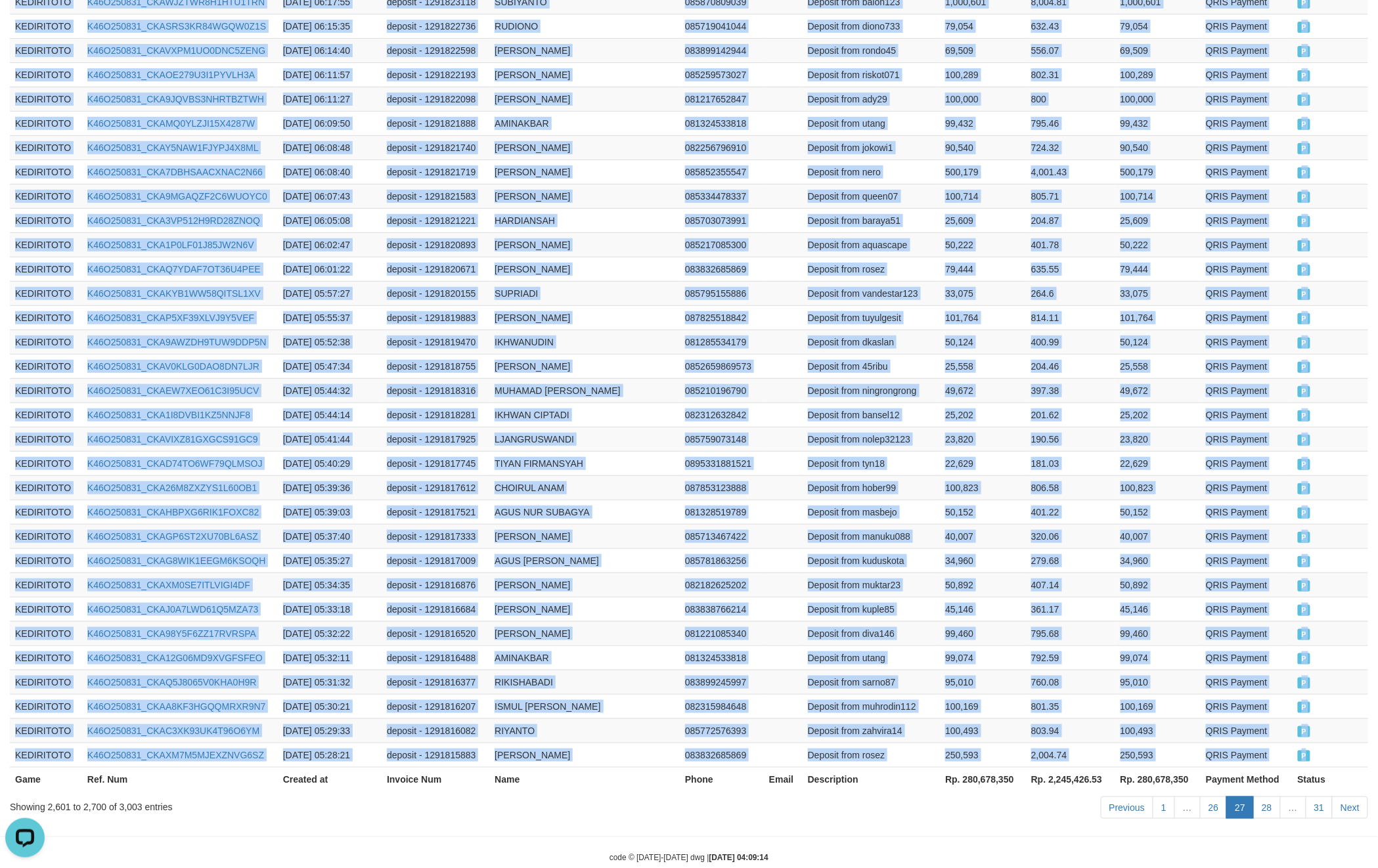
click at [1325, 743] on td "P" at bounding box center [1331, 755] width 76 height 25
click at [1270, 797] on link "28" at bounding box center [1268, 808] width 28 height 23
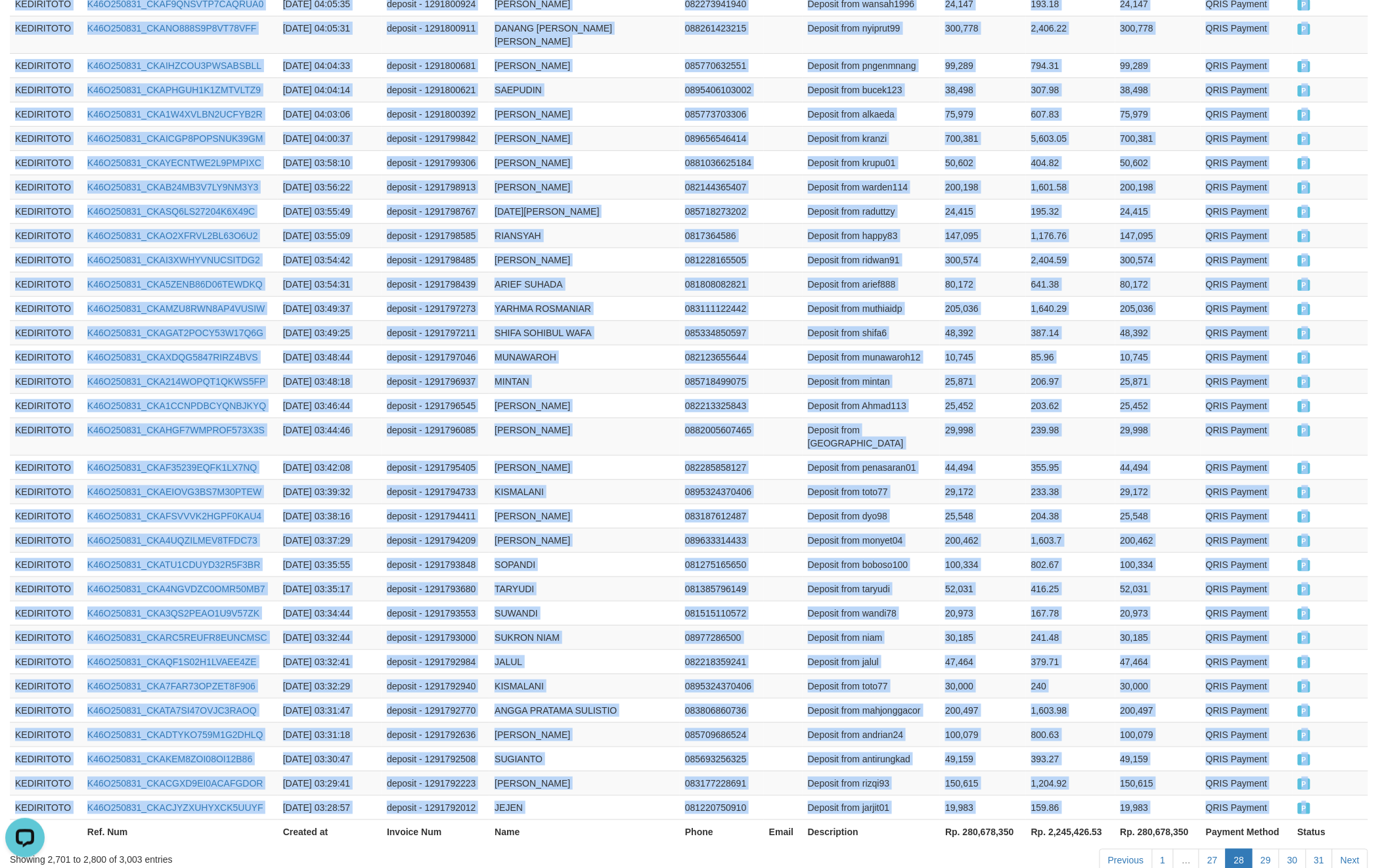
click at [1320, 796] on td "P" at bounding box center [1331, 808] width 76 height 25
click at [1261, 849] on link "29" at bounding box center [1266, 861] width 28 height 23
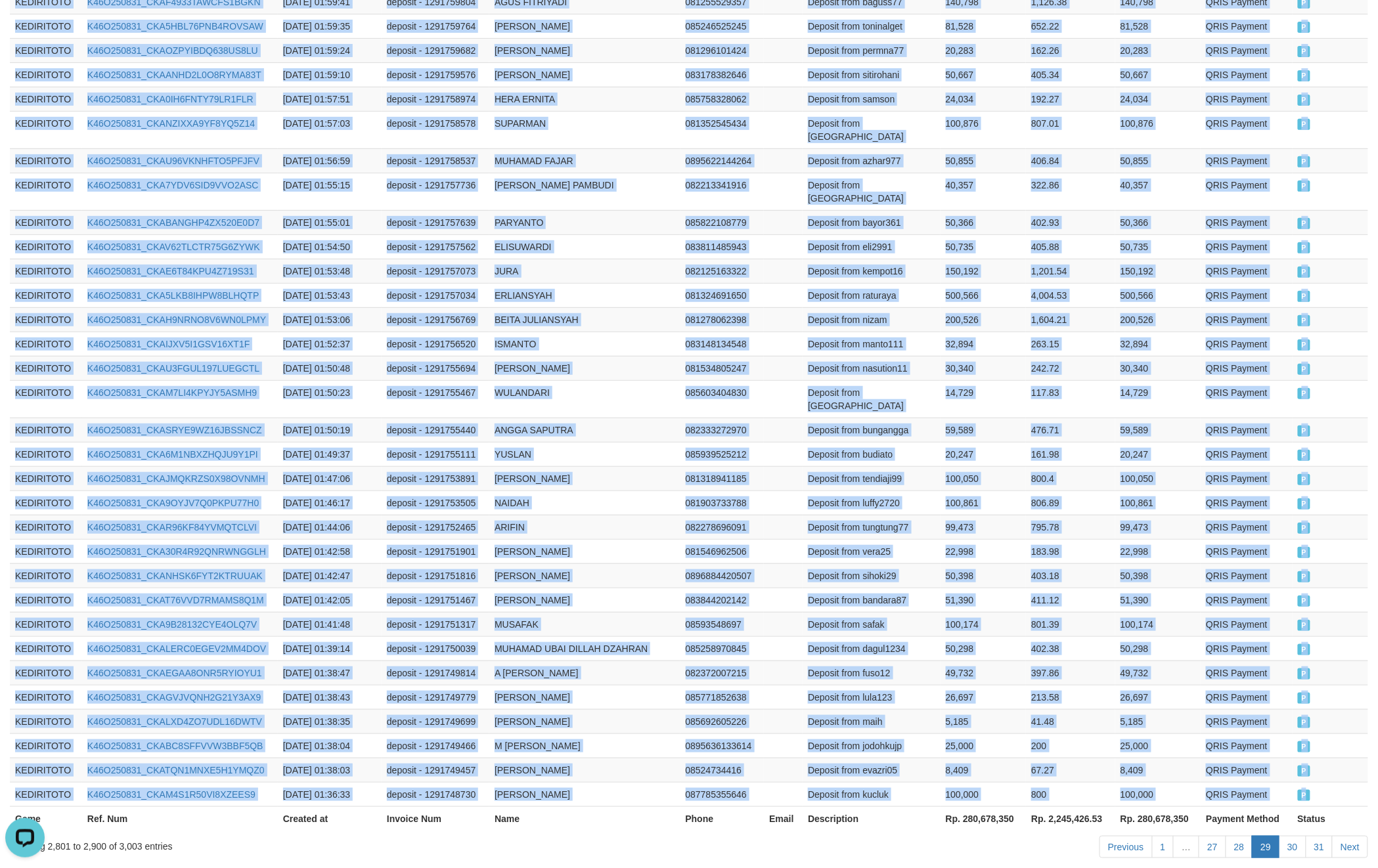
click at [1330, 782] on td "P" at bounding box center [1331, 794] width 76 height 25
click at [1291, 836] on link "30" at bounding box center [1293, 847] width 28 height 23
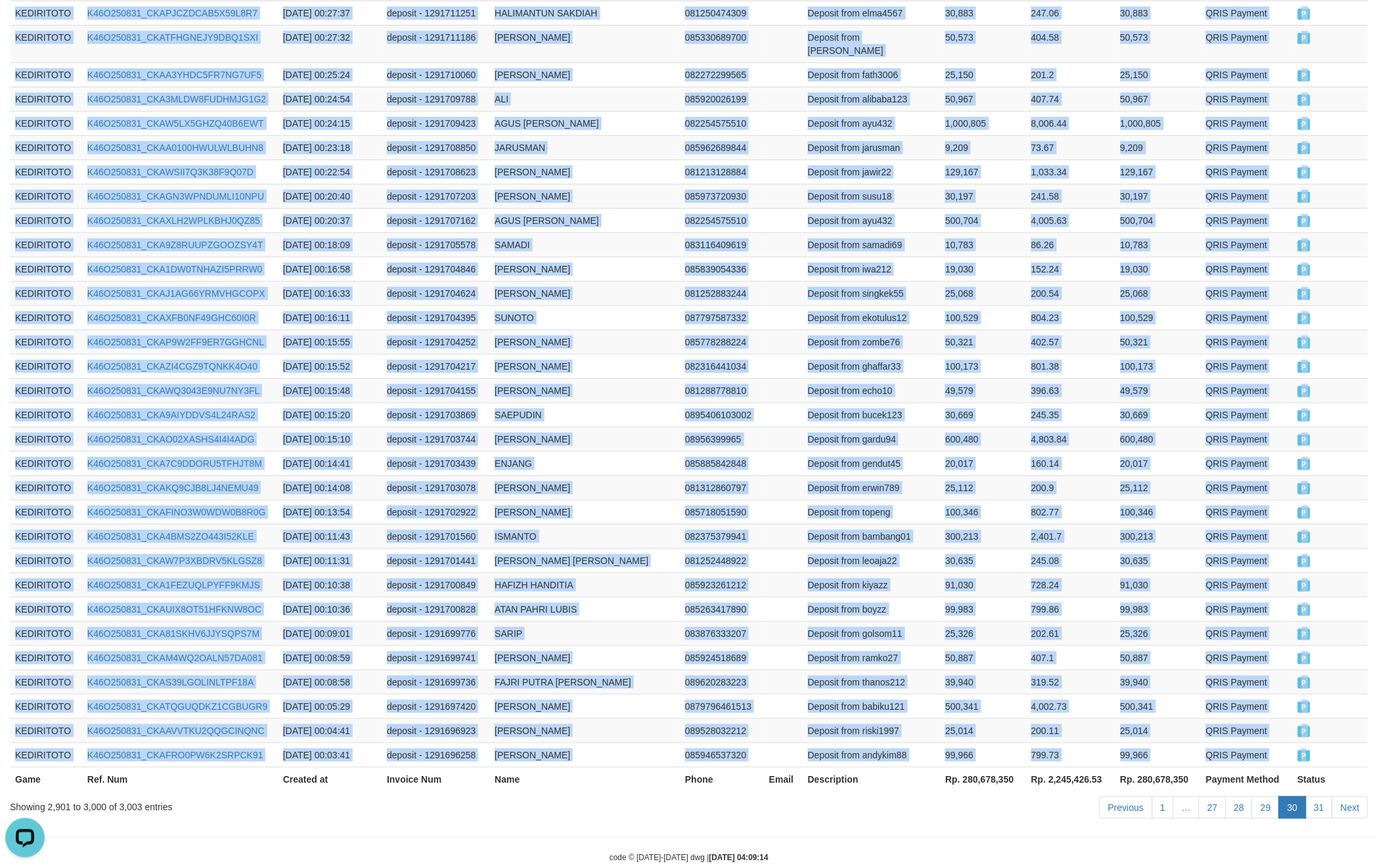
click at [1321, 743] on td "P" at bounding box center [1331, 755] width 76 height 25
click at [1327, 797] on link "31" at bounding box center [1320, 808] width 28 height 23
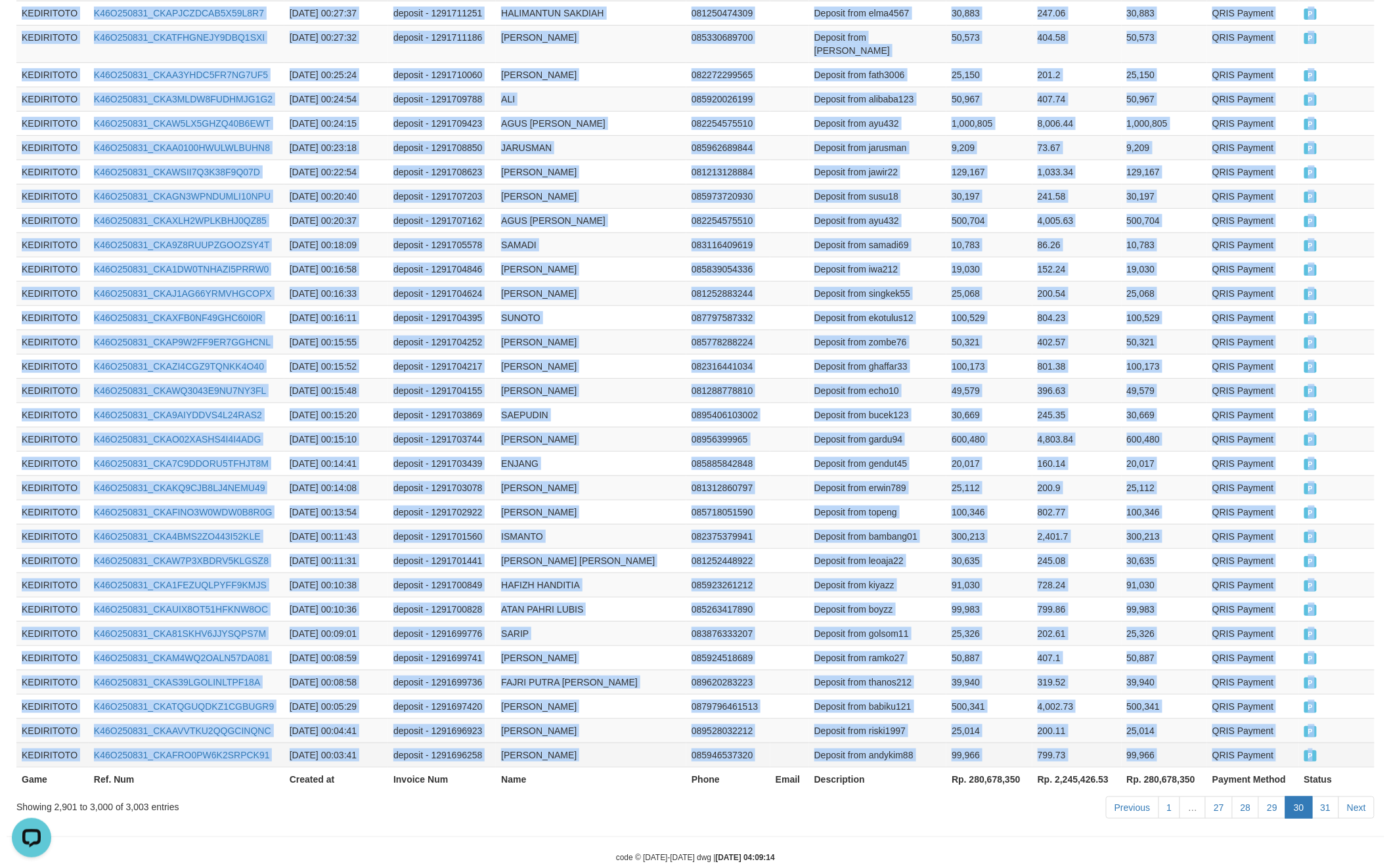
scroll to position [0, 0]
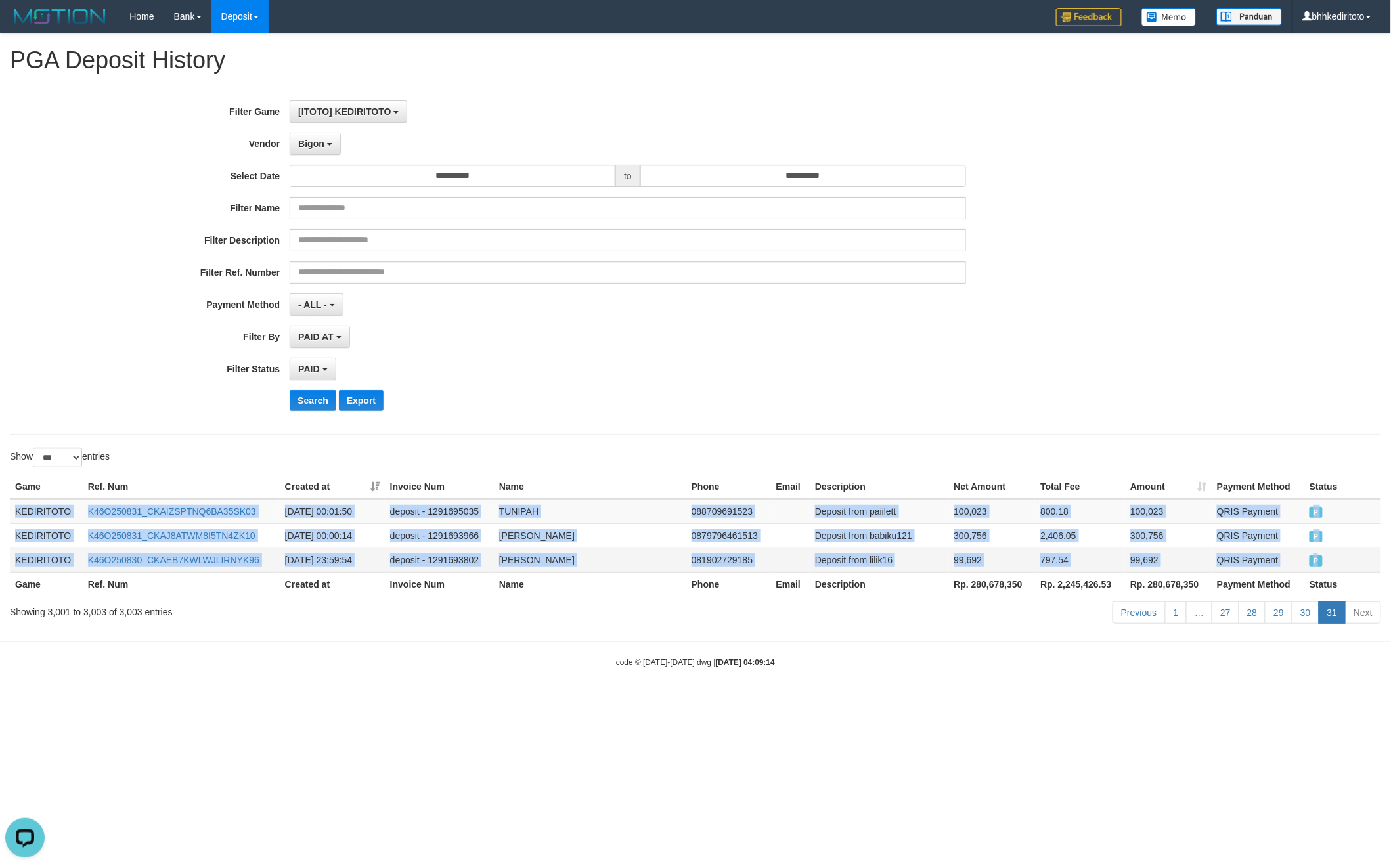
click at [1340, 562] on td "P" at bounding box center [1343, 560] width 77 height 25
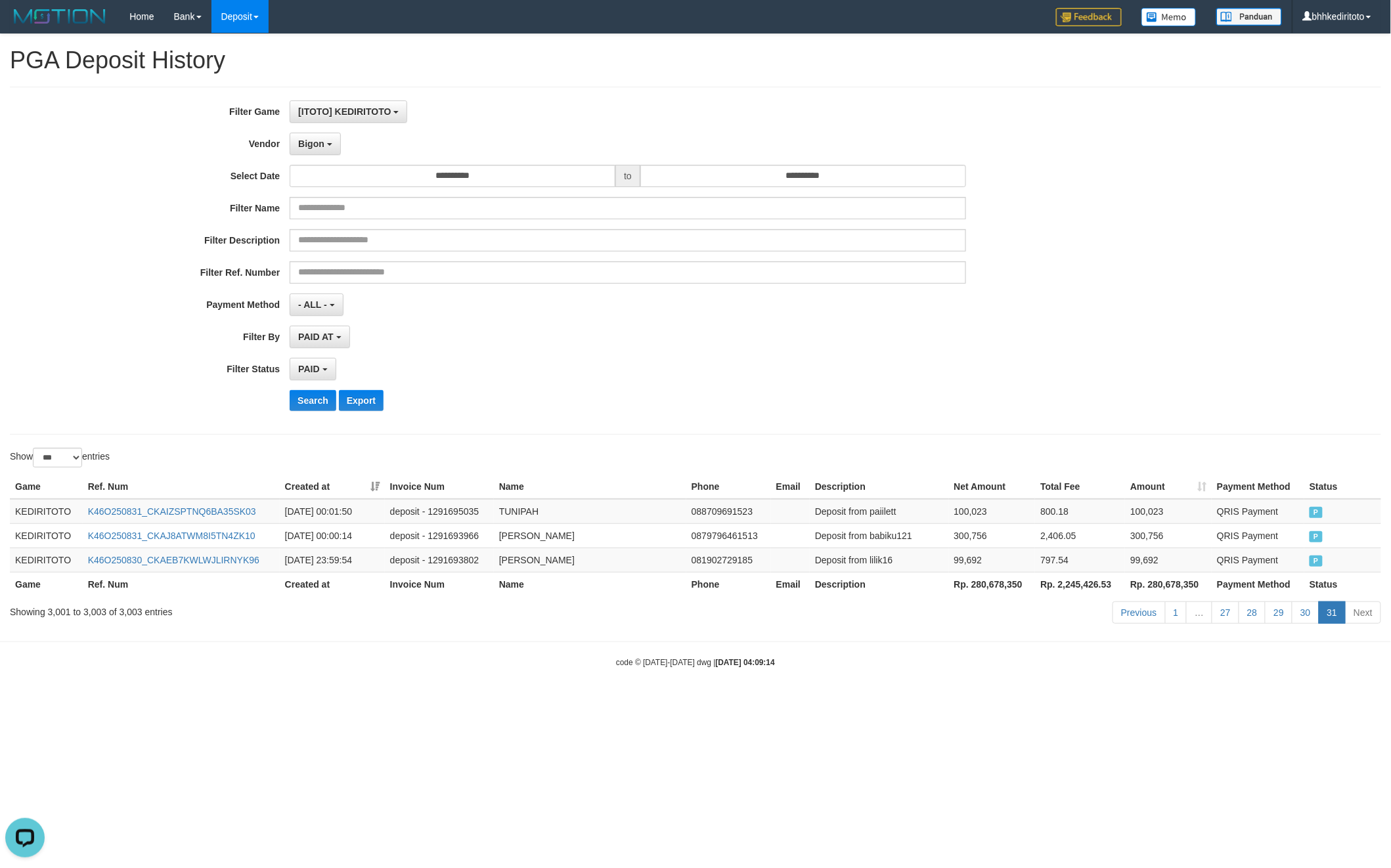
click at [1241, 701] on html "Toggle navigation Home Bank Account List Load By Website Group [ITOTO] KEDIRITO…" at bounding box center [695, 350] width 1391 height 701
drag, startPoint x: 1216, startPoint y: 752, endPoint x: 1207, endPoint y: 742, distance: 13.5
click at [1215, 701] on html "Toggle navigation Home Bank Account List Load By Website Group [ITOTO] KEDIRITO…" at bounding box center [695, 350] width 1391 height 701
click at [1010, 591] on th "Rp. 280,678,350" at bounding box center [992, 584] width 86 height 25
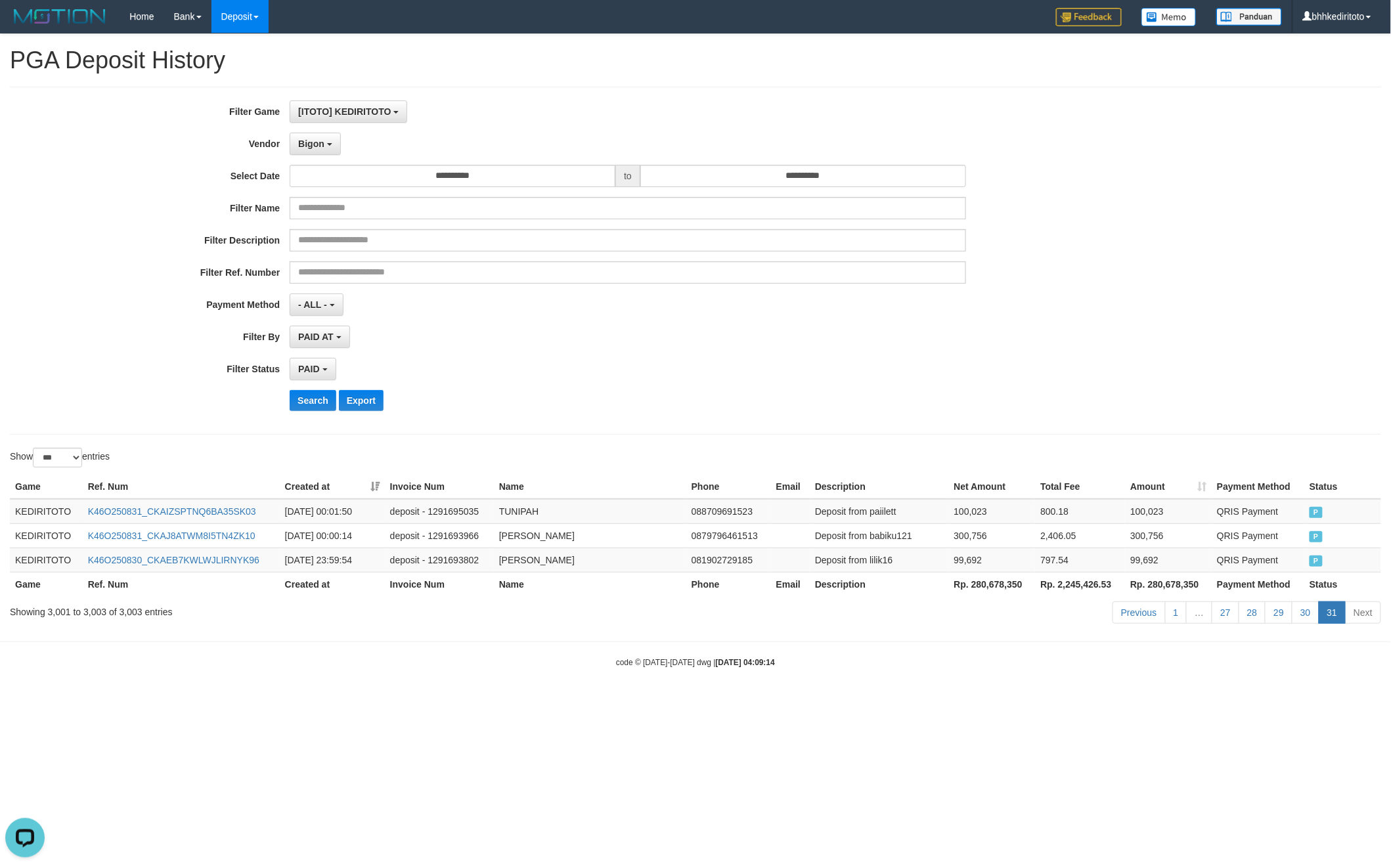
drag, startPoint x: 1178, startPoint y: 689, endPoint x: 1149, endPoint y: 661, distance: 40.3
click at [1169, 679] on body "Toggle navigation Home Bank Account List Load By Website Group [ITOTO] KEDIRITO…" at bounding box center [695, 350] width 1391 height 701
click at [323, 150] on button "Bigon" at bounding box center [315, 144] width 51 height 23
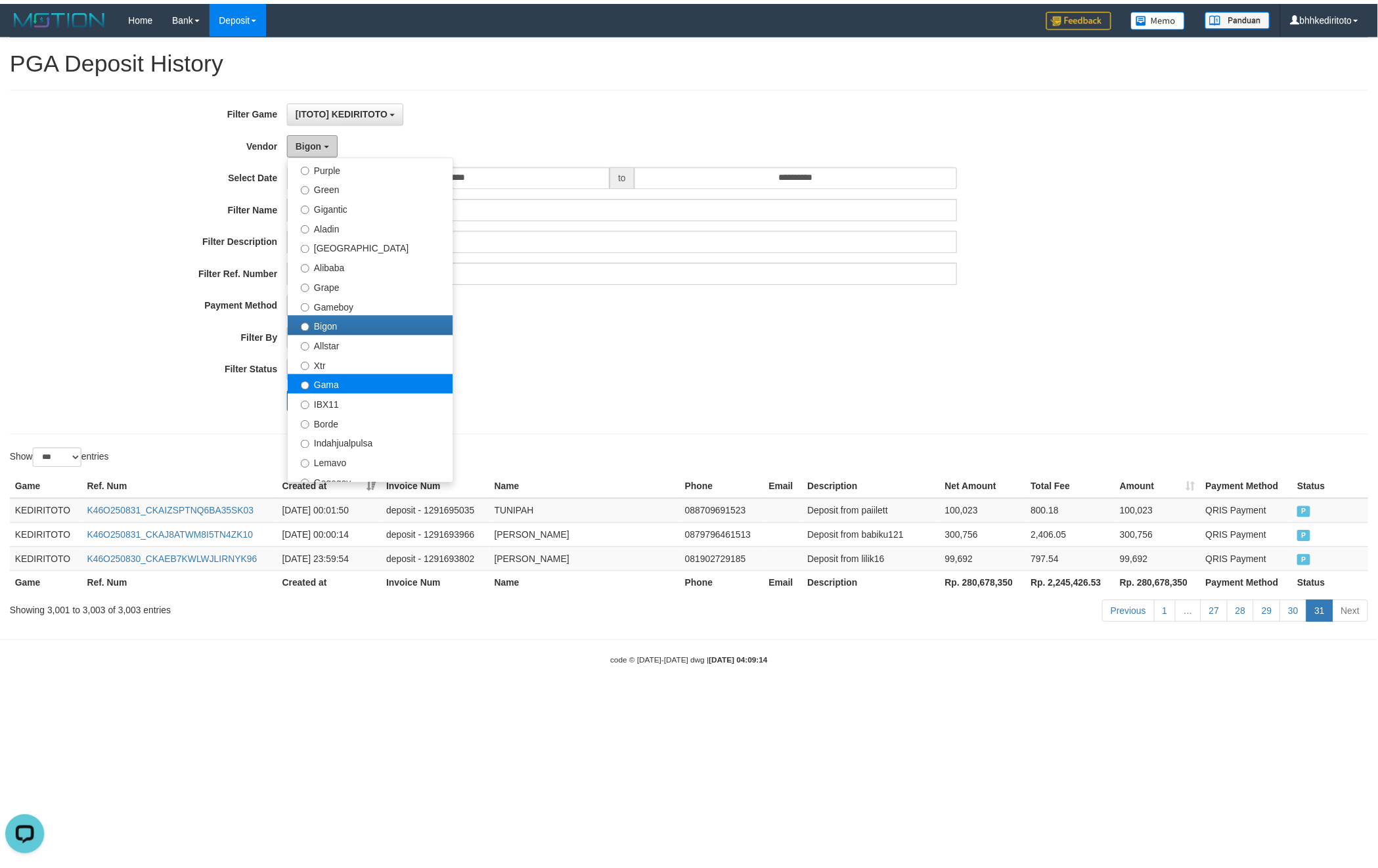
scroll to position [175, 0]
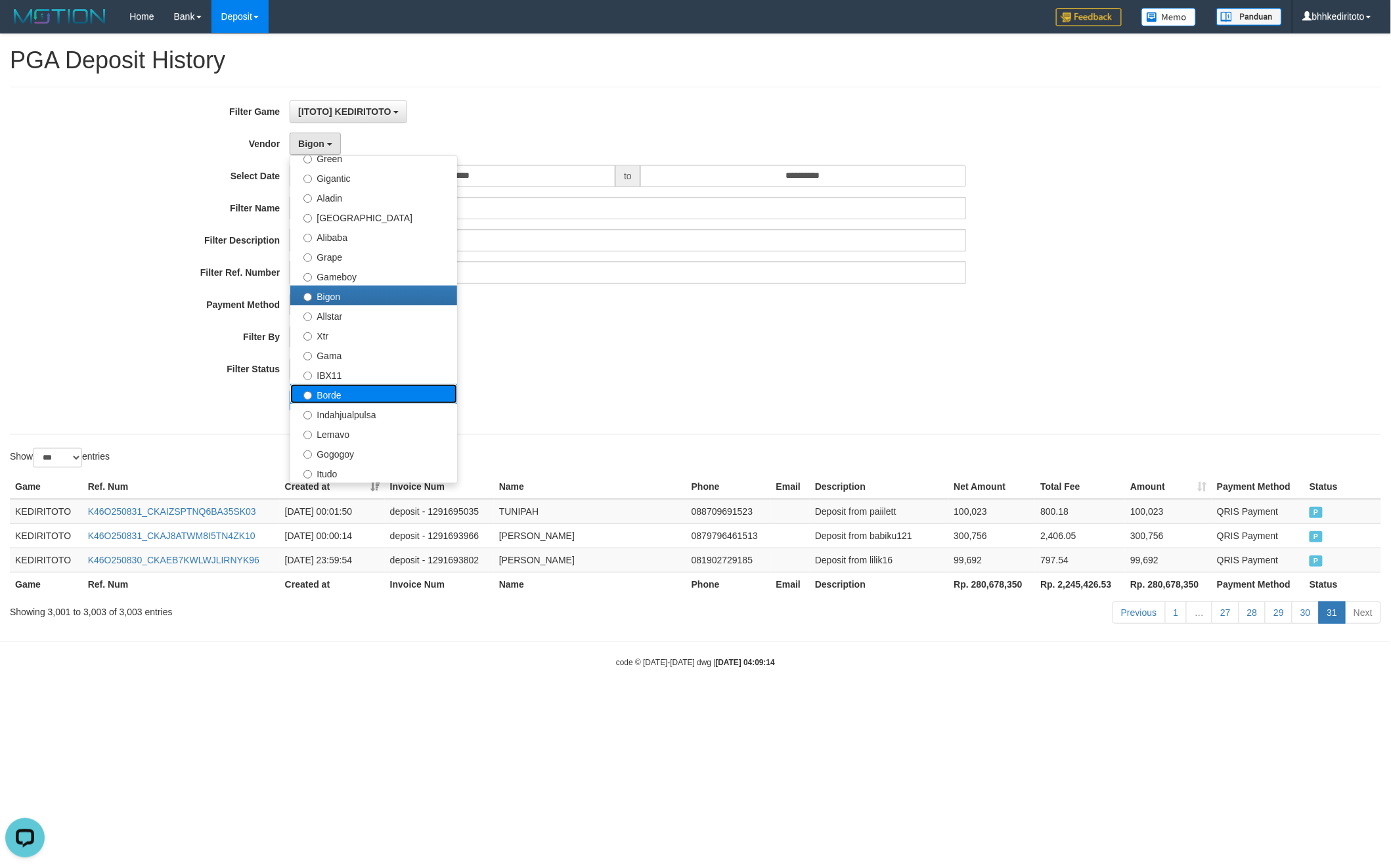
click at [383, 397] on label "Borde" at bounding box center [374, 394] width 167 height 20
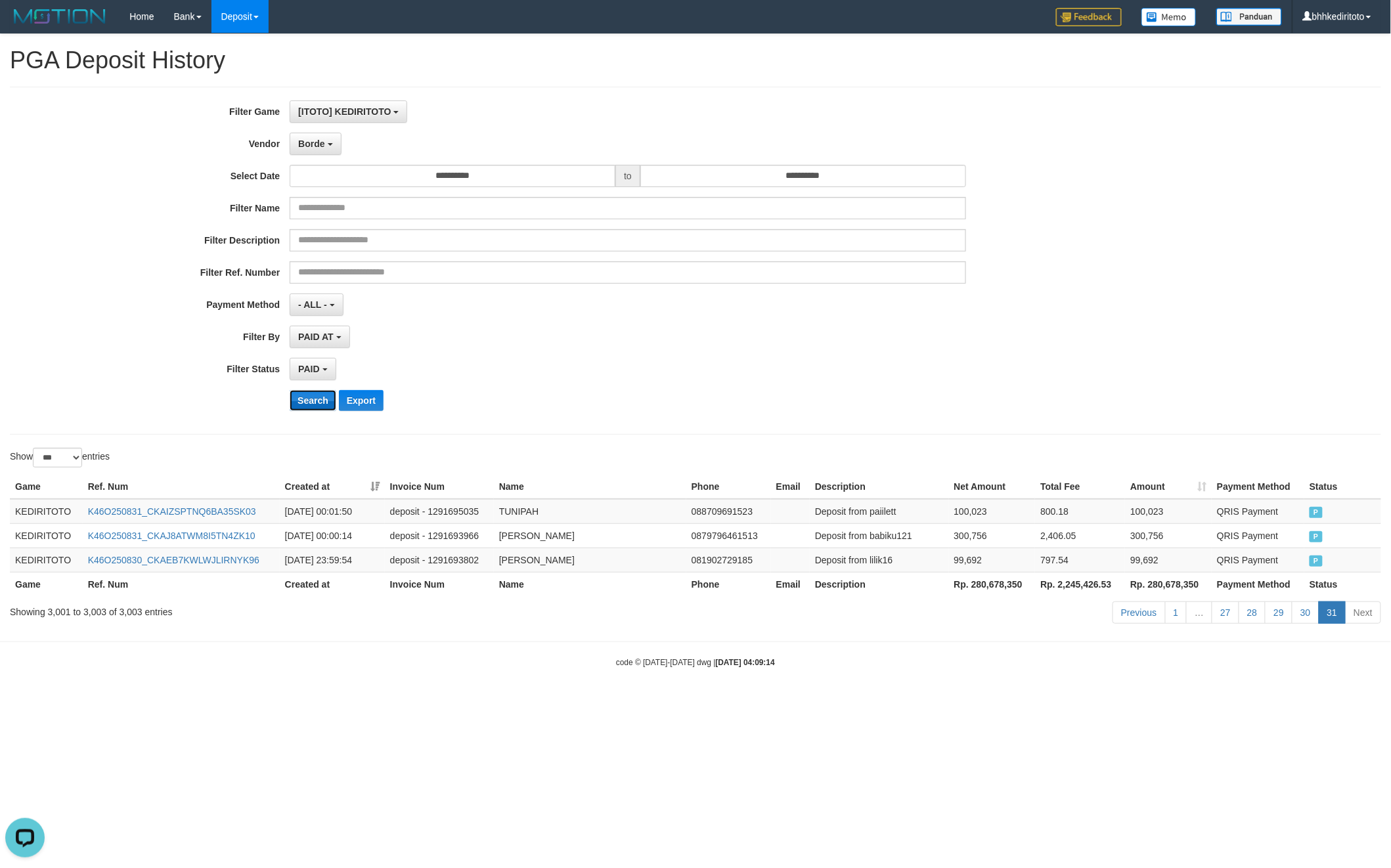
click at [312, 403] on button "Search" at bounding box center [313, 401] width 47 height 21
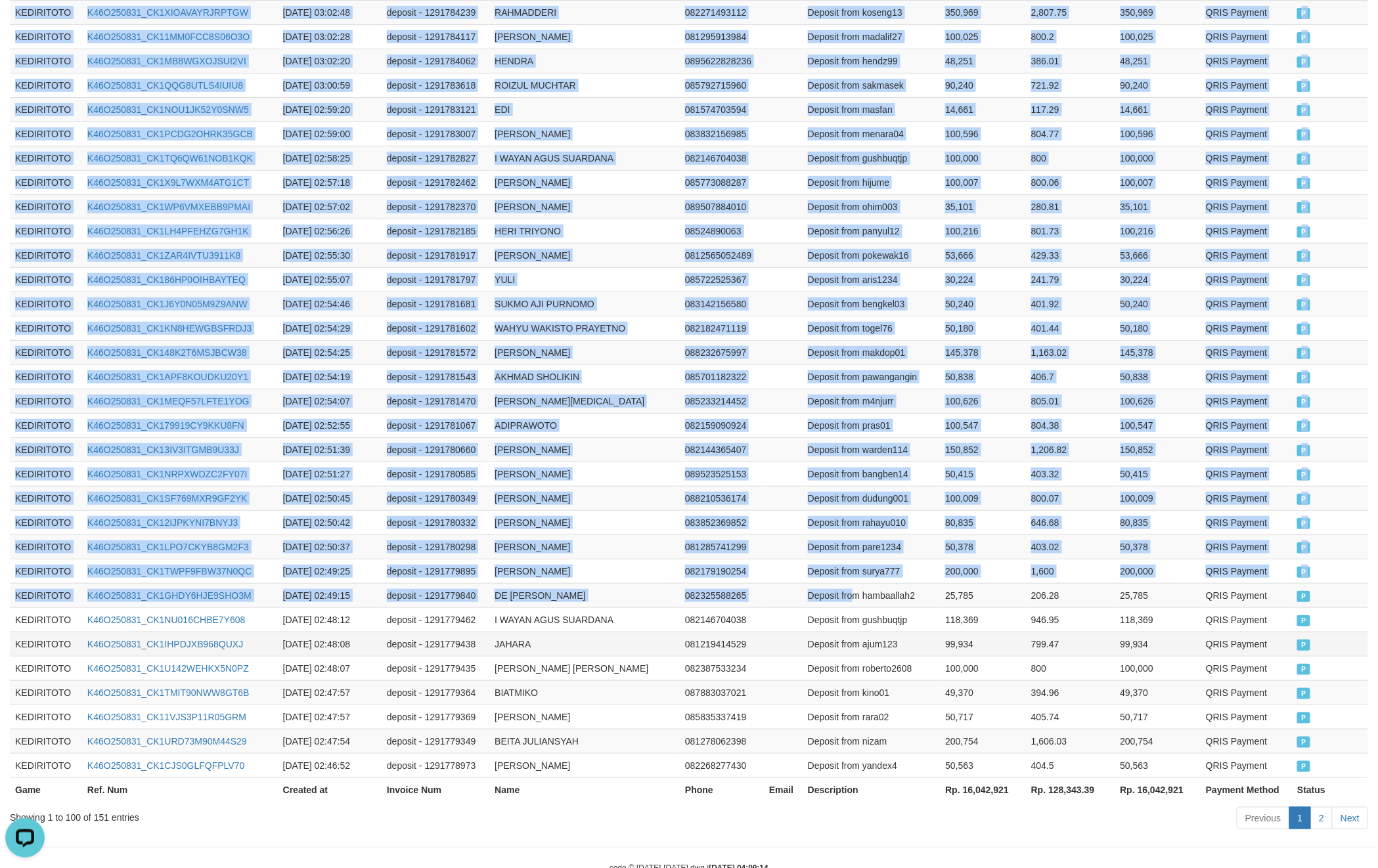
scroll to position [2215, 0]
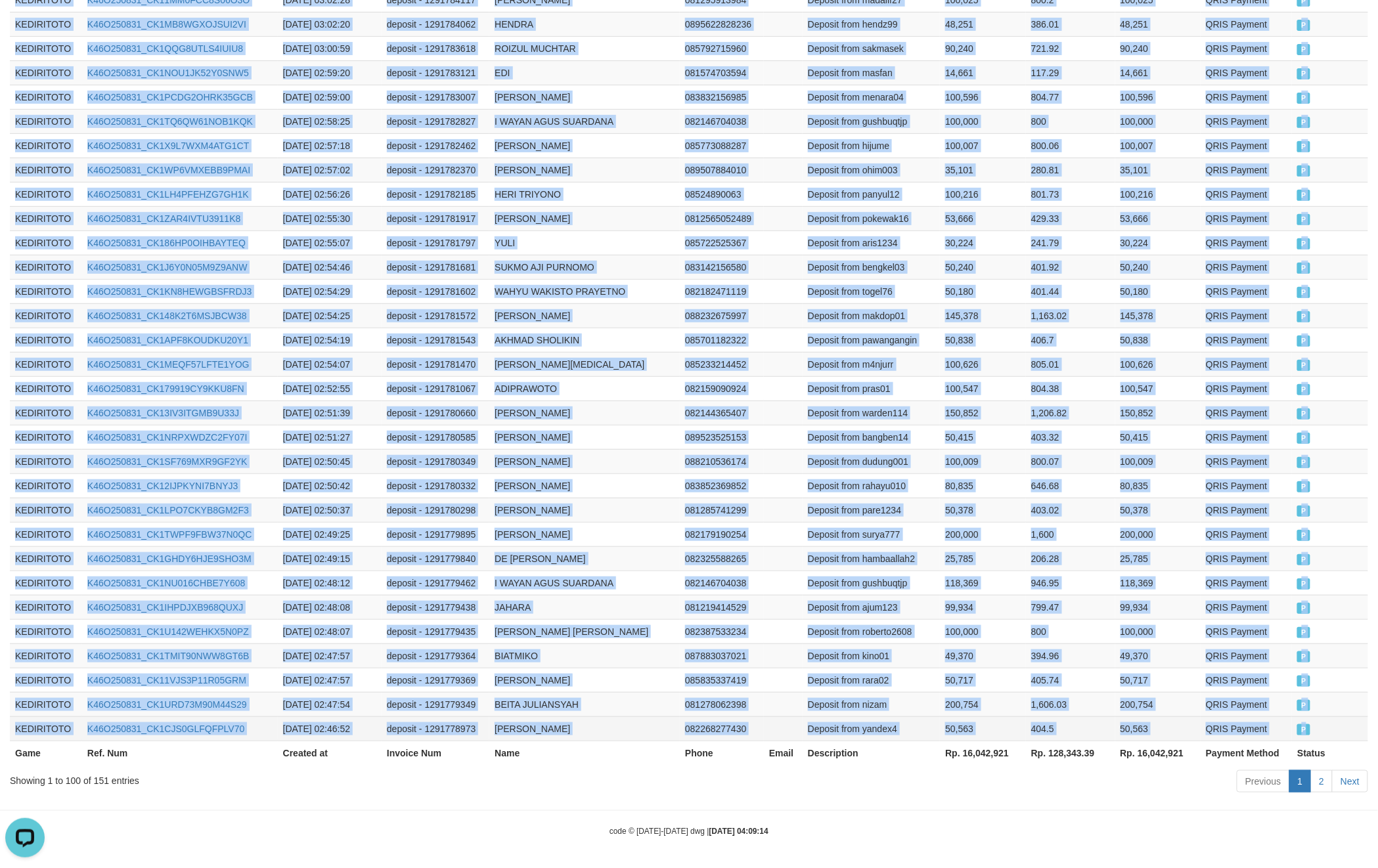
drag, startPoint x: 11, startPoint y: 403, endPoint x: 1321, endPoint y: 721, distance: 1348.0
click at [1320, 773] on link "2" at bounding box center [1321, 782] width 23 height 23
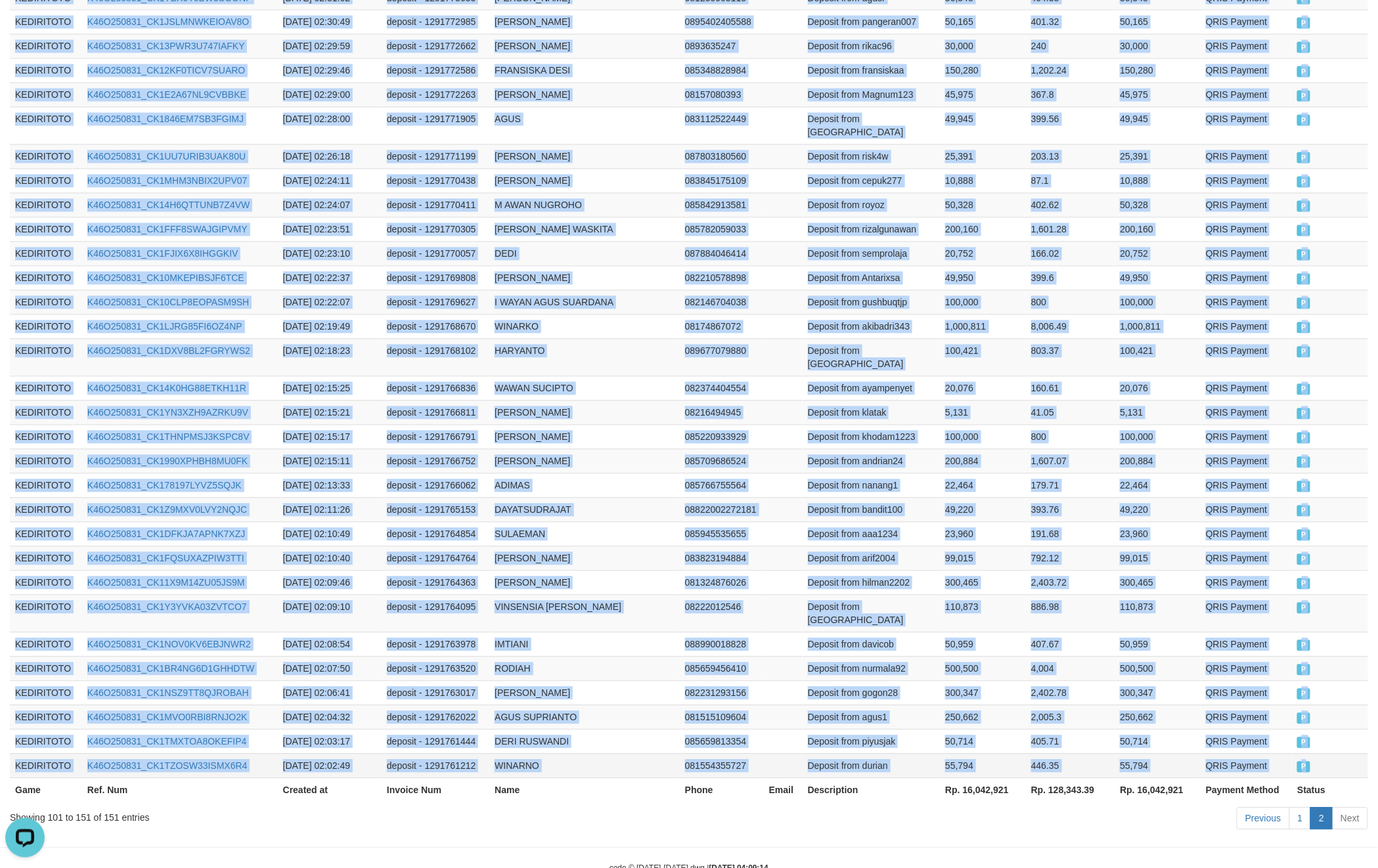
click at [1323, 754] on td "P" at bounding box center [1330, 766] width 76 height 25
click at [1167, 633] on td "50,959" at bounding box center [1157, 645] width 86 height 25
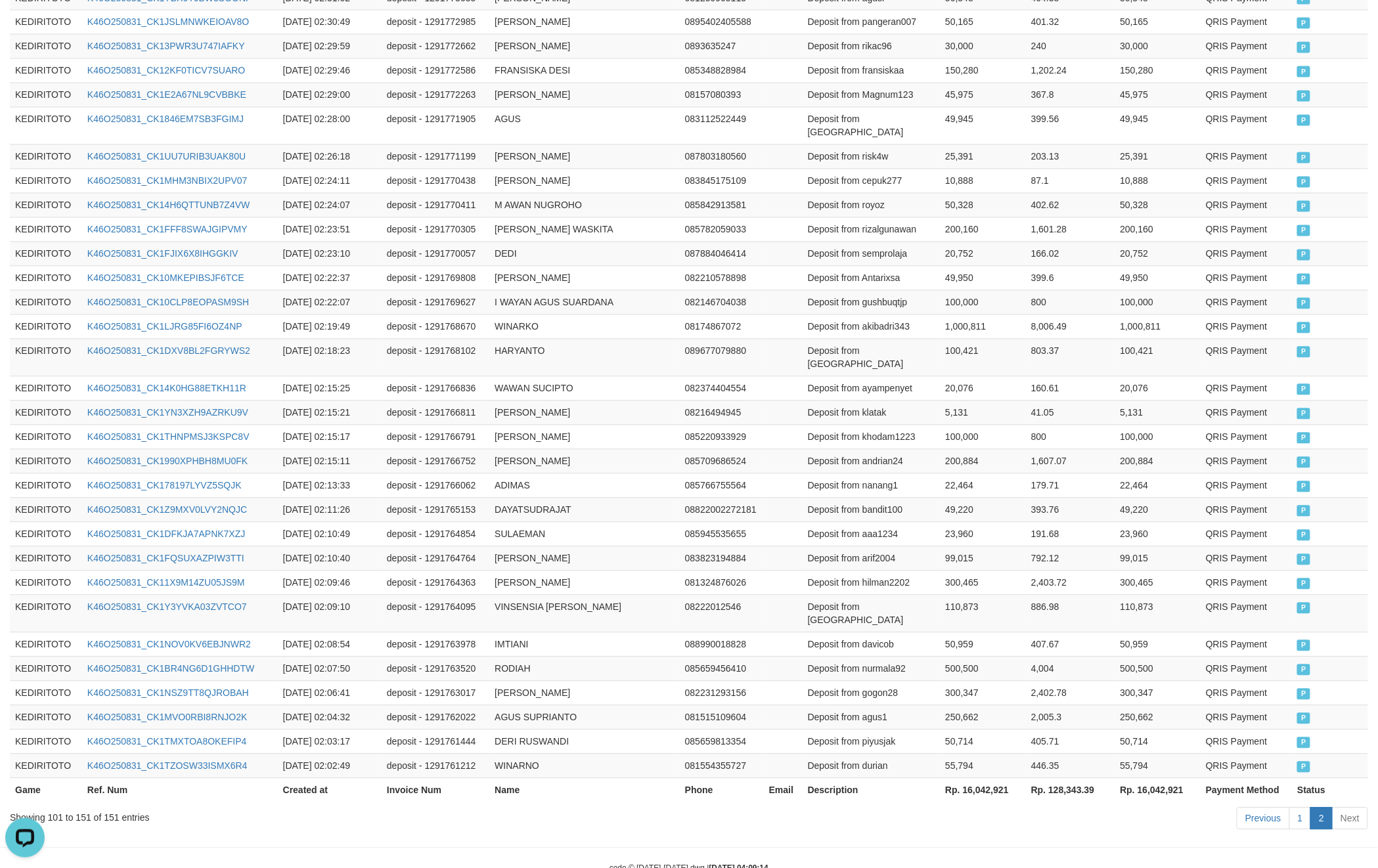
click at [991, 778] on th "Rp. 16,042,921" at bounding box center [982, 790] width 86 height 25
click at [1256, 498] on td "QRIS Payment" at bounding box center [1246, 510] width 91 height 25
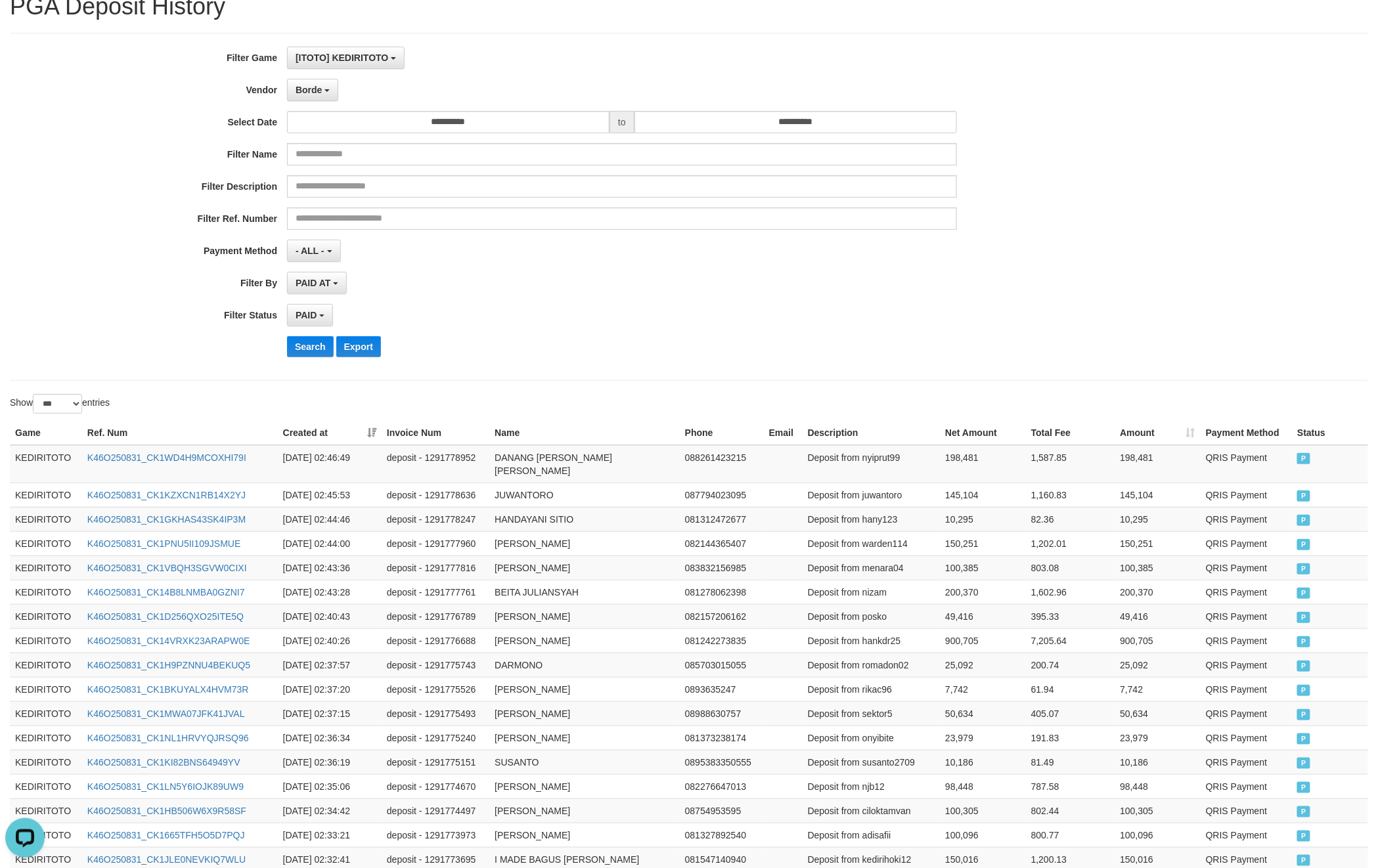
scroll to position [0, 0]
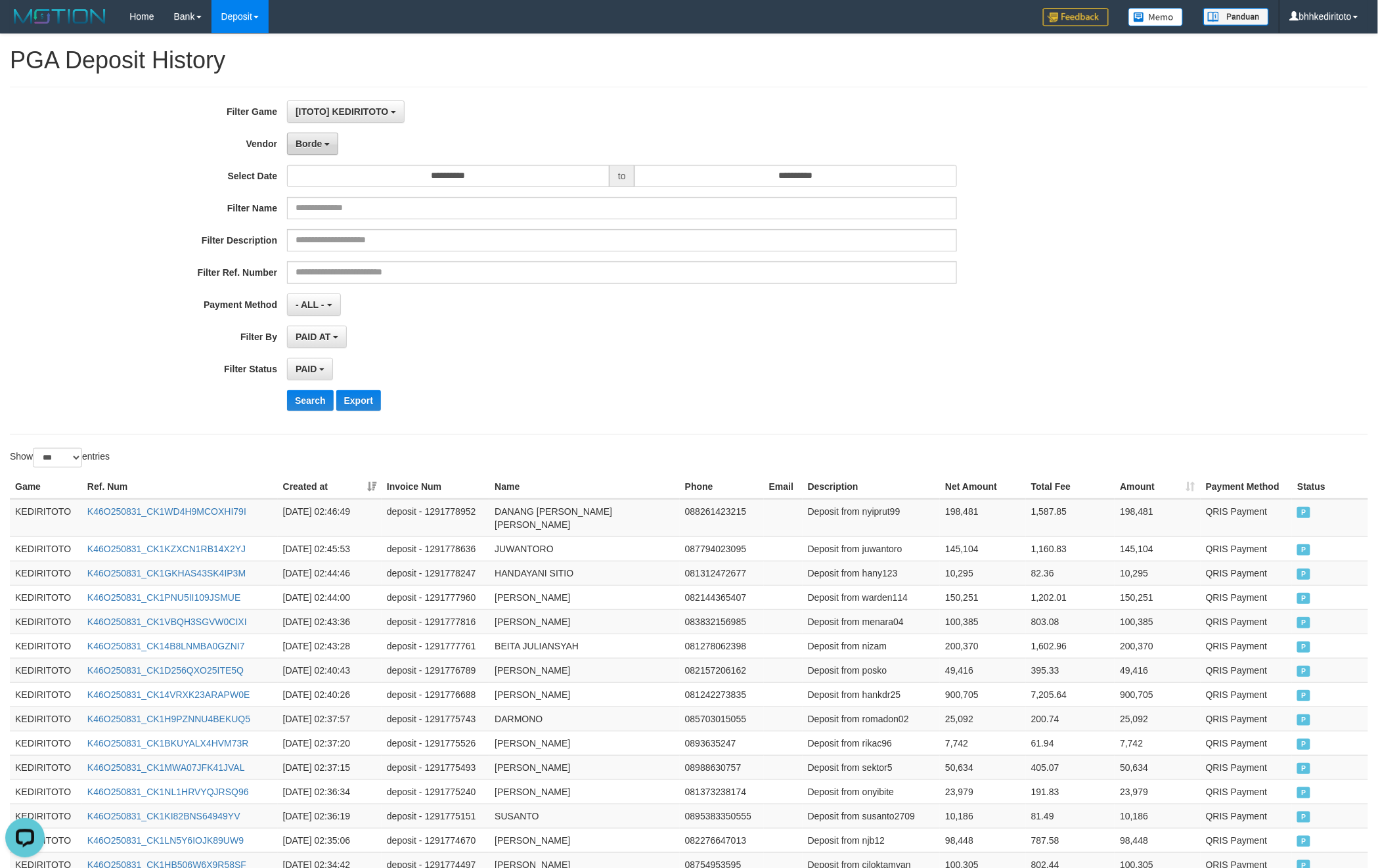
click at [323, 144] on button "Borde" at bounding box center [312, 144] width 51 height 23
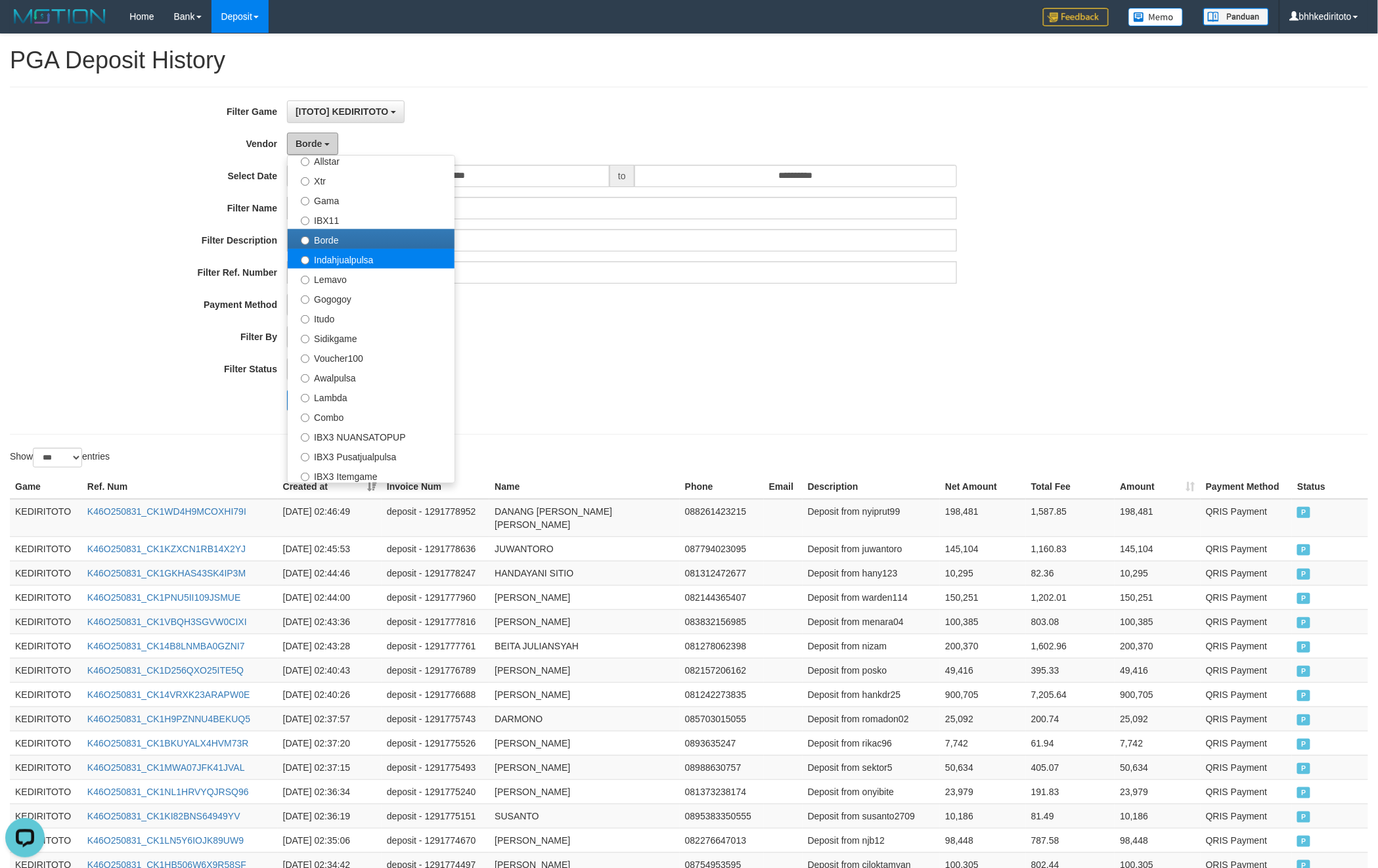
scroll to position [350, 0]
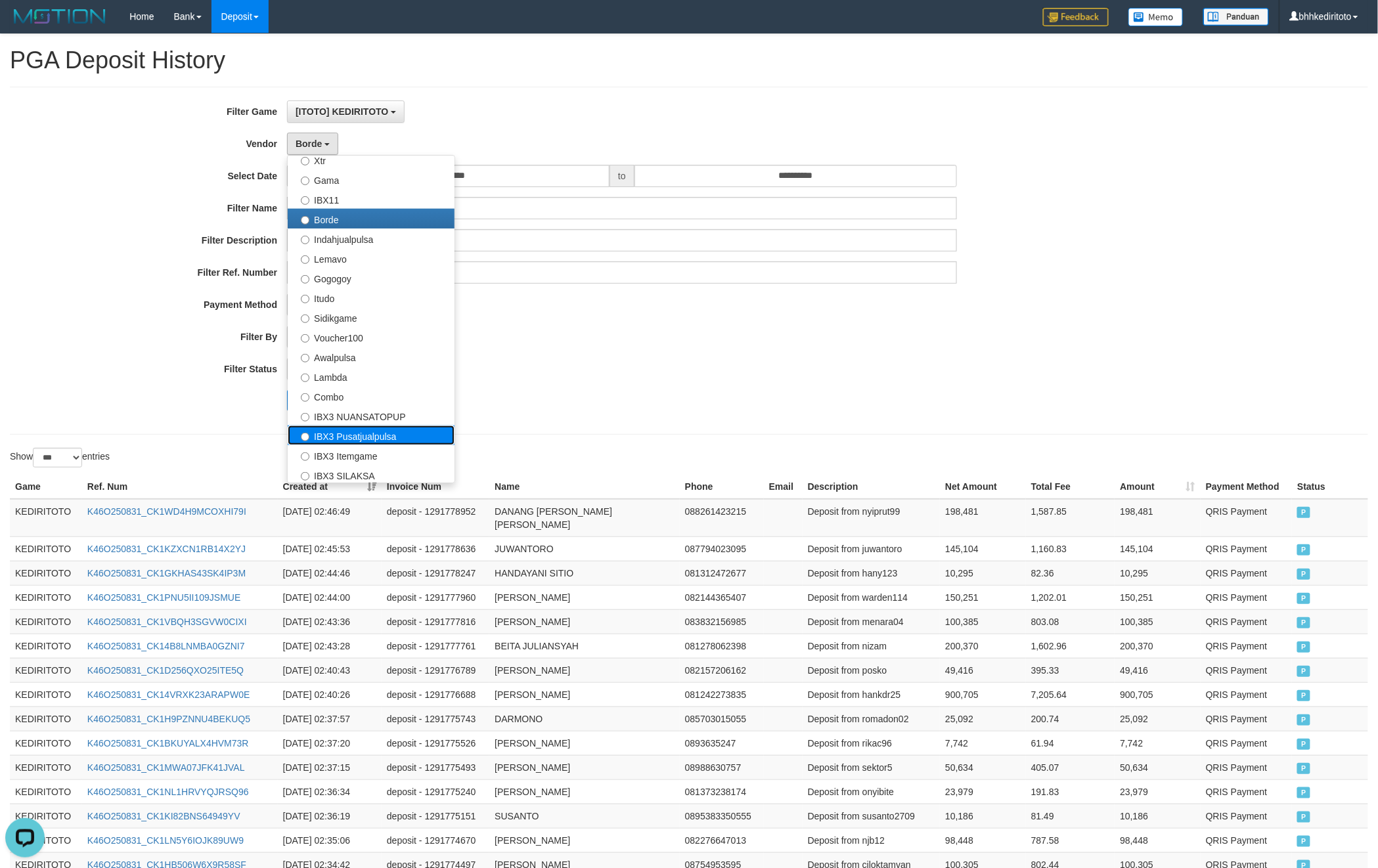
click at [392, 439] on label "IBX3 Pusatjualpulsa" at bounding box center [371, 435] width 167 height 20
select select "**********"
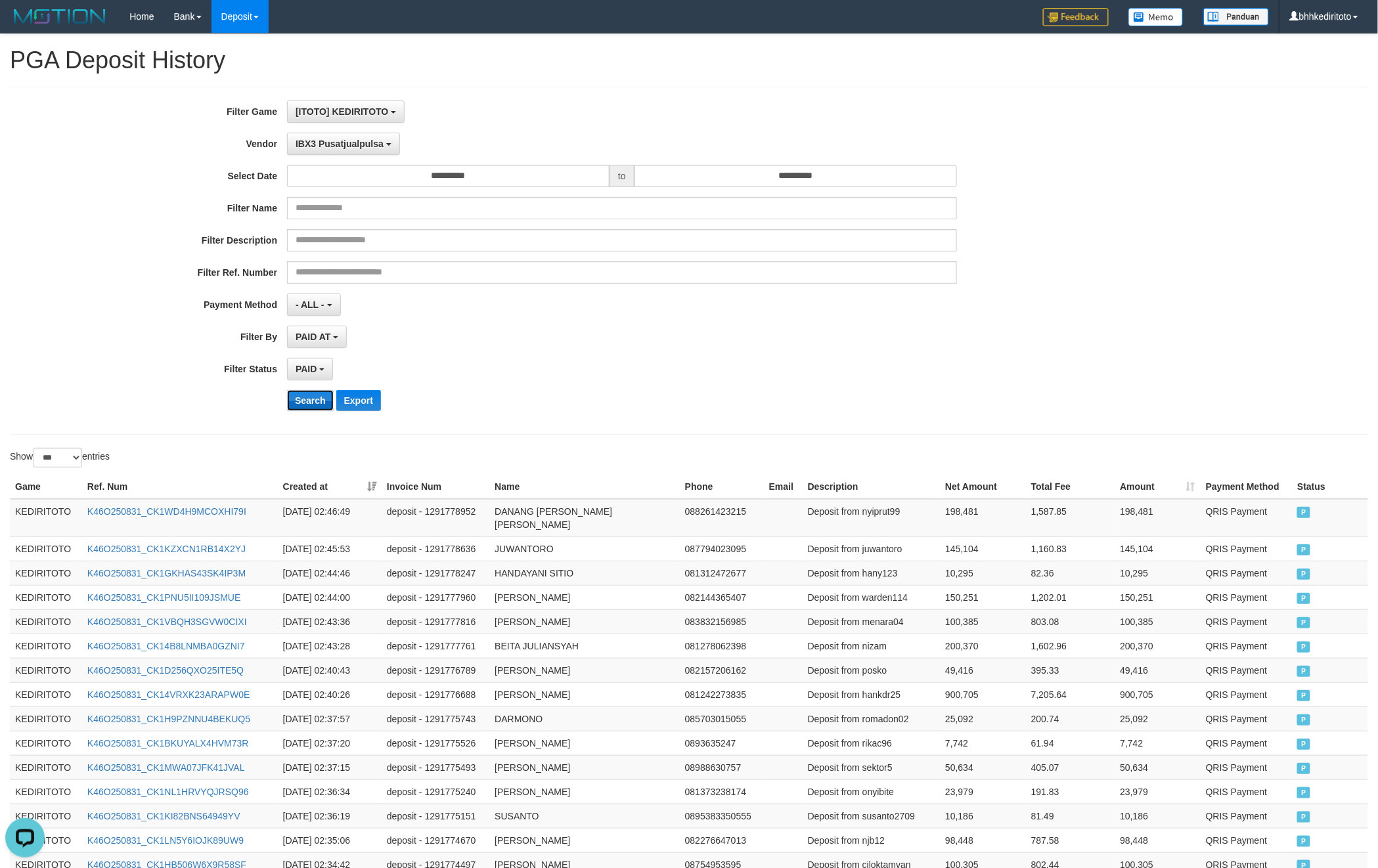
click at [308, 392] on button "Search" at bounding box center [310, 401] width 47 height 21
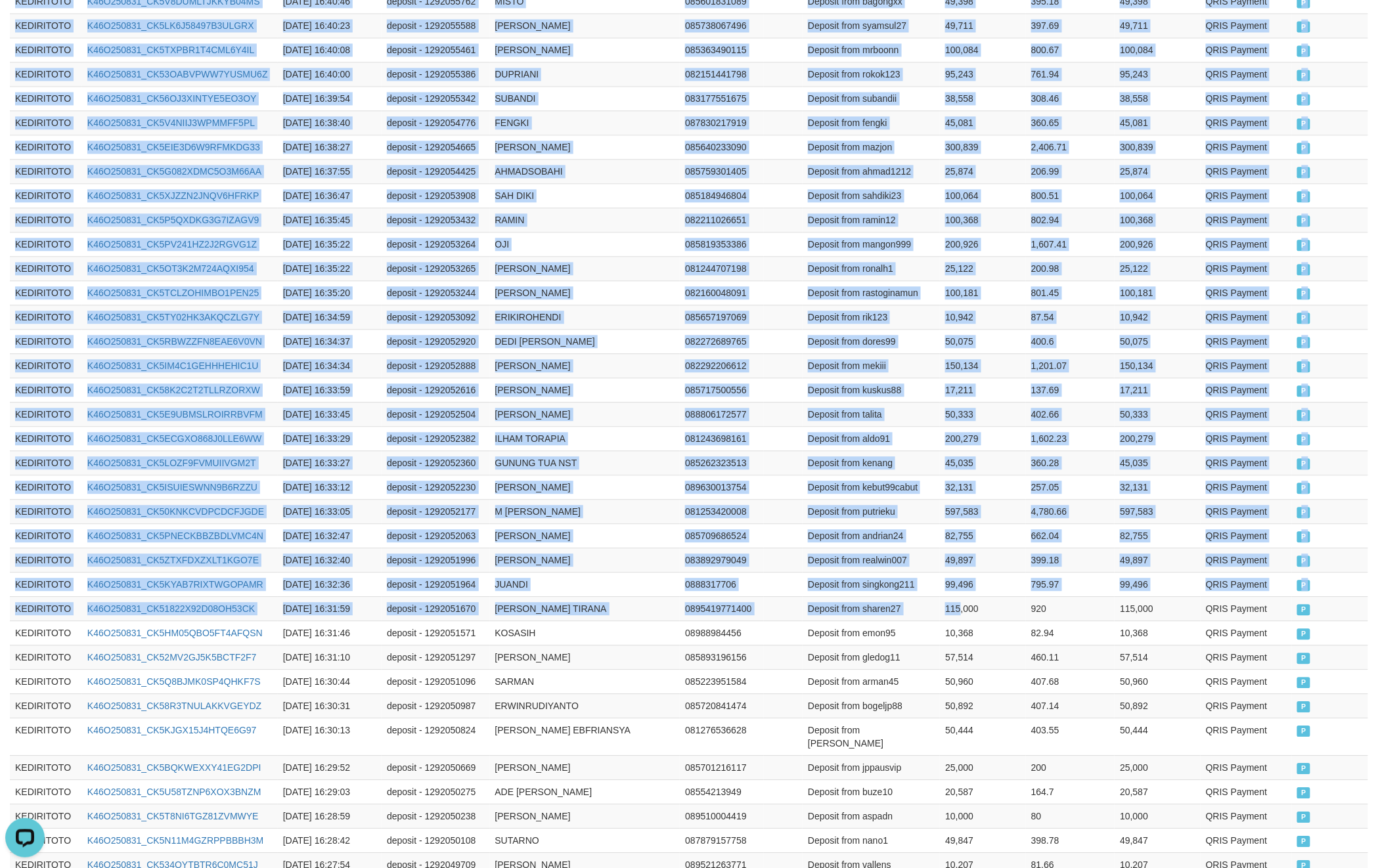
scroll to position [2215, 0]
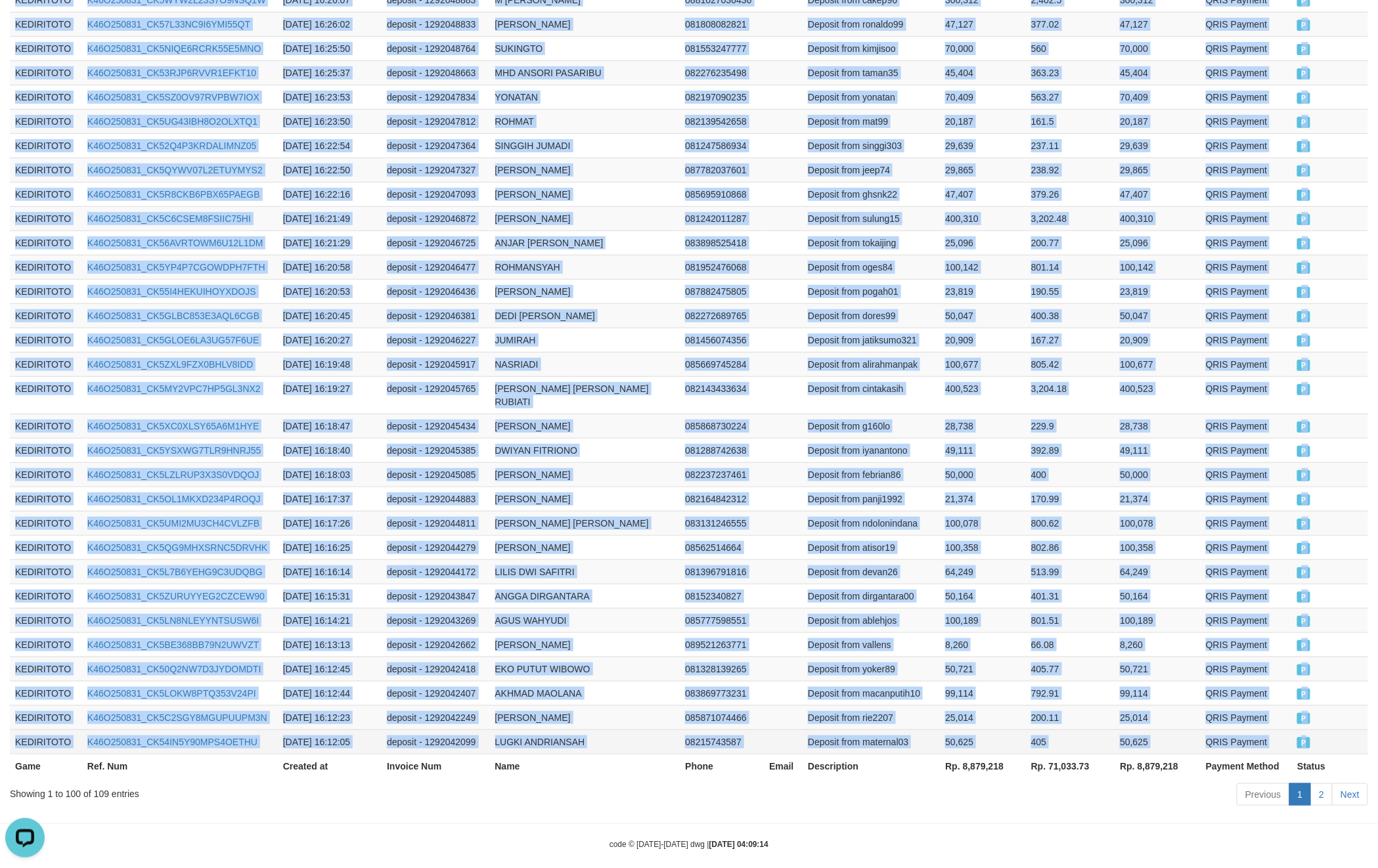
drag, startPoint x: 19, startPoint y: 518, endPoint x: 1321, endPoint y: 731, distance: 1319.3
click at [1328, 784] on link "2" at bounding box center [1321, 795] width 23 height 23
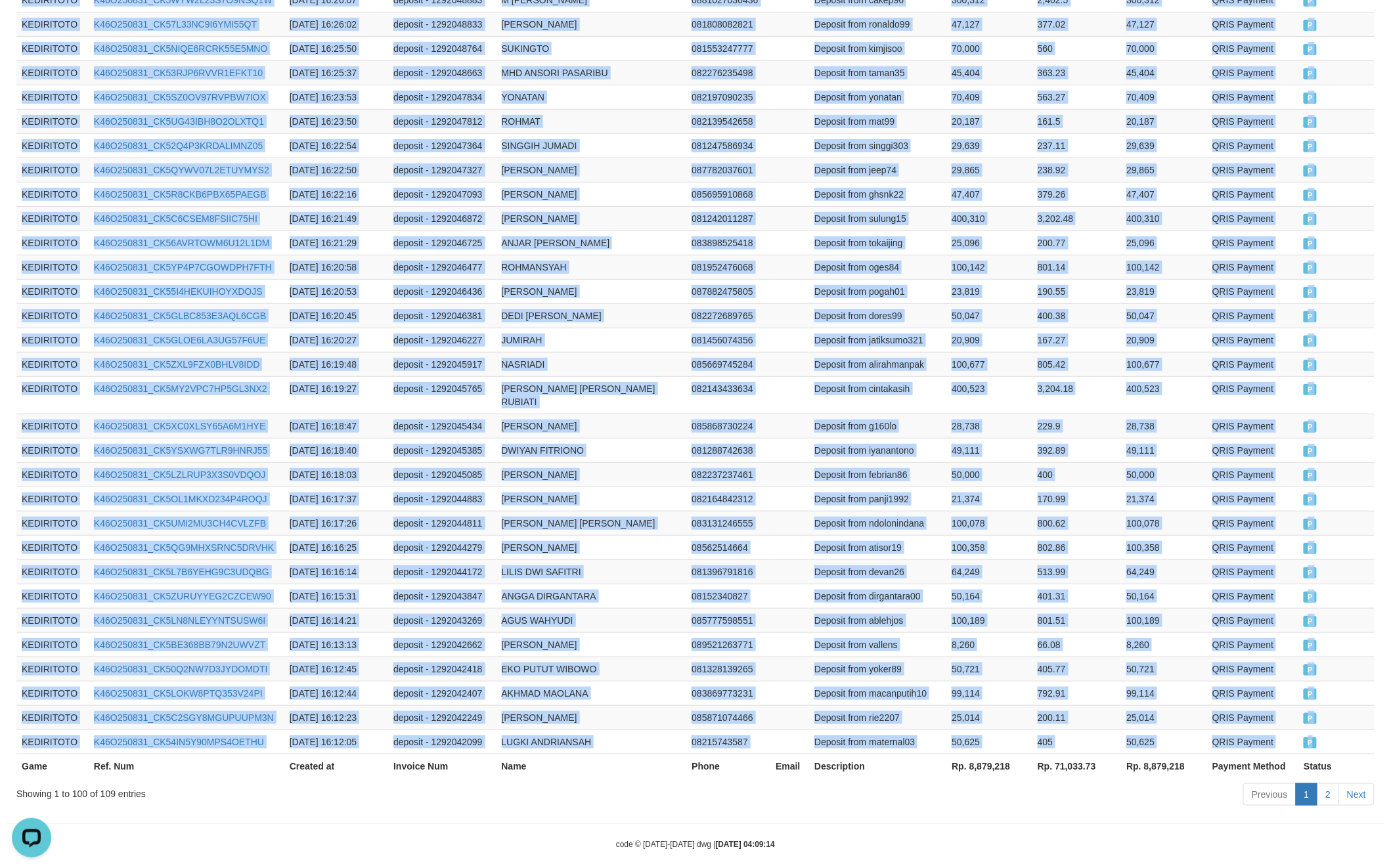
scroll to position [0, 0]
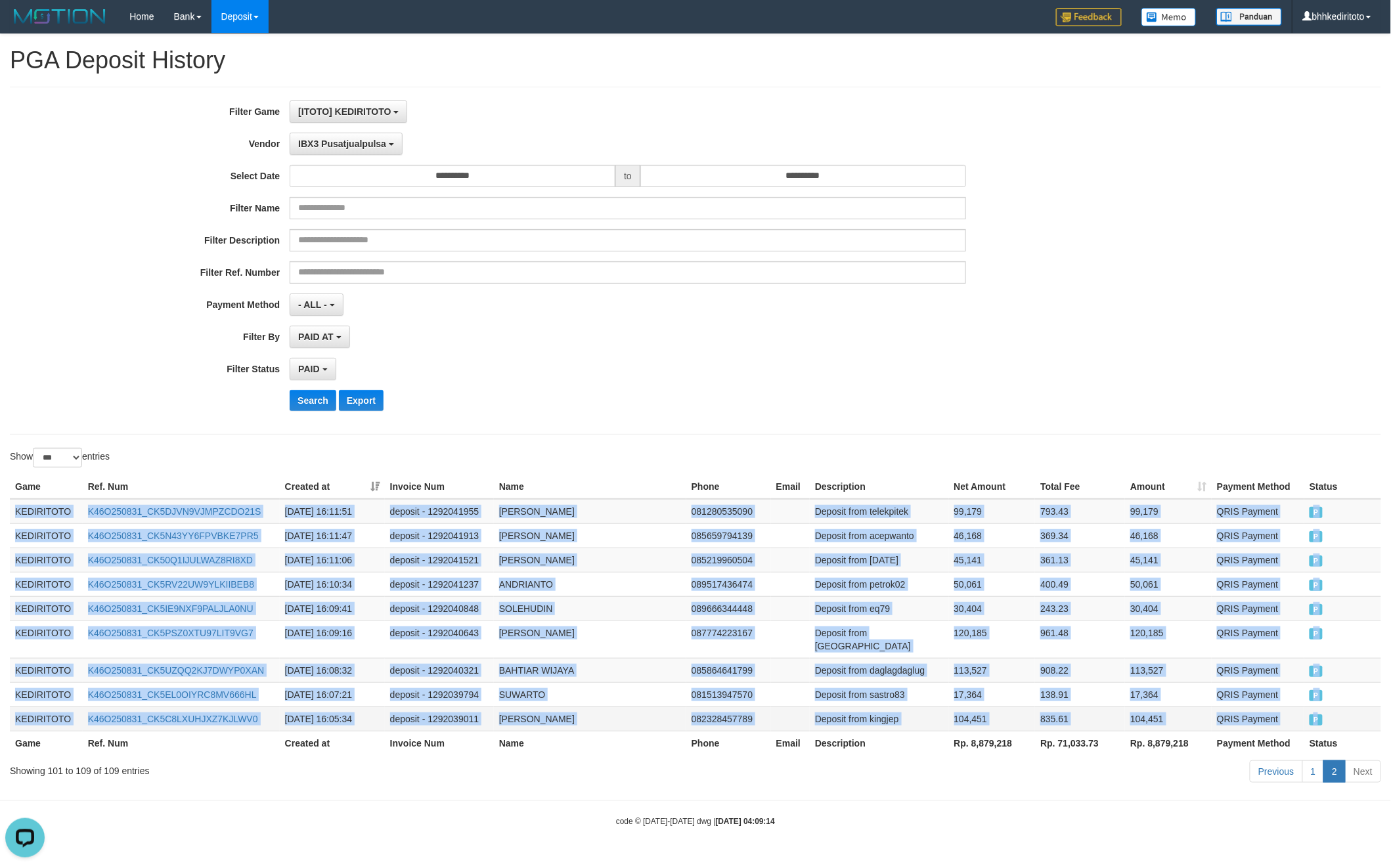
click at [1335, 706] on td "P" at bounding box center [1343, 718] width 77 height 25
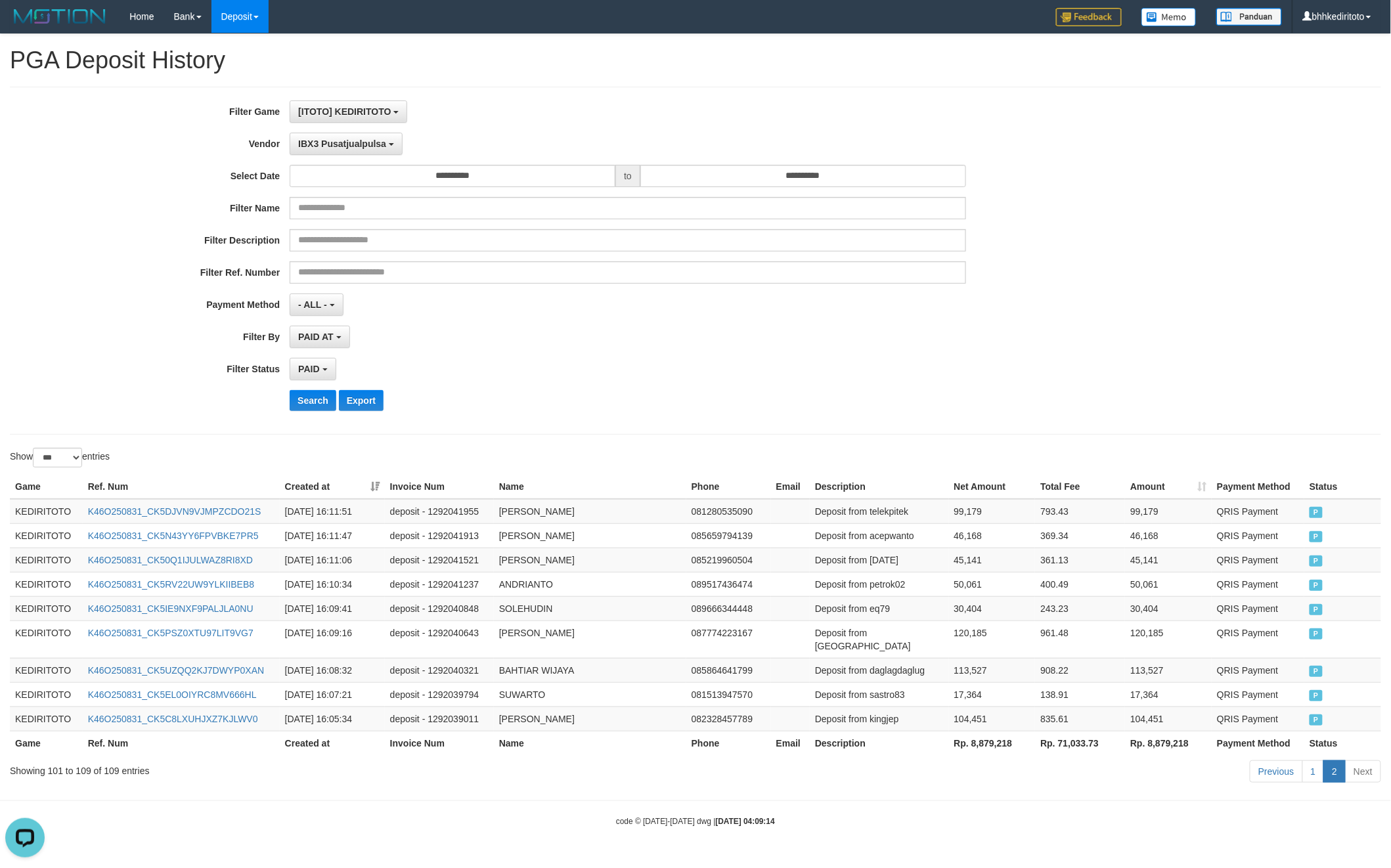
click at [1259, 429] on div "**********" at bounding box center [695, 261] width 1371 height 348
click at [1172, 426] on div "**********" at bounding box center [695, 261] width 1371 height 348
click at [1004, 731] on th "Rp. 8,879,218" at bounding box center [992, 743] width 86 height 25
